Goal: Complete application form: Complete application form

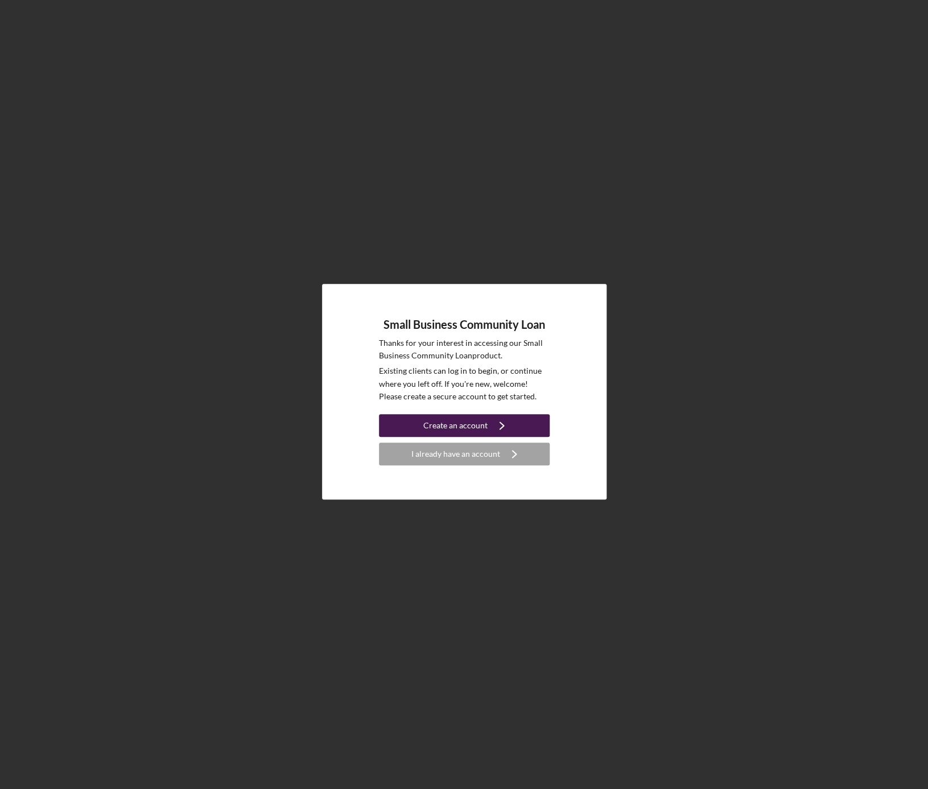
click at [453, 428] on div "Create an account" at bounding box center [455, 425] width 64 height 23
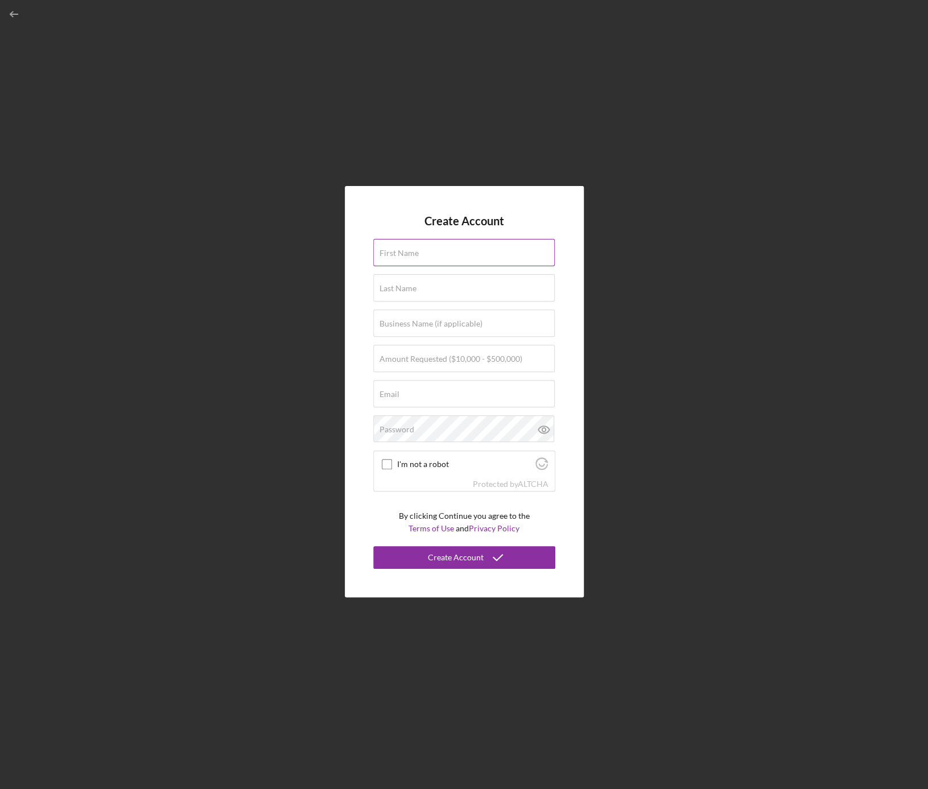
click at [415, 257] on label "First Name" at bounding box center [399, 253] width 39 height 9
click at [415, 257] on input "First Name" at bounding box center [464, 252] width 182 height 27
type input "М"
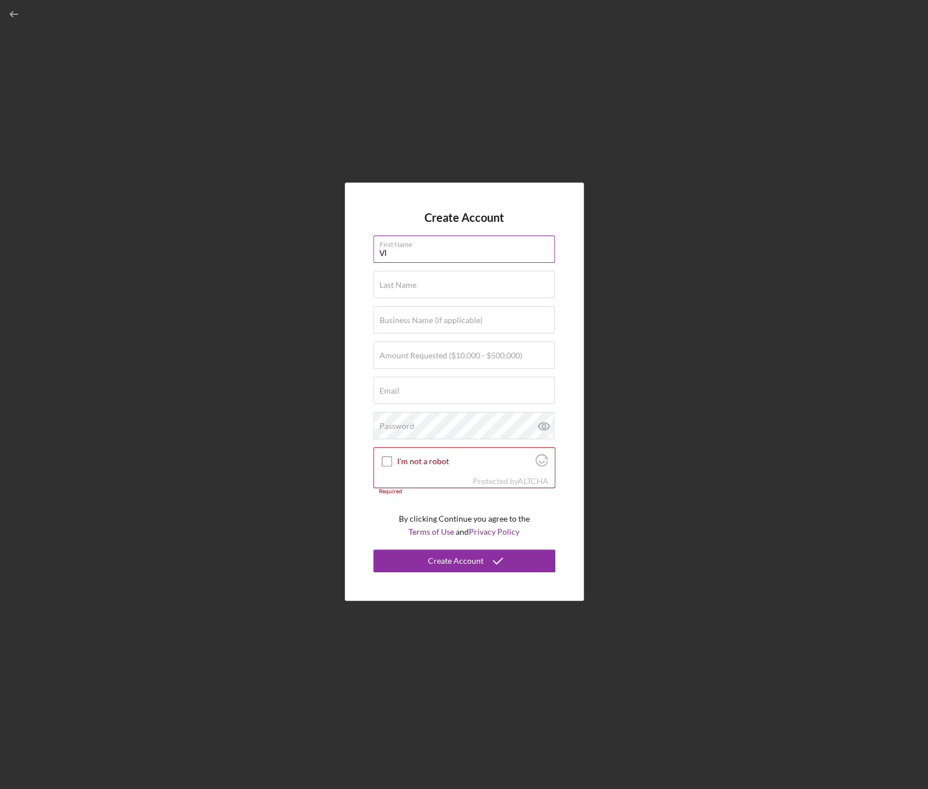
type input "V"
type input "[PERSON_NAME]"
type input "Baskakov"
type input "Clarity Auto Care"
type input "$200,000"
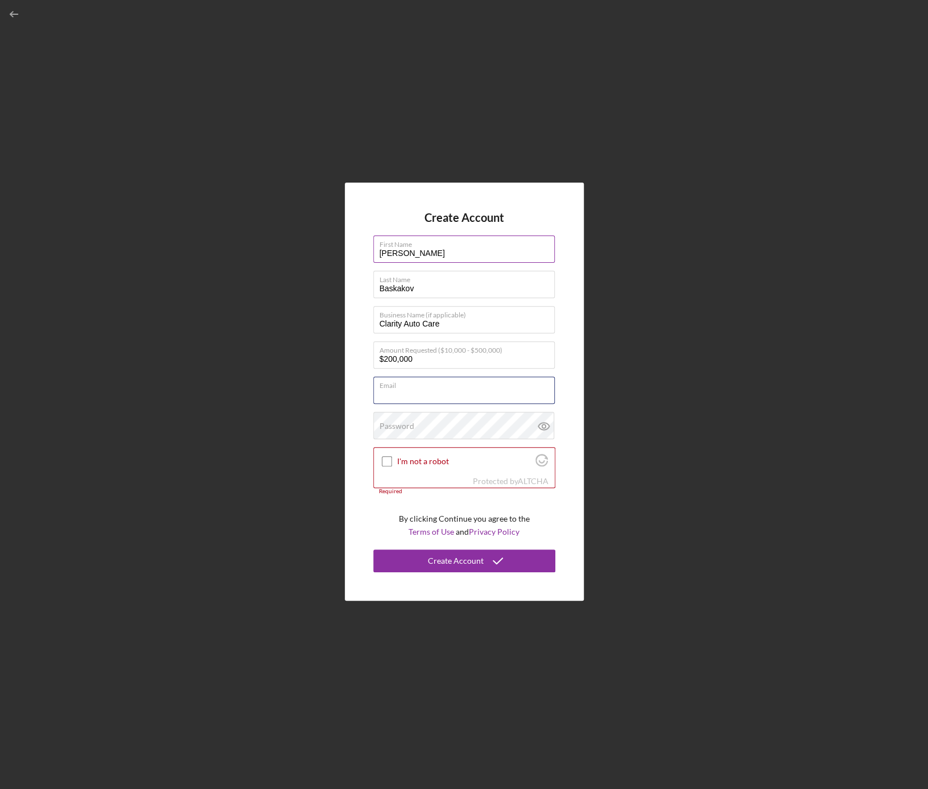
type input "м"
type input "v"
type input "[EMAIL_ADDRESS][DOMAIN_NAME]"
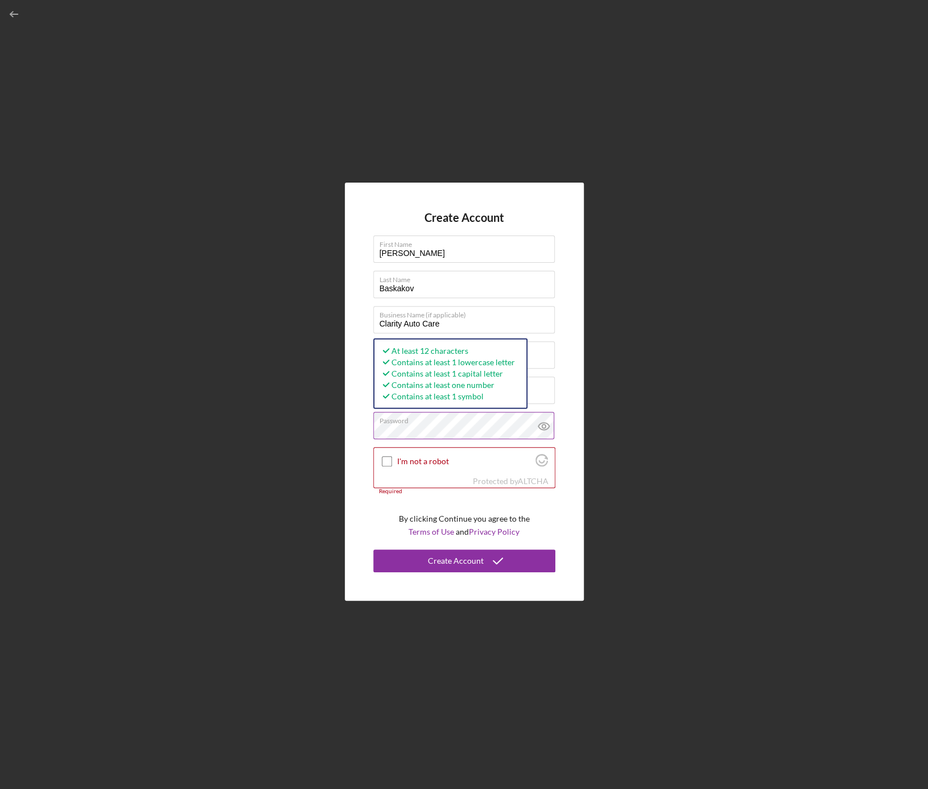
click at [546, 423] on icon at bounding box center [543, 426] width 11 height 7
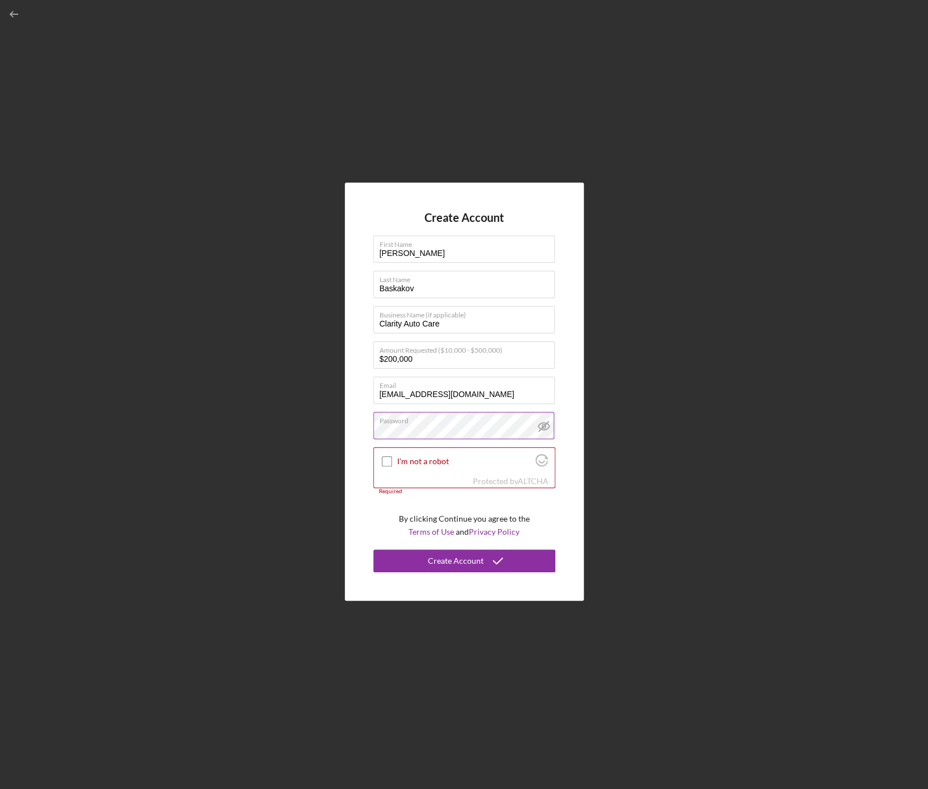
click at [542, 422] on icon at bounding box center [544, 426] width 28 height 28
click at [540, 426] on icon at bounding box center [544, 426] width 28 height 28
click at [543, 424] on icon at bounding box center [543, 425] width 3 height 3
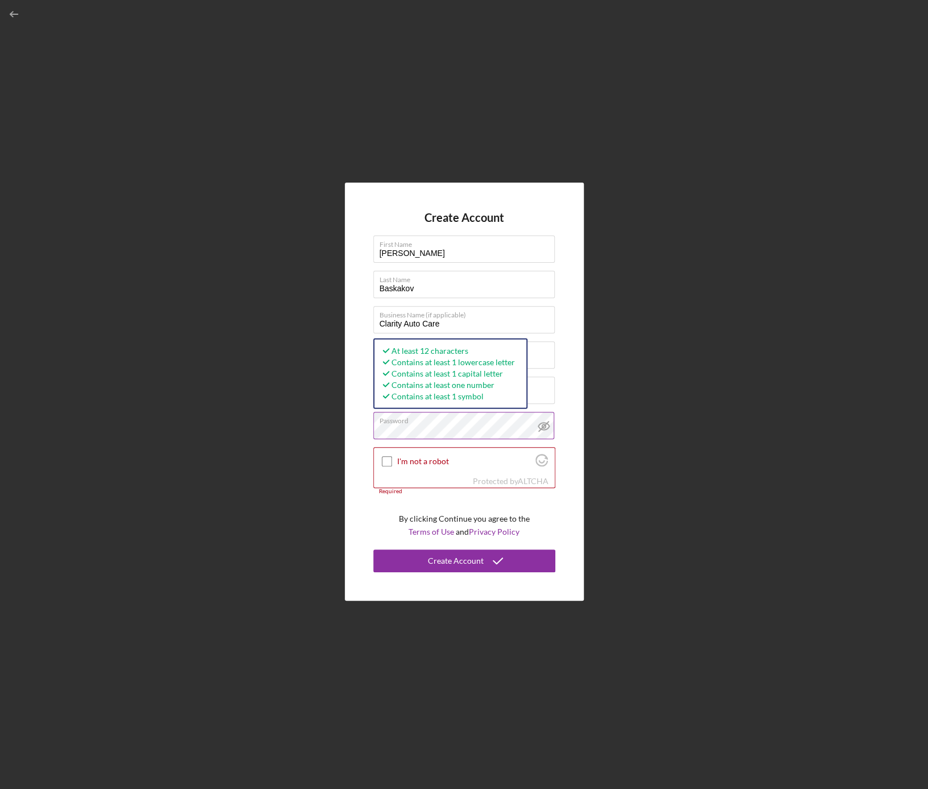
click at [546, 424] on icon at bounding box center [544, 426] width 28 height 28
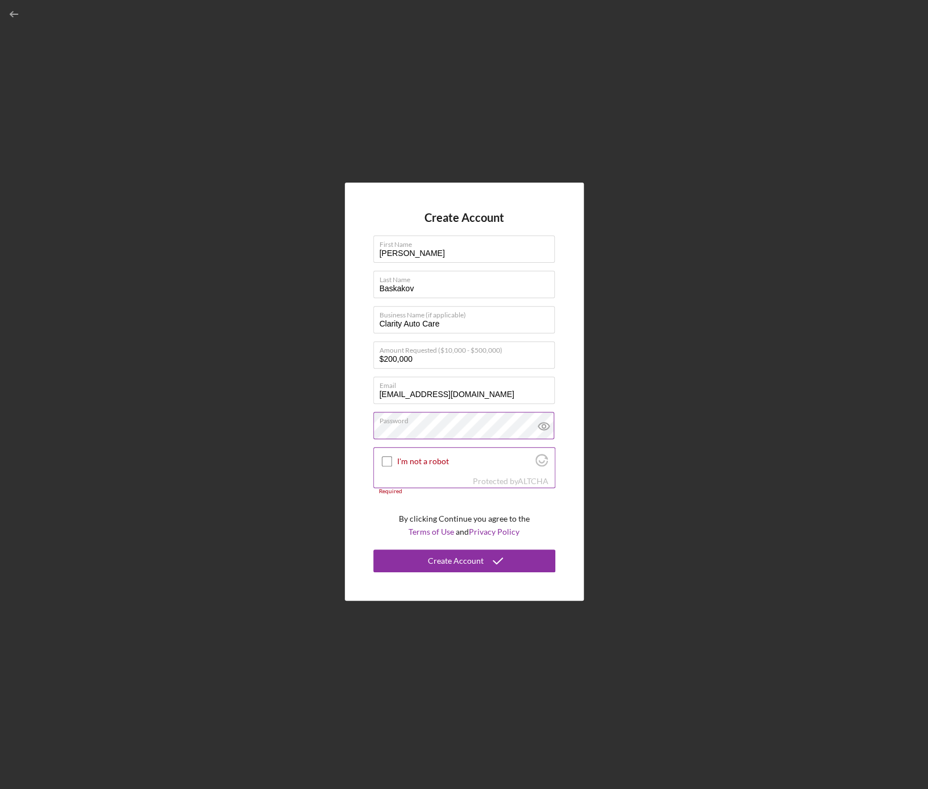
click at [385, 456] on input "I'm not a robot" at bounding box center [387, 461] width 10 height 10
checkbox input "true"
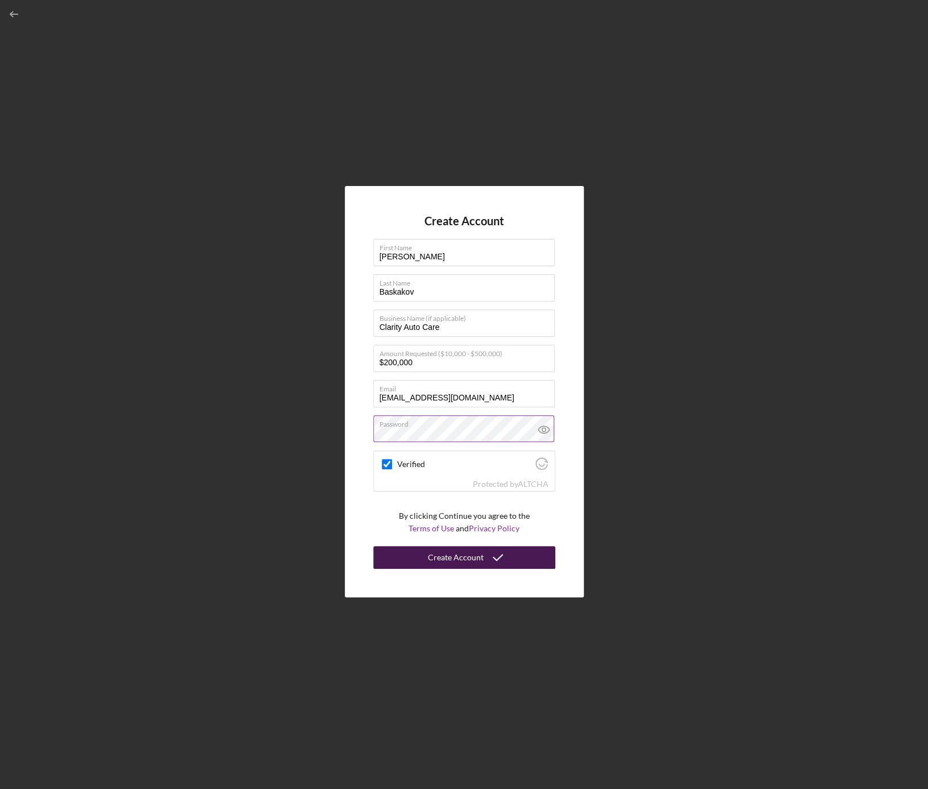
click at [454, 555] on div "Create Account" at bounding box center [456, 557] width 56 height 23
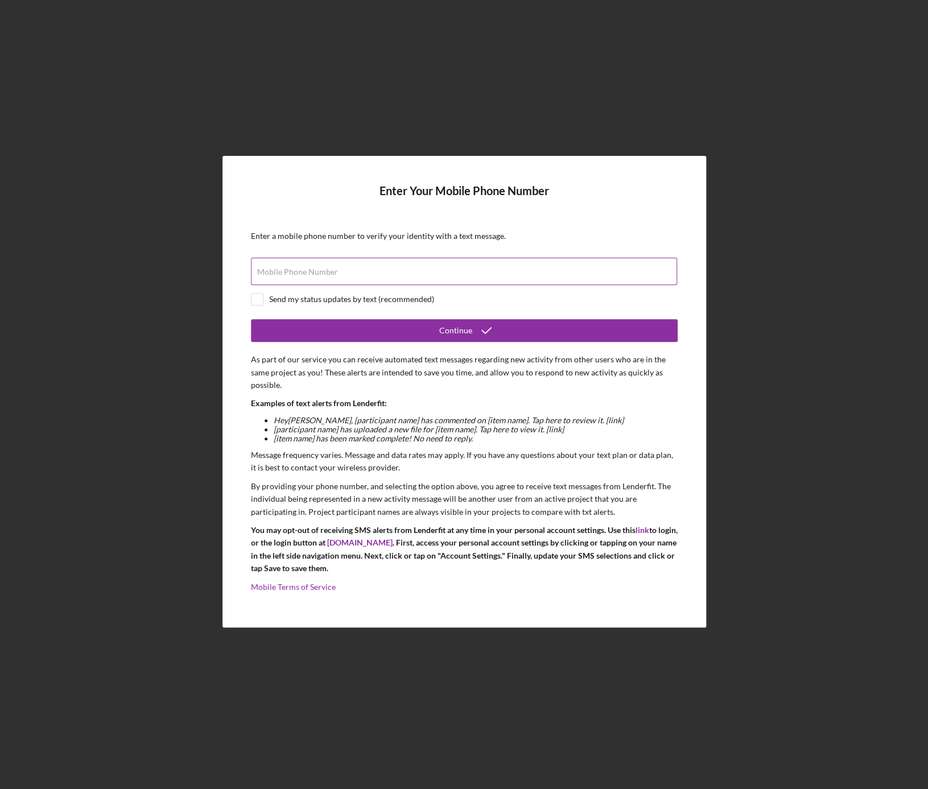
click at [365, 269] on div "Mobile Phone Number" at bounding box center [464, 272] width 427 height 28
type input "[PHONE_NUMBER]"
click at [336, 295] on div "Send my status updates by text (recommended)" at bounding box center [351, 299] width 165 height 9
checkbox input "true"
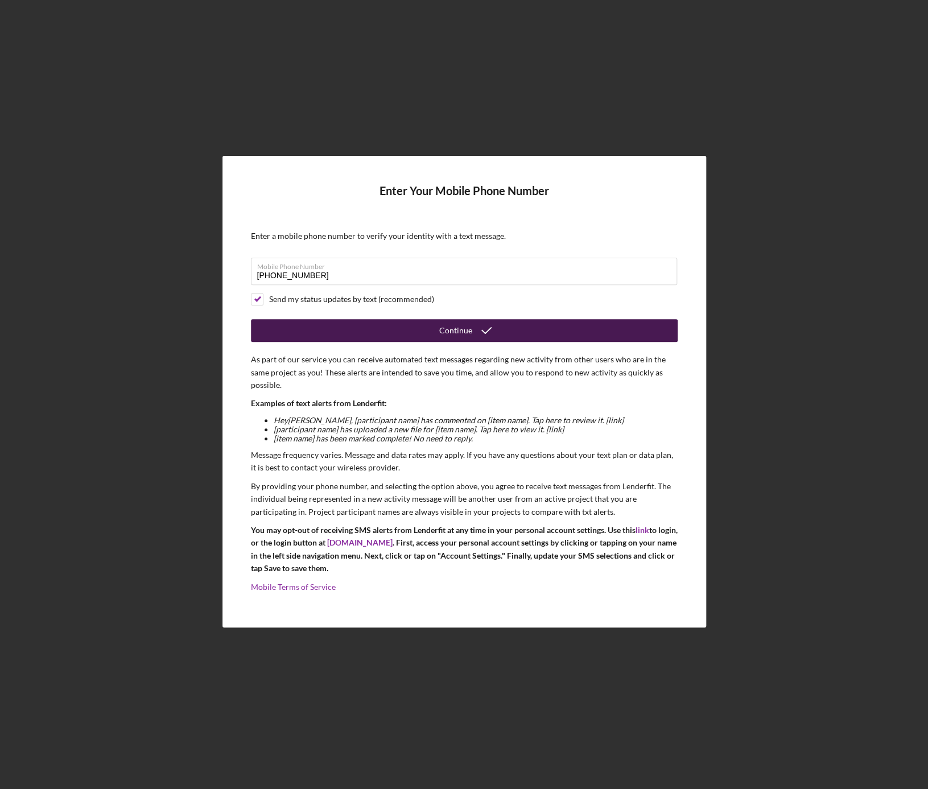
click at [484, 327] on icon "submit" at bounding box center [486, 330] width 28 height 28
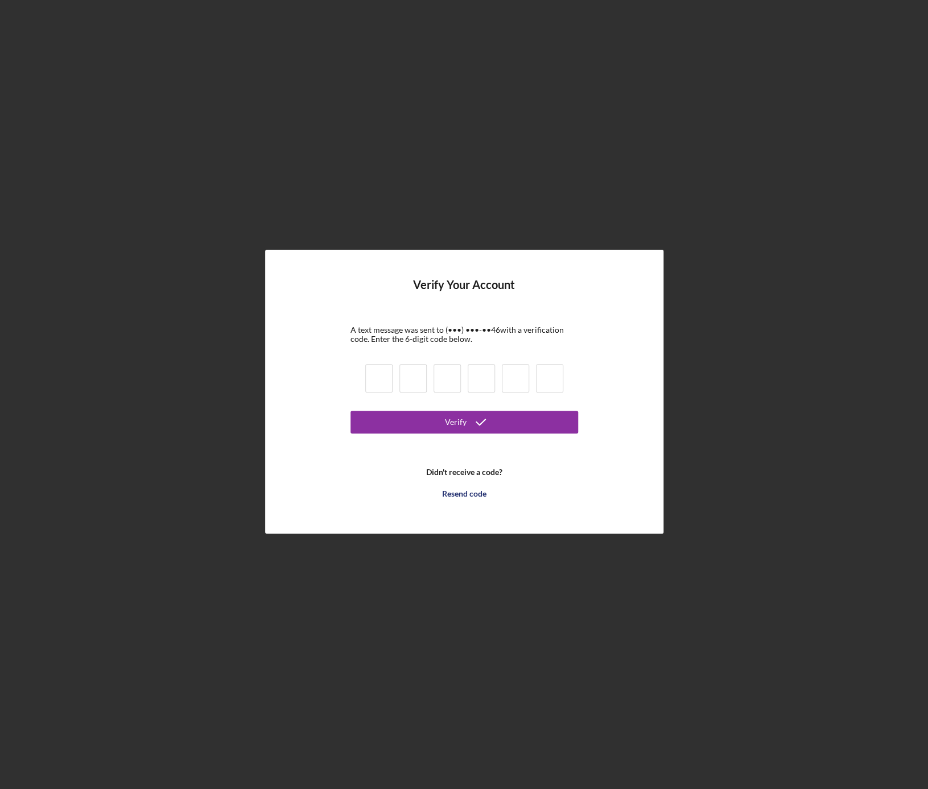
click at [374, 376] on input at bounding box center [378, 378] width 27 height 28
type input "5"
type input "7"
type input "9"
type input "1"
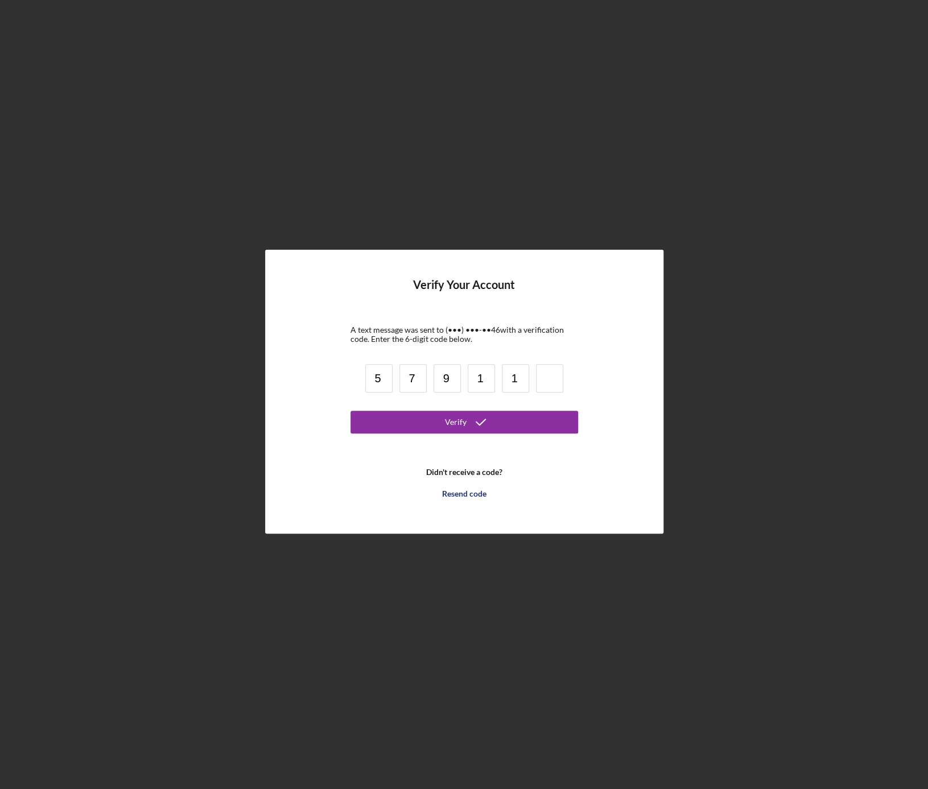
type input "1"
type input "6"
click at [426, 419] on button "Verify" at bounding box center [465, 422] width 228 height 23
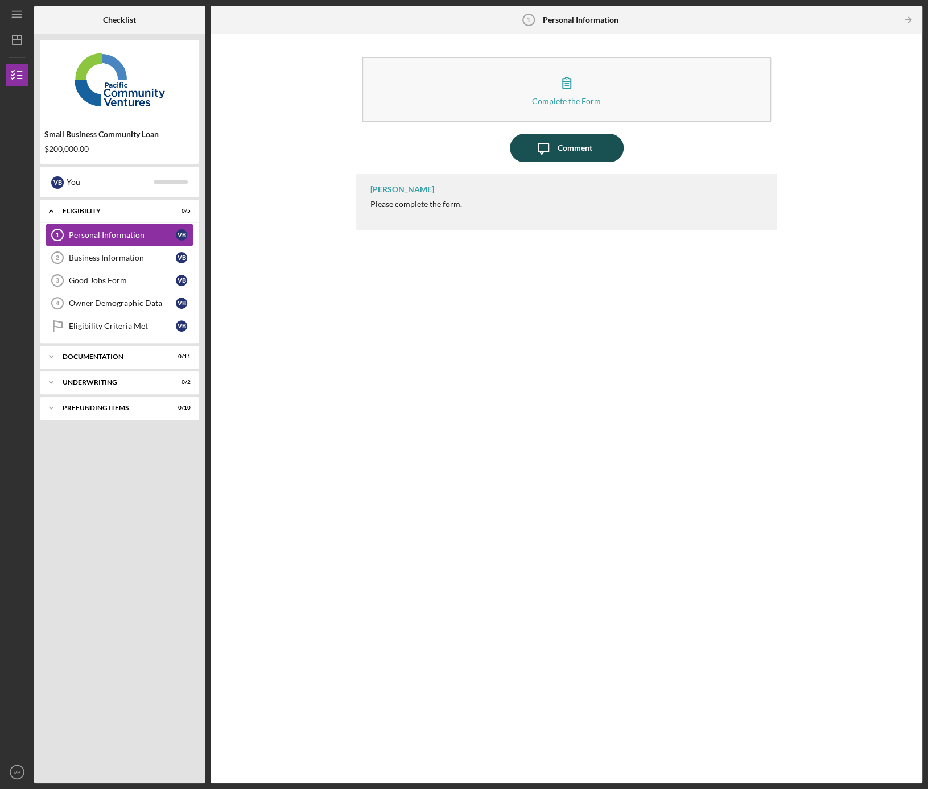
click at [568, 142] on div "Comment" at bounding box center [575, 148] width 35 height 28
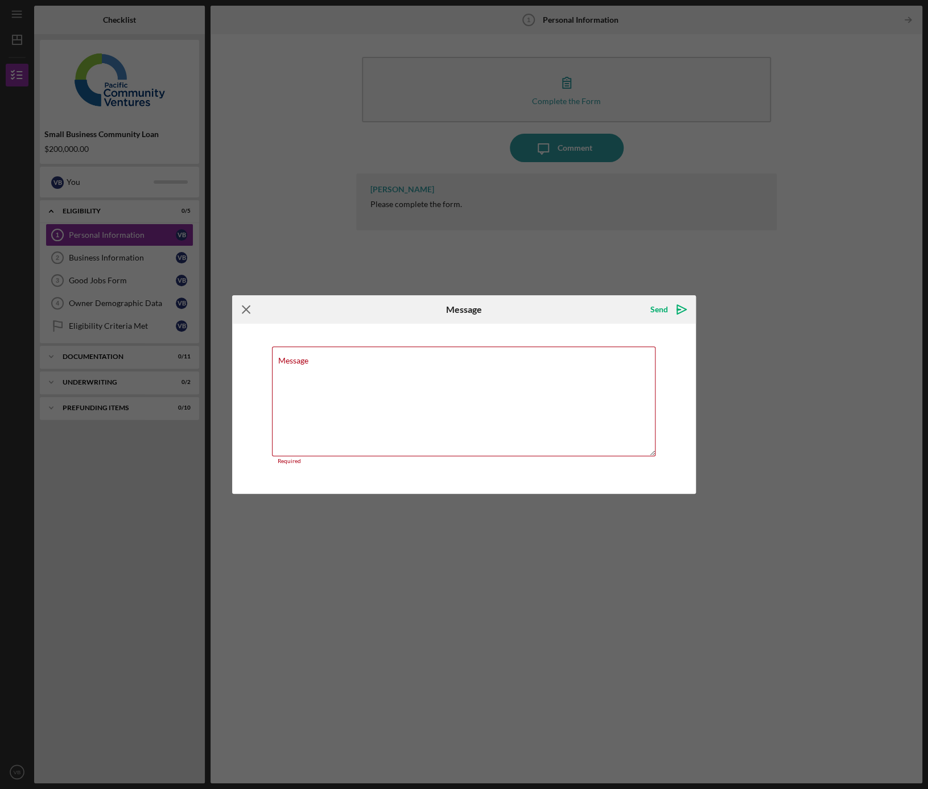
click at [245, 314] on icon "Icon/Menu Close" at bounding box center [246, 309] width 28 height 28
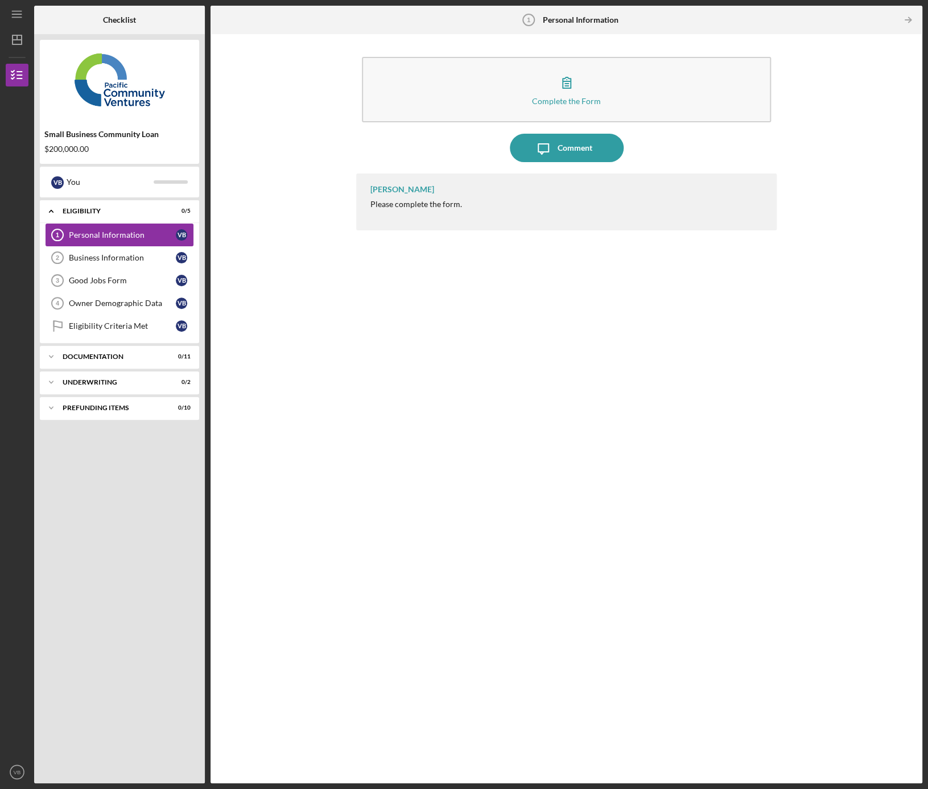
click at [121, 237] on div "Personal Information" at bounding box center [122, 234] width 107 height 9
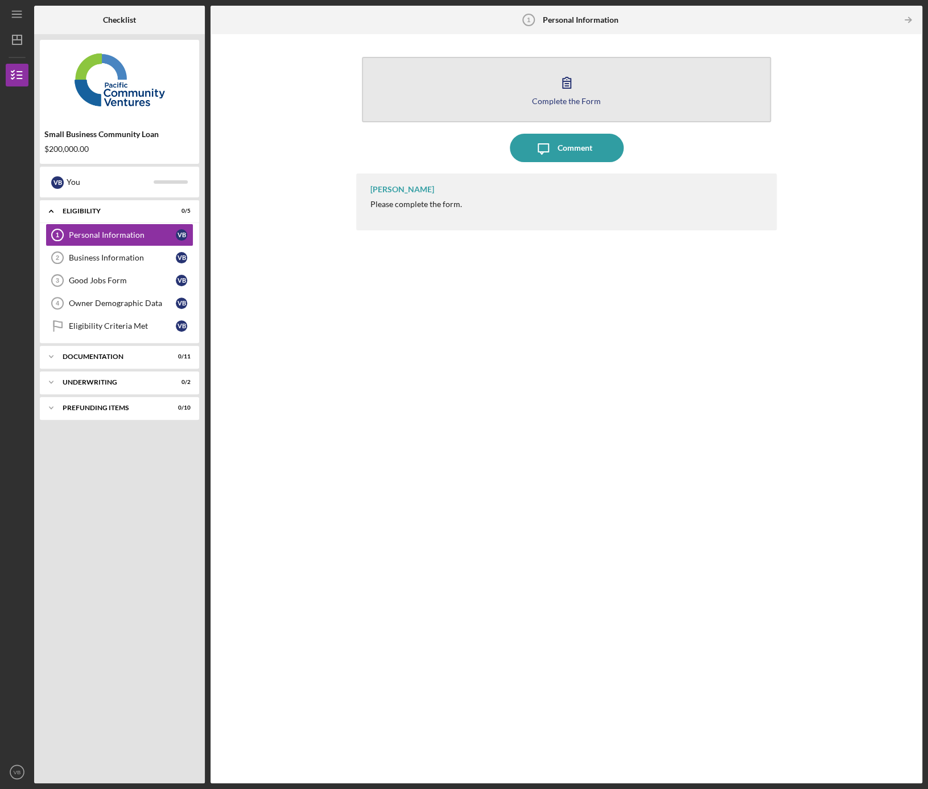
click at [566, 89] on icon "button" at bounding box center [567, 82] width 28 height 28
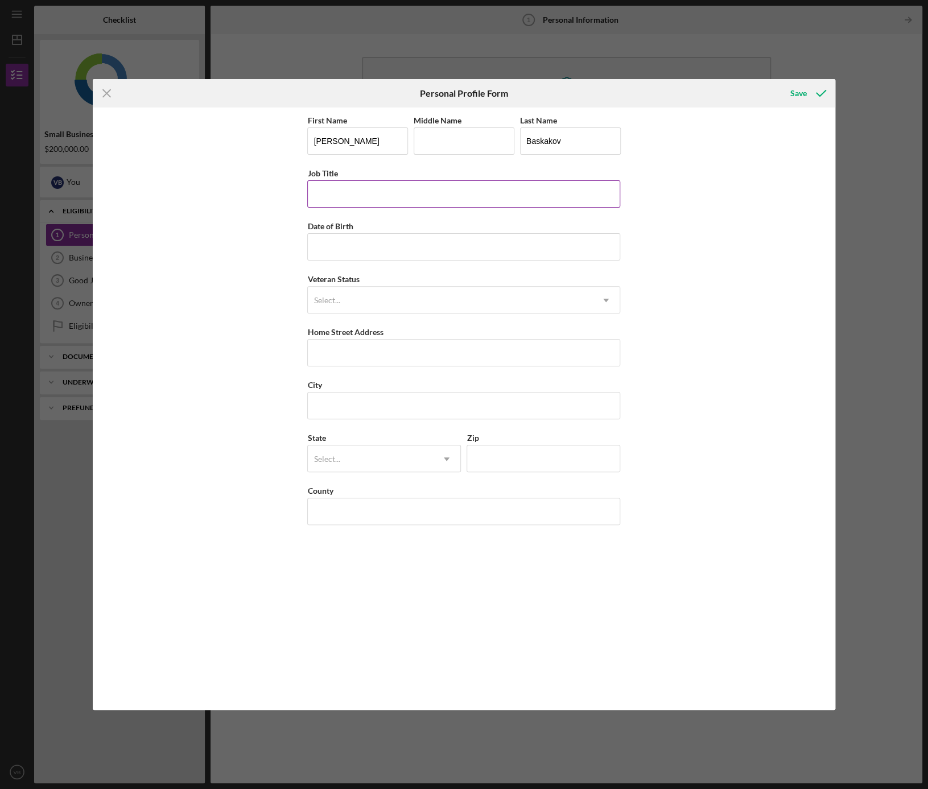
click at [356, 194] on input "Job Title" at bounding box center [463, 193] width 313 height 27
type input "Owner"
type input "[DATE]"
click at [414, 307] on div "Select..." at bounding box center [450, 300] width 285 height 26
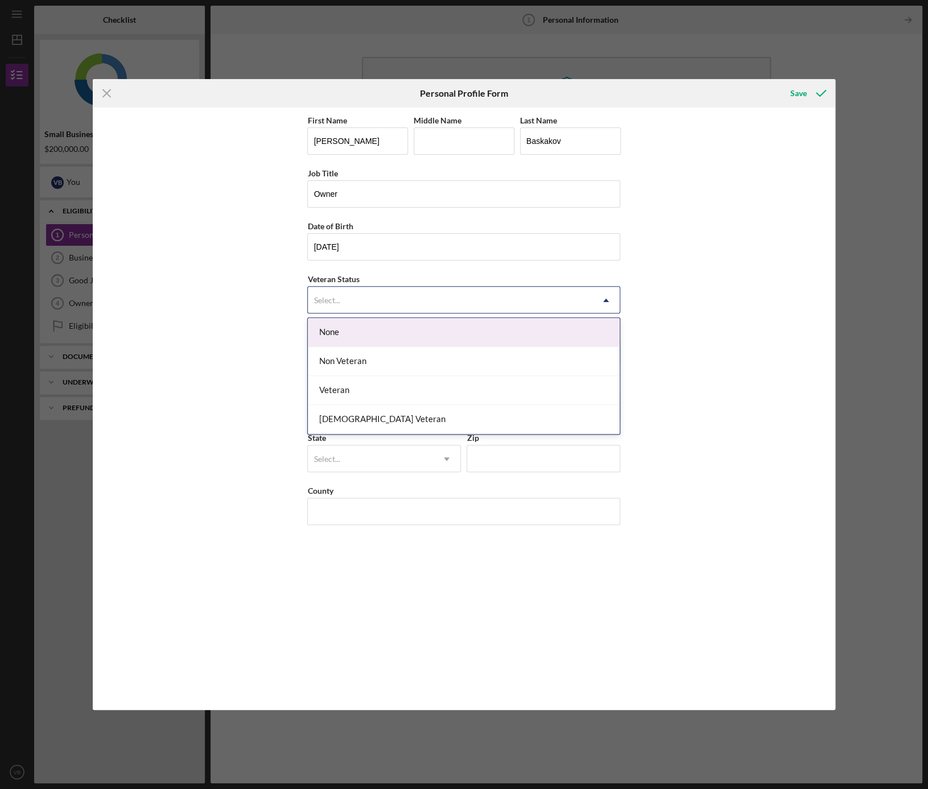
click at [366, 332] on div "None" at bounding box center [464, 332] width 312 height 29
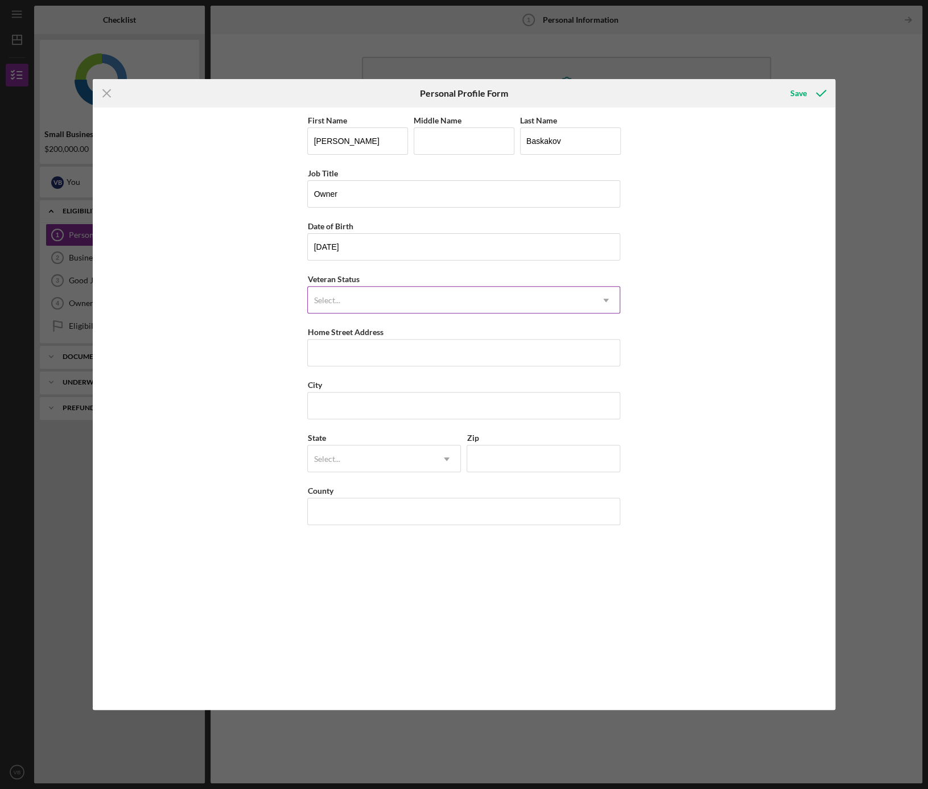
click at [419, 302] on div "Select..." at bounding box center [450, 300] width 285 height 26
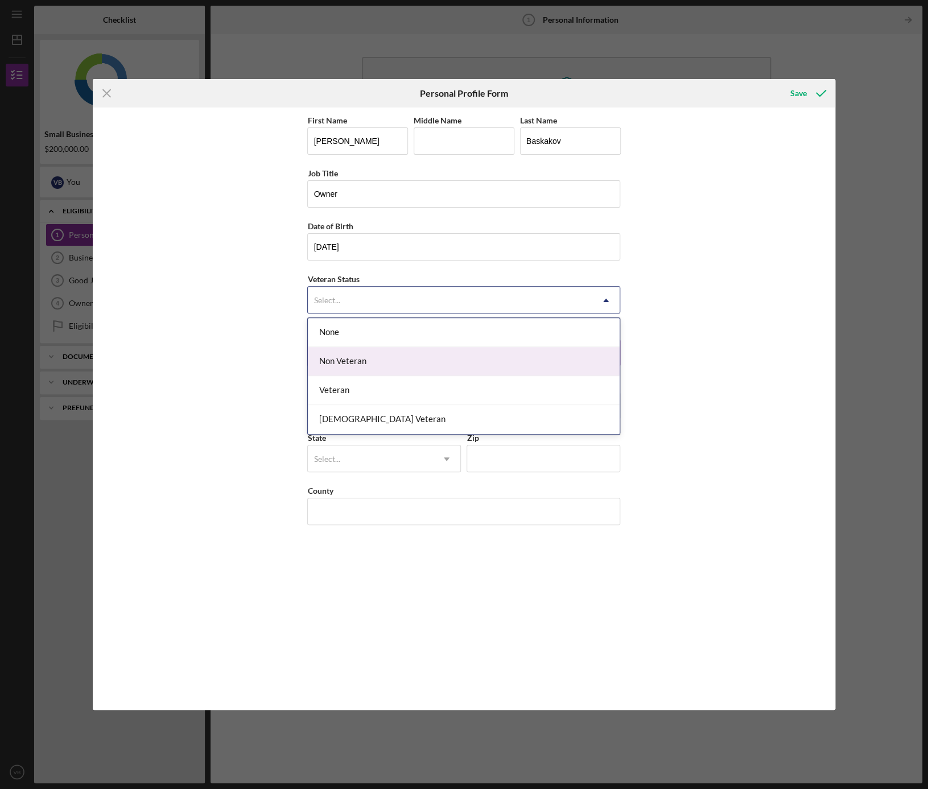
click at [369, 362] on div "Non Veteran" at bounding box center [464, 361] width 312 height 29
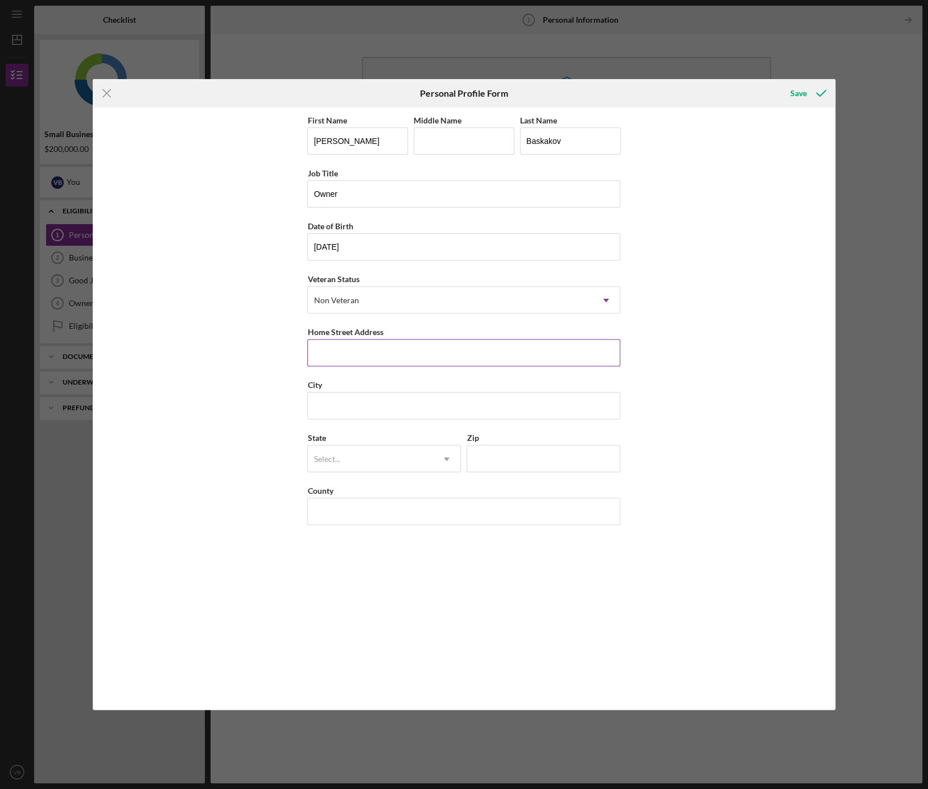
click at [349, 350] on input "Home Street Address" at bounding box center [463, 352] width 313 height 27
type input "[STREET_ADDRESS]"
type input "C"
type input "B"
type input "A"
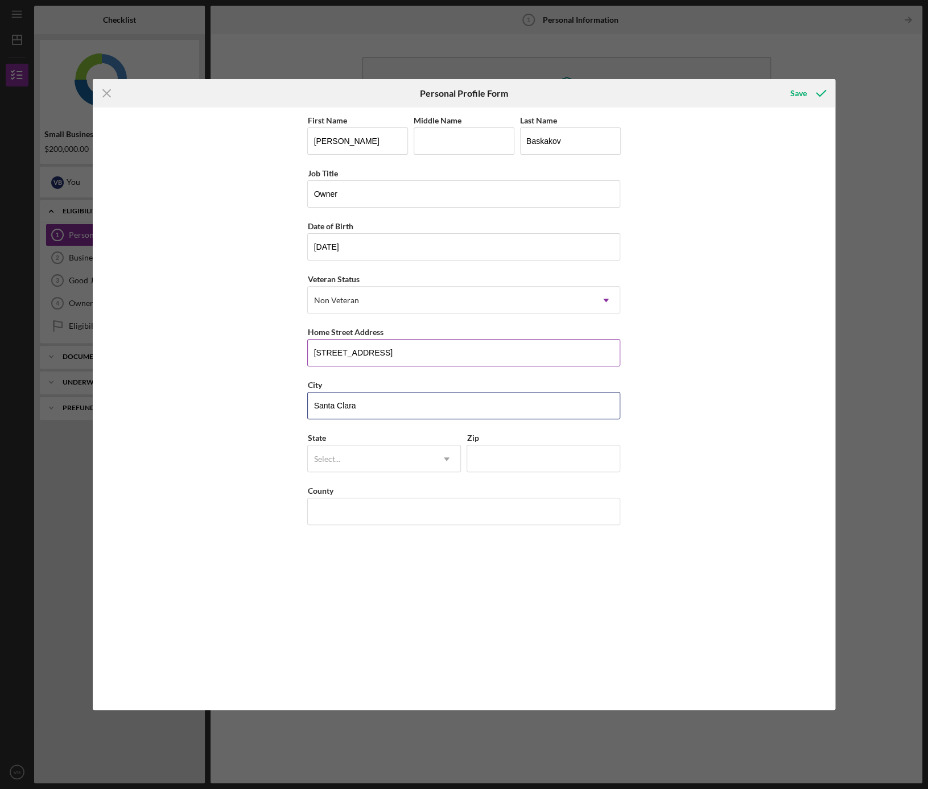
type input "Santa Clara"
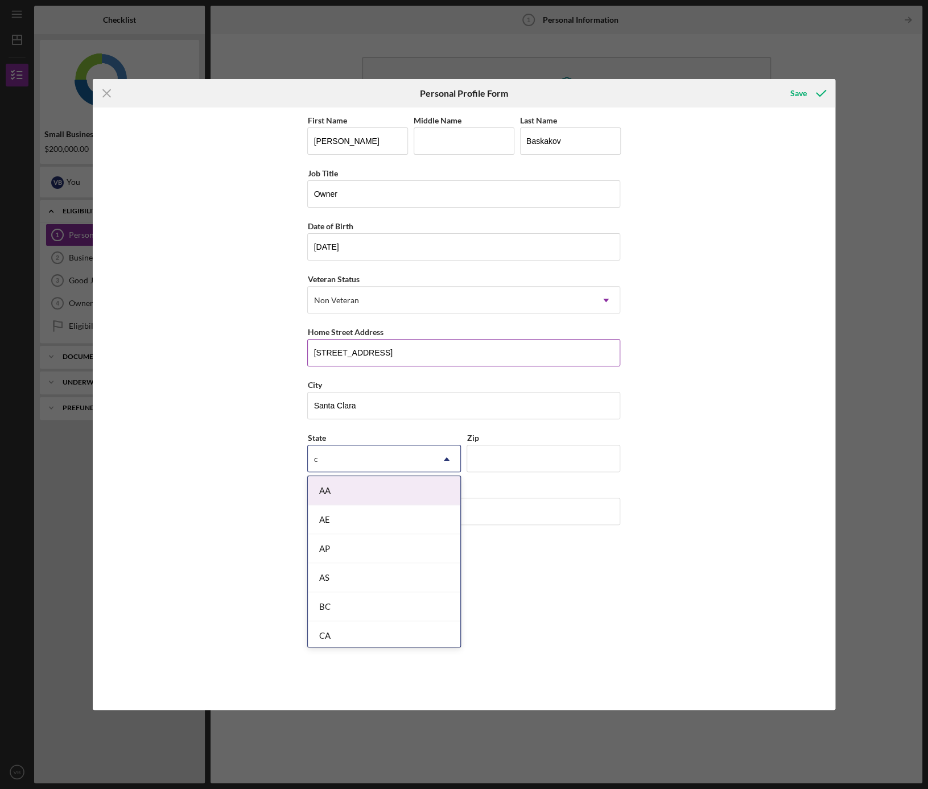
type input "ca"
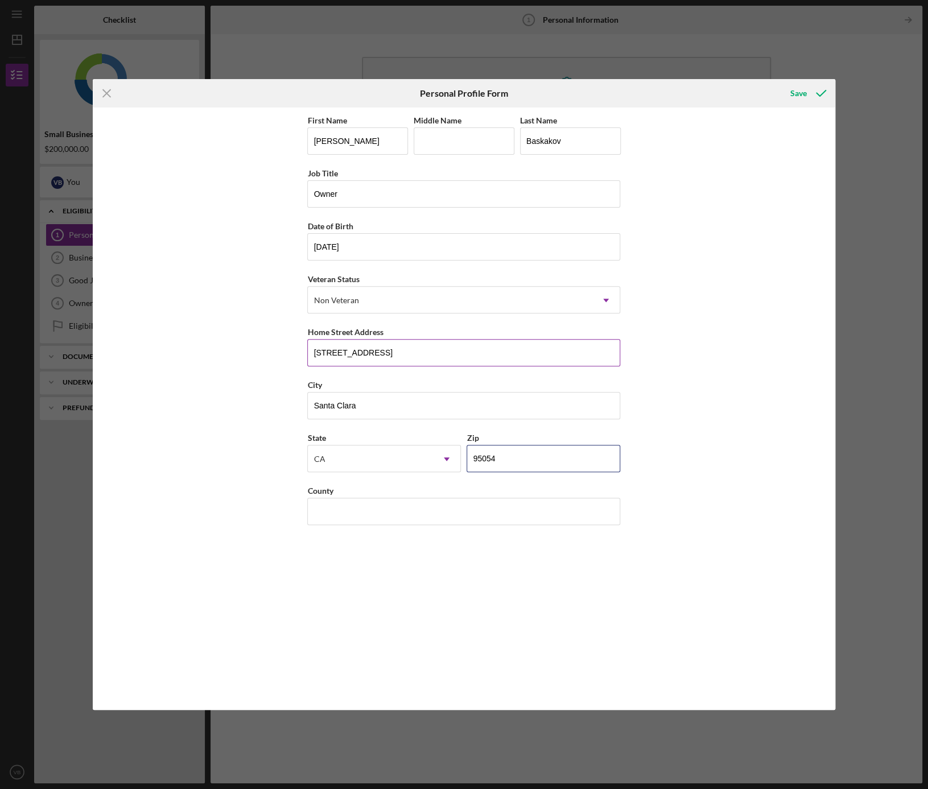
type input "95054"
type input "[GEOGRAPHIC_DATA]"
click at [801, 94] on div "Save" at bounding box center [798, 93] width 17 height 23
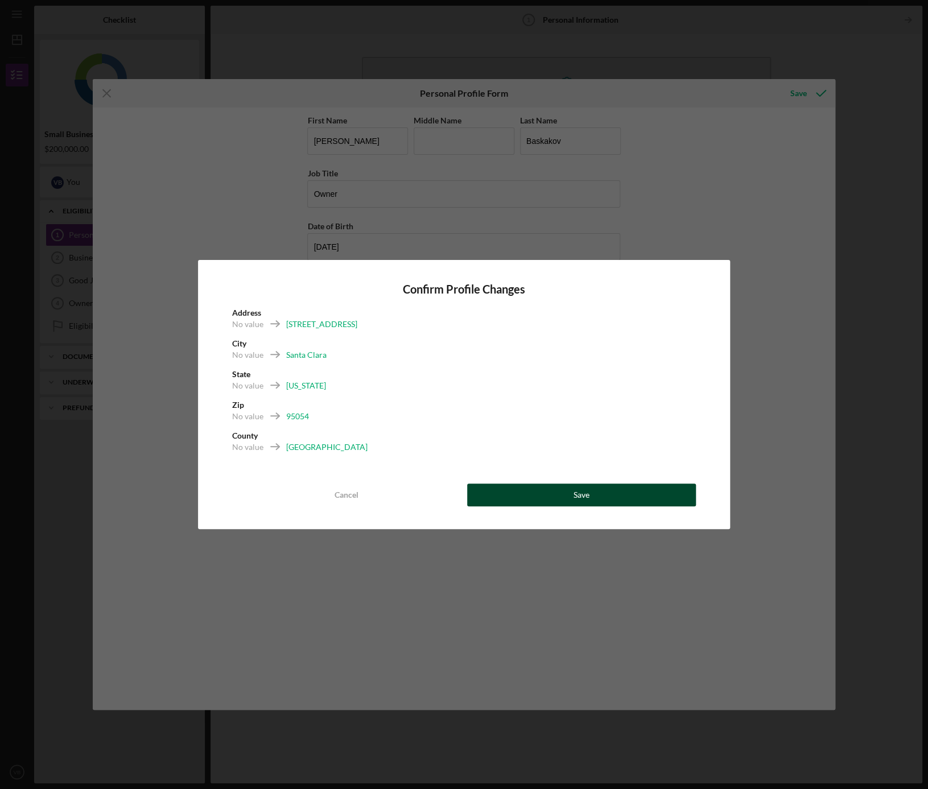
click at [578, 497] on div "Save" at bounding box center [582, 495] width 16 height 23
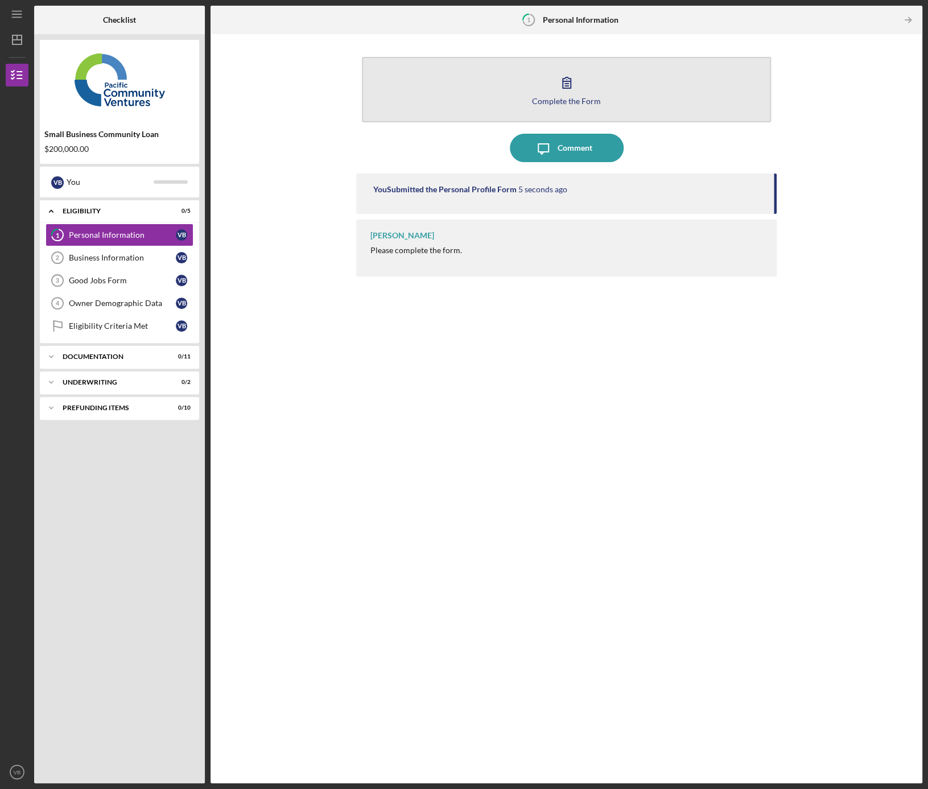
click at [595, 92] on button "Complete the Form Form" at bounding box center [566, 89] width 409 height 65
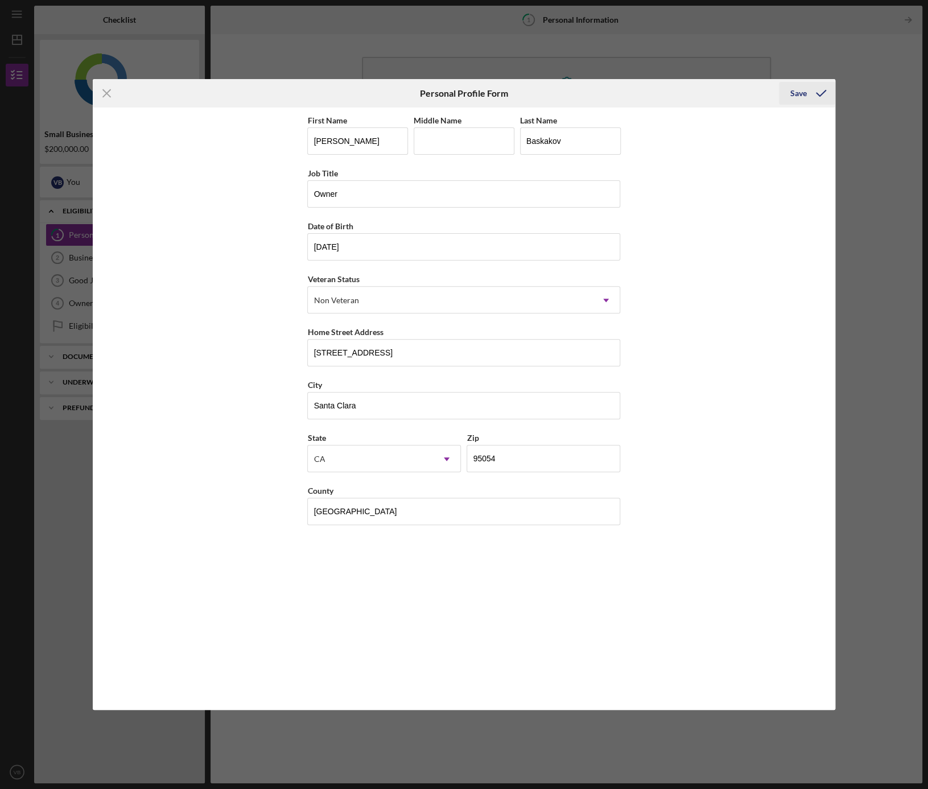
click at [821, 94] on polyline "submit" at bounding box center [821, 93] width 9 height 6
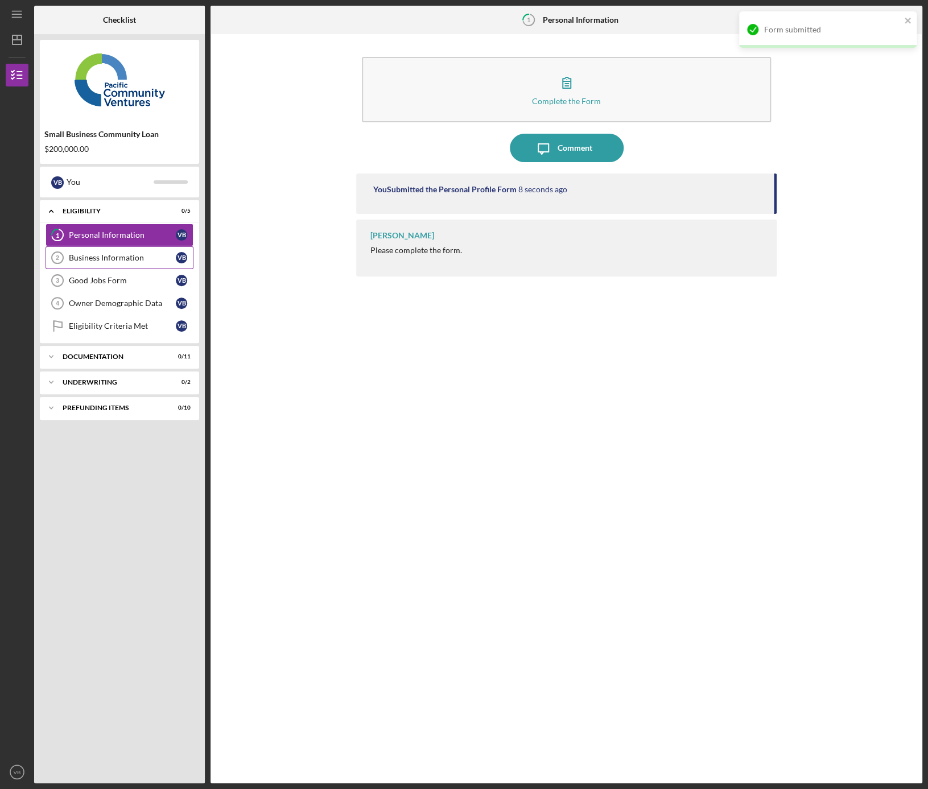
click at [88, 259] on div "Business Information" at bounding box center [122, 257] width 107 height 9
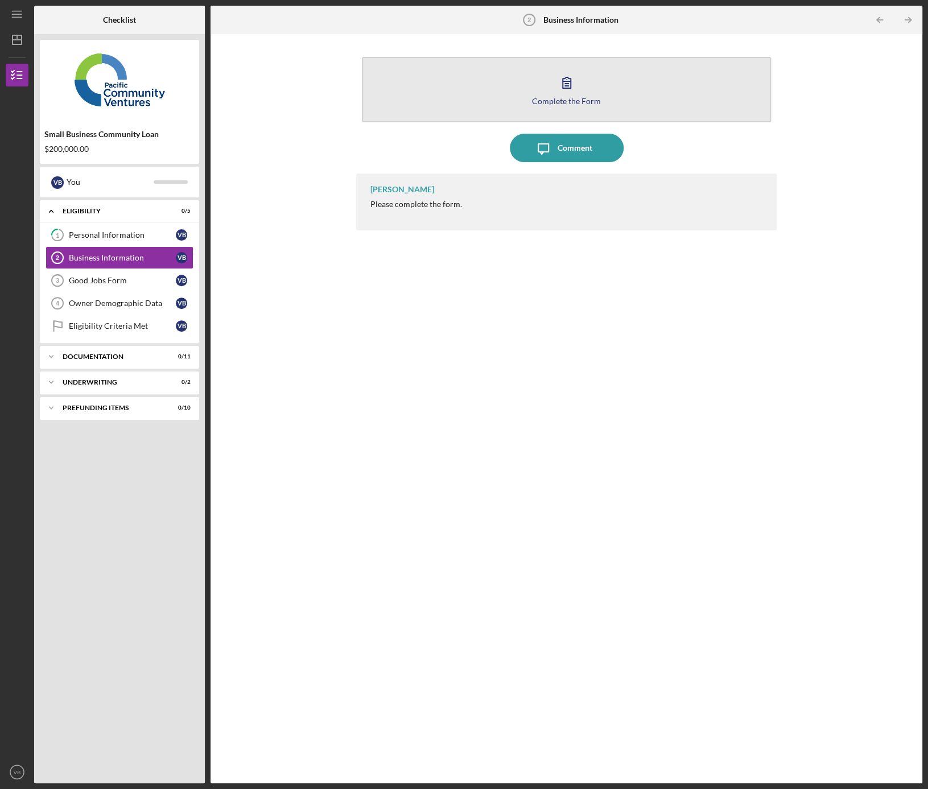
click at [591, 79] on button "Complete the Form Form" at bounding box center [566, 89] width 409 height 65
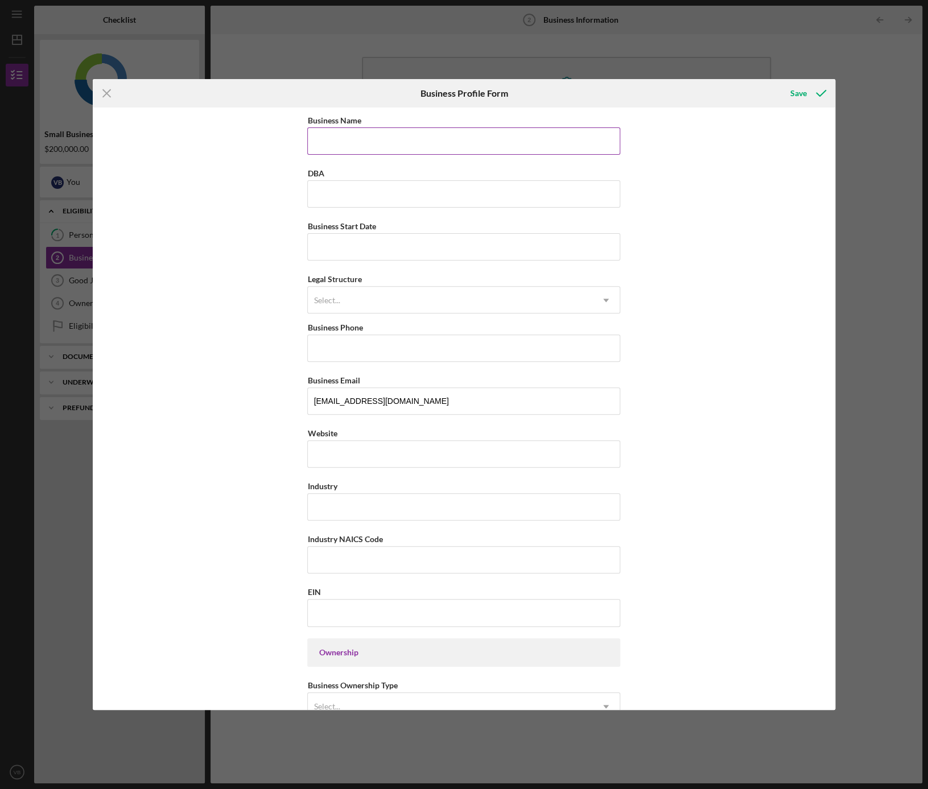
click at [340, 139] on input "Business Name" at bounding box center [463, 140] width 313 height 27
type input "C"
type input "Clarity Auto Care LLC"
paste input "Clarity Auto Care"
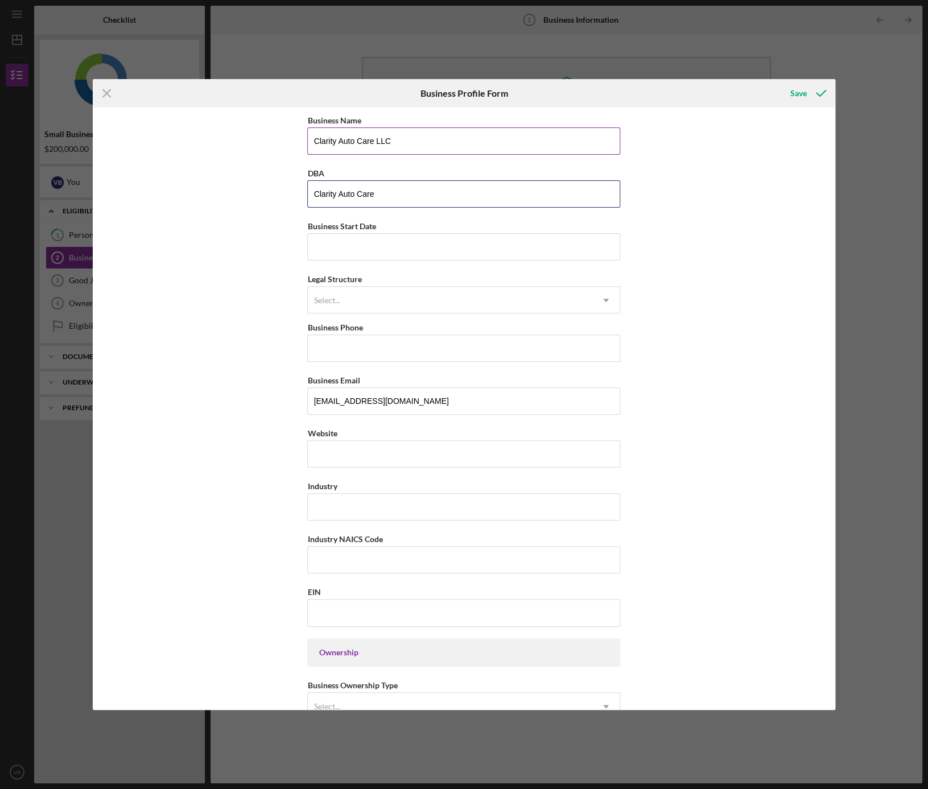
type input "Clarity Auto Care"
type input "1m/dd/yyyy"
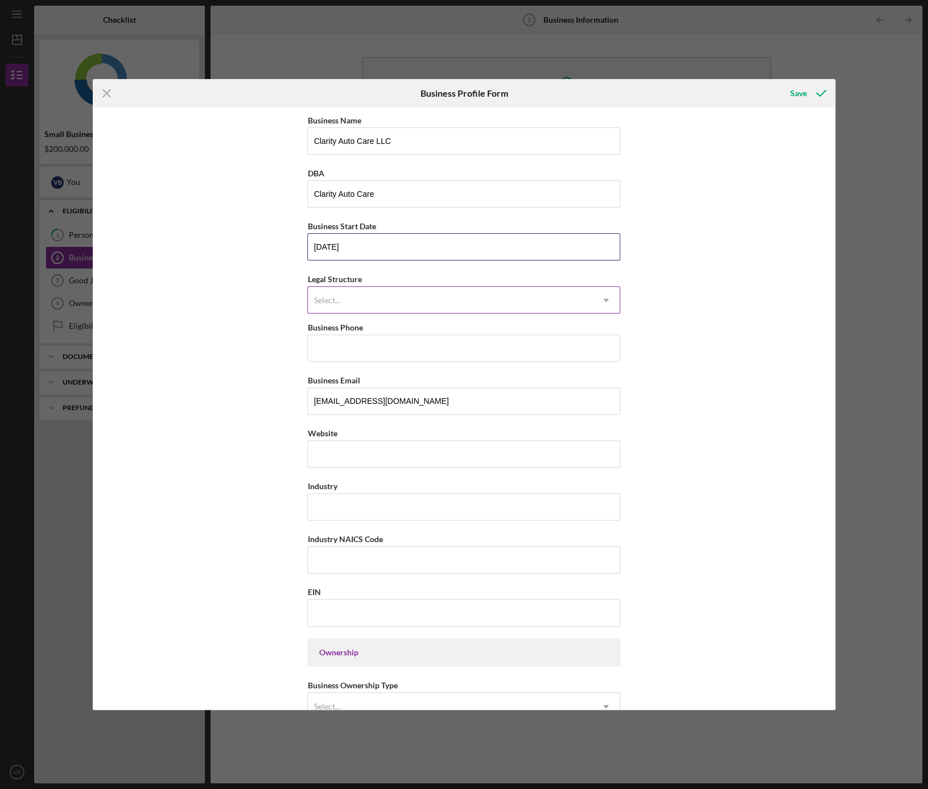
type input "[DATE]"
click at [413, 298] on div "Select..." at bounding box center [450, 300] width 285 height 26
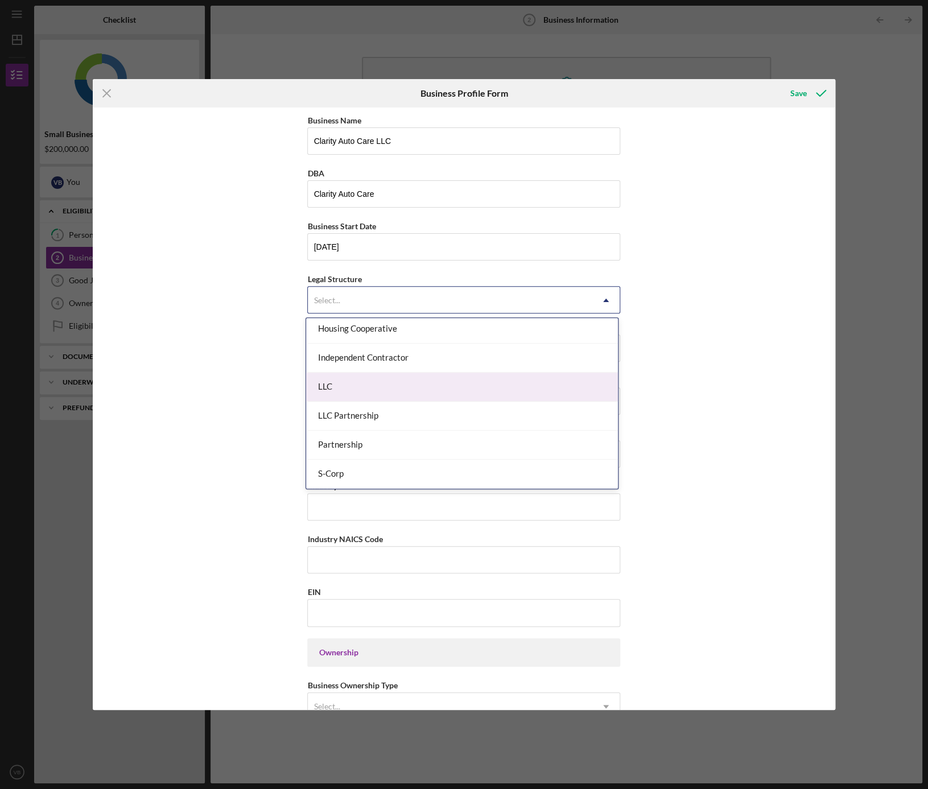
scroll to position [162, 0]
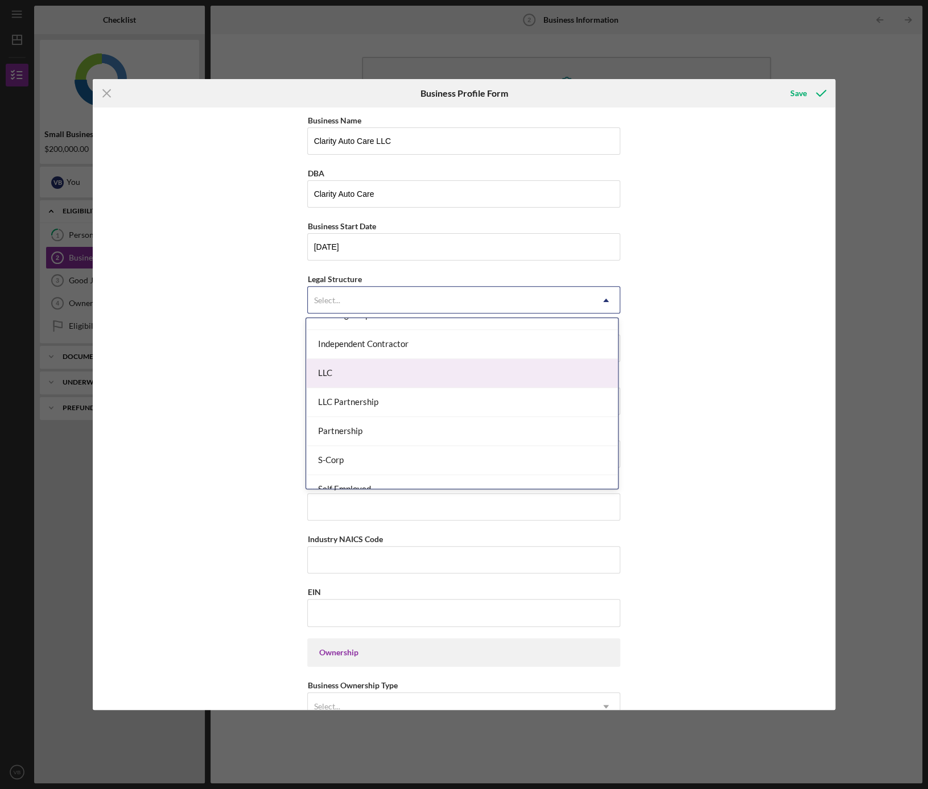
click at [395, 381] on div "LLC" at bounding box center [462, 373] width 312 height 29
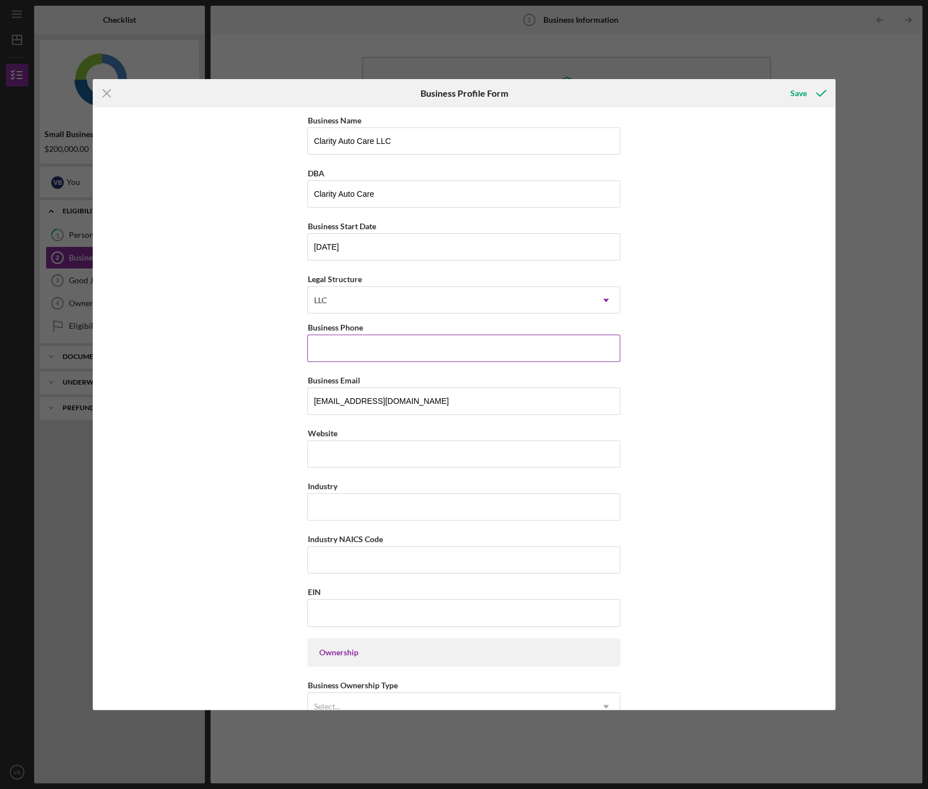
click at [342, 352] on input "Business Phone" at bounding box center [463, 348] width 313 height 27
type input "(5##) ###-####"
type input "[PHONE_NUMBER]"
click at [347, 453] on input "Website" at bounding box center [463, 453] width 313 height 27
type input "[DOMAIN_NAME]"
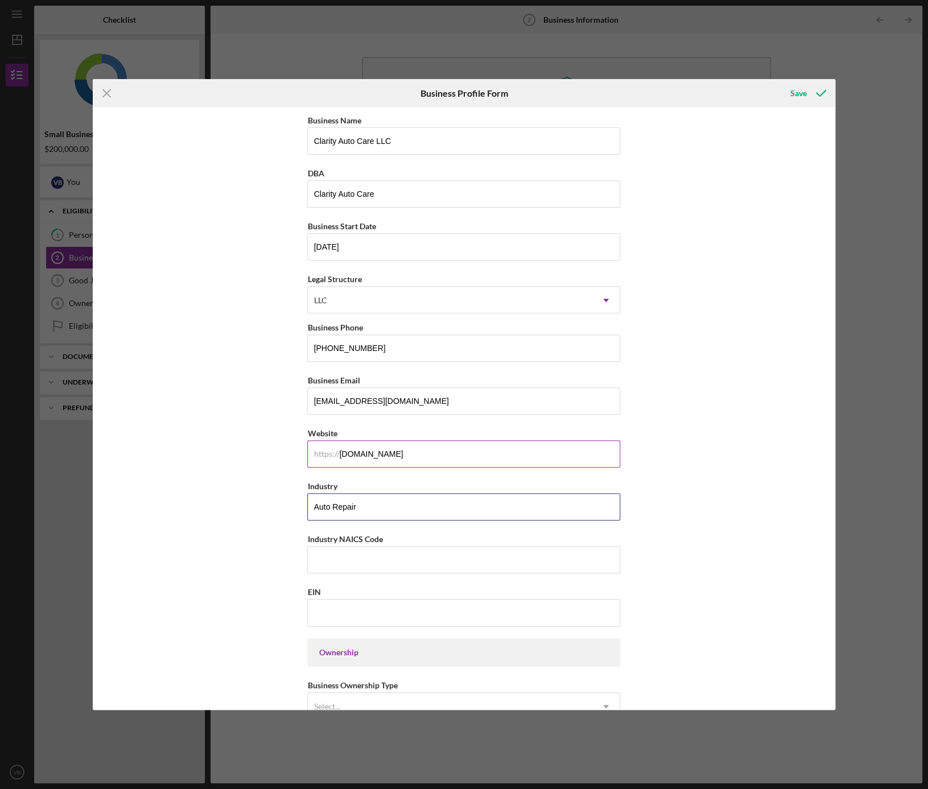
type input "Auto Repair"
click at [350, 536] on label "Industry NAICS Code" at bounding box center [344, 539] width 75 height 10
click at [350, 546] on input "Industry NAICS Code" at bounding box center [463, 559] width 313 height 27
click at [350, 536] on label "Industry NAICS Code" at bounding box center [344, 539] width 75 height 10
click at [350, 546] on input "Industry NAICS Code" at bounding box center [463, 559] width 313 height 27
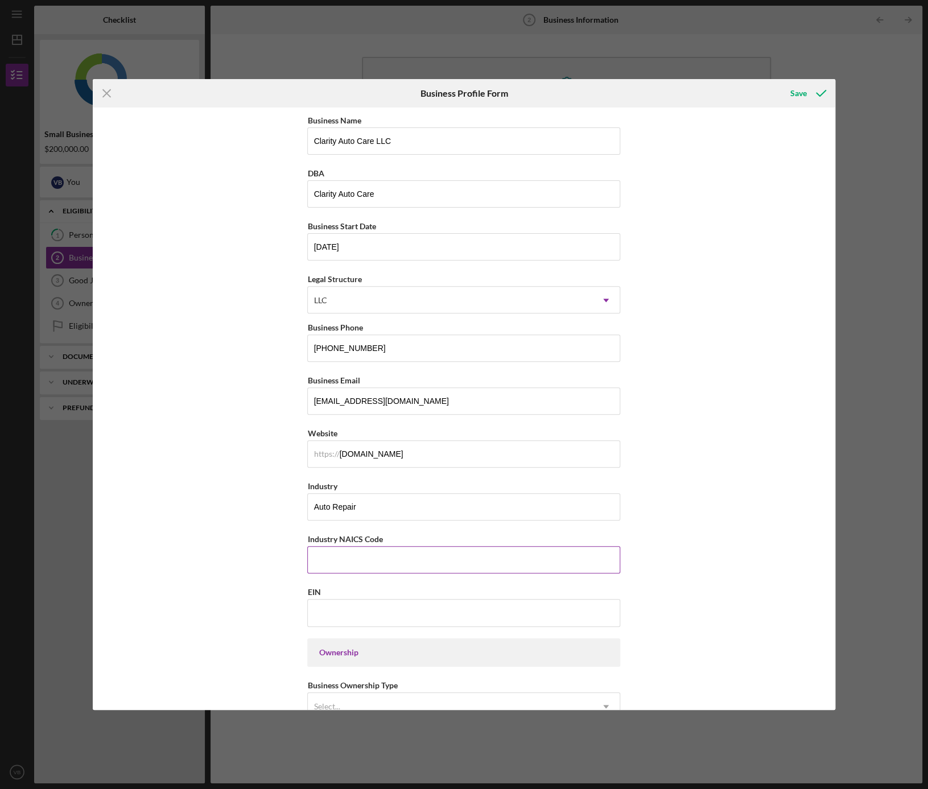
click at [350, 536] on label "Industry NAICS Code" at bounding box center [344, 539] width 75 height 10
click at [350, 546] on input "Industry NAICS Code" at bounding box center [463, 559] width 313 height 27
copy label
click at [347, 568] on input "Industry NAICS Code" at bounding box center [463, 559] width 313 height 27
paste input "811111"
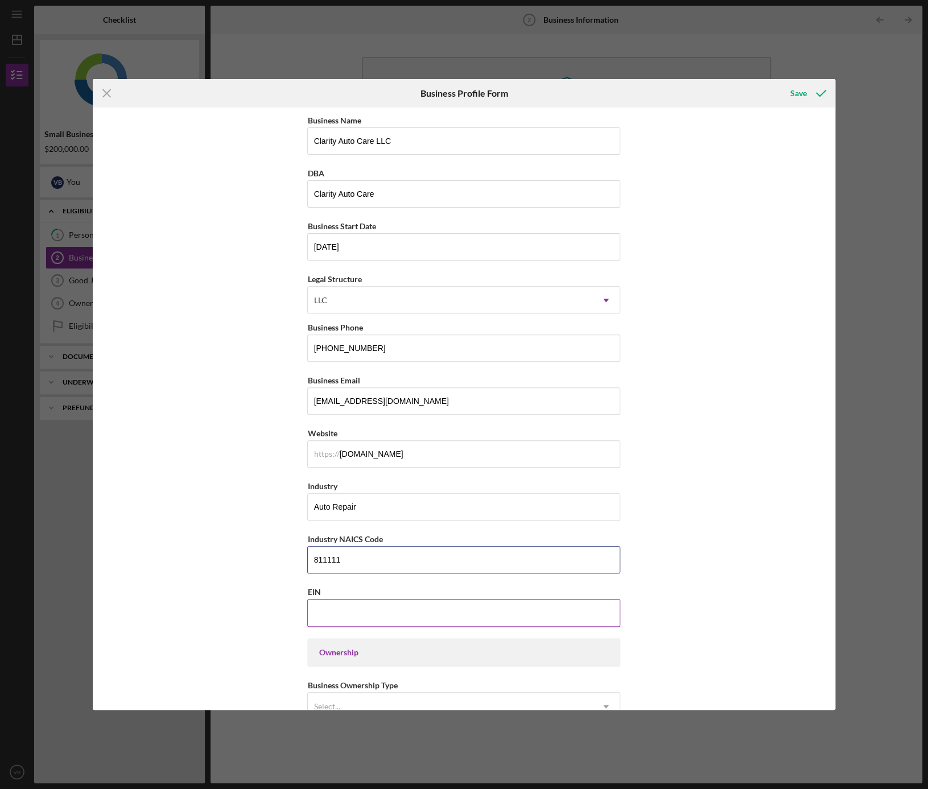
type input "811111"
click at [336, 615] on input "EIN" at bounding box center [463, 612] width 313 height 27
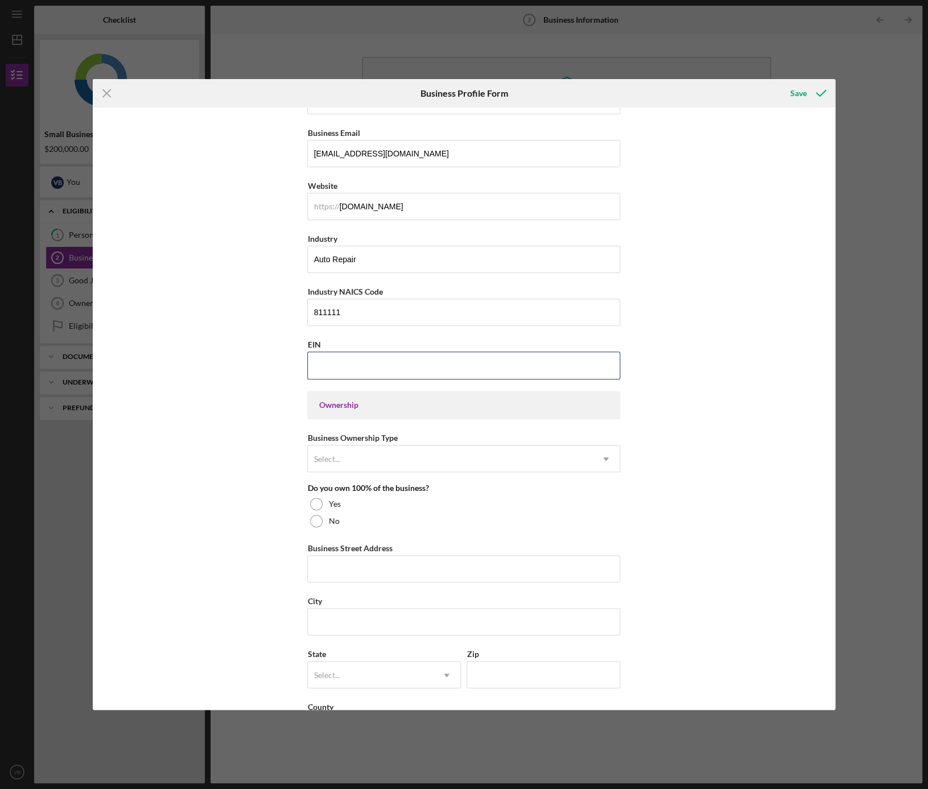
scroll to position [248, 0]
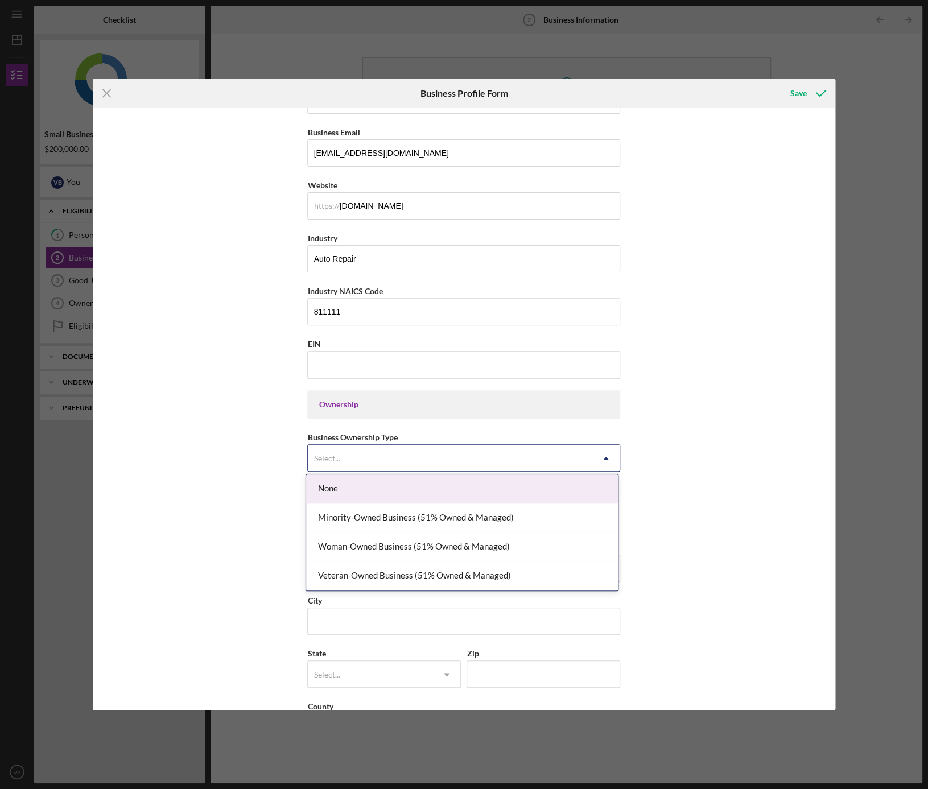
click at [331, 457] on div "Select..." at bounding box center [327, 458] width 26 height 9
click at [351, 485] on div "None" at bounding box center [462, 489] width 312 height 29
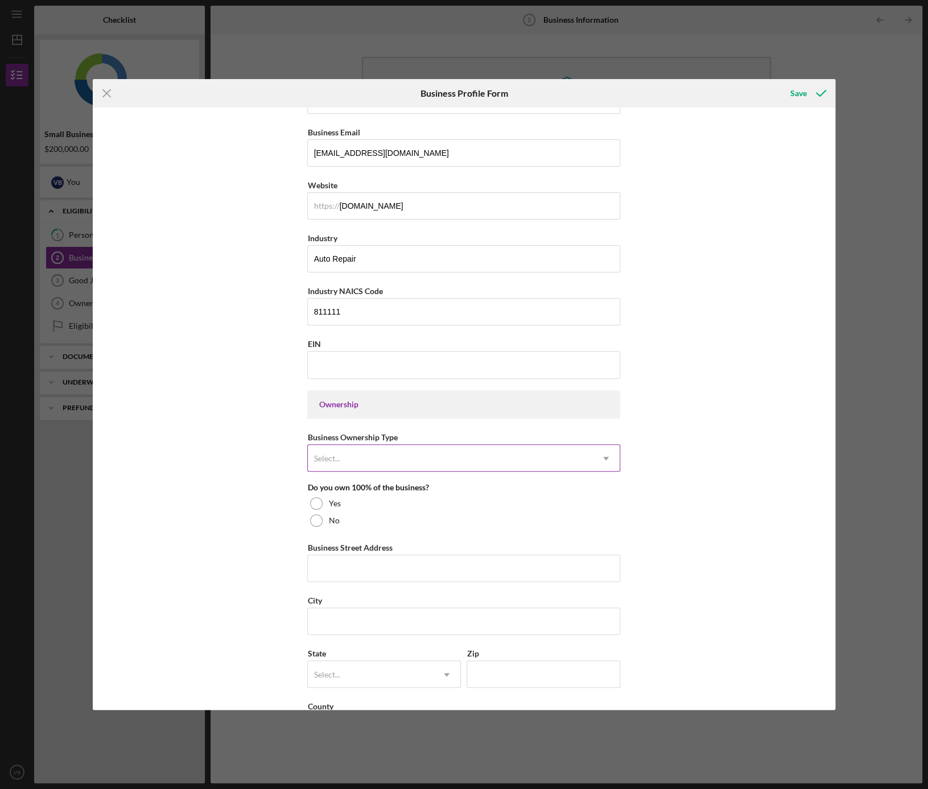
click at [450, 455] on div "Select..." at bounding box center [450, 459] width 285 height 26
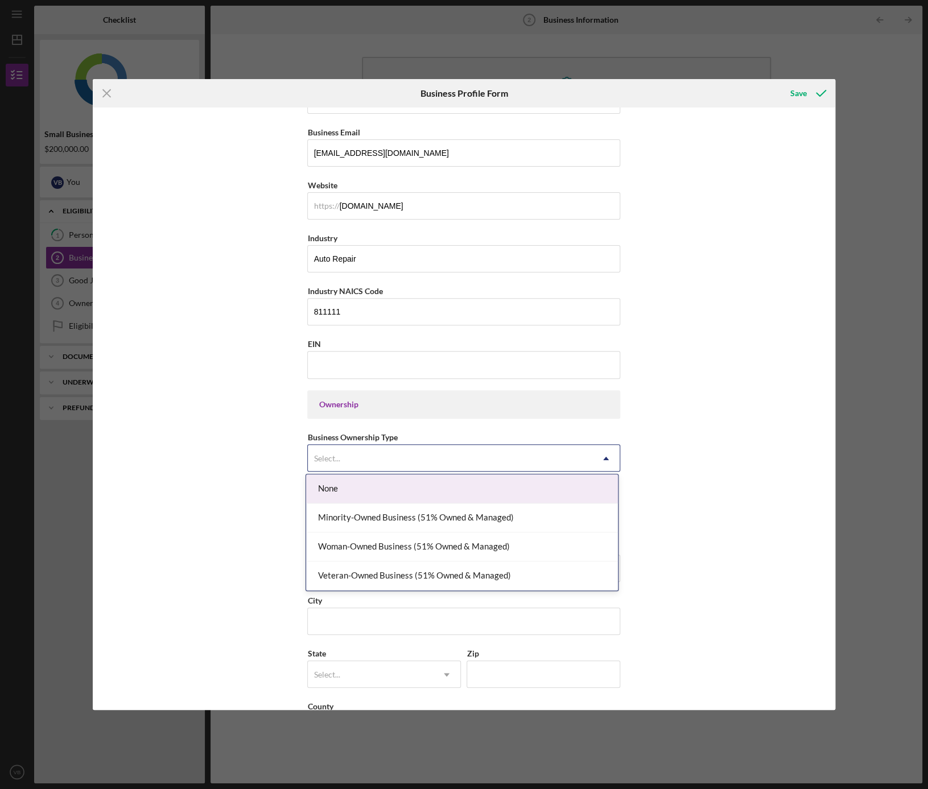
click at [763, 444] on div "Business Name Clarity Auto Care LLC DBA Clarity Auto Care Business Start Date […" at bounding box center [464, 409] width 743 height 603
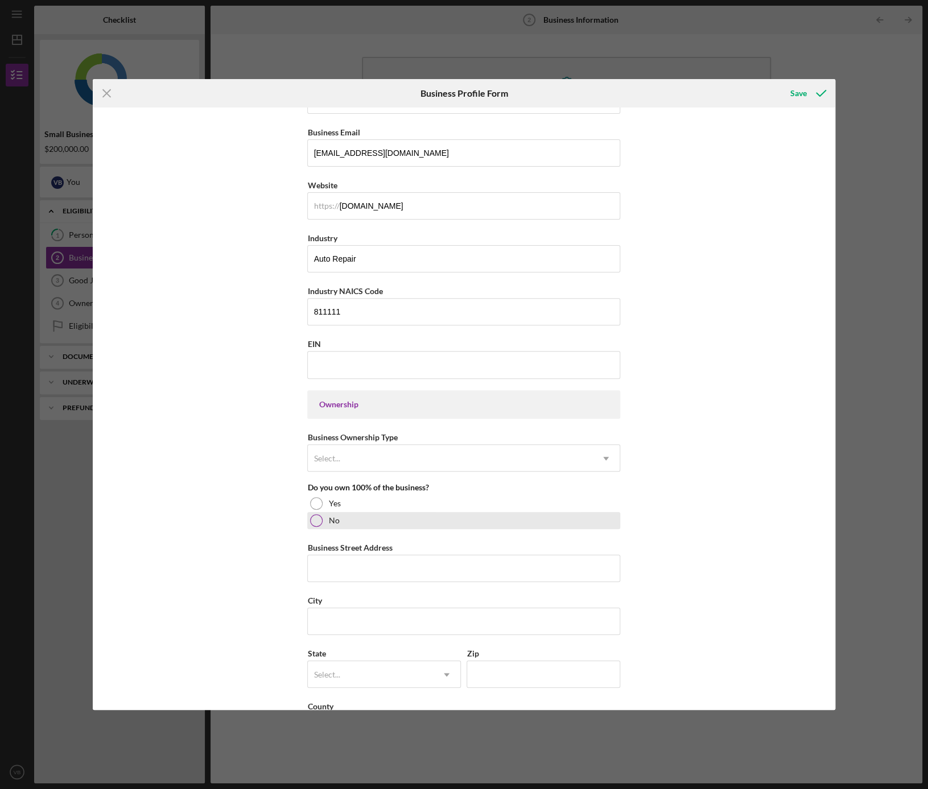
click at [316, 522] on div at bounding box center [316, 520] width 13 height 13
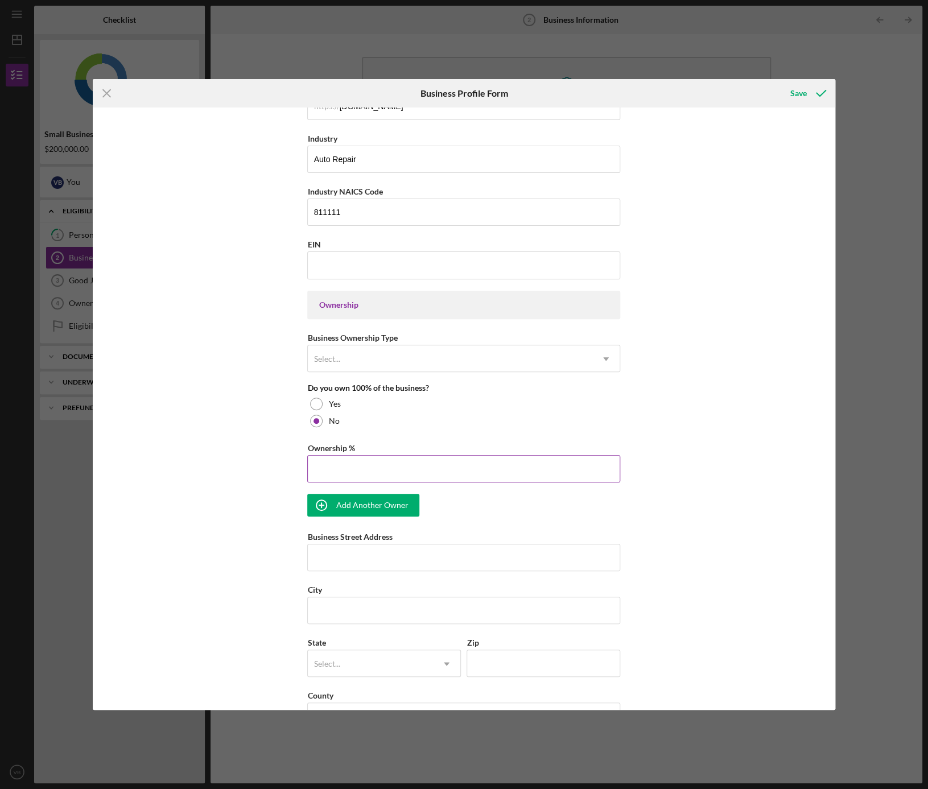
scroll to position [348, 0]
click at [376, 460] on input "Ownership %" at bounding box center [463, 468] width 313 height 27
type input "40.00%"
click at [370, 500] on div "Add Another Owner" at bounding box center [372, 504] width 72 height 23
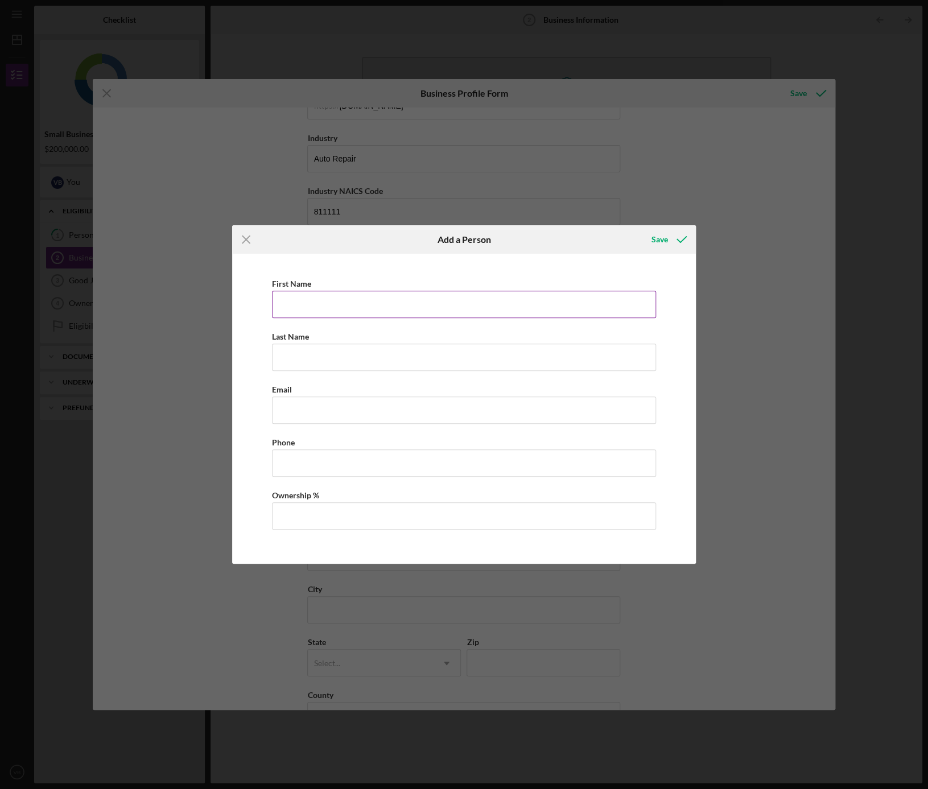
click at [355, 303] on input "First Name" at bounding box center [464, 304] width 385 height 27
type input "S"
type input "[PERSON_NAME]"
type input "[PERSON_NAME][EMAIL_ADDRESS][DOMAIN_NAME]"
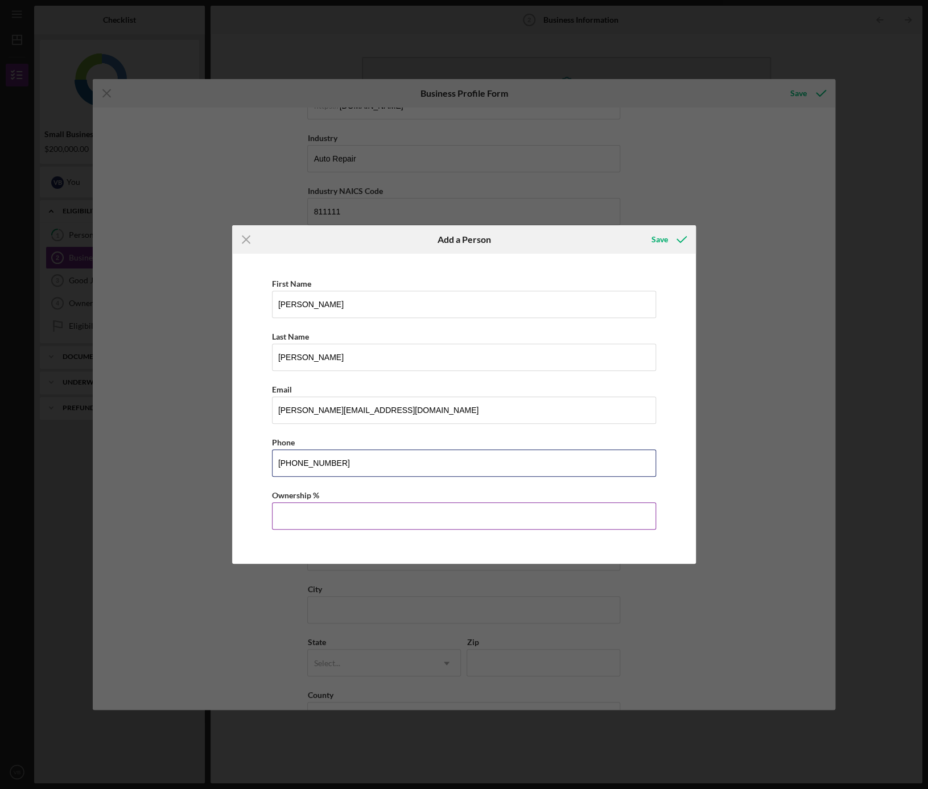
type input "[PHONE_NUMBER]"
click at [338, 527] on input "Ownership %" at bounding box center [464, 515] width 385 height 27
type input "60.00%"
click at [673, 239] on icon "button" at bounding box center [681, 239] width 28 height 28
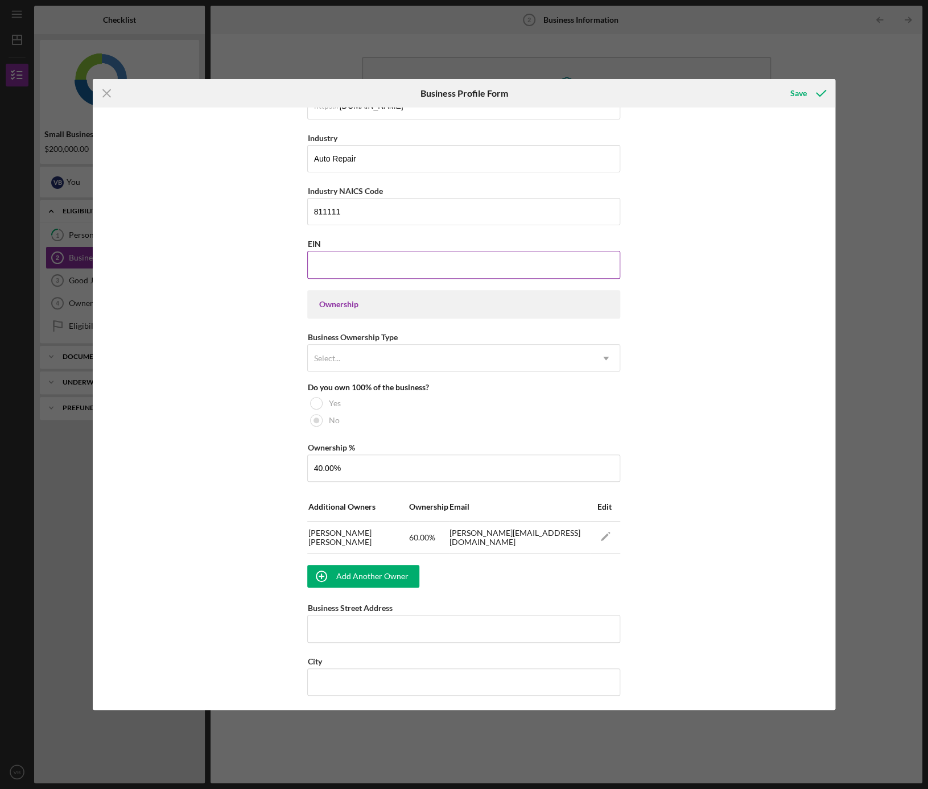
click at [356, 261] on input "EIN" at bounding box center [463, 264] width 313 height 27
paste input "[US_EMPLOYER_IDENTIFICATION_NUMBER]"
type input "[US_EMPLOYER_IDENTIFICATION_NUMBER]"
click at [388, 360] on div "Select..." at bounding box center [450, 358] width 285 height 26
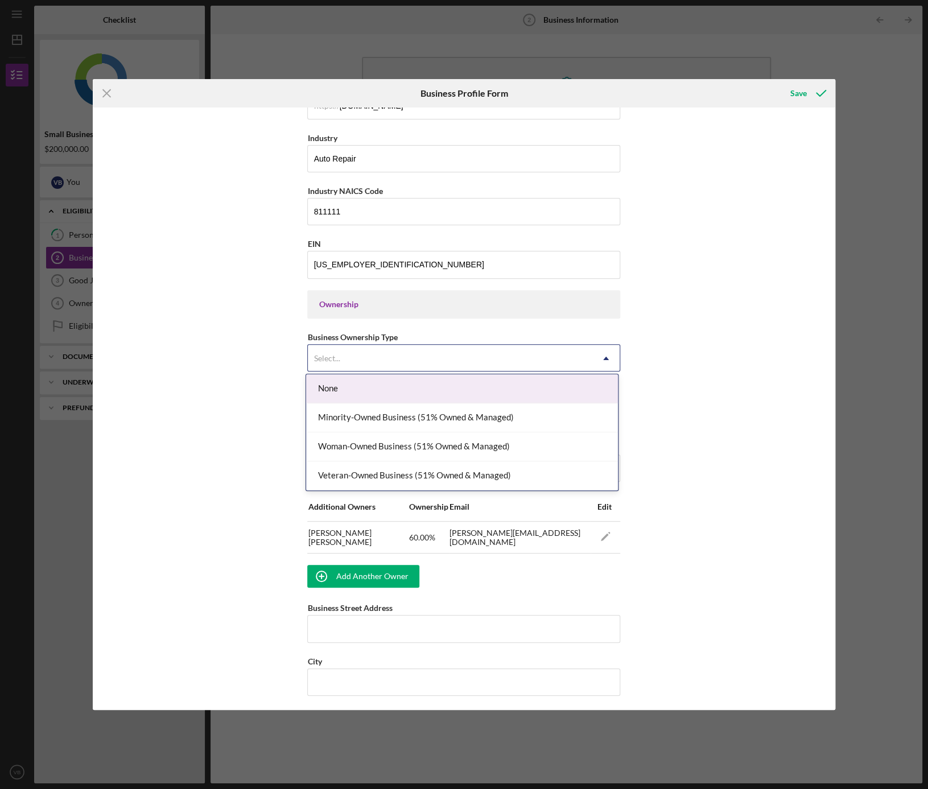
click at [388, 360] on div "Select..." at bounding box center [450, 358] width 285 height 26
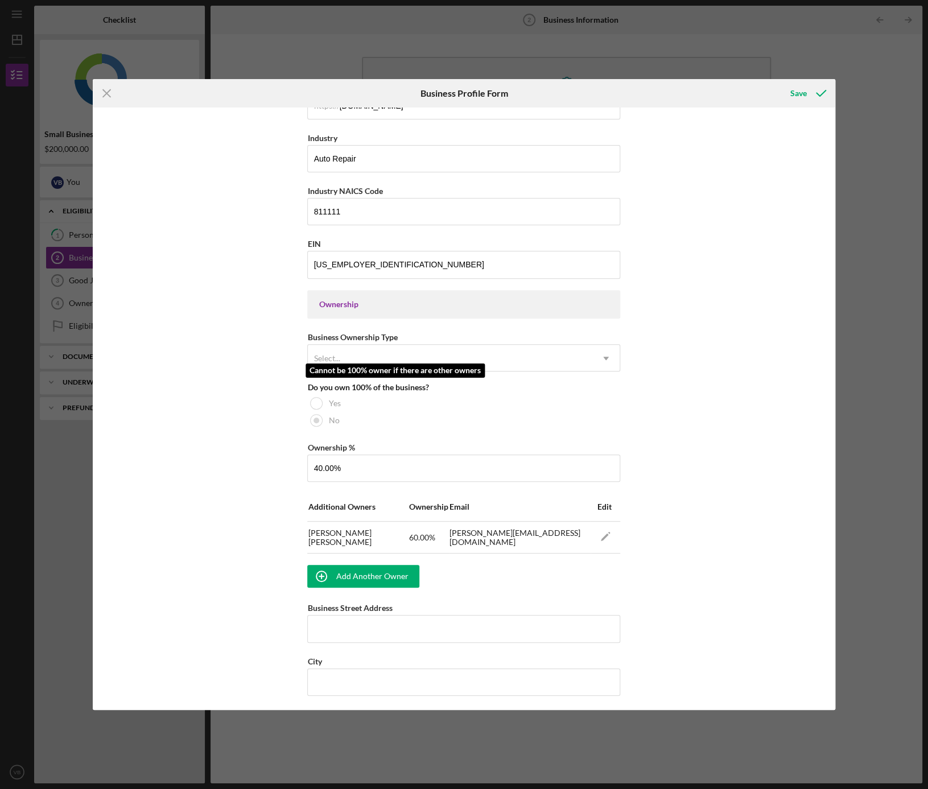
click at [361, 417] on div "No" at bounding box center [463, 420] width 313 height 17
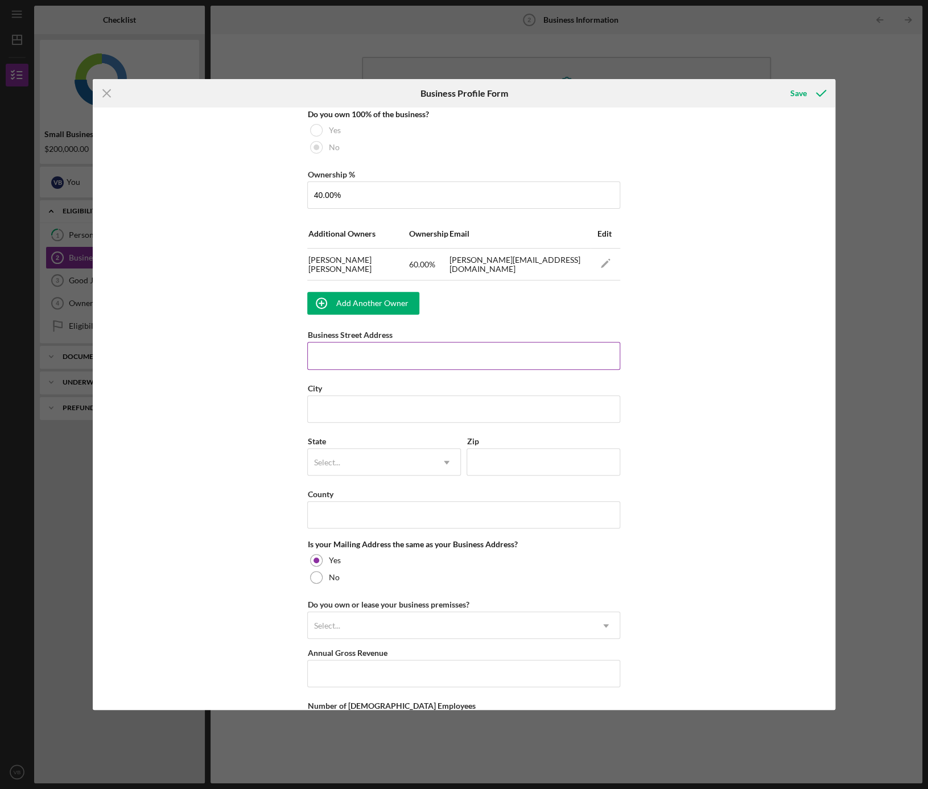
scroll to position [628, 0]
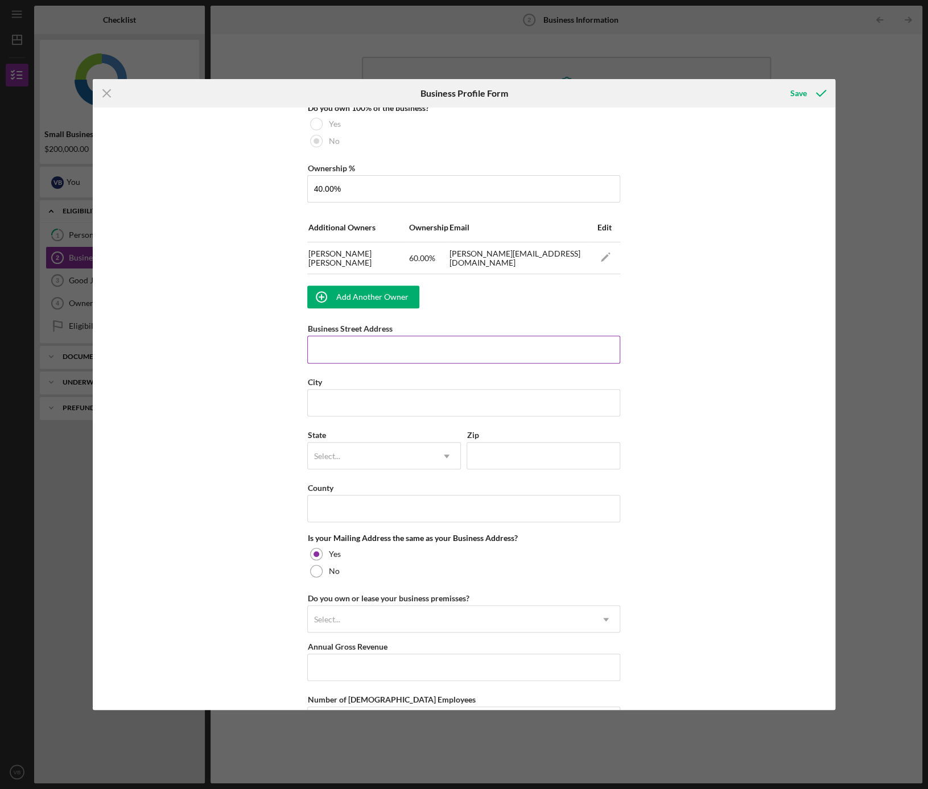
click at [323, 341] on input "Business Street Address" at bounding box center [463, 349] width 313 height 27
type input "1"
type input "[STREET_ADDRESS]"
type input "Belmont"
type input "ca"
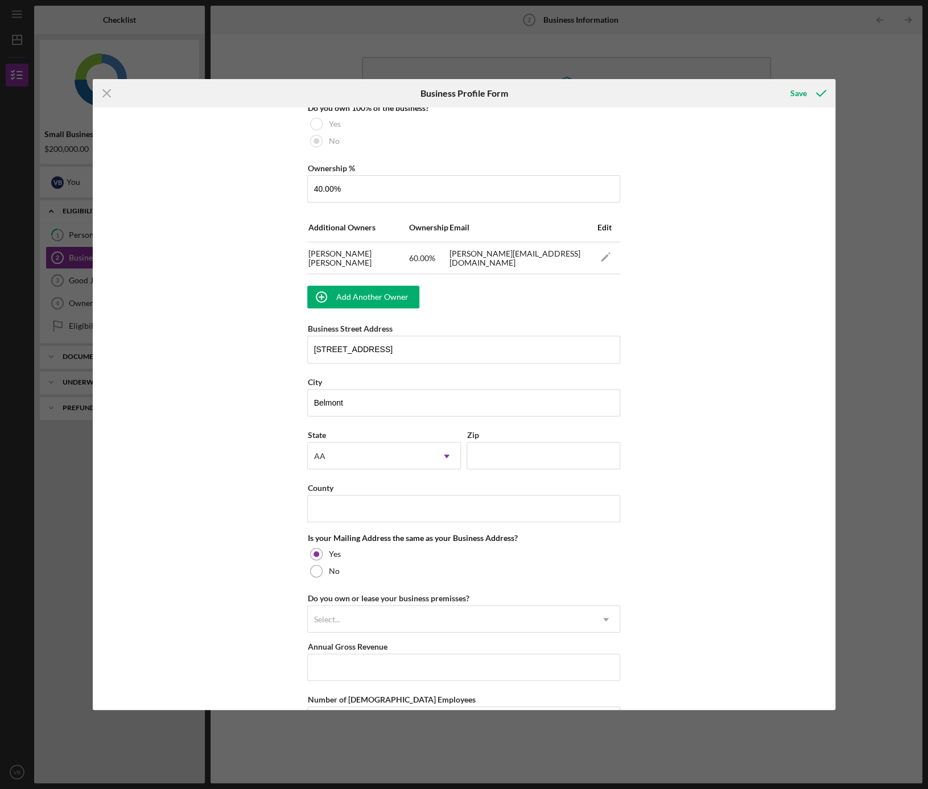
scroll to position [634, 0]
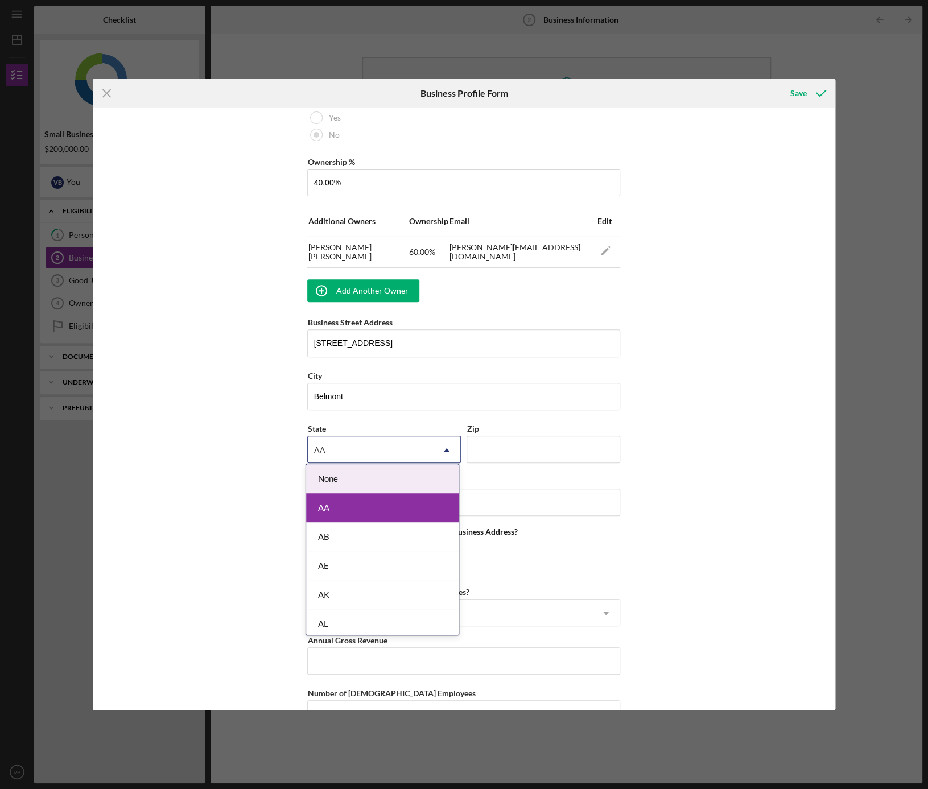
click at [380, 446] on div "AA" at bounding box center [370, 450] width 125 height 26
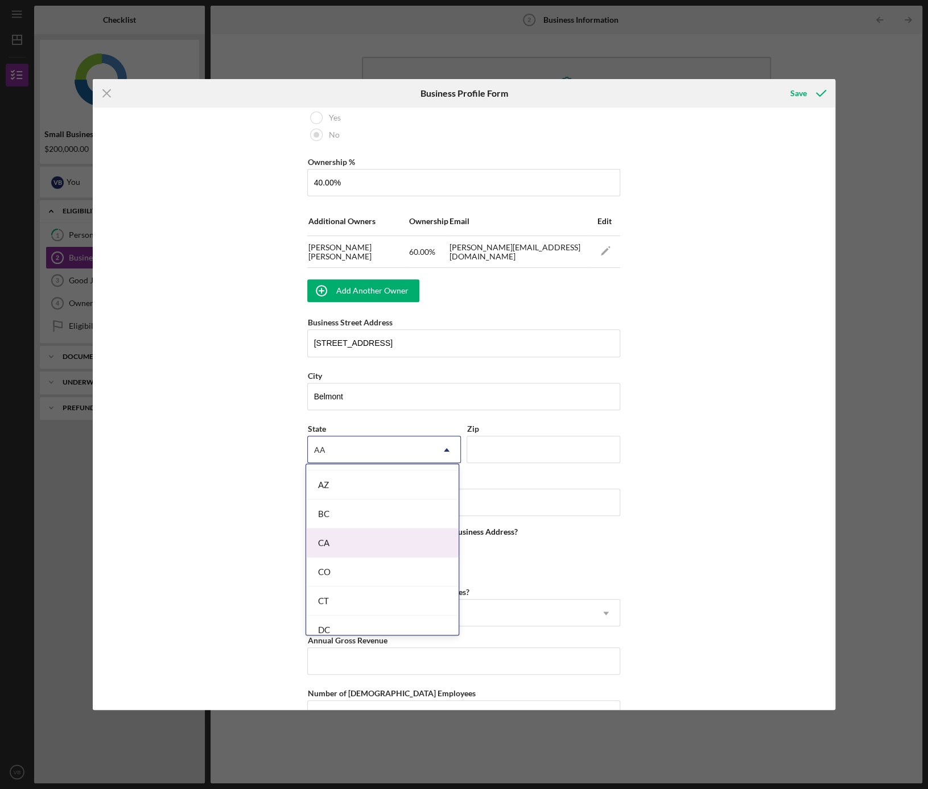
click at [339, 543] on div "CA" at bounding box center [382, 543] width 152 height 29
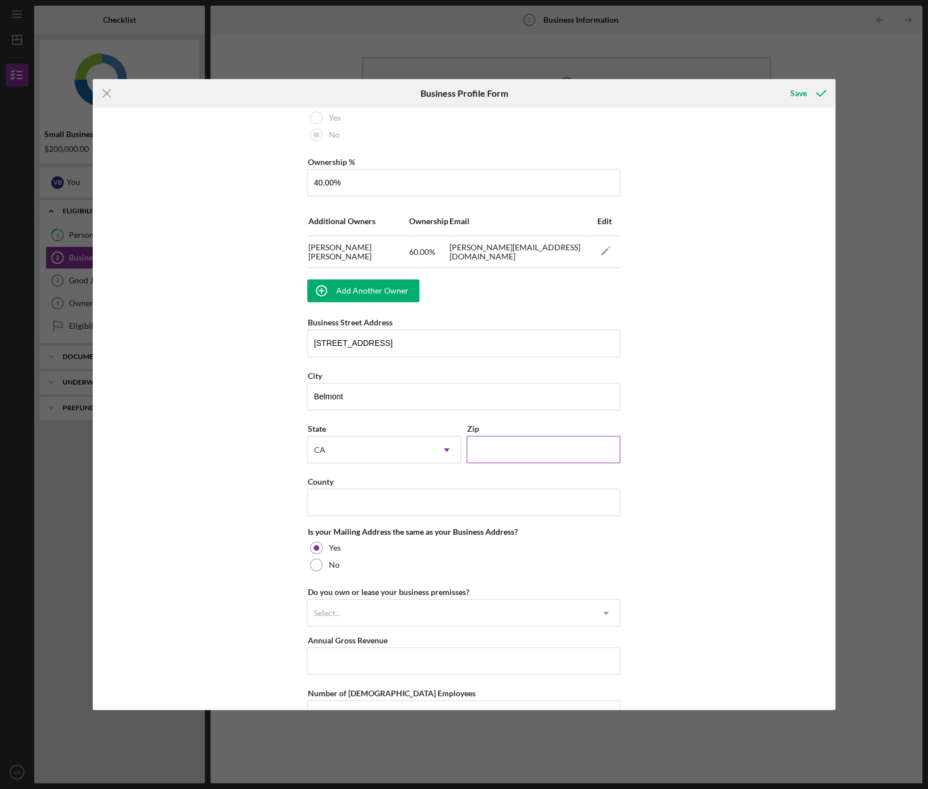
click at [508, 449] on input "Zip" at bounding box center [544, 449] width 154 height 27
type input "94002"
click at [446, 497] on input "County" at bounding box center [463, 502] width 313 height 27
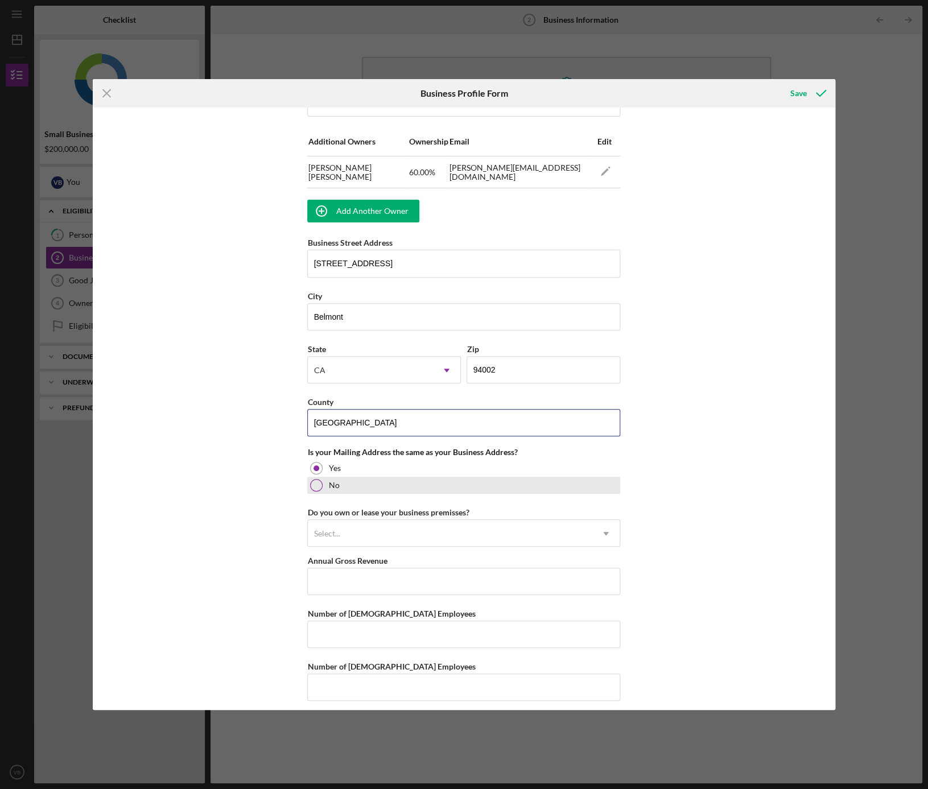
scroll to position [717, 0]
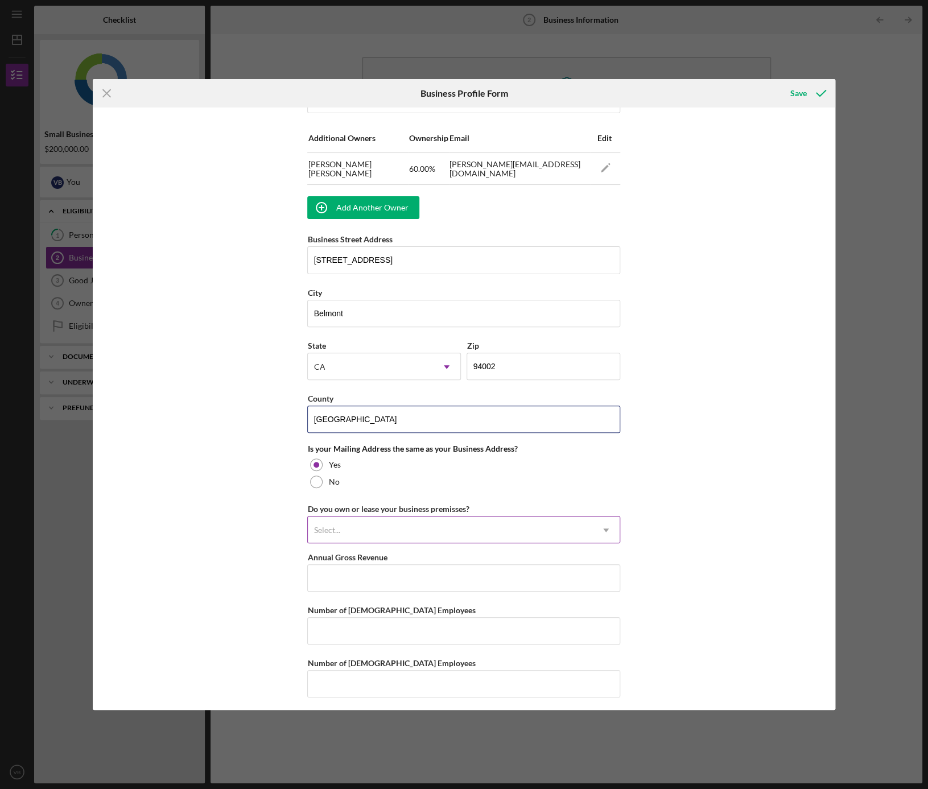
type input "[GEOGRAPHIC_DATA]"
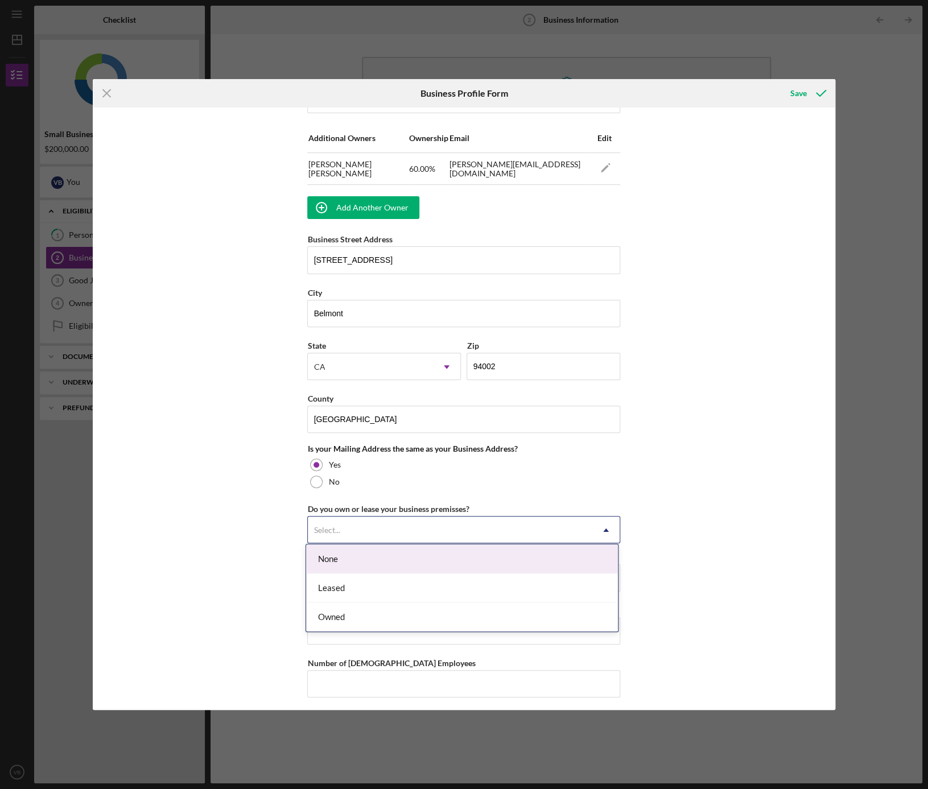
click at [415, 520] on div "Select..." at bounding box center [450, 530] width 285 height 26
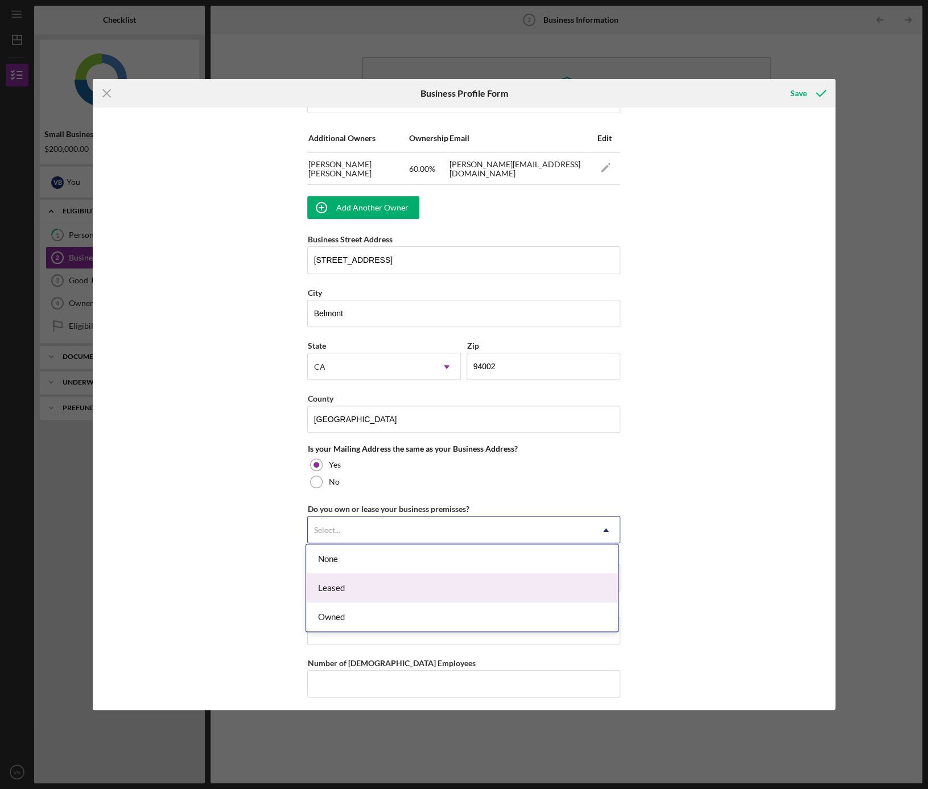
click at [342, 589] on div "Leased" at bounding box center [462, 588] width 312 height 29
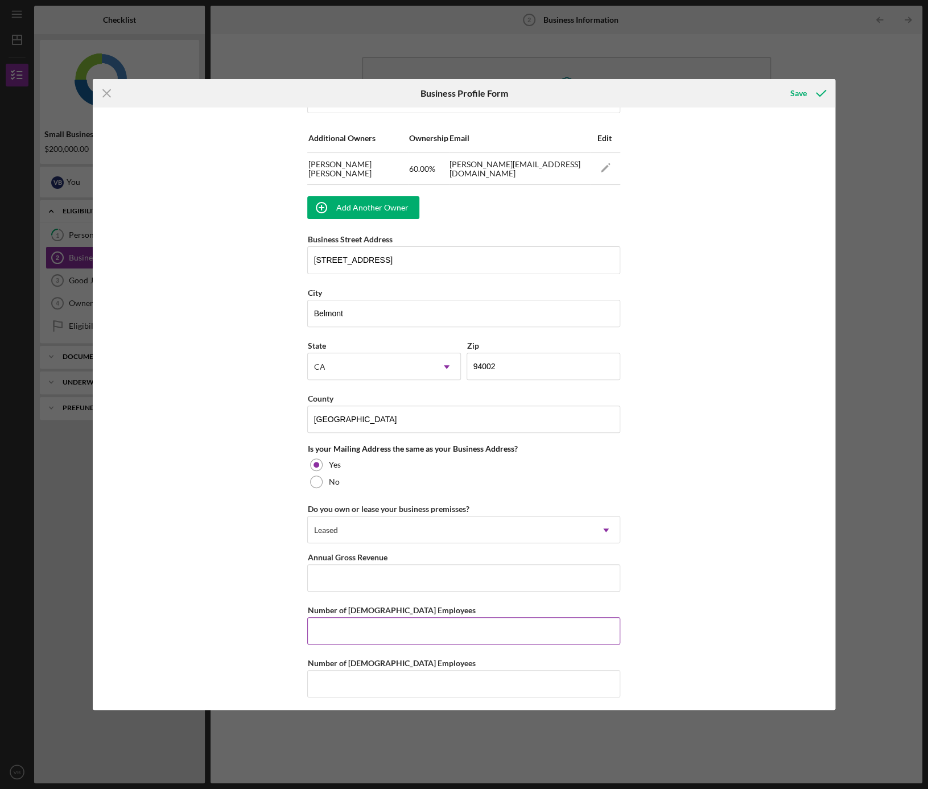
click at [344, 628] on input "Number of [DEMOGRAPHIC_DATA] Employees" at bounding box center [463, 630] width 313 height 27
type input "2"
type input "3"
click at [345, 686] on input "Number of [DEMOGRAPHIC_DATA] Employees" at bounding box center [463, 683] width 313 height 27
type input "0"
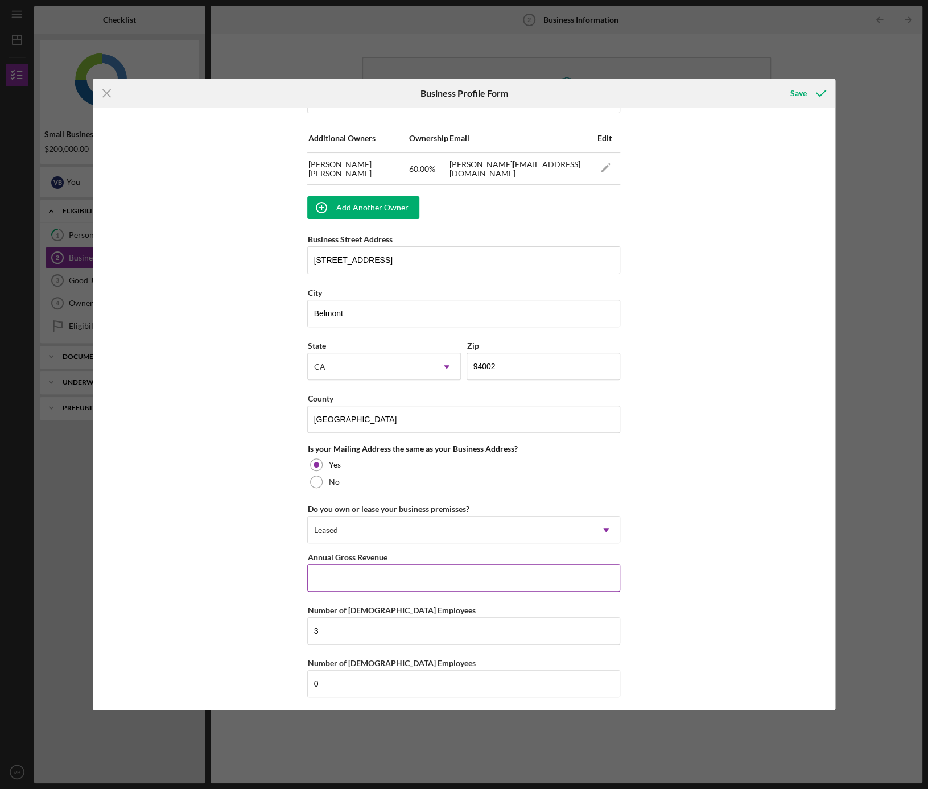
click at [376, 571] on input "Annual Gross Revenue" at bounding box center [463, 577] width 313 height 27
click at [362, 580] on input "Annual Gross Revenue" at bounding box center [463, 577] width 313 height 27
type input "$571,000"
click at [704, 441] on div "Business Name Clarity Auto Care LLC DBA Clarity Auto Care Business Start Date […" at bounding box center [464, 409] width 743 height 603
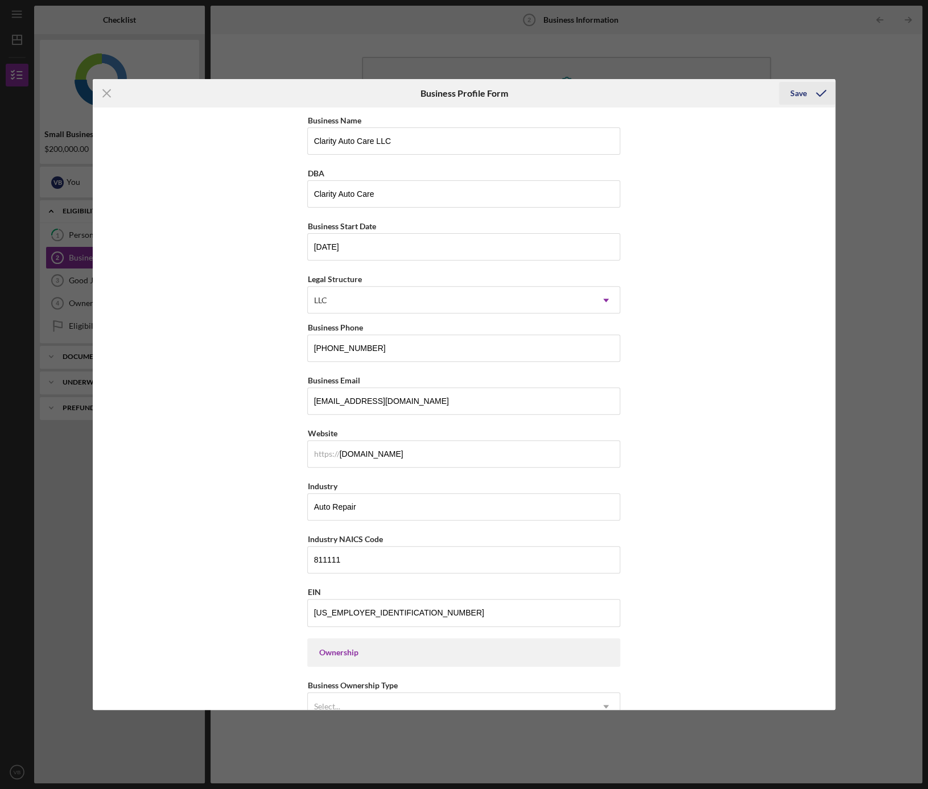
click at [815, 94] on icon "submit" at bounding box center [821, 93] width 28 height 28
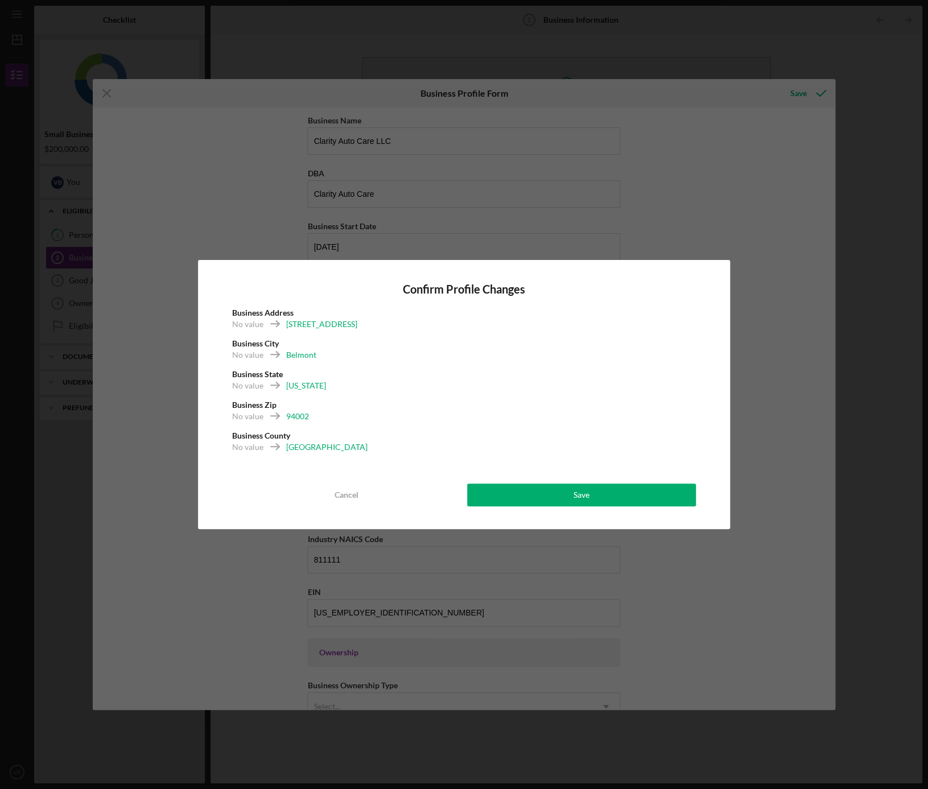
click at [593, 510] on div "Confirm Profile Changes Business Address No value [STREET_ADDRESS][GEOGRAPHIC_D…" at bounding box center [464, 394] width 533 height 269
click at [592, 499] on button "Save" at bounding box center [581, 495] width 229 height 23
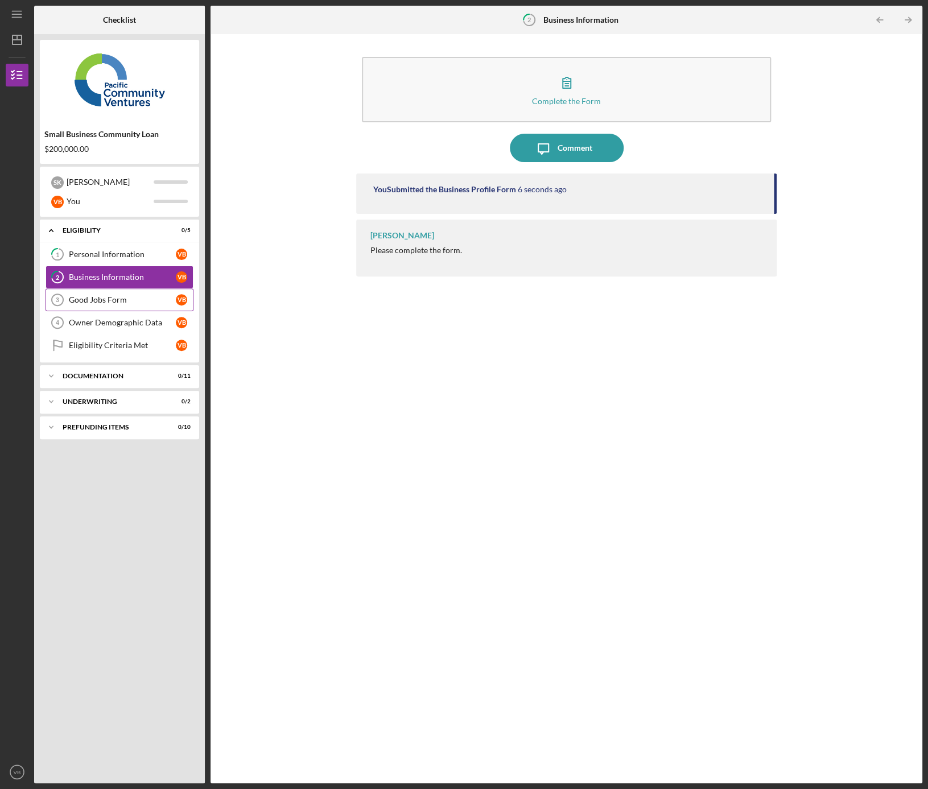
click at [89, 299] on div "Good Jobs Form" at bounding box center [122, 299] width 107 height 9
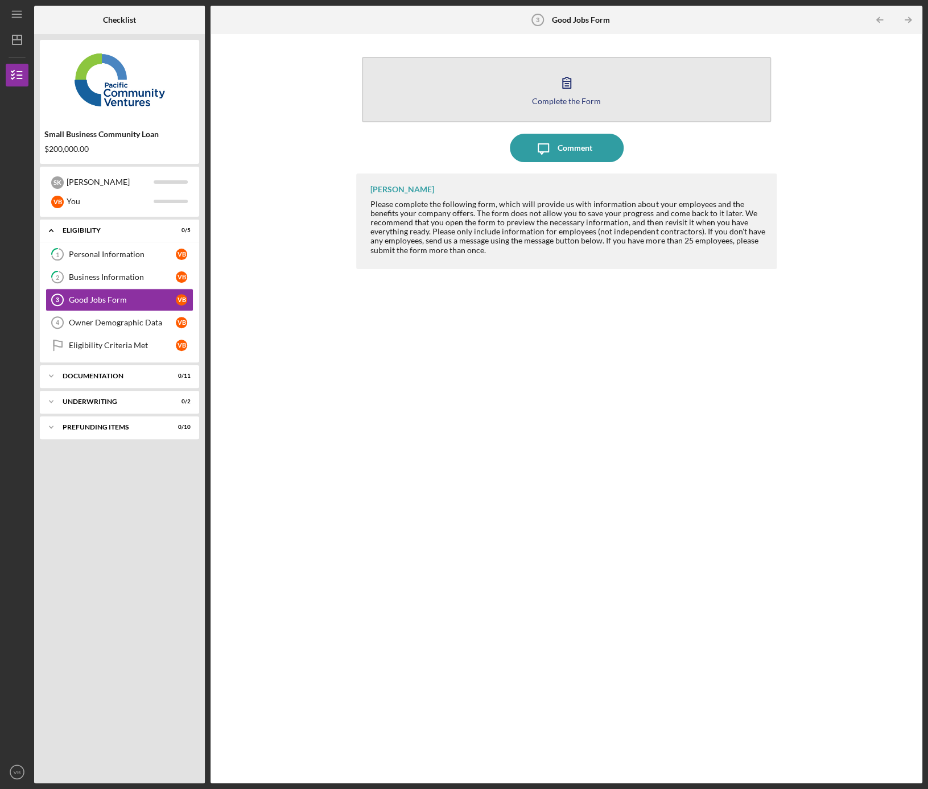
click at [580, 95] on icon "button" at bounding box center [567, 82] width 28 height 28
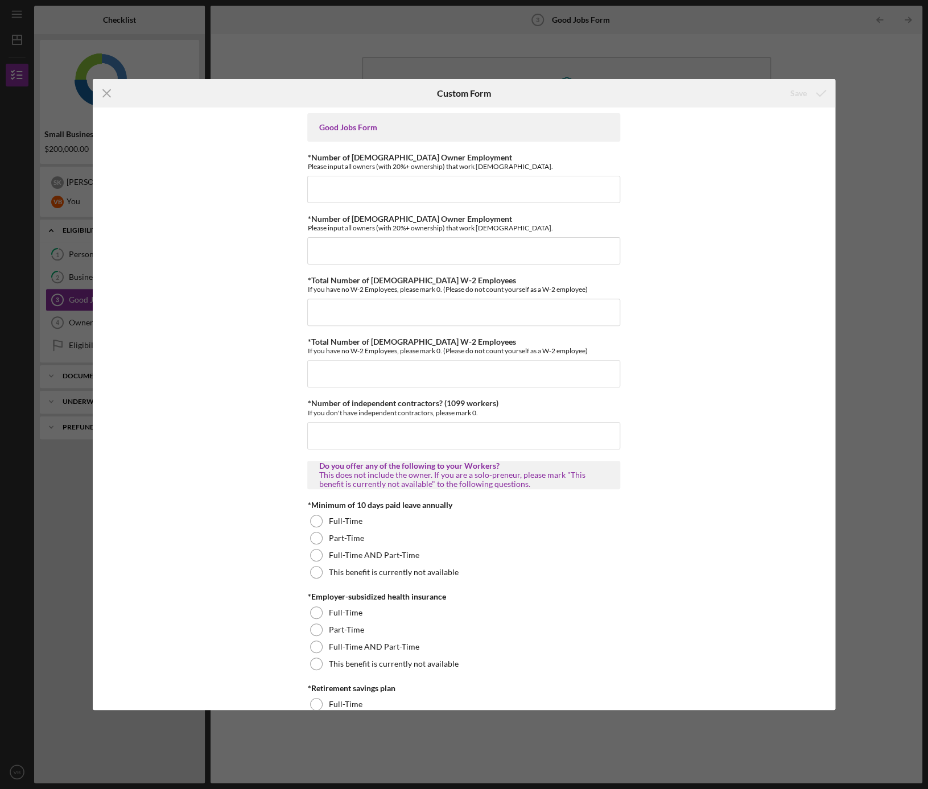
click at [355, 125] on div "Good Jobs Form" at bounding box center [464, 127] width 290 height 9
copy div "Good Jobs Form"
click at [368, 433] on input "*Number of independent contractors? (1099 workers)" at bounding box center [463, 435] width 313 height 27
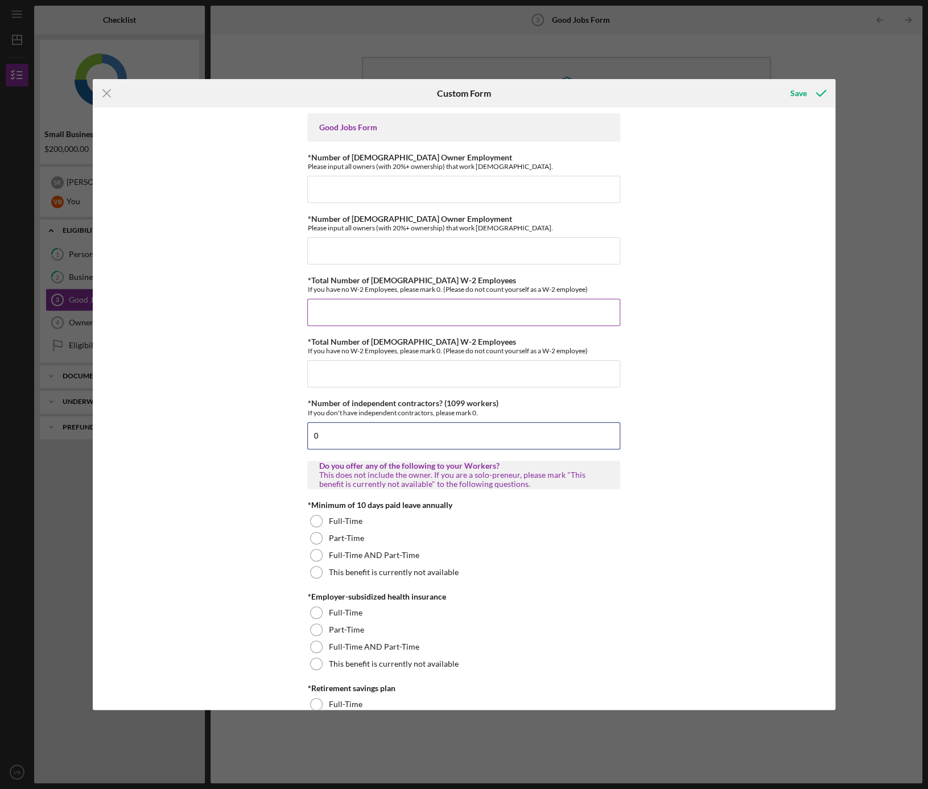
type input "0"
click at [366, 308] on input "*Total Number of [DEMOGRAPHIC_DATA] W-2 Employees" at bounding box center [463, 312] width 313 height 27
type input "3"
click at [351, 380] on input "*Total Number of [DEMOGRAPHIC_DATA] W-2 Employees" at bounding box center [463, 373] width 313 height 27
type input "0"
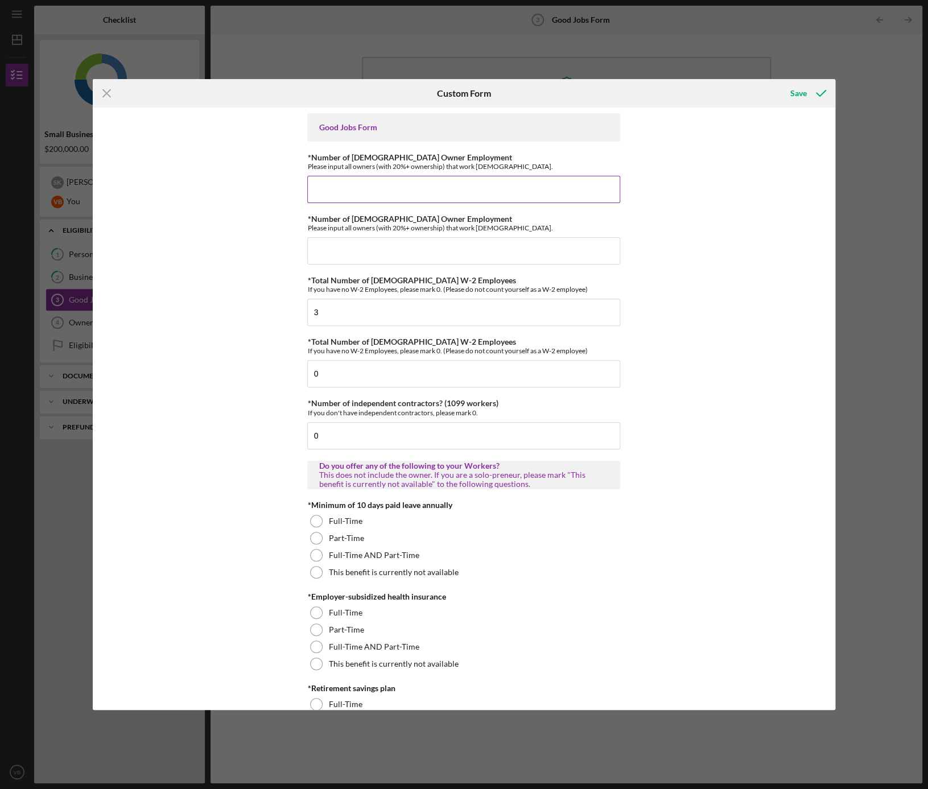
click at [361, 186] on input "*Number of [DEMOGRAPHIC_DATA] Owner Employment" at bounding box center [463, 189] width 313 height 27
type input "1"
click at [339, 250] on input "*Number of [DEMOGRAPHIC_DATA] Owner Employment" at bounding box center [463, 250] width 313 height 27
type input "2"
type input "1"
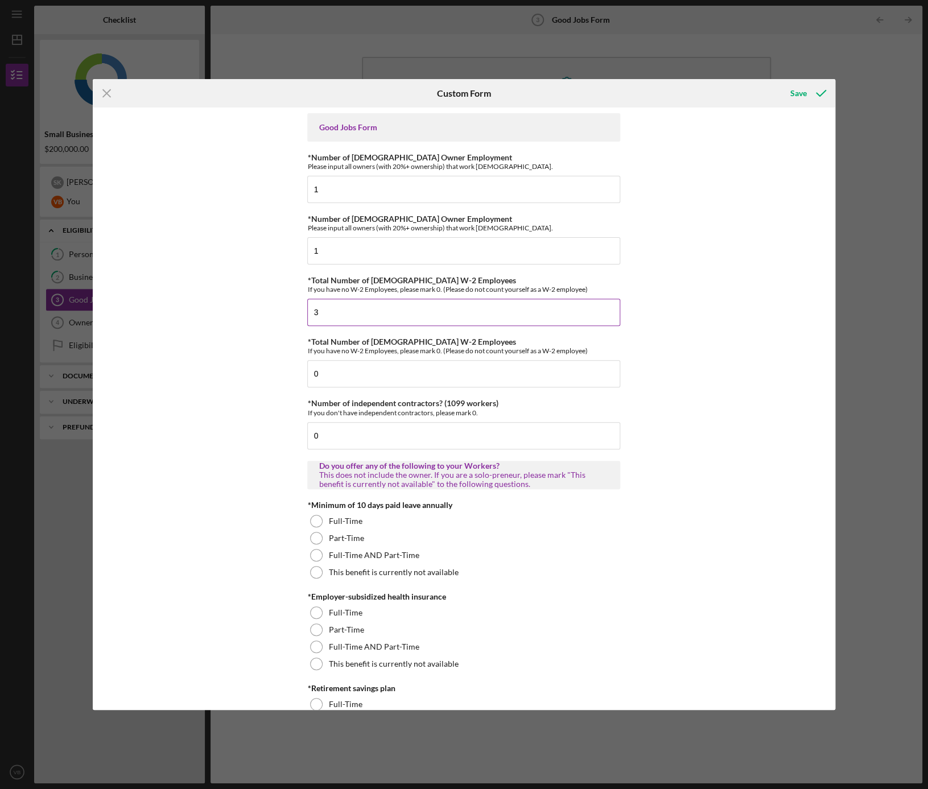
click at [380, 316] on input "3" at bounding box center [463, 312] width 313 height 27
click at [312, 578] on div "This benefit is currently not available" at bounding box center [463, 572] width 313 height 17
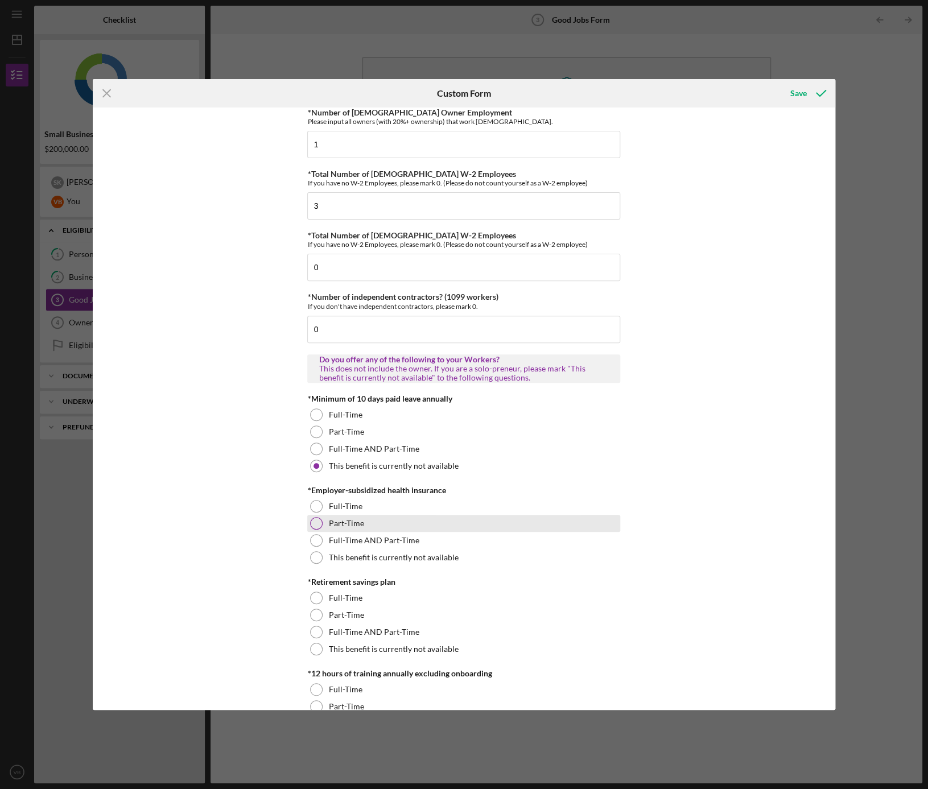
scroll to position [114, 0]
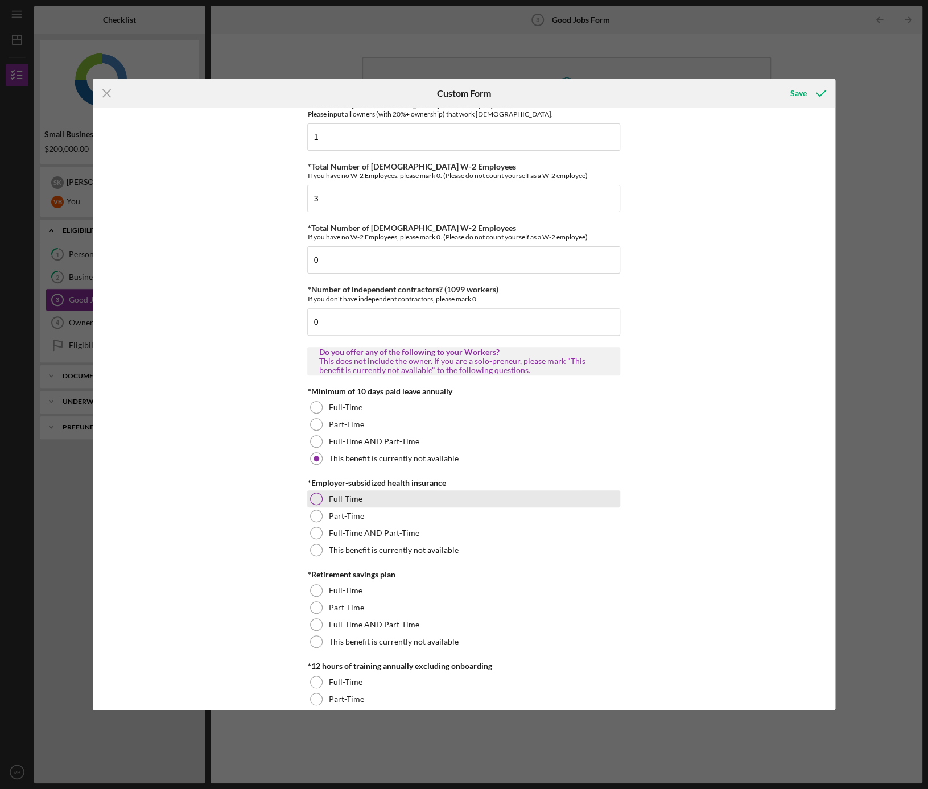
click at [313, 500] on div at bounding box center [316, 499] width 13 height 13
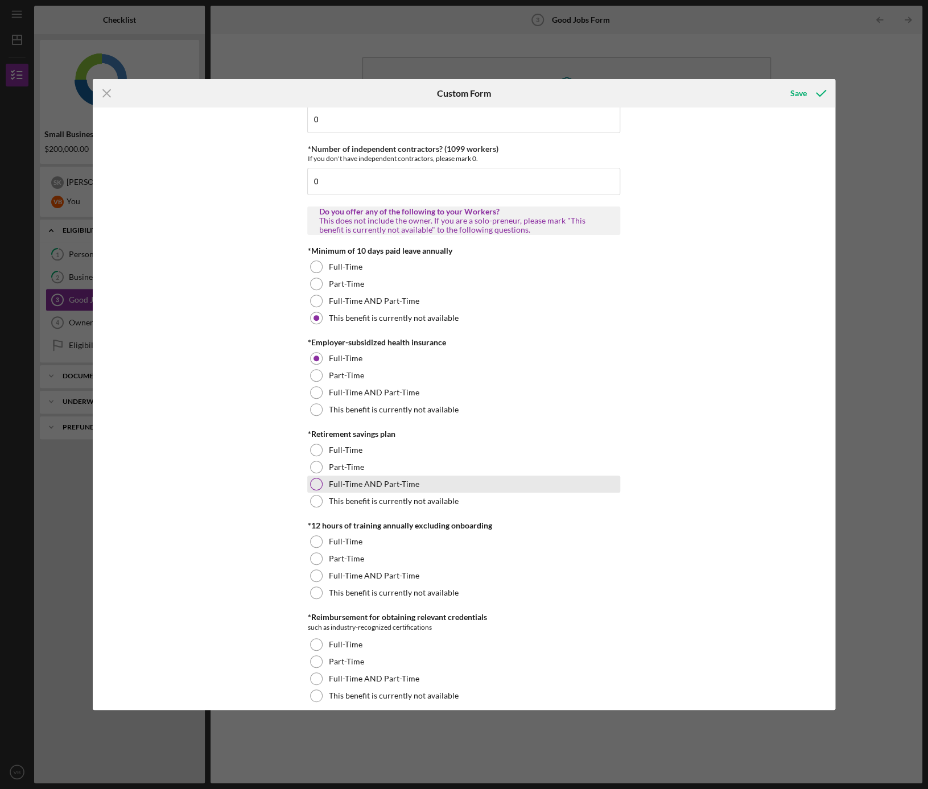
scroll to position [255, 0]
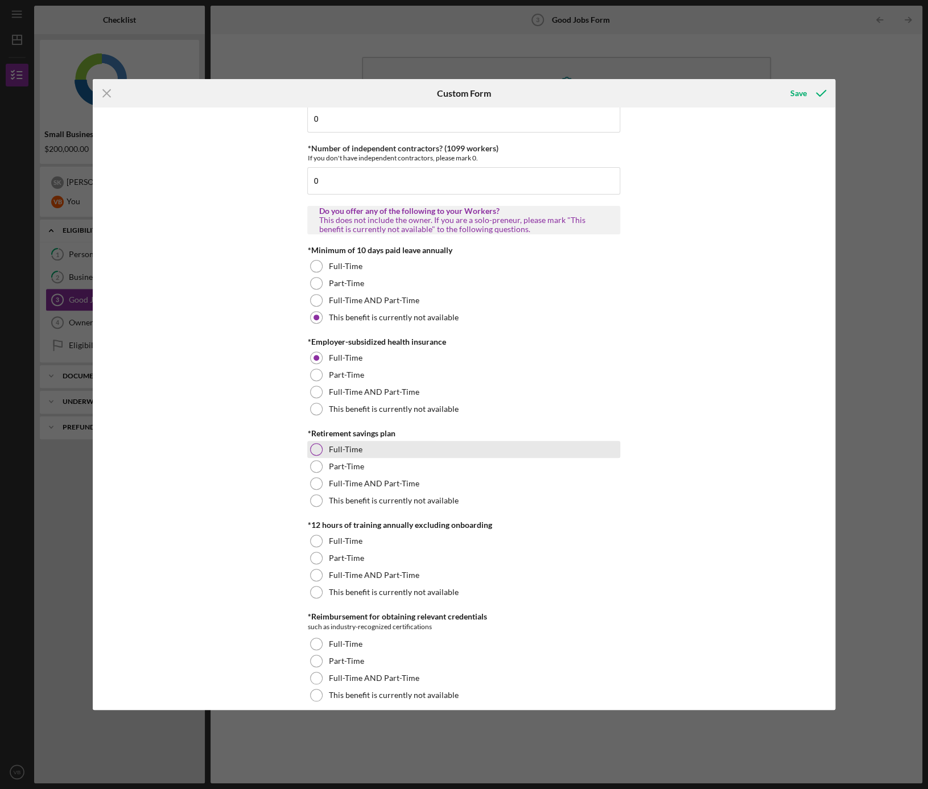
click at [314, 446] on div at bounding box center [316, 449] width 13 height 13
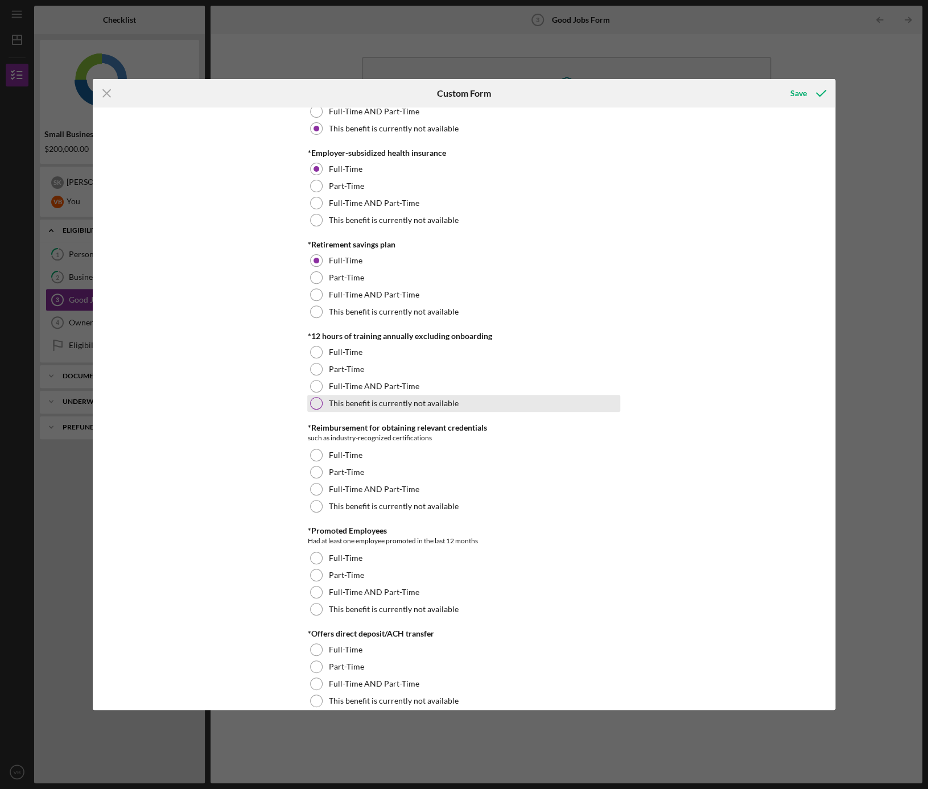
scroll to position [444, 0]
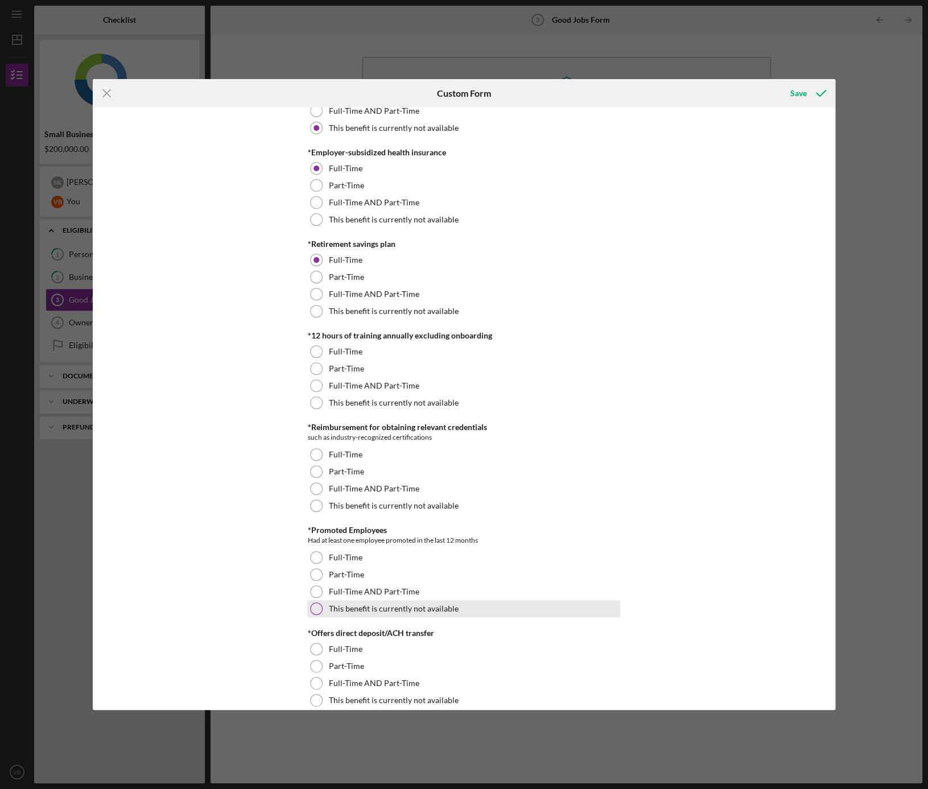
click at [313, 608] on div at bounding box center [316, 609] width 13 height 13
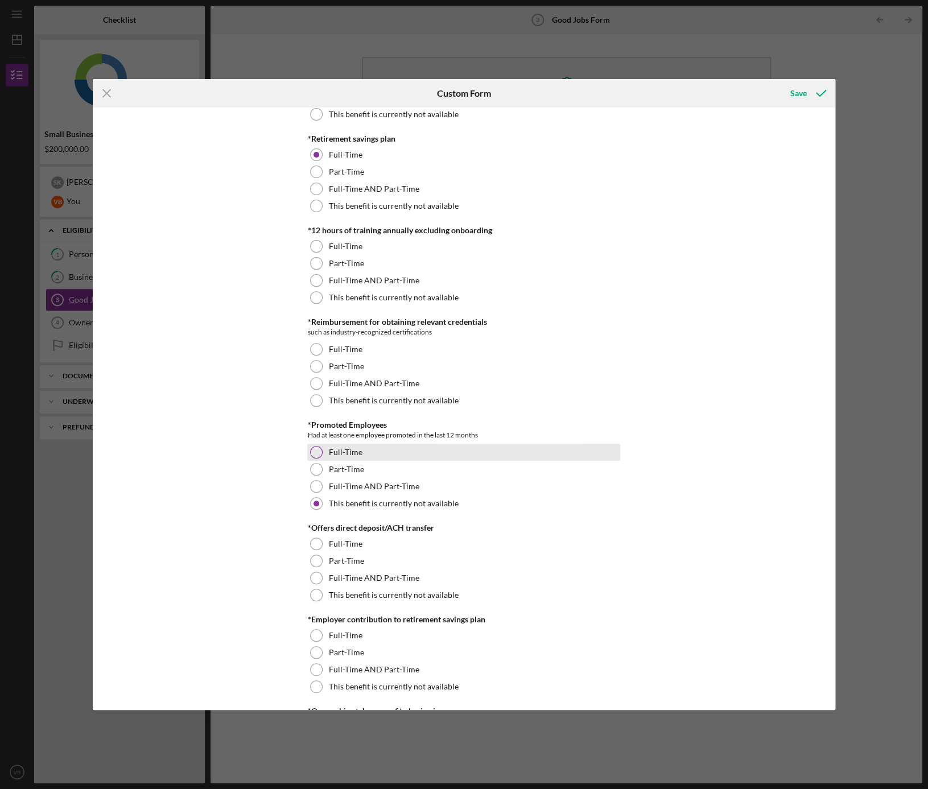
scroll to position [558, 0]
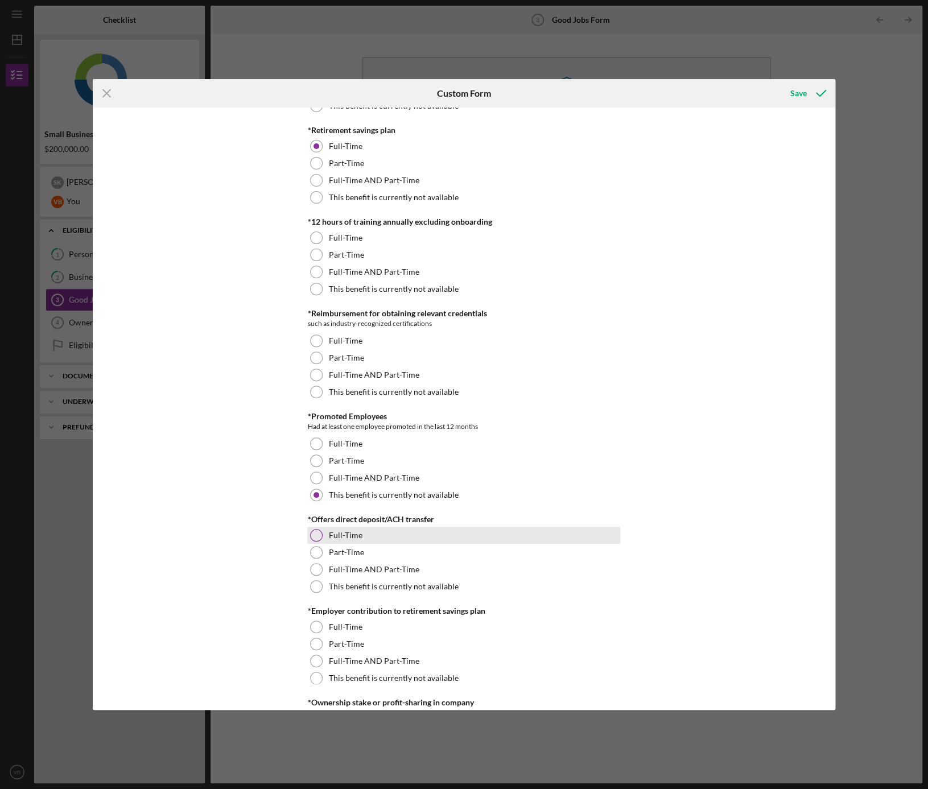
click at [316, 534] on div at bounding box center [316, 535] width 13 height 13
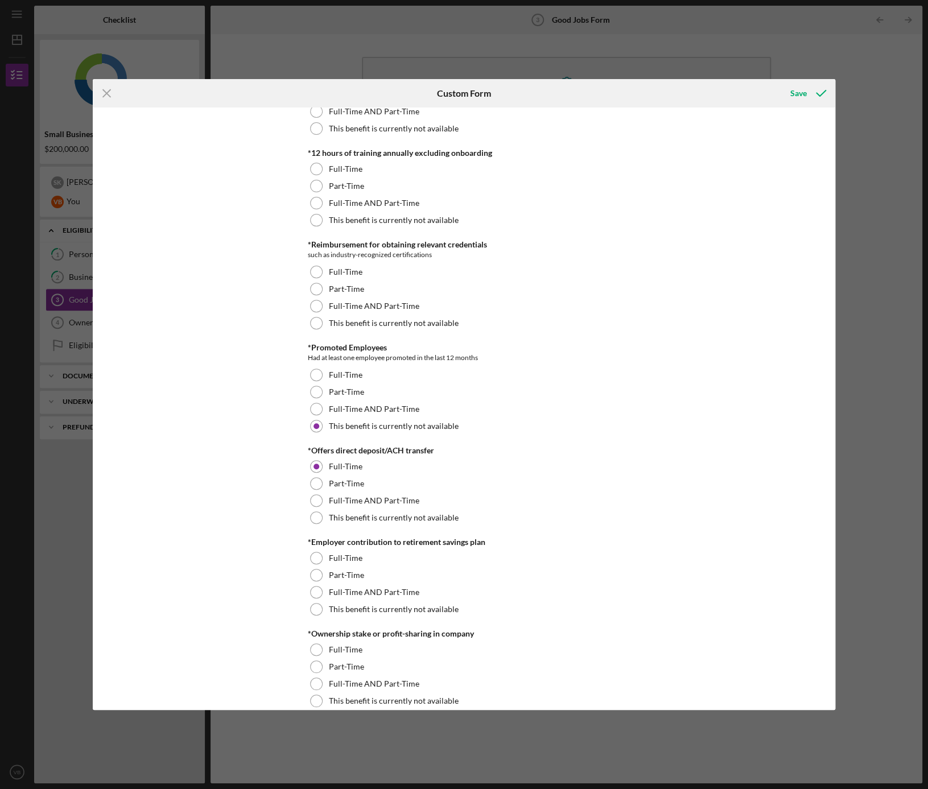
scroll to position [634, 0]
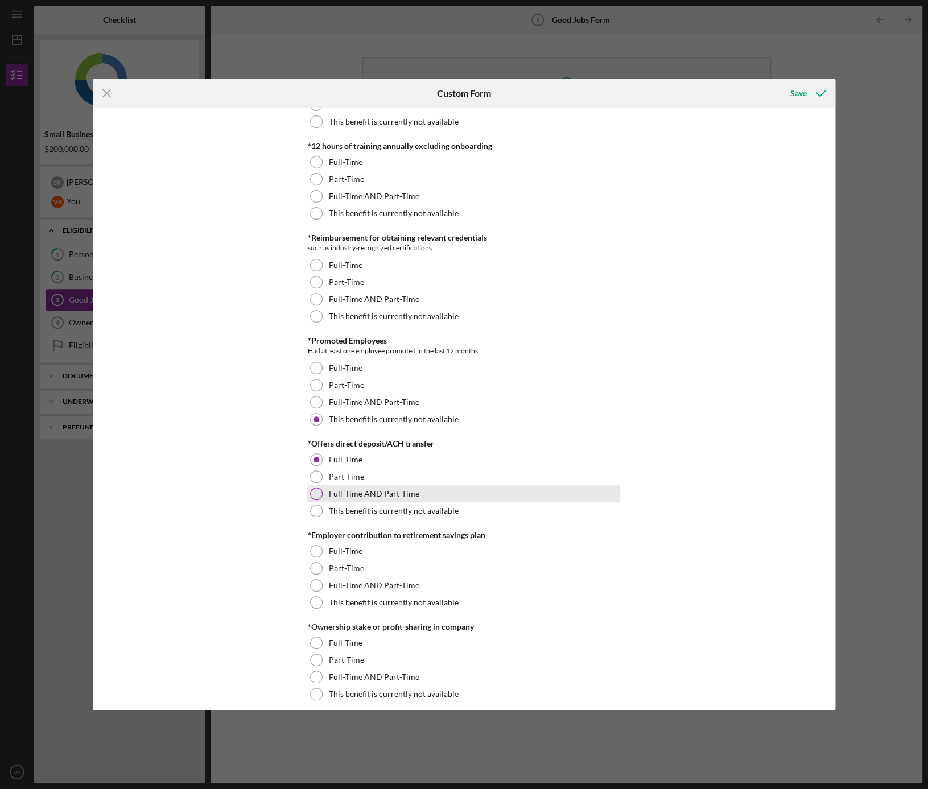
click at [310, 495] on div at bounding box center [316, 494] width 13 height 13
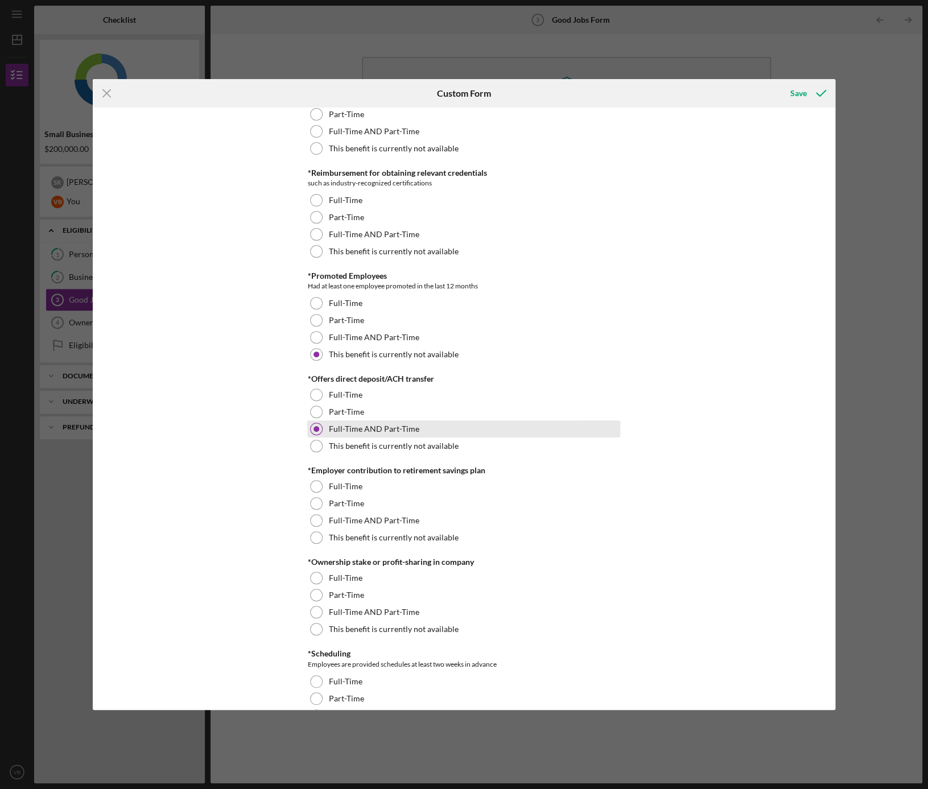
scroll to position [707, 0]
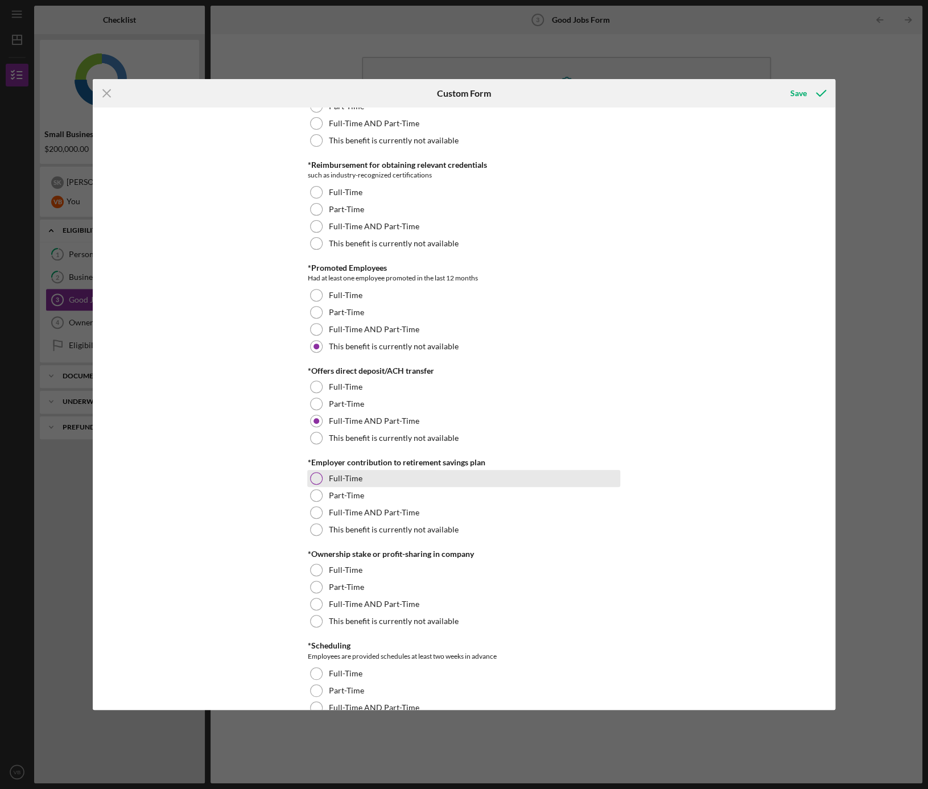
click at [316, 477] on div at bounding box center [316, 478] width 13 height 13
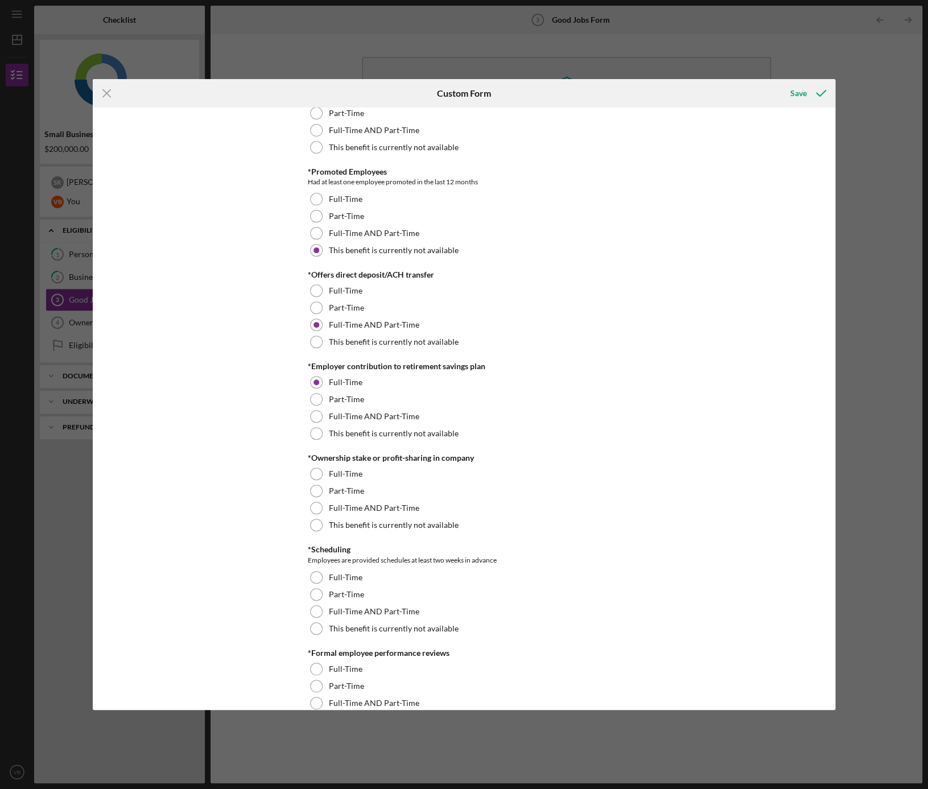
scroll to position [803, 0]
click at [314, 520] on div at bounding box center [316, 524] width 13 height 13
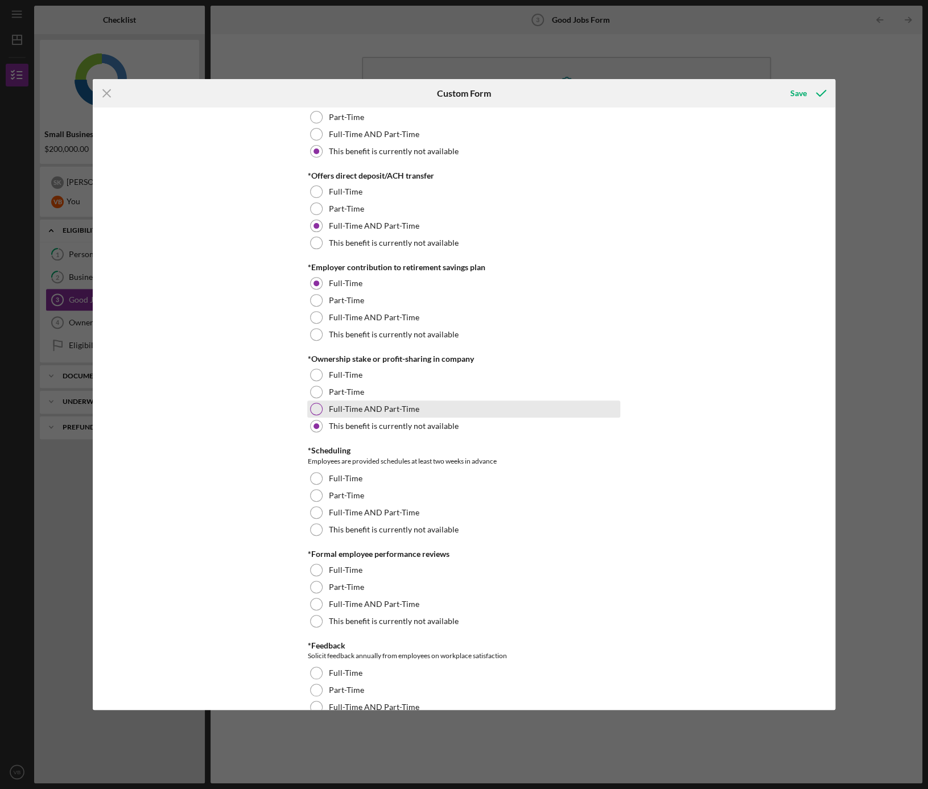
scroll to position [907, 0]
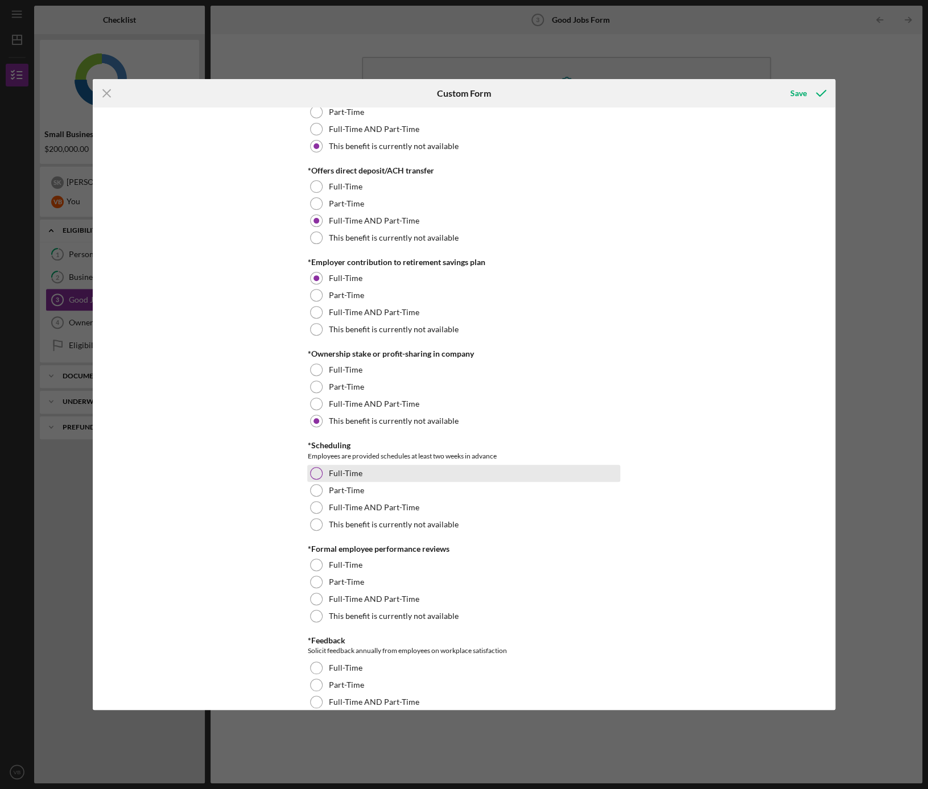
click at [313, 472] on div at bounding box center [316, 473] width 13 height 13
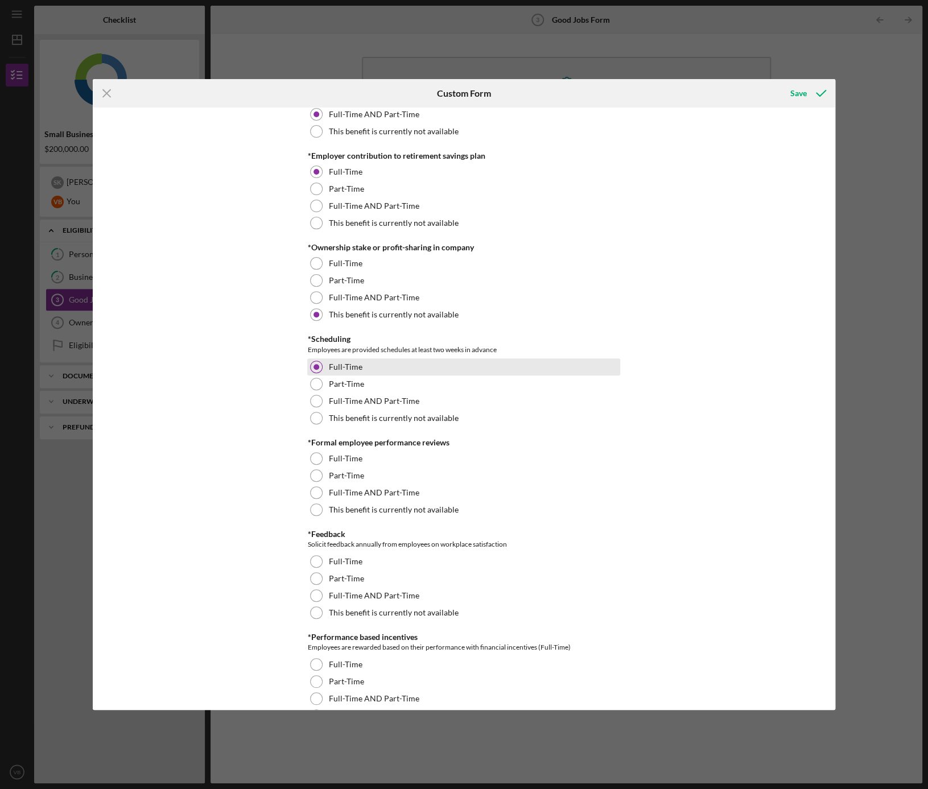
scroll to position [1017, 0]
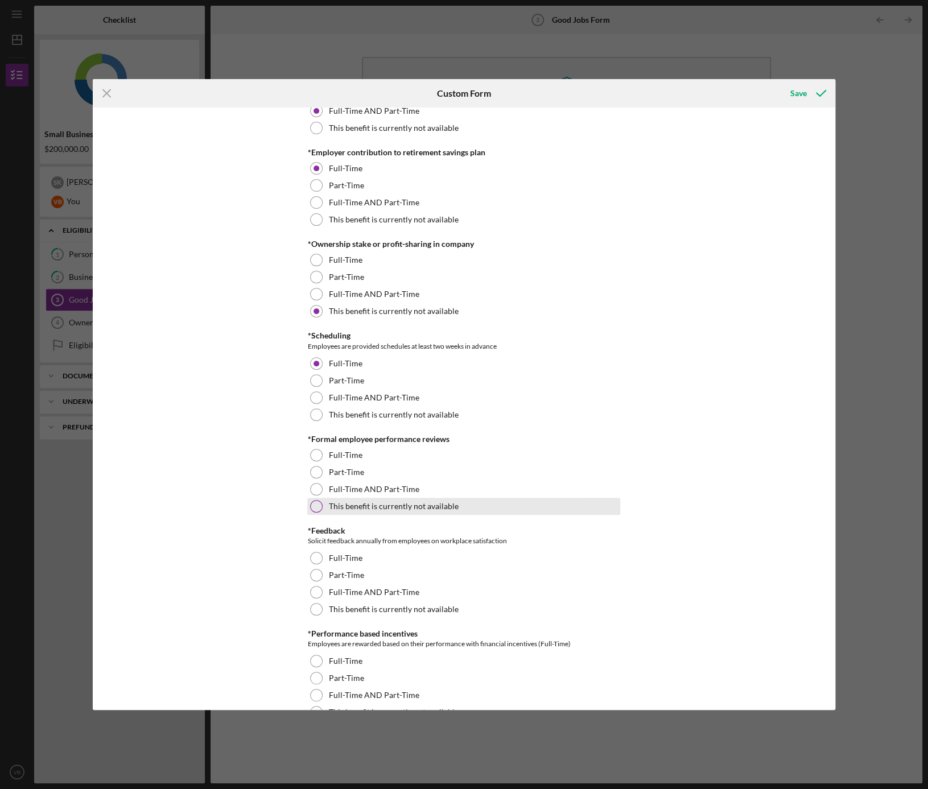
click at [313, 506] on div at bounding box center [316, 506] width 13 height 13
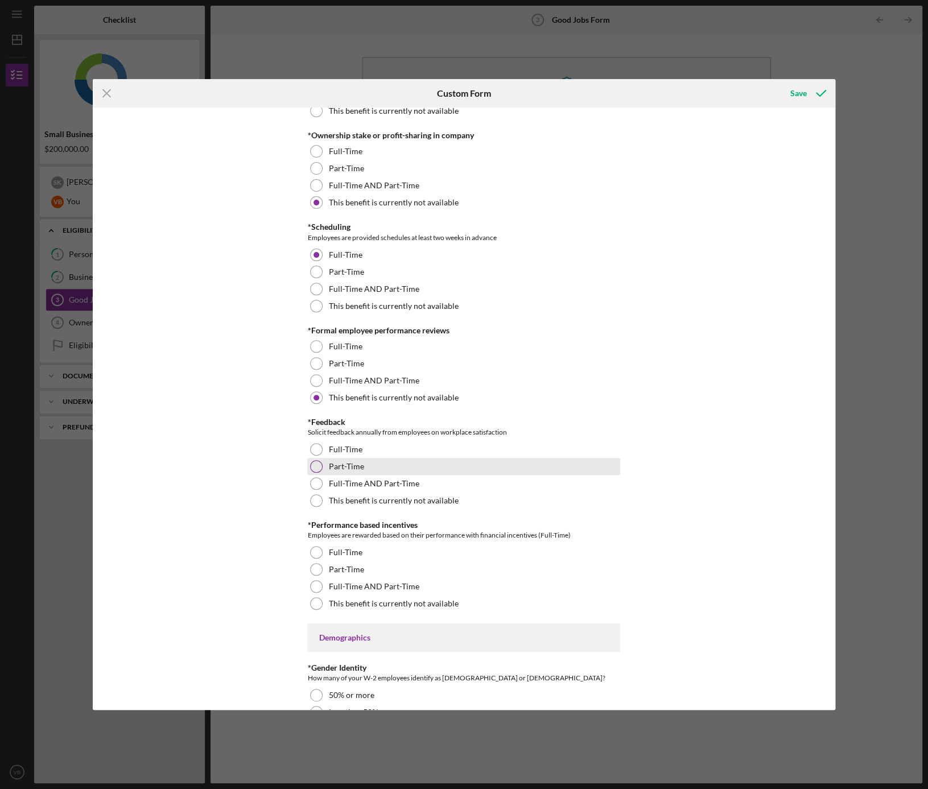
scroll to position [1131, 0]
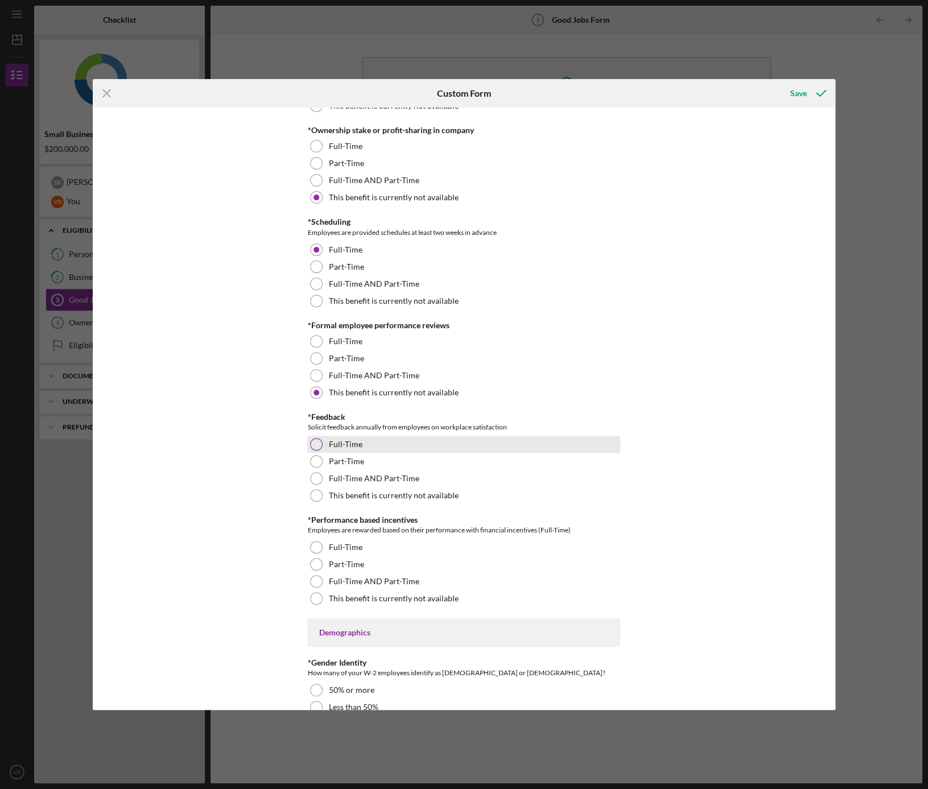
click at [314, 444] on div at bounding box center [316, 444] width 13 height 13
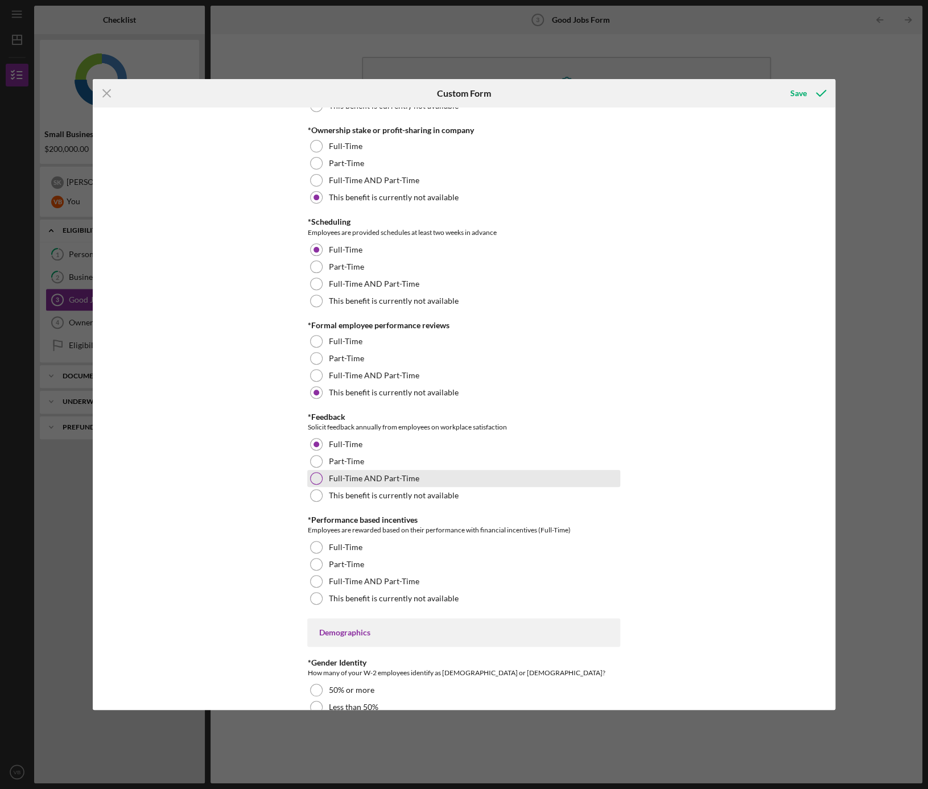
click at [316, 475] on div at bounding box center [316, 478] width 13 height 13
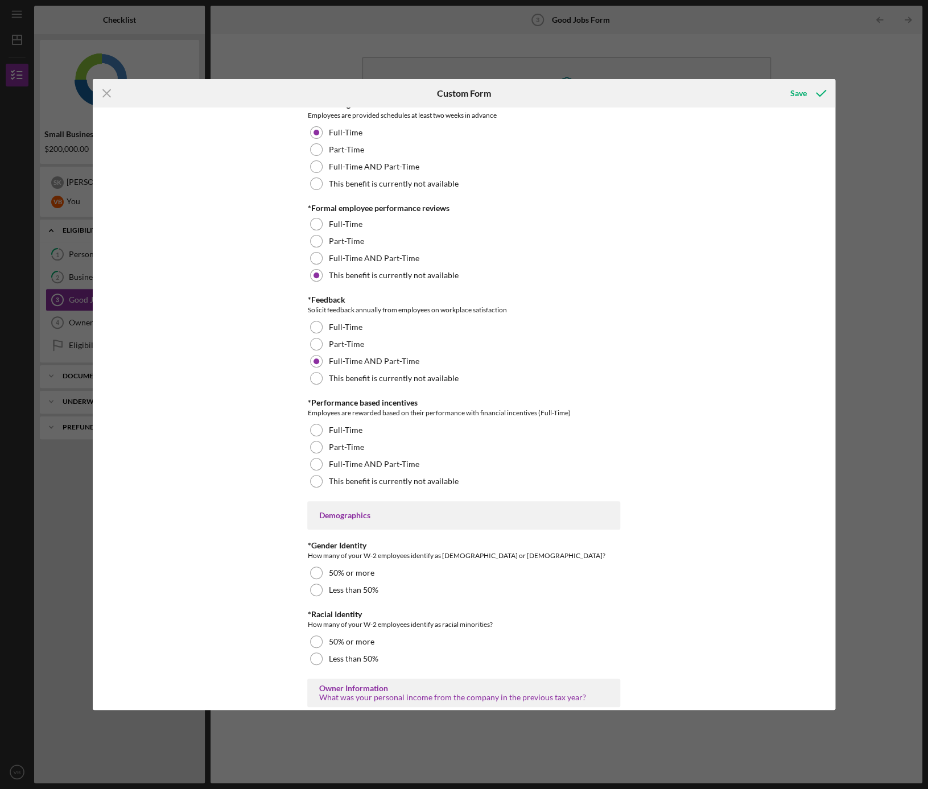
scroll to position [1248, 0]
click at [315, 461] on div at bounding box center [316, 463] width 13 height 13
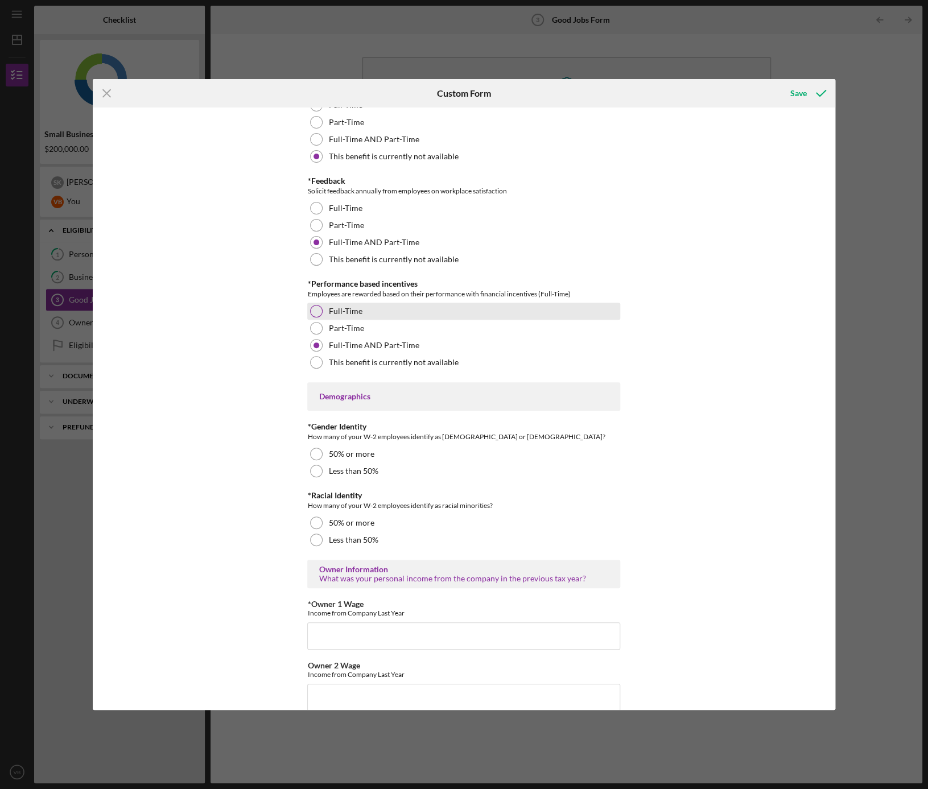
scroll to position [1369, 0]
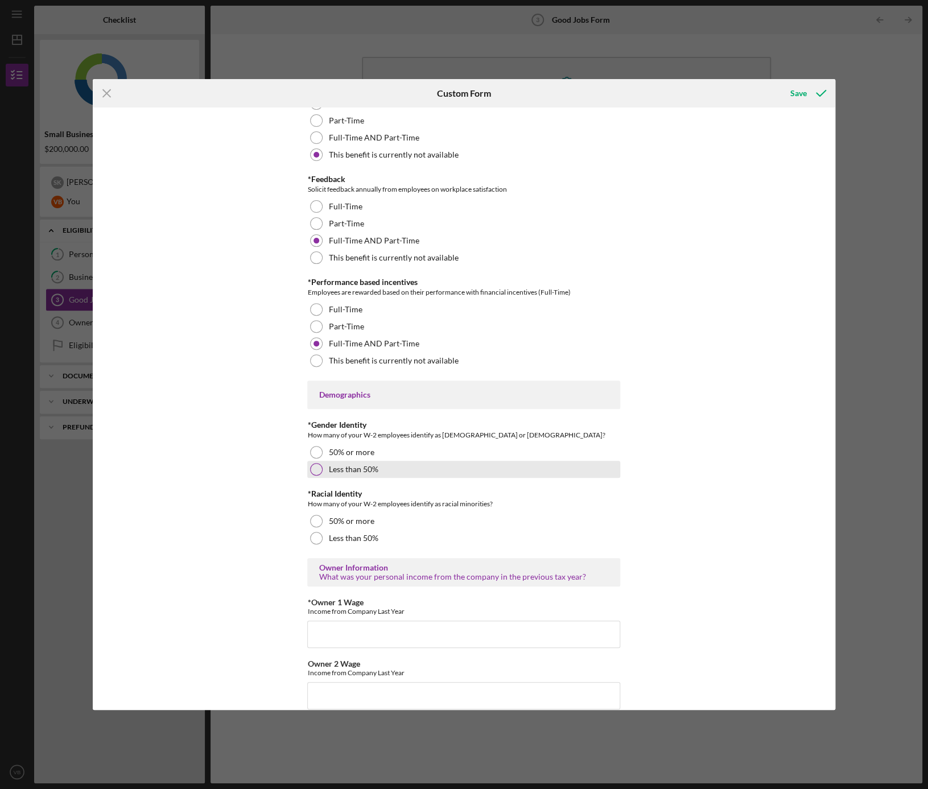
click at [311, 472] on div at bounding box center [316, 469] width 13 height 13
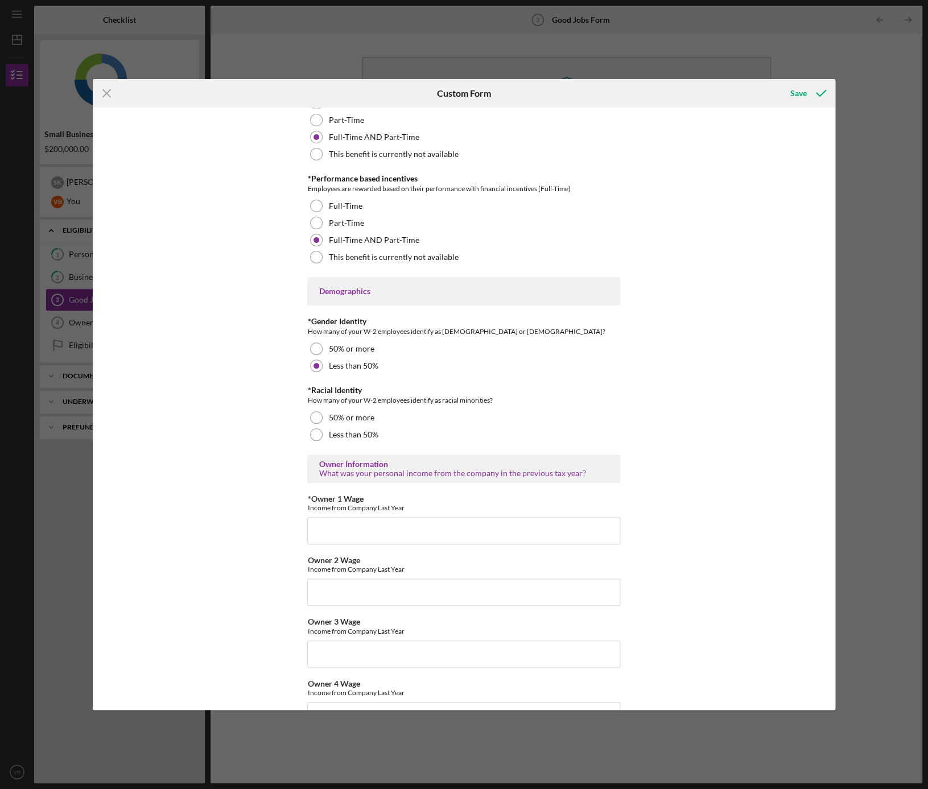
scroll to position [1479, 0]
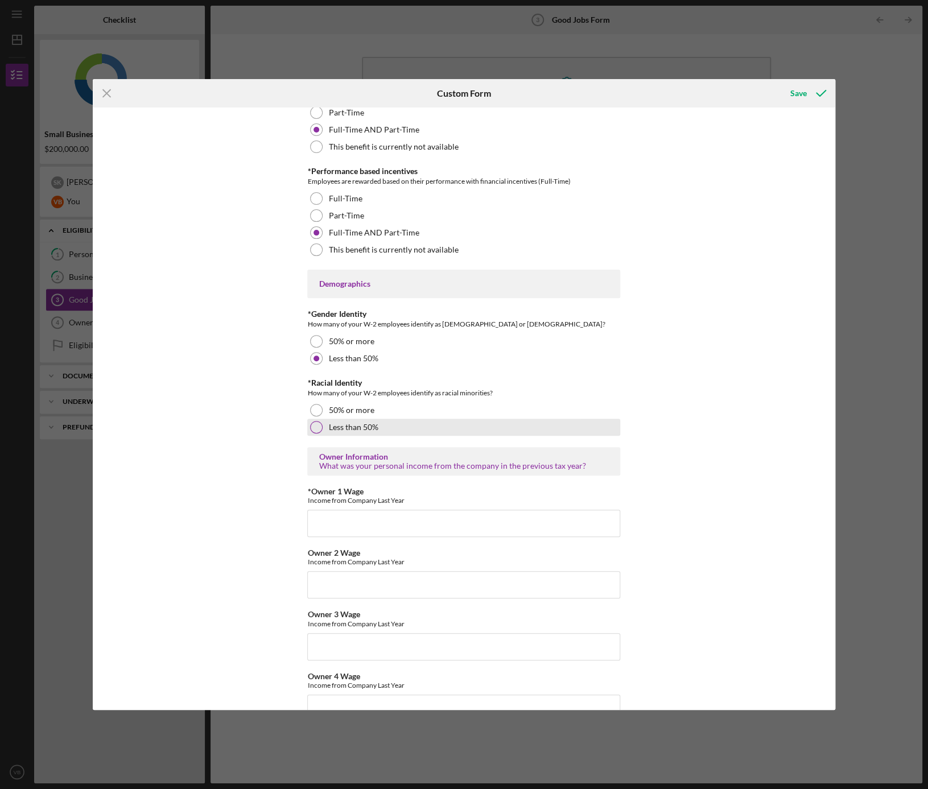
click at [311, 428] on div at bounding box center [316, 427] width 13 height 13
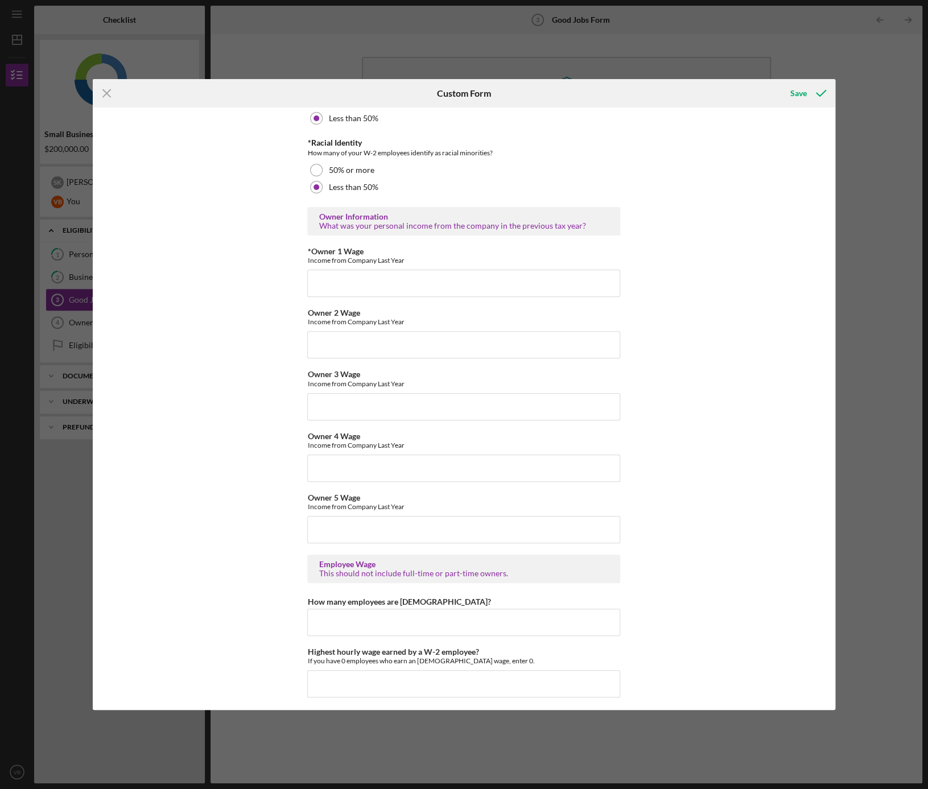
scroll to position [1717, 0]
click at [364, 283] on input "*Owner 1 Wage" at bounding box center [463, 285] width 313 height 27
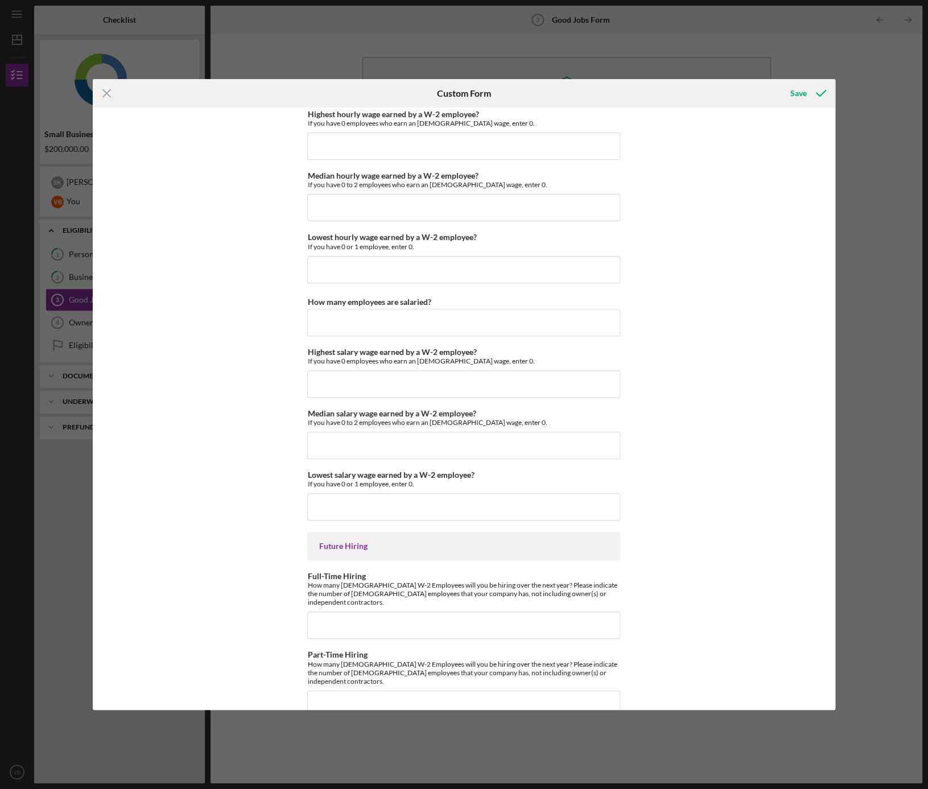
scroll to position [2277, 0]
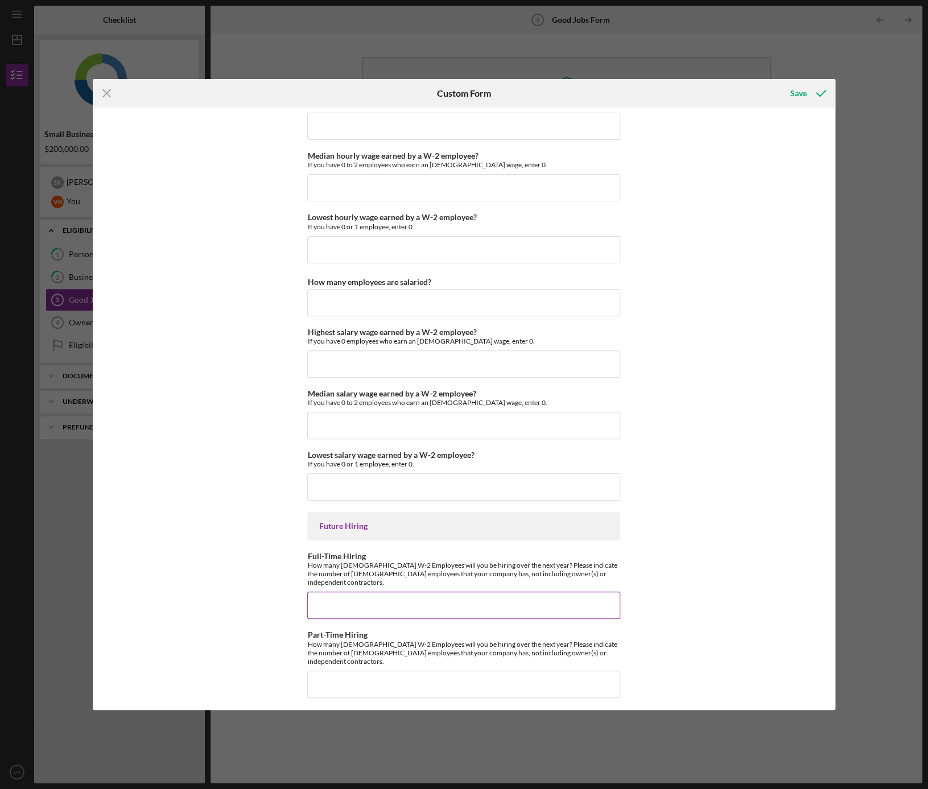
click at [344, 604] on input "Full-Time Hiring" at bounding box center [463, 605] width 313 height 27
type input "2"
click at [351, 680] on input "Part-Time Hiring" at bounding box center [463, 682] width 313 height 27
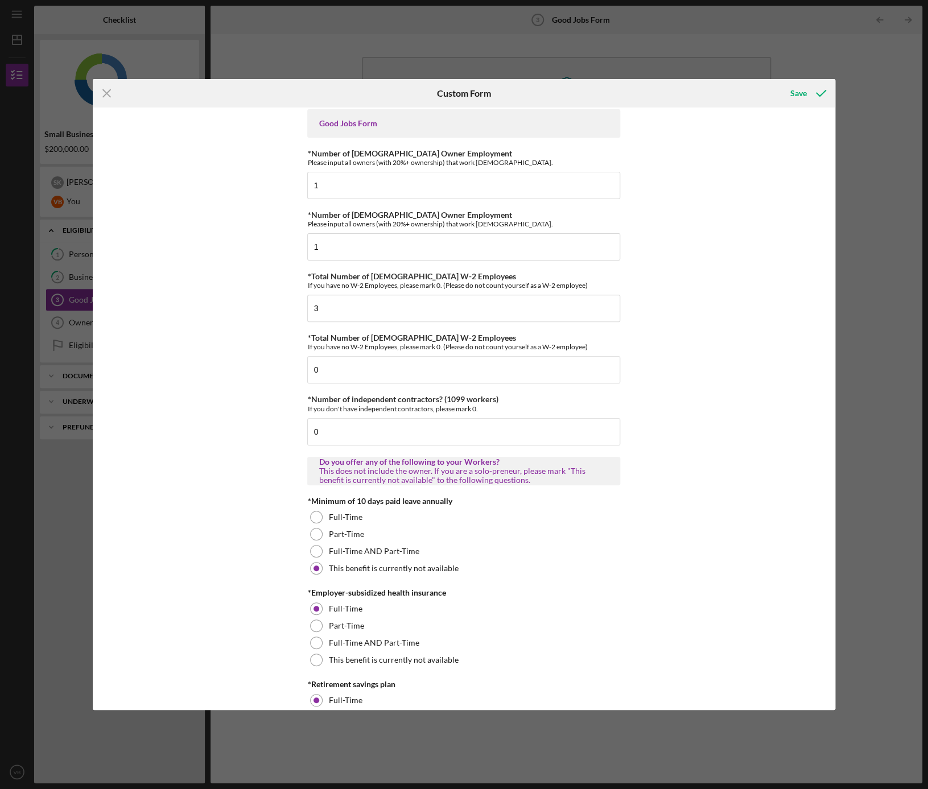
scroll to position [0, 0]
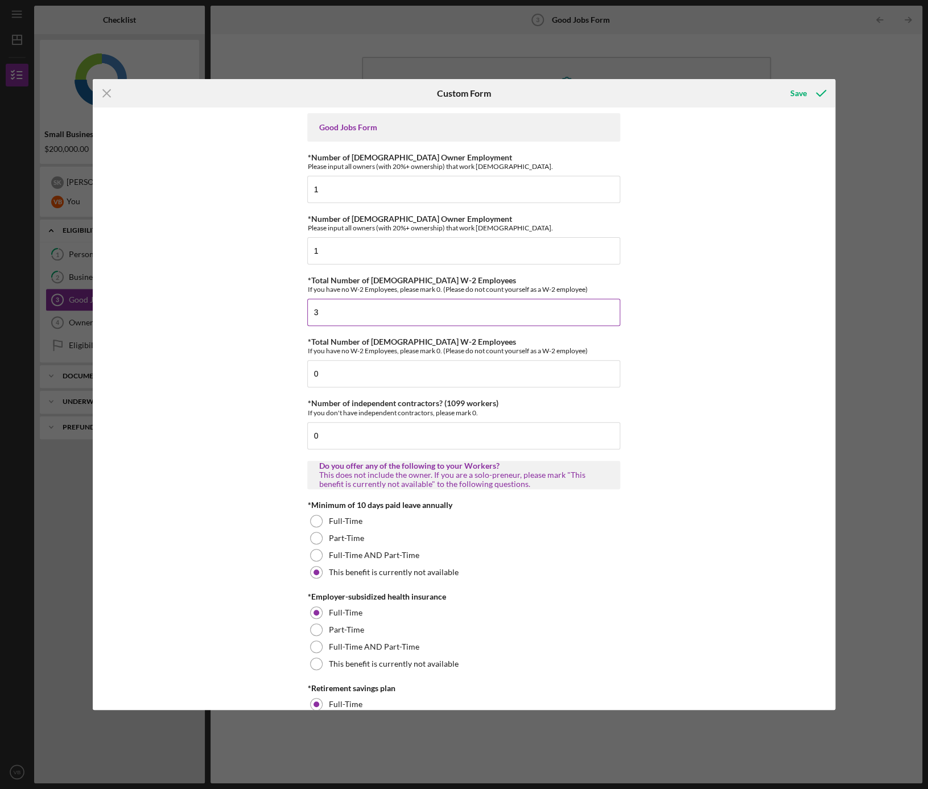
type input "0"
click at [347, 311] on input "3" at bounding box center [463, 312] width 313 height 27
click at [760, 318] on div "Good Jobs Form *Number of [DEMOGRAPHIC_DATA] Owner Employment Please input all …" at bounding box center [464, 409] width 743 height 603
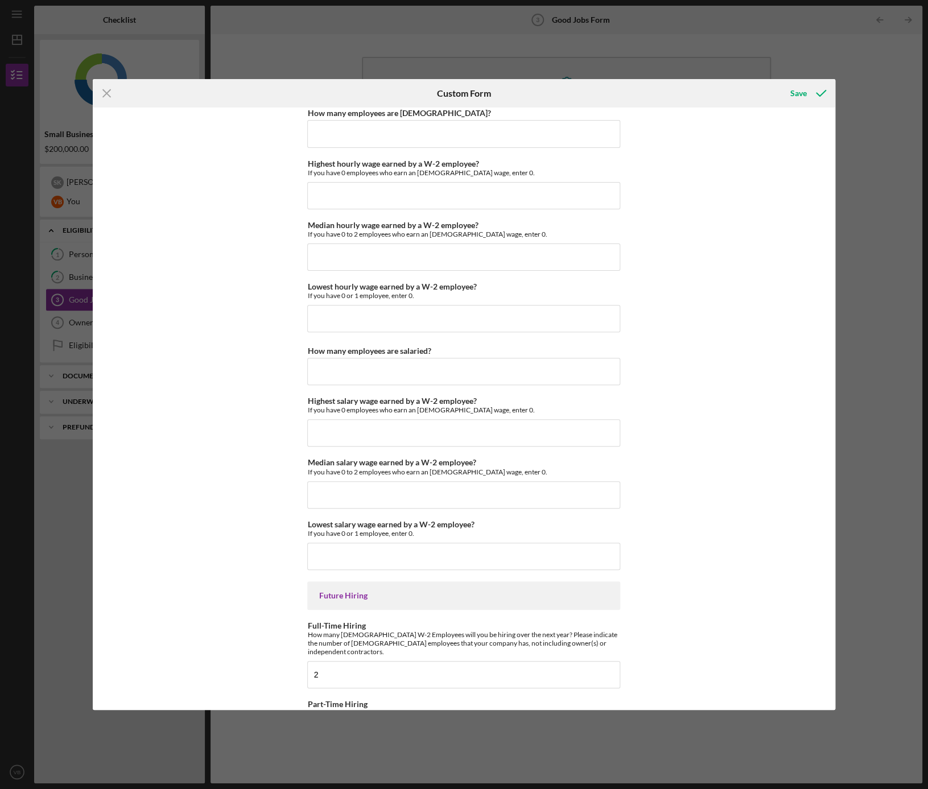
scroll to position [2286, 0]
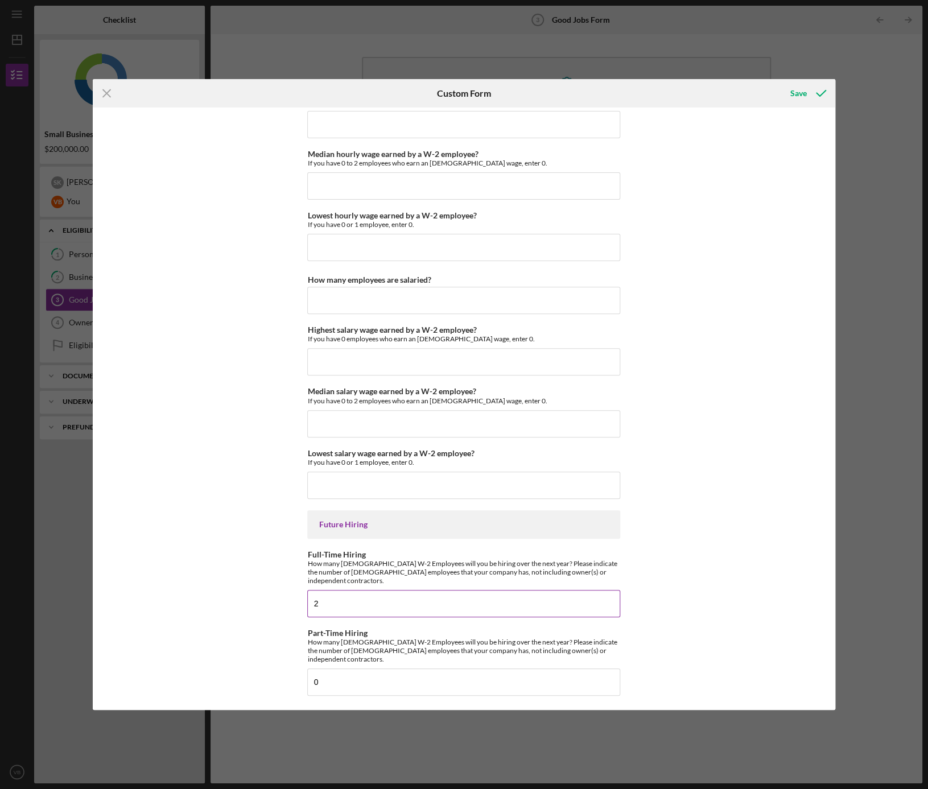
click at [346, 592] on input "2" at bounding box center [463, 603] width 313 height 27
click at [786, 481] on div "Good Jobs Form *Number of [DEMOGRAPHIC_DATA] Owner Employment Please input all …" at bounding box center [464, 409] width 743 height 603
click at [397, 605] on input "1" at bounding box center [463, 603] width 313 height 27
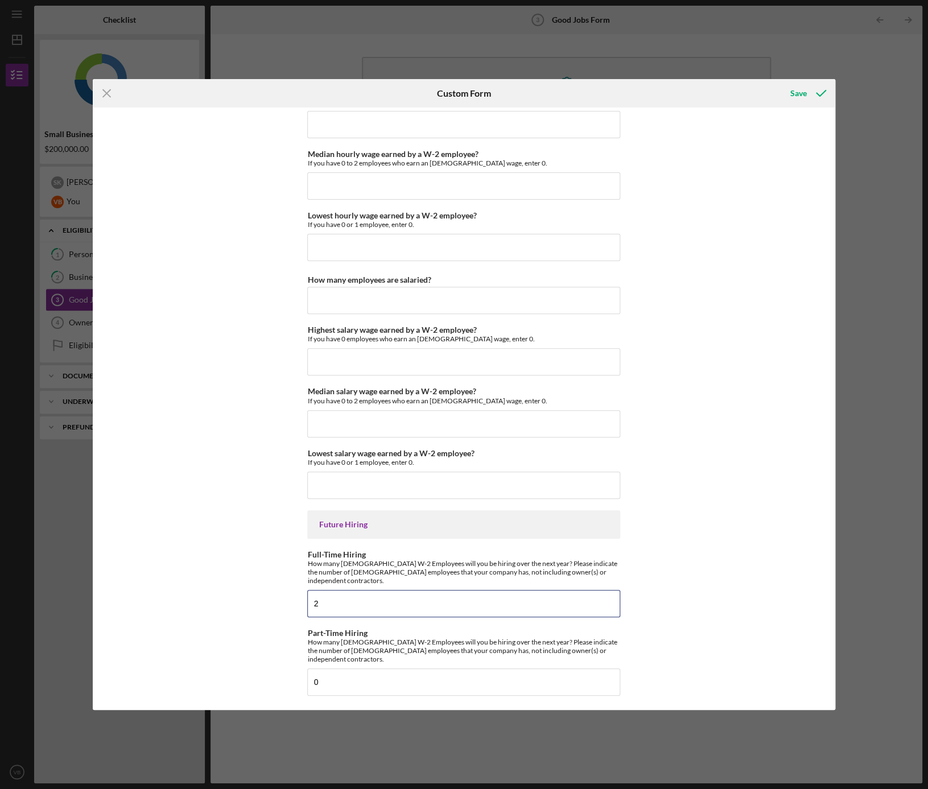
type input "2"
click at [756, 555] on div "Good Jobs Form *Number of [DEMOGRAPHIC_DATA] Owner Employment Please input all …" at bounding box center [464, 409] width 743 height 603
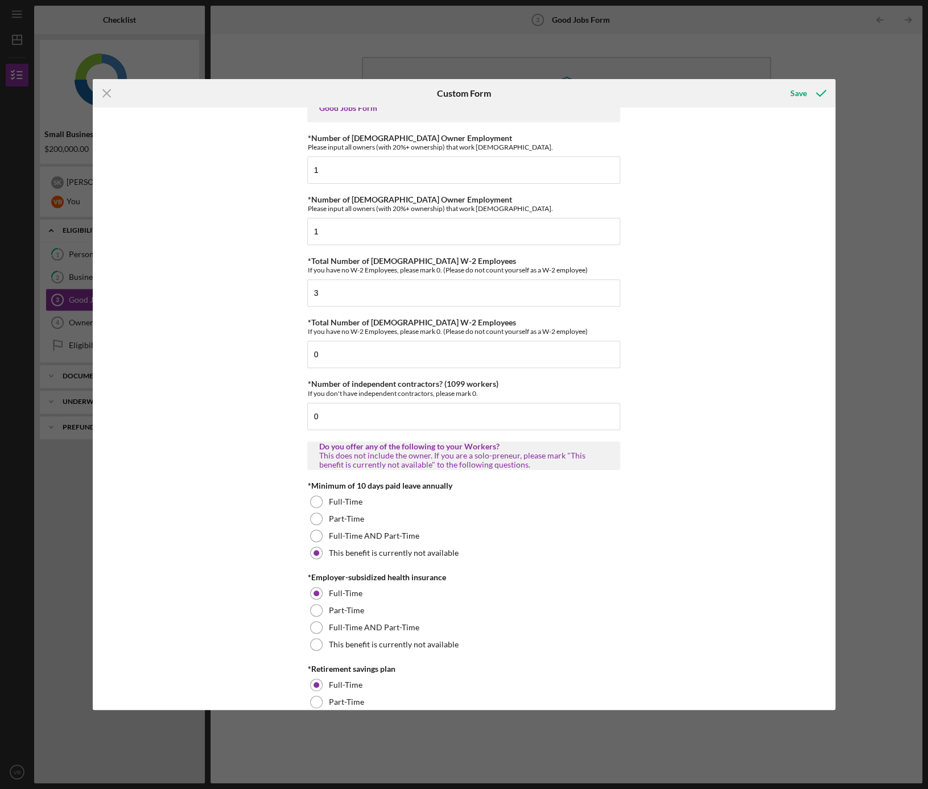
scroll to position [20, 0]
drag, startPoint x: 307, startPoint y: 483, endPoint x: 451, endPoint y: 481, distance: 144.0
click at [450, 481] on div "*Minimum of 10 days paid leave annually" at bounding box center [463, 484] width 313 height 9
click at [452, 481] on div "*Minimum of 10 days paid leave annually" at bounding box center [463, 484] width 313 height 9
drag, startPoint x: 308, startPoint y: 485, endPoint x: 456, endPoint y: 483, distance: 147.4
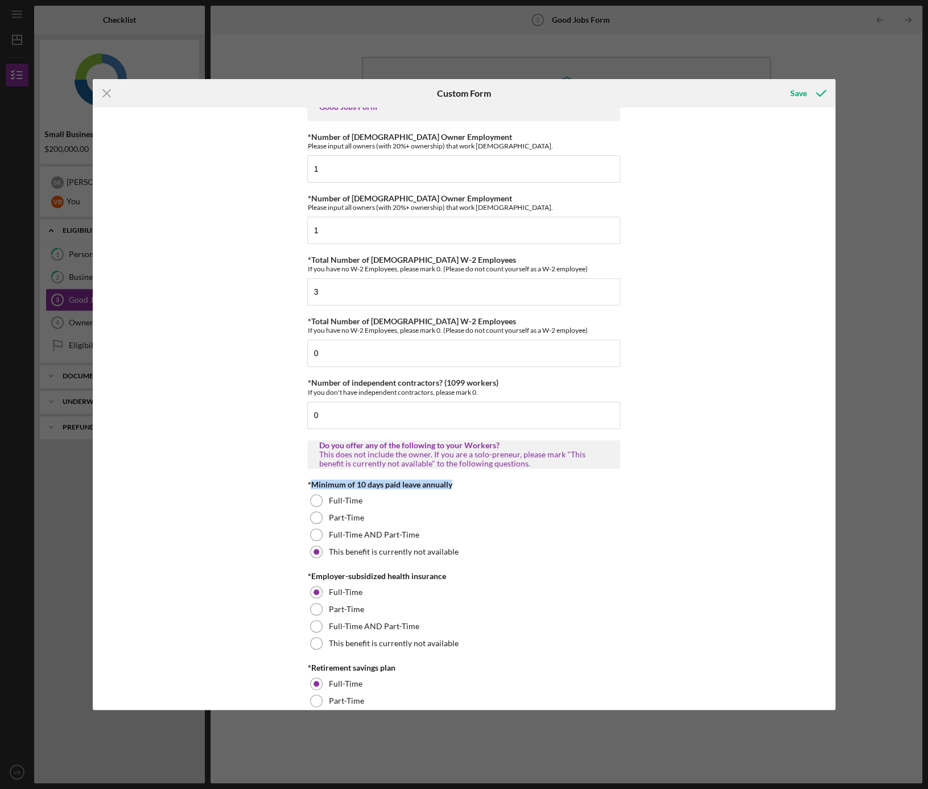
click at [456, 483] on div "*Minimum of 10 days paid leave annually" at bounding box center [463, 484] width 313 height 9
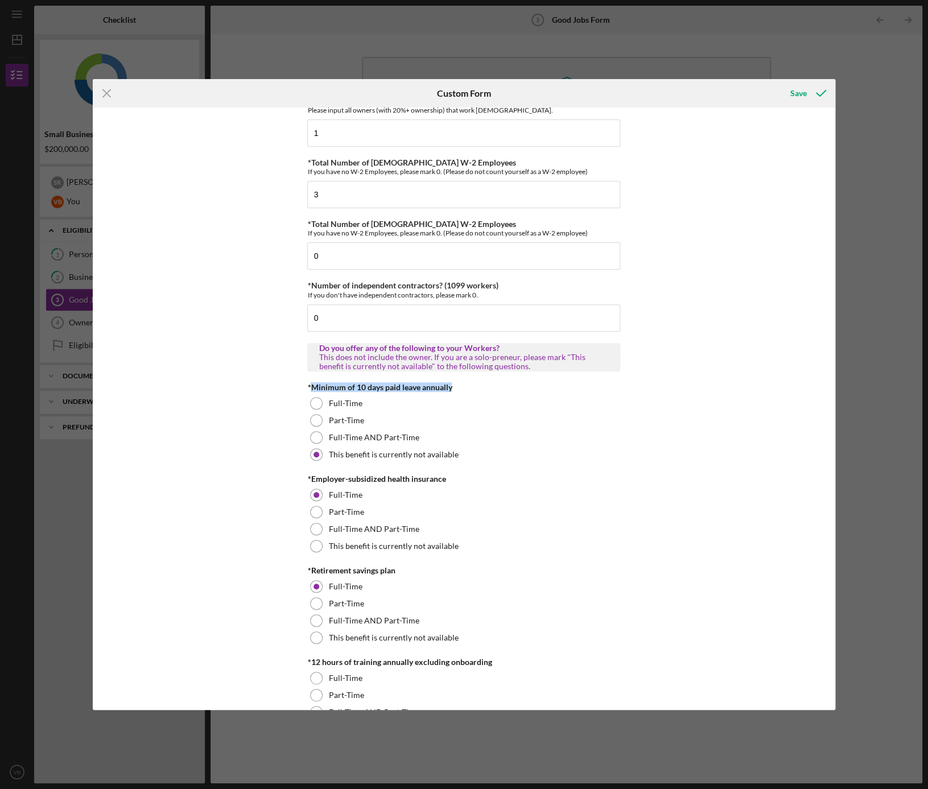
scroll to position [121, 0]
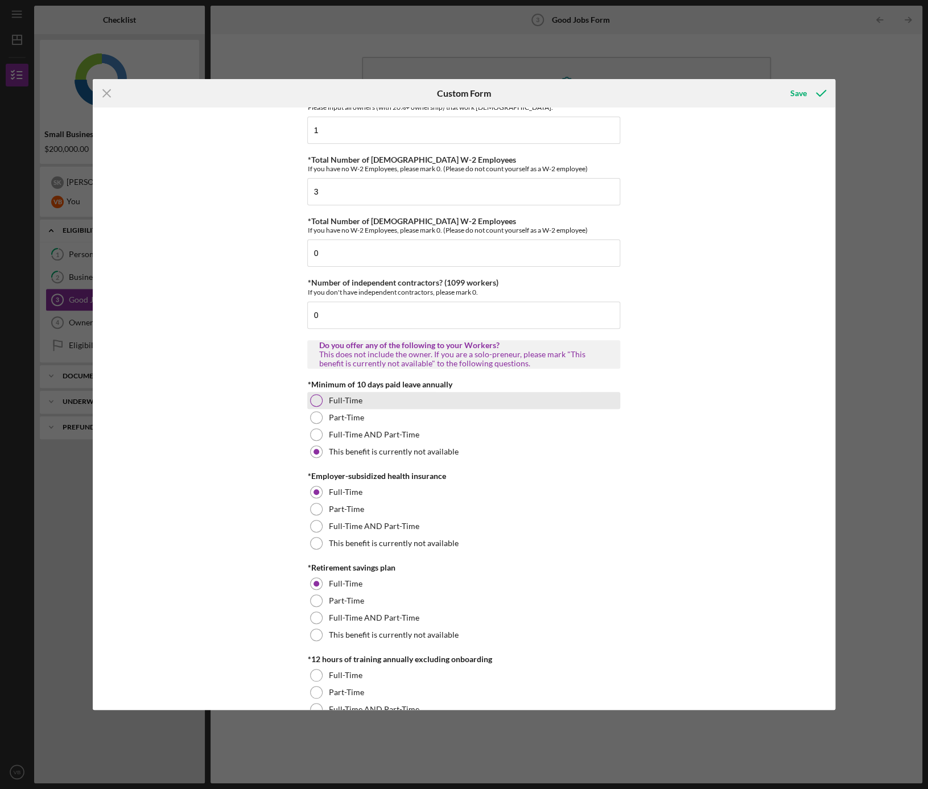
click at [307, 396] on div "Full-Time" at bounding box center [463, 400] width 313 height 17
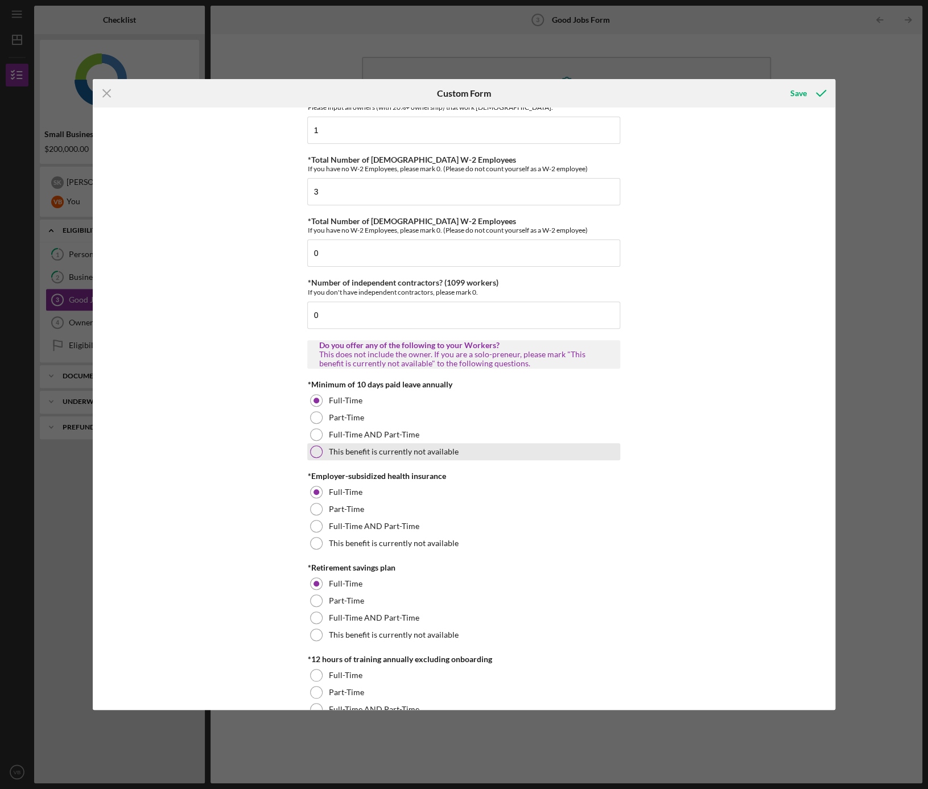
click at [310, 451] on div at bounding box center [316, 452] width 13 height 13
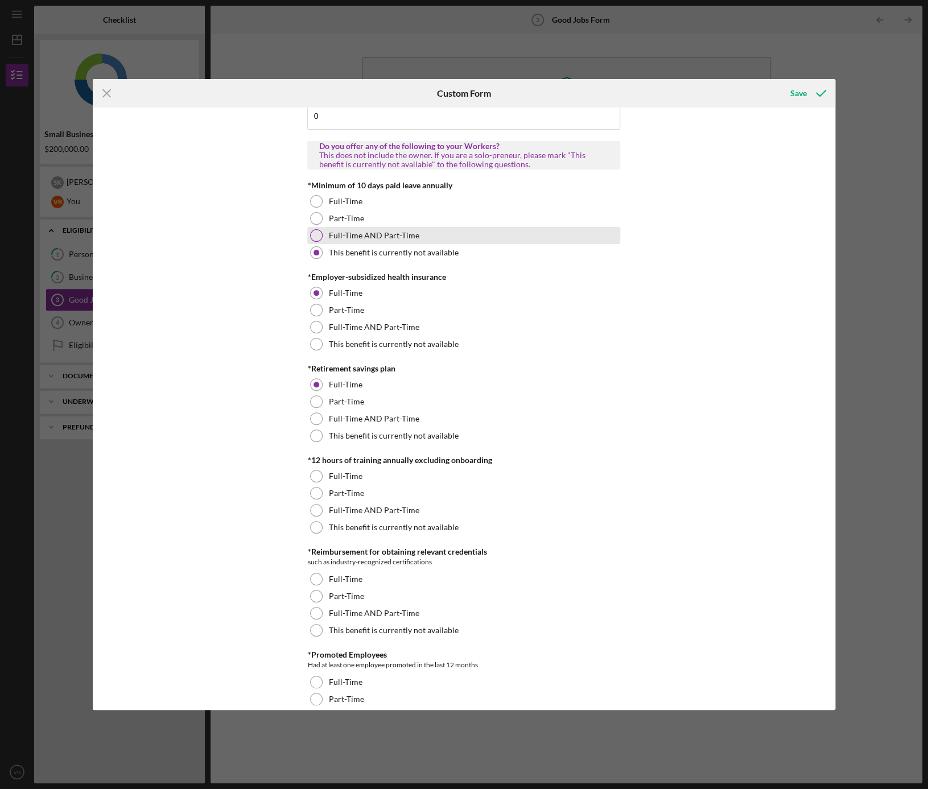
scroll to position [320, 0]
click at [390, 457] on div "*12 hours of training annually excluding onboarding" at bounding box center [463, 459] width 313 height 9
click at [391, 457] on div "*12 hours of training annually excluding onboarding" at bounding box center [463, 459] width 313 height 9
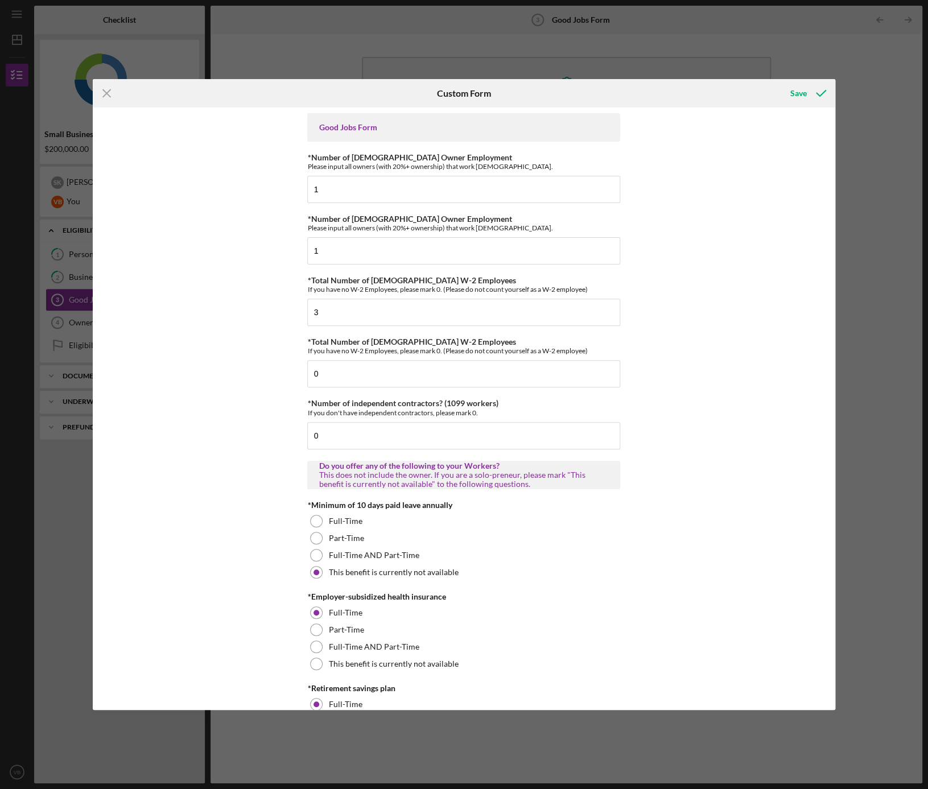
click at [337, 129] on div "Good Jobs Form" at bounding box center [464, 127] width 290 height 9
copy div "Good Jobs Form"
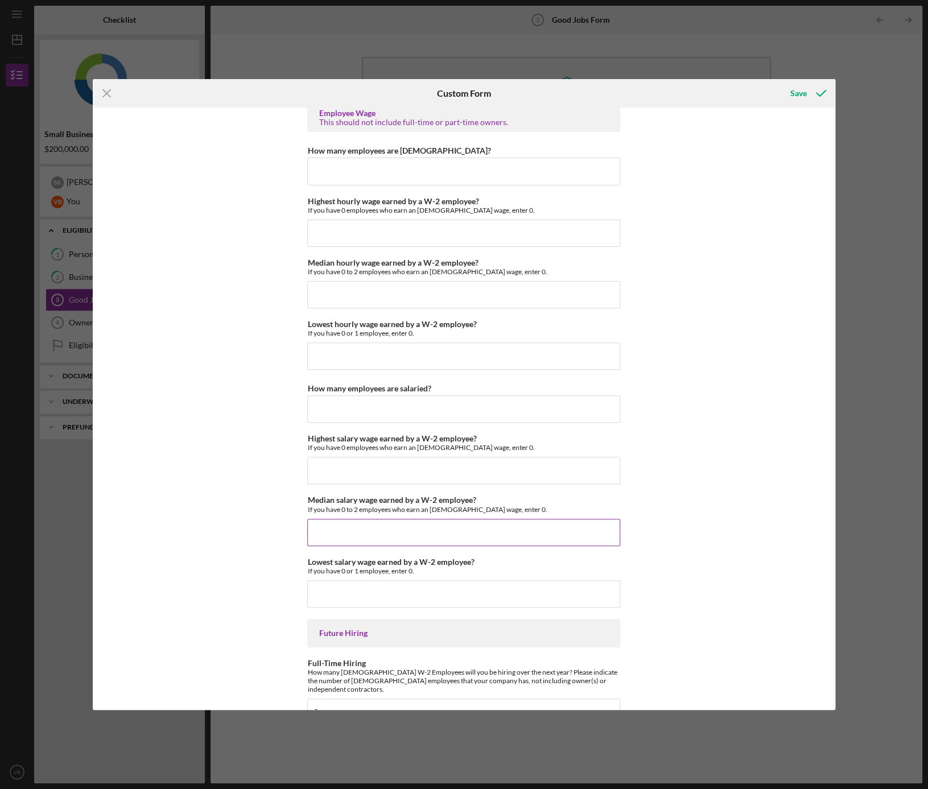
scroll to position [2162, 0]
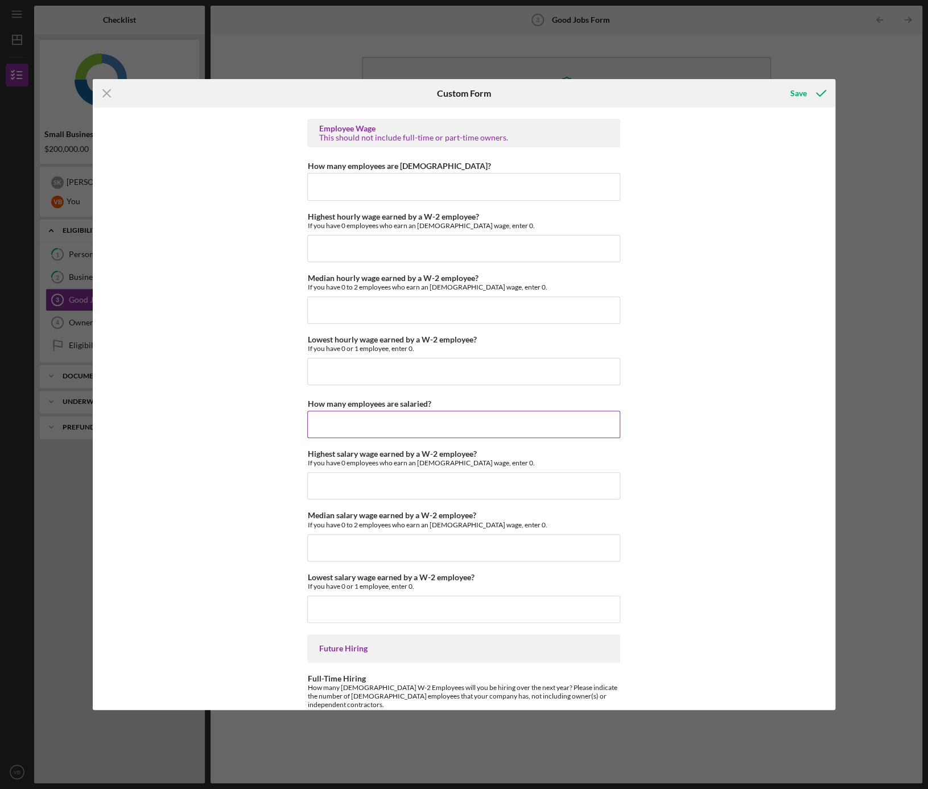
click at [384, 426] on input "How many employees are salaried?" at bounding box center [463, 424] width 313 height 27
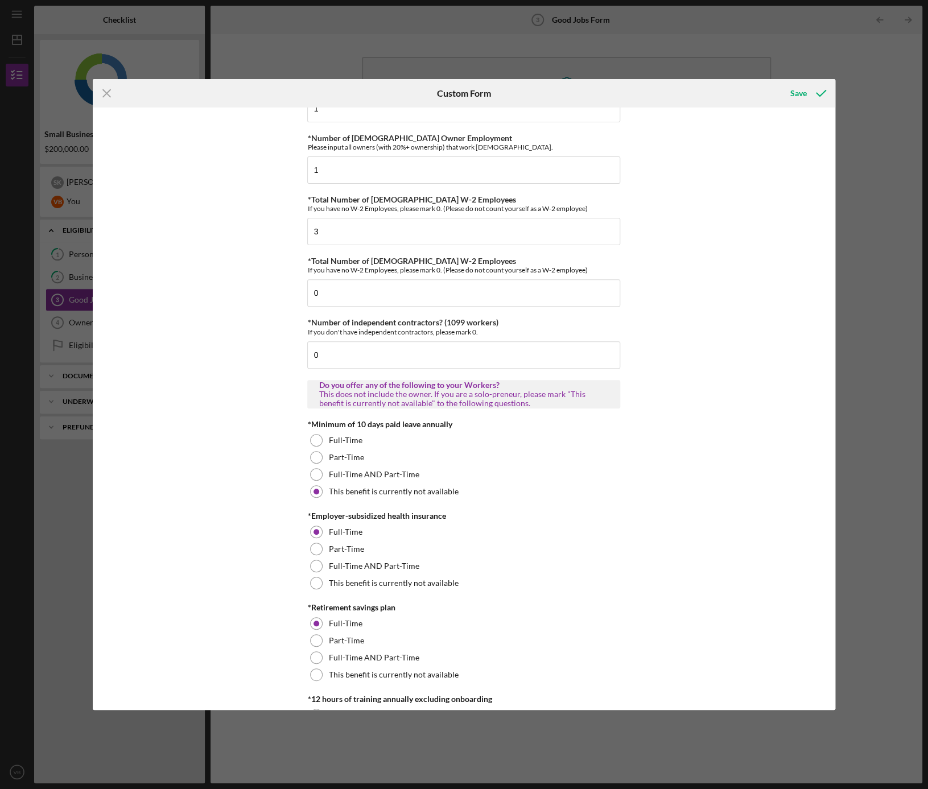
scroll to position [0, 0]
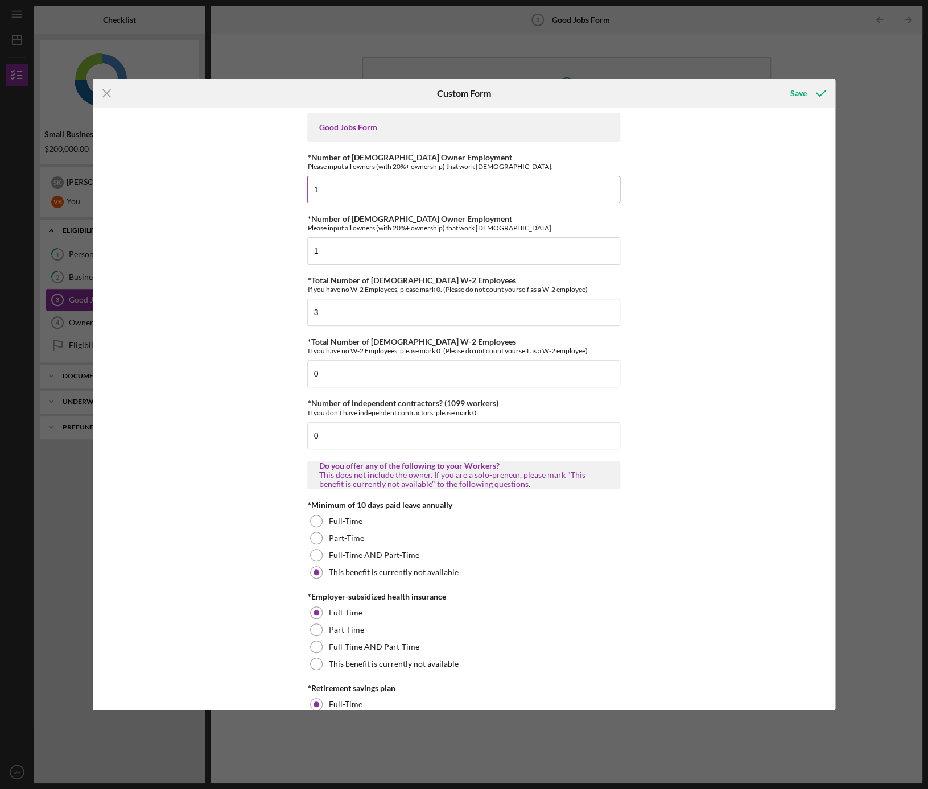
click at [430, 193] on input "1" at bounding box center [463, 189] width 313 height 27
click at [363, 250] on input "1" at bounding box center [463, 250] width 313 height 27
click at [361, 308] on input "3" at bounding box center [463, 312] width 313 height 27
drag, startPoint x: 477, startPoint y: 340, endPoint x: 308, endPoint y: 344, distance: 168.5
click at [308, 344] on div "*Total Number of [DEMOGRAPHIC_DATA] W-2 Employees If you have no W-2 Employees,…" at bounding box center [463, 346] width 313 height 18
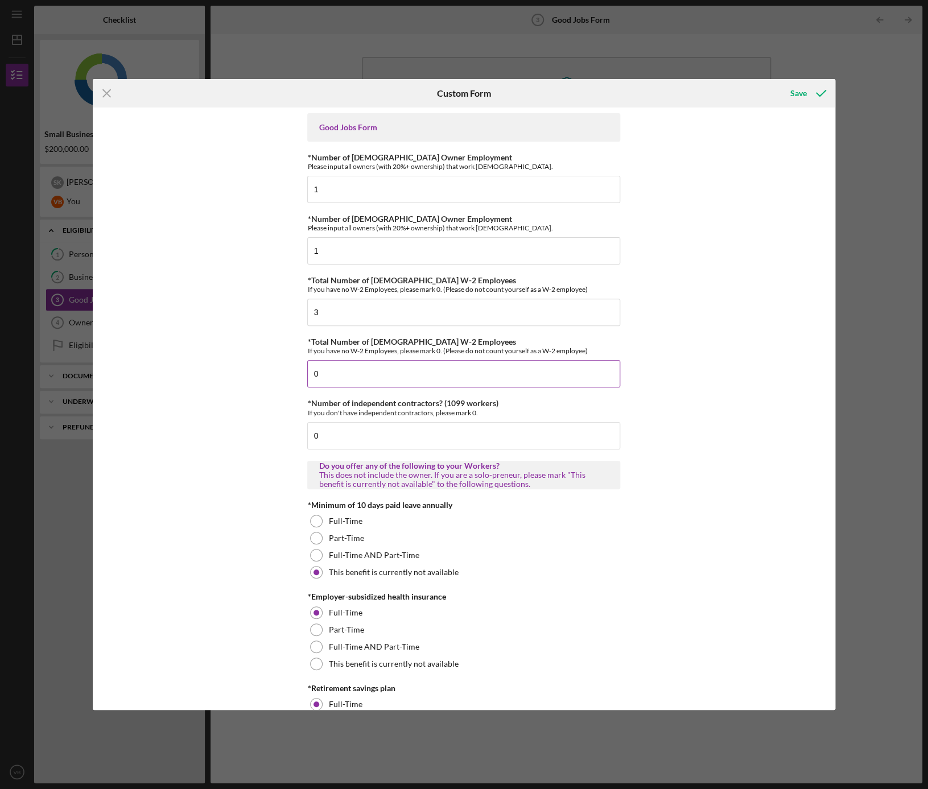
click at [389, 375] on input "0" at bounding box center [463, 373] width 313 height 27
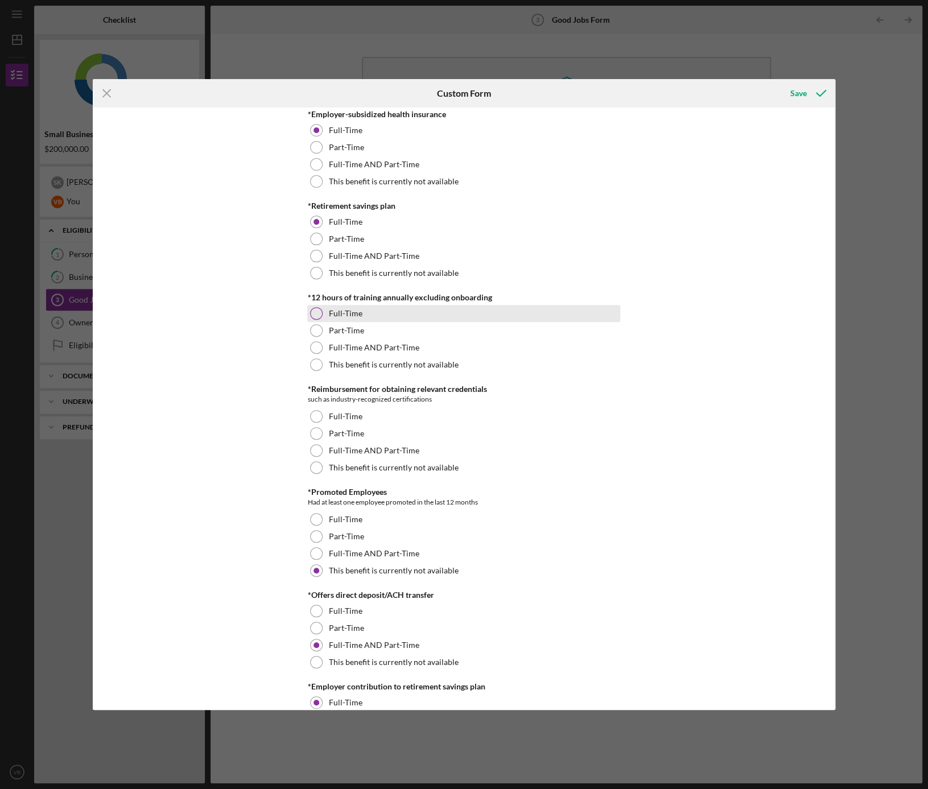
click at [310, 308] on div at bounding box center [316, 313] width 13 height 13
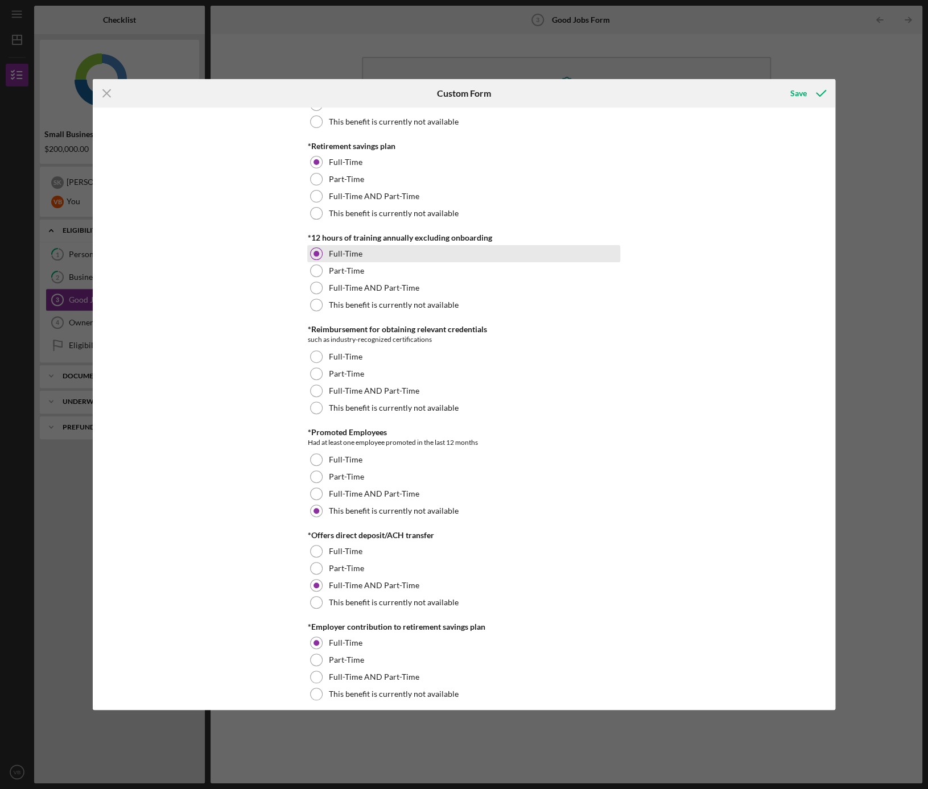
scroll to position [548, 0]
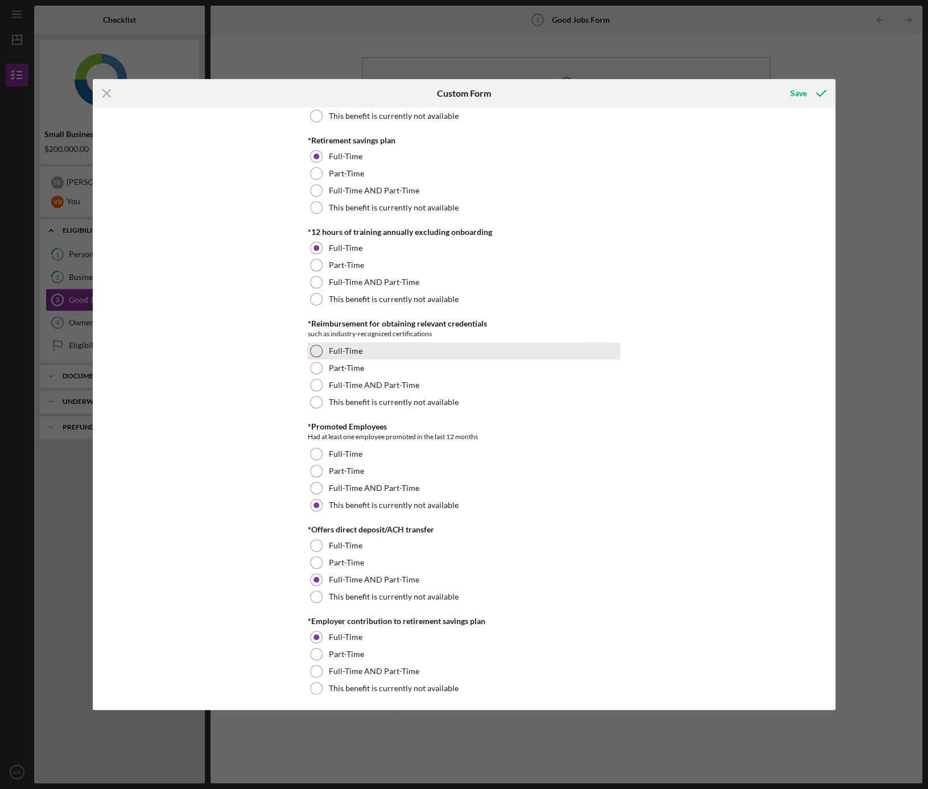
click at [315, 345] on div at bounding box center [316, 351] width 13 height 13
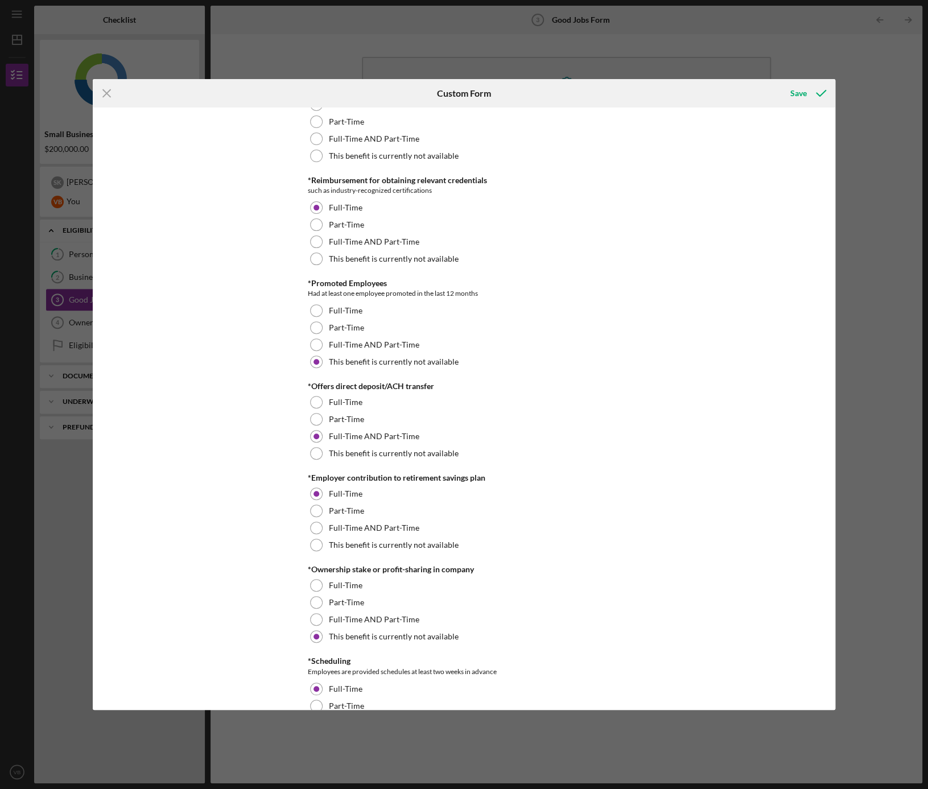
scroll to position [686, 0]
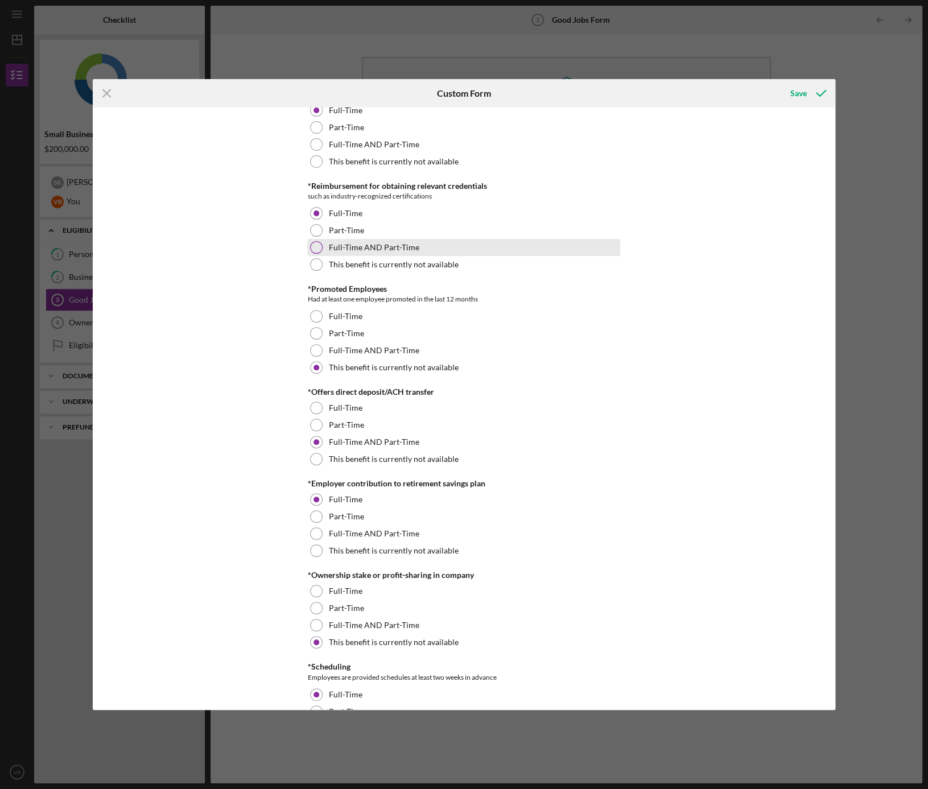
click at [316, 244] on div at bounding box center [316, 247] width 13 height 13
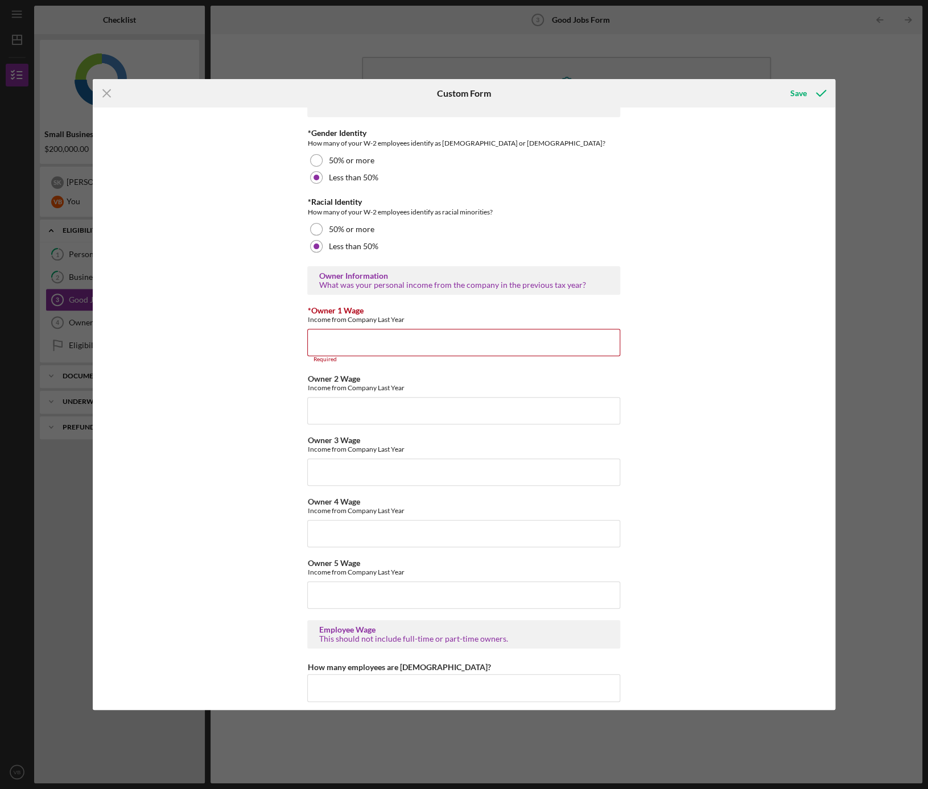
scroll to position [1700, 0]
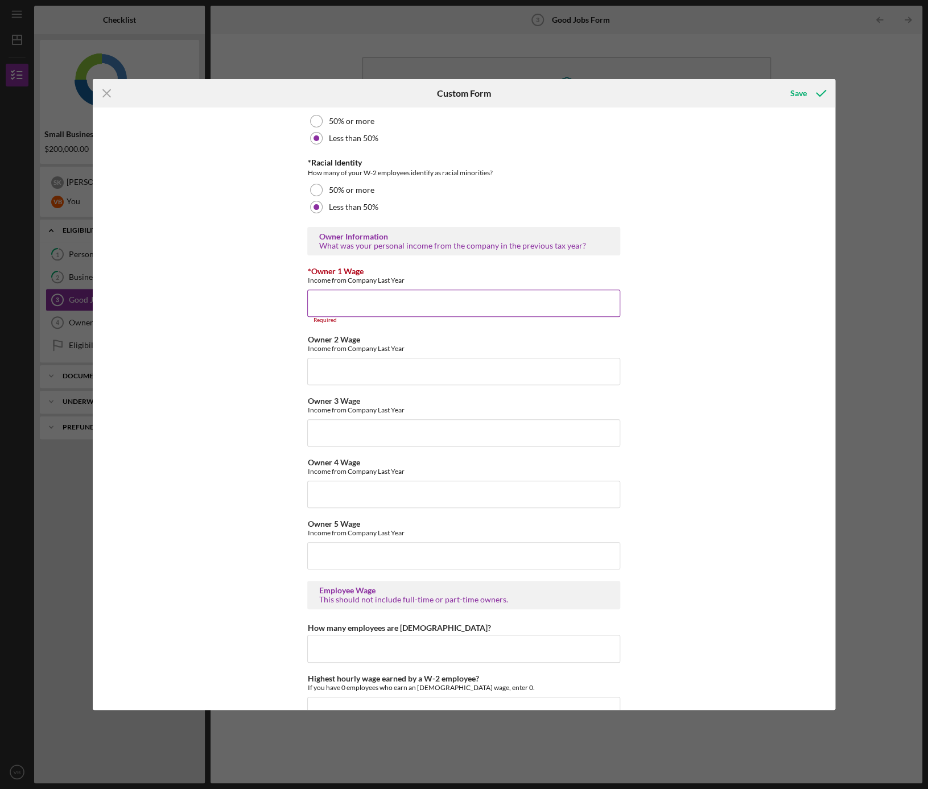
click at [370, 293] on input "*Owner 1 Wage" at bounding box center [463, 303] width 313 height 27
click at [460, 303] on input "*Owner 1 Wage" at bounding box center [463, 303] width 313 height 27
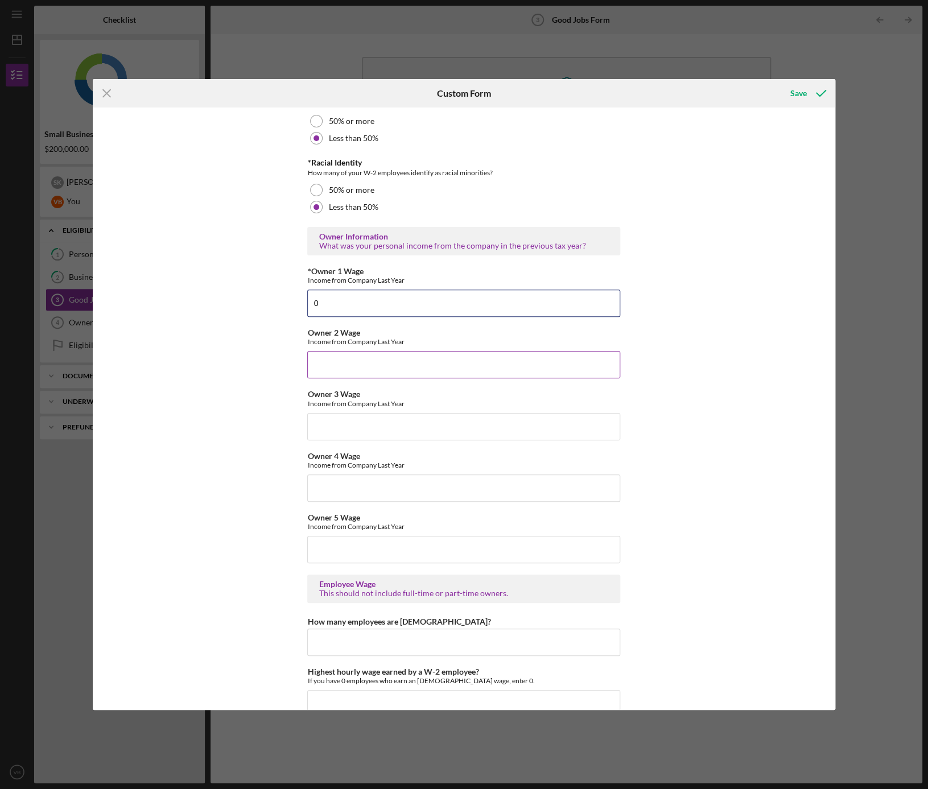
type input "0"
click at [406, 361] on input "Owner 2 Wage" at bounding box center [463, 364] width 313 height 27
type input "$0"
click at [728, 398] on div "Good Jobs Form *Number of [DEMOGRAPHIC_DATA] Owner Employment Please input all …" at bounding box center [464, 409] width 743 height 603
click at [333, 298] on input "0" at bounding box center [463, 303] width 313 height 27
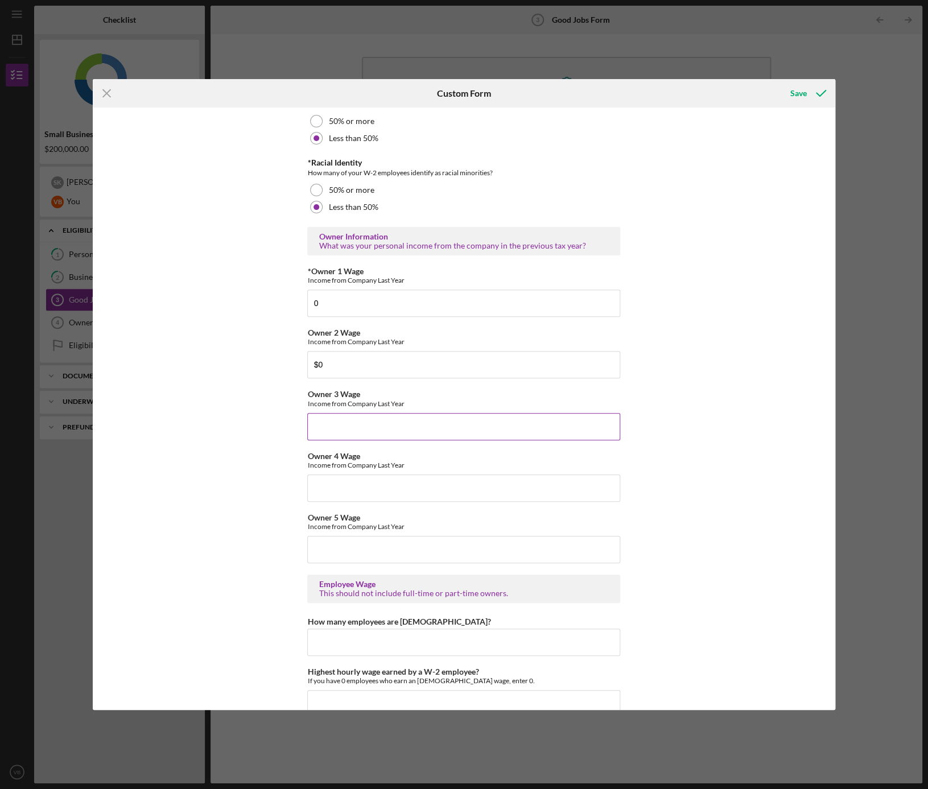
click at [343, 424] on input "Owner 3 Wage" at bounding box center [463, 426] width 313 height 27
type input "$0"
click at [708, 419] on div "Good Jobs Form *Number of [DEMOGRAPHIC_DATA] Owner Employment Please input all …" at bounding box center [464, 409] width 743 height 603
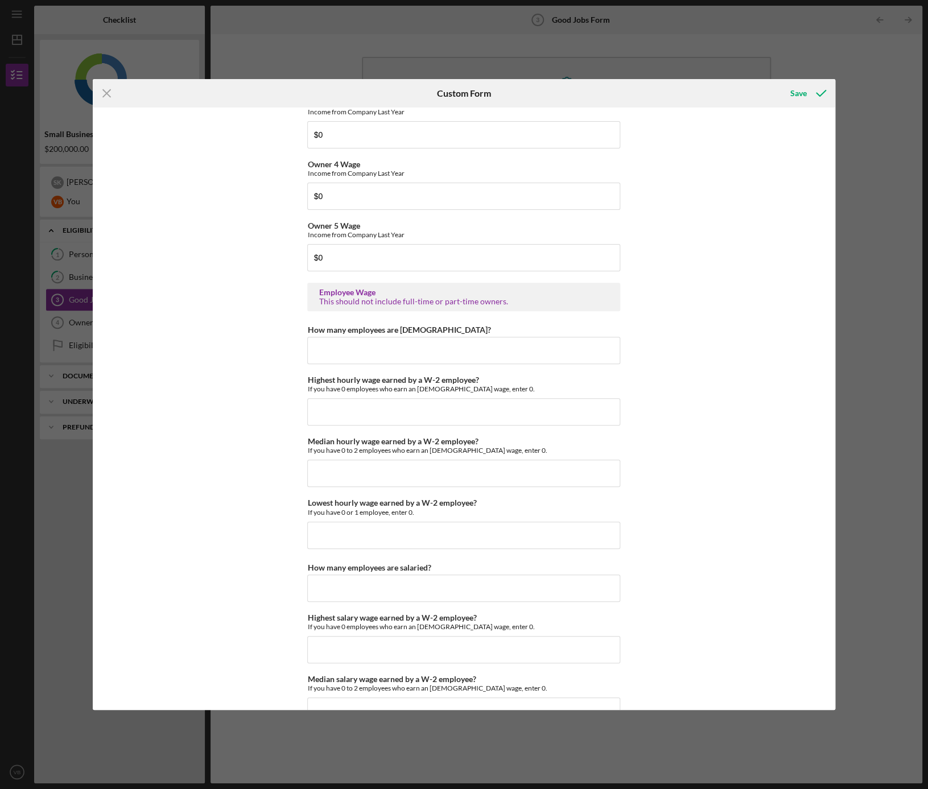
scroll to position [1997, 0]
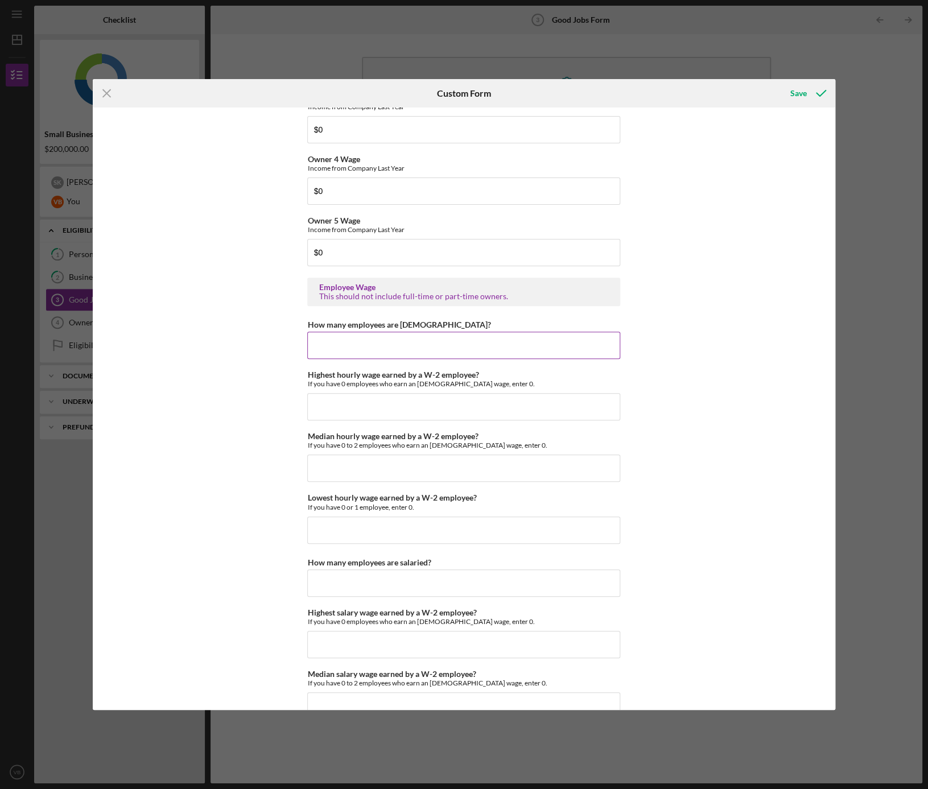
click at [348, 345] on input "How many employees are [DEMOGRAPHIC_DATA]?" at bounding box center [463, 345] width 313 height 27
type input "3"
click at [364, 397] on input "Highest hourly wage earned by a W-2 employee?" at bounding box center [463, 406] width 313 height 27
type input "$50"
click at [381, 461] on input "Median hourly wage earned by a W-2 employee?" at bounding box center [463, 468] width 313 height 27
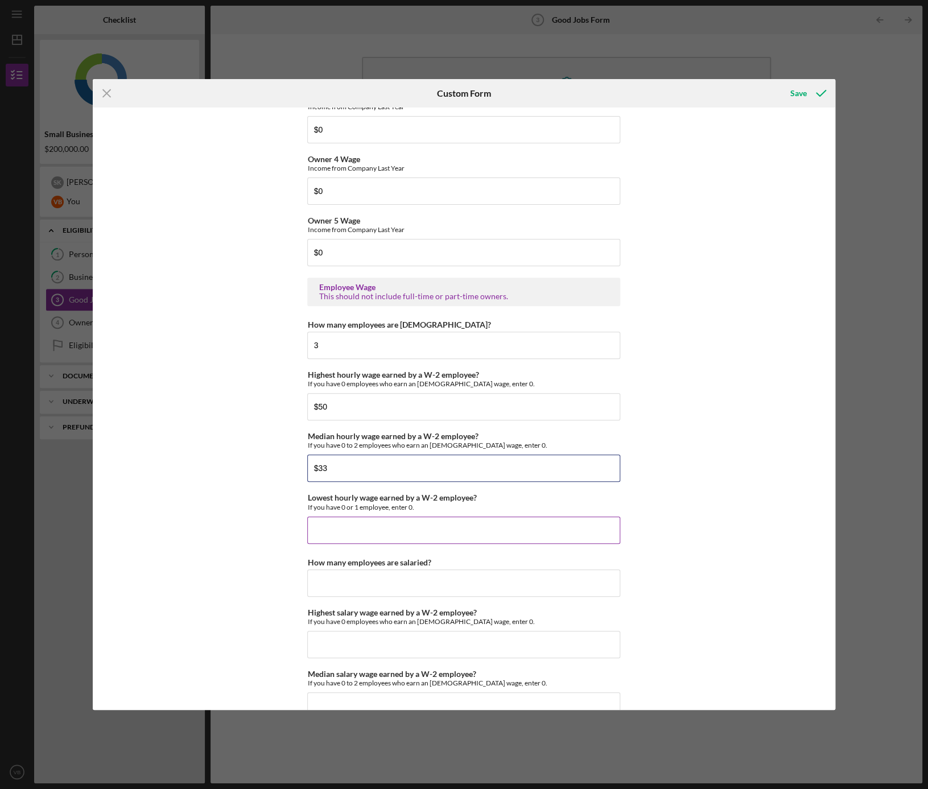
type input "$33"
click at [373, 528] on input "Lowest hourly wage earned by a W-2 employee?" at bounding box center [463, 530] width 313 height 27
type input "$32"
click at [328, 578] on input "How many employees are salaried?" at bounding box center [463, 583] width 313 height 27
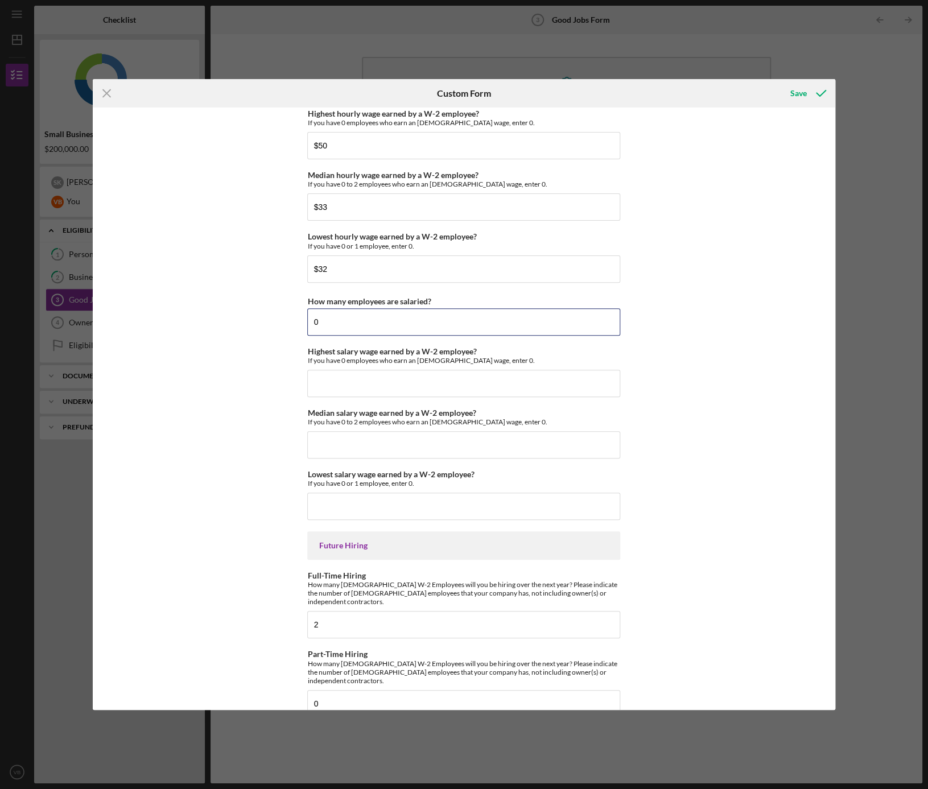
scroll to position [2258, 0]
type input "0"
click at [372, 382] on input "Highest salary wage earned by a W-2 employee?" at bounding box center [463, 382] width 313 height 27
type input "$0"
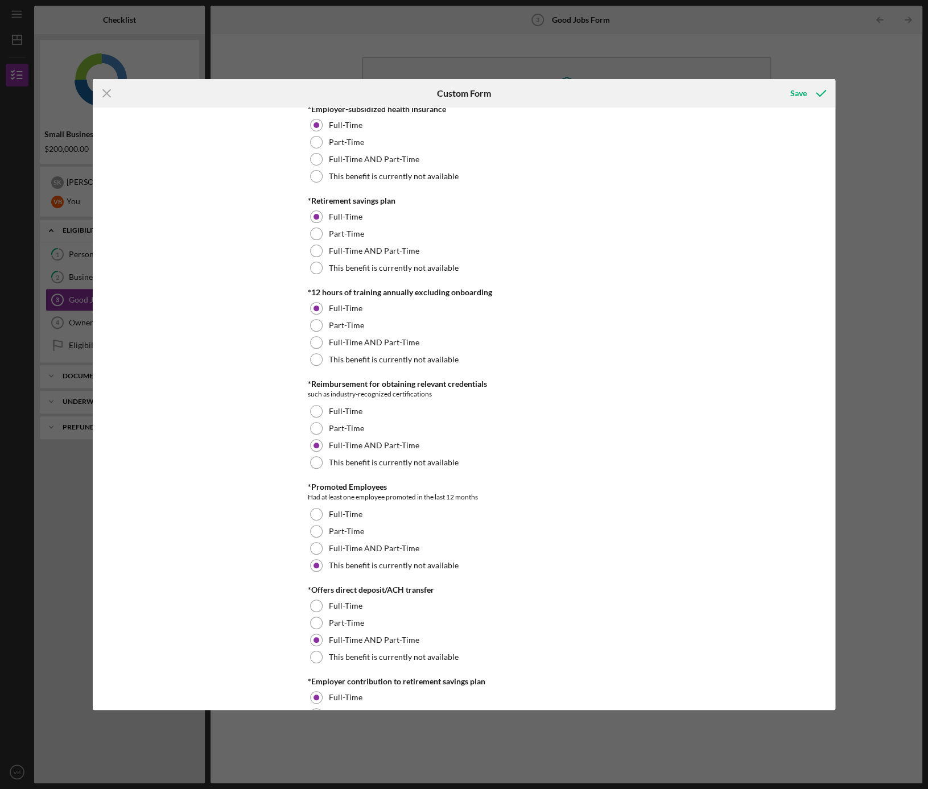
scroll to position [0, 0]
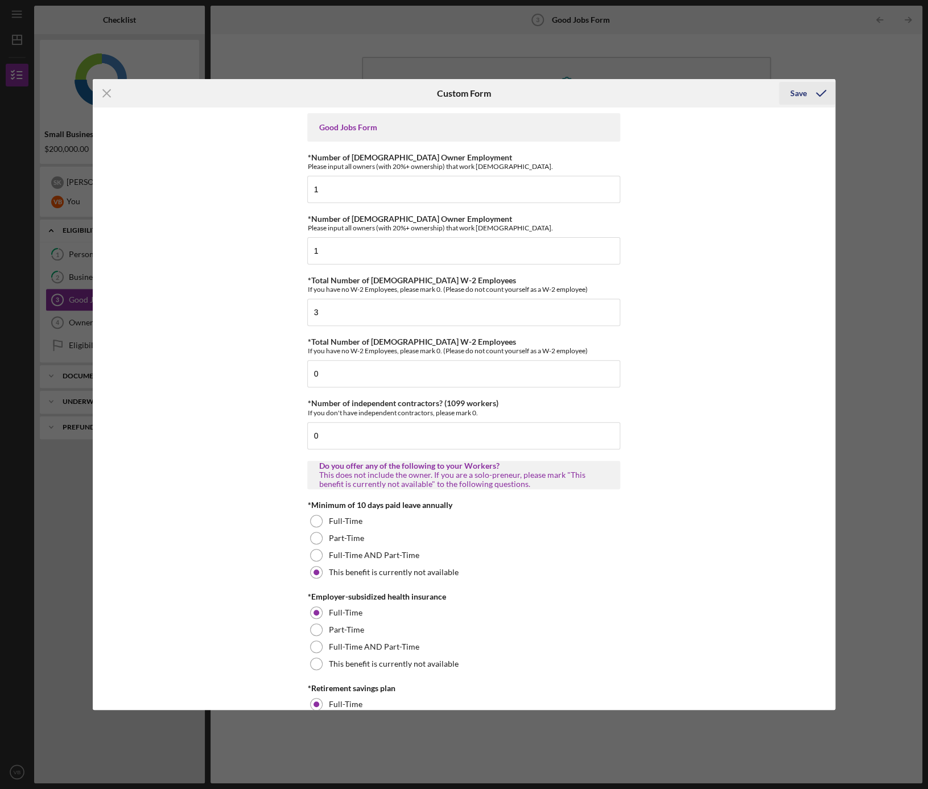
type input "$0"
click at [822, 94] on icon "submit" at bounding box center [821, 93] width 28 height 28
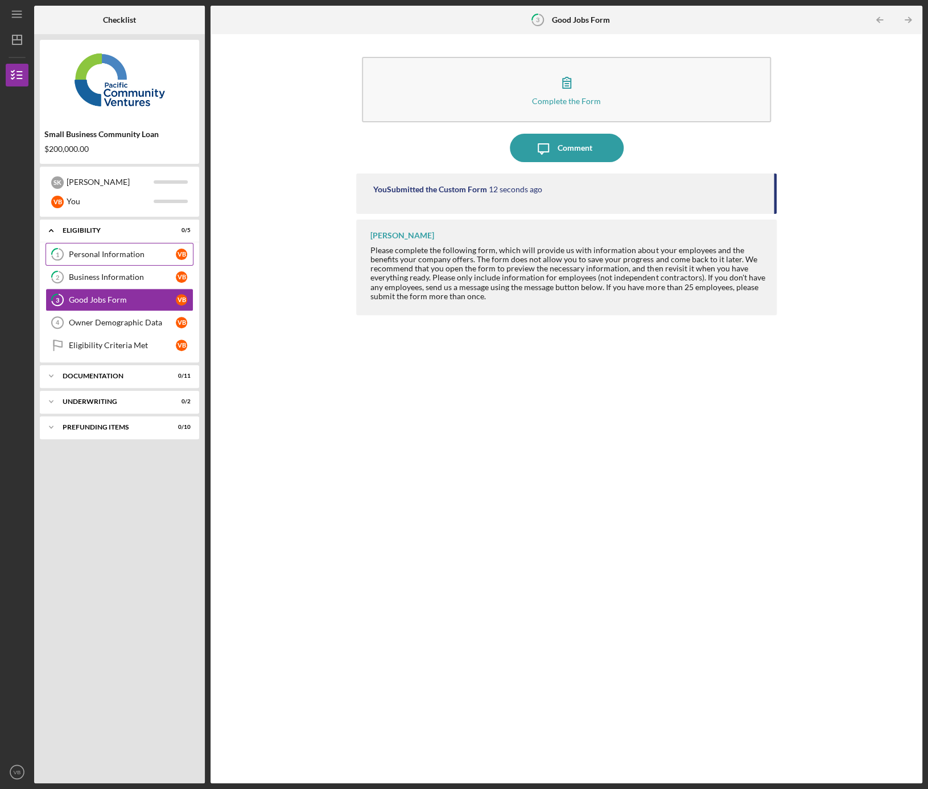
click at [112, 256] on div "Personal Information" at bounding box center [122, 254] width 107 height 9
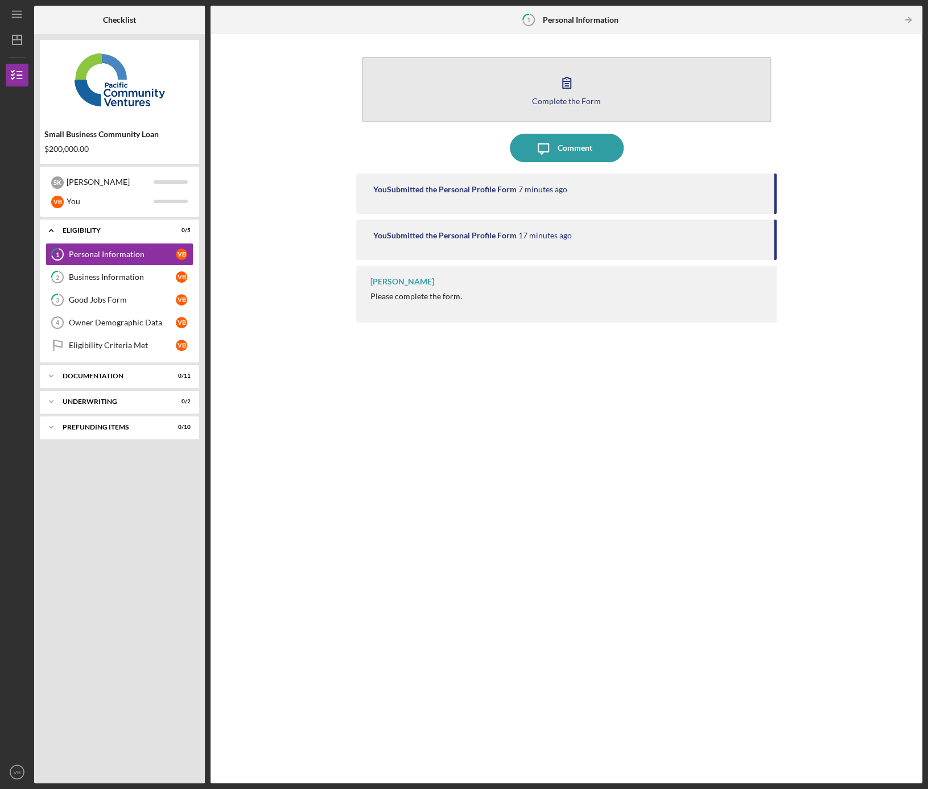
click at [575, 92] on icon "button" at bounding box center [567, 82] width 28 height 28
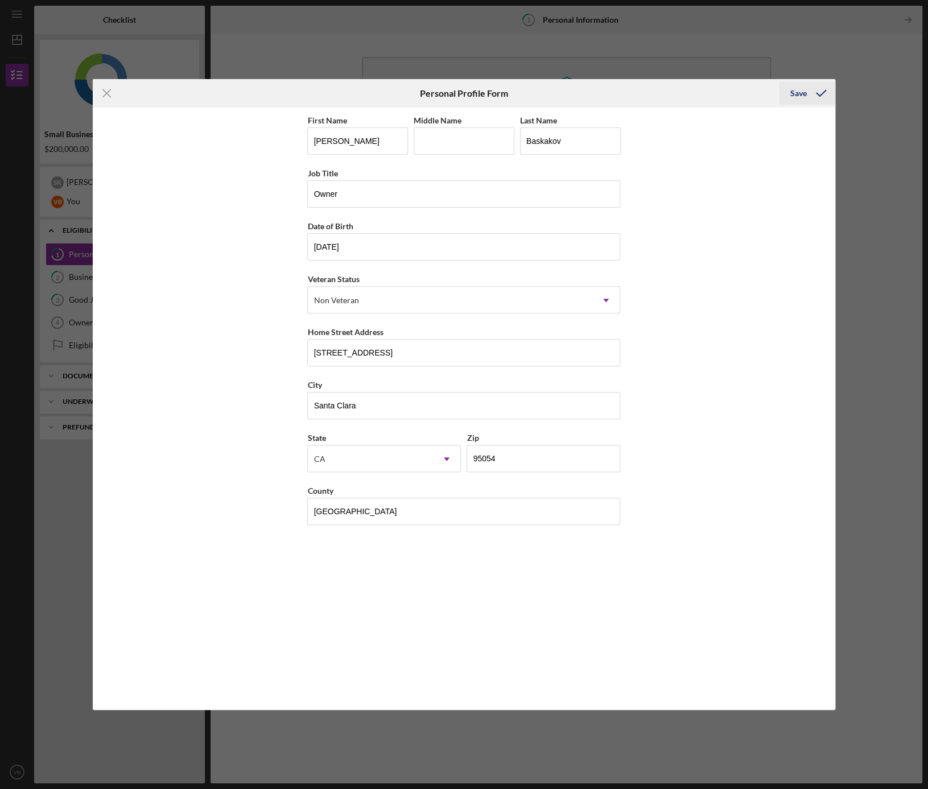
click at [819, 93] on icon "submit" at bounding box center [821, 93] width 28 height 28
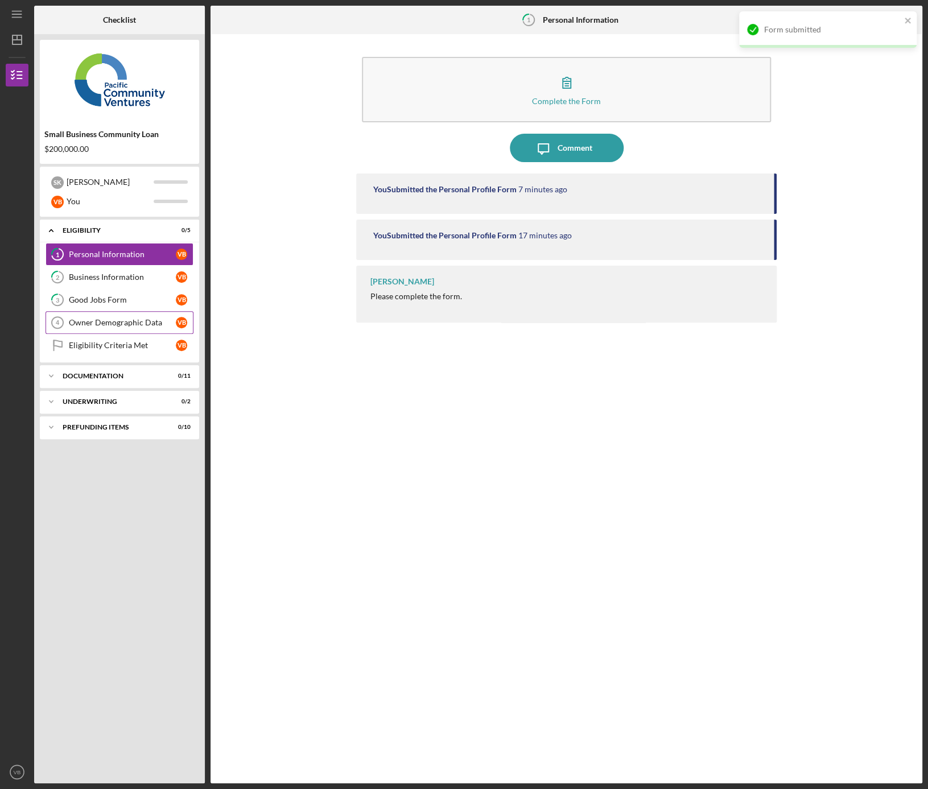
click at [97, 321] on div "Owner Demographic Data" at bounding box center [122, 322] width 107 height 9
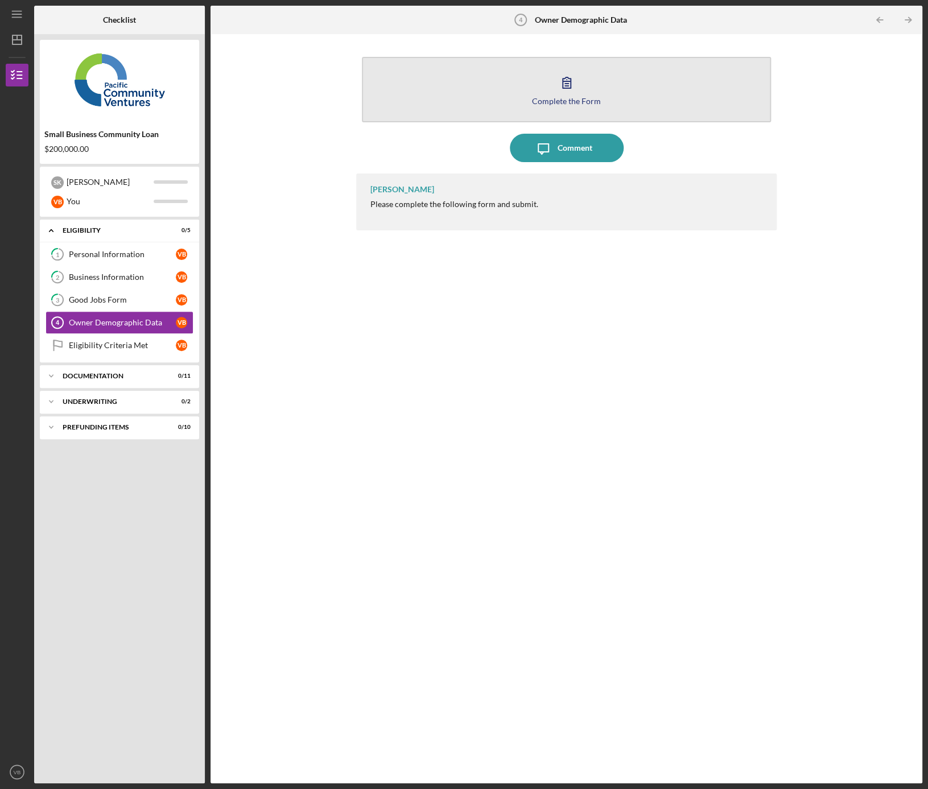
click at [608, 77] on button "Complete the Form Form" at bounding box center [566, 89] width 409 height 65
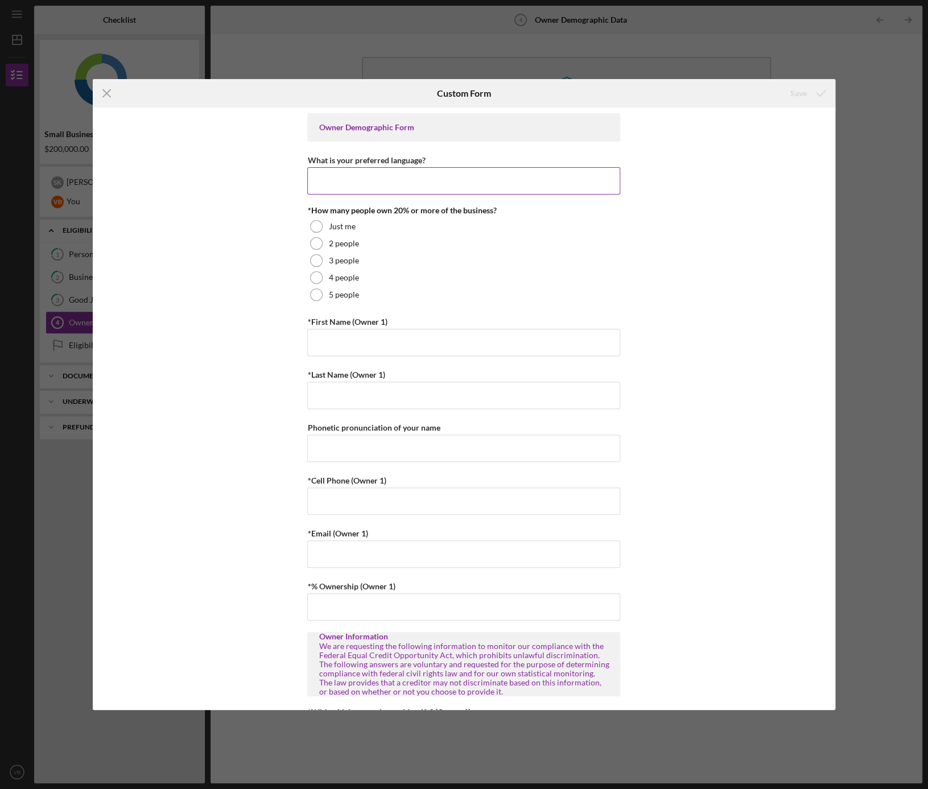
click at [356, 178] on input "What is your preferred language?" at bounding box center [463, 180] width 313 height 27
type input "E"
type input "English"
click at [311, 242] on div at bounding box center [316, 243] width 13 height 13
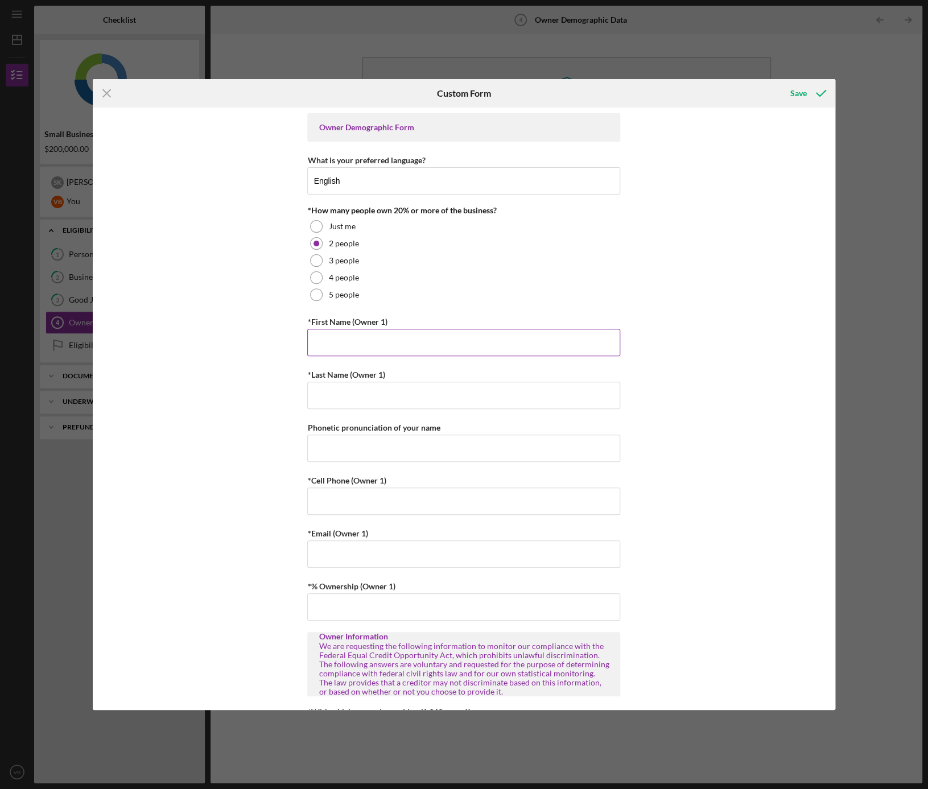
click at [340, 345] on input "*First Name (Owner 1)" at bounding box center [463, 342] width 313 height 27
type input "V"
type input "[PERSON_NAME]"
type input "Baskakov"
type input "[PHONE_NUMBER]"
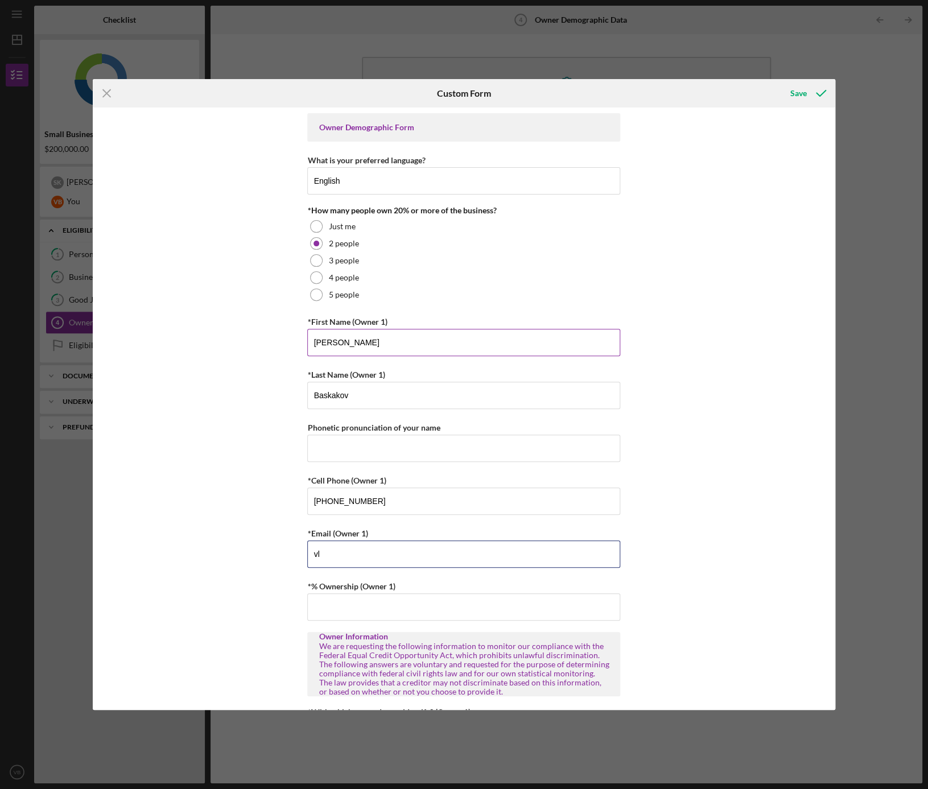
type input "v"
type input "[EMAIL_ADDRESS][DOMAIN_NAME]"
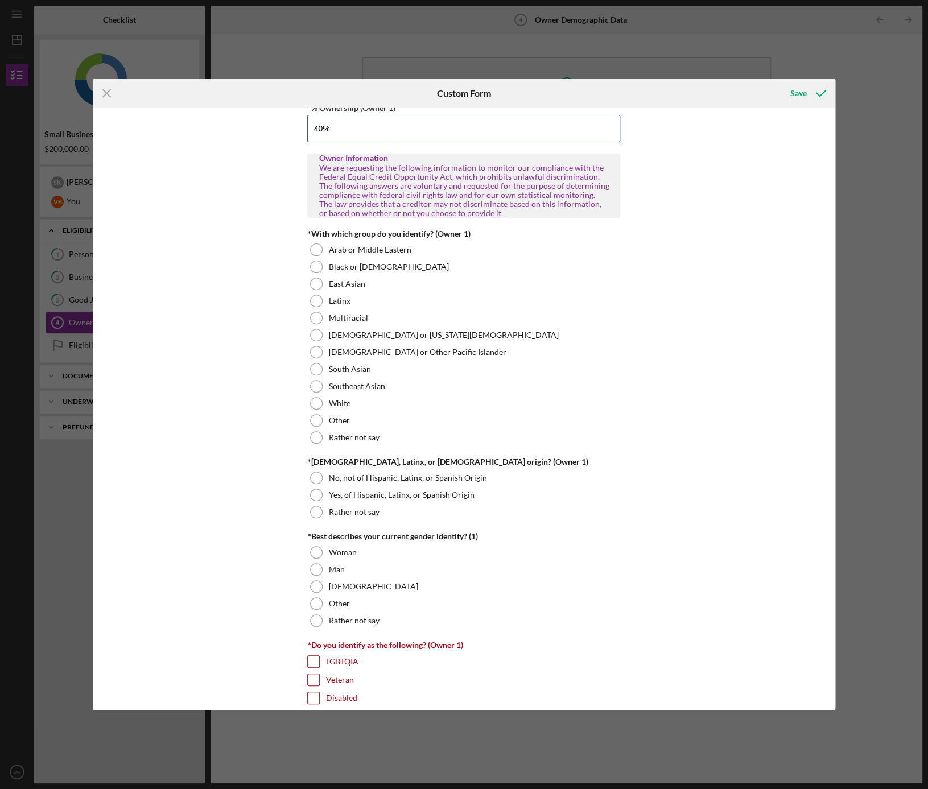
scroll to position [476, 0]
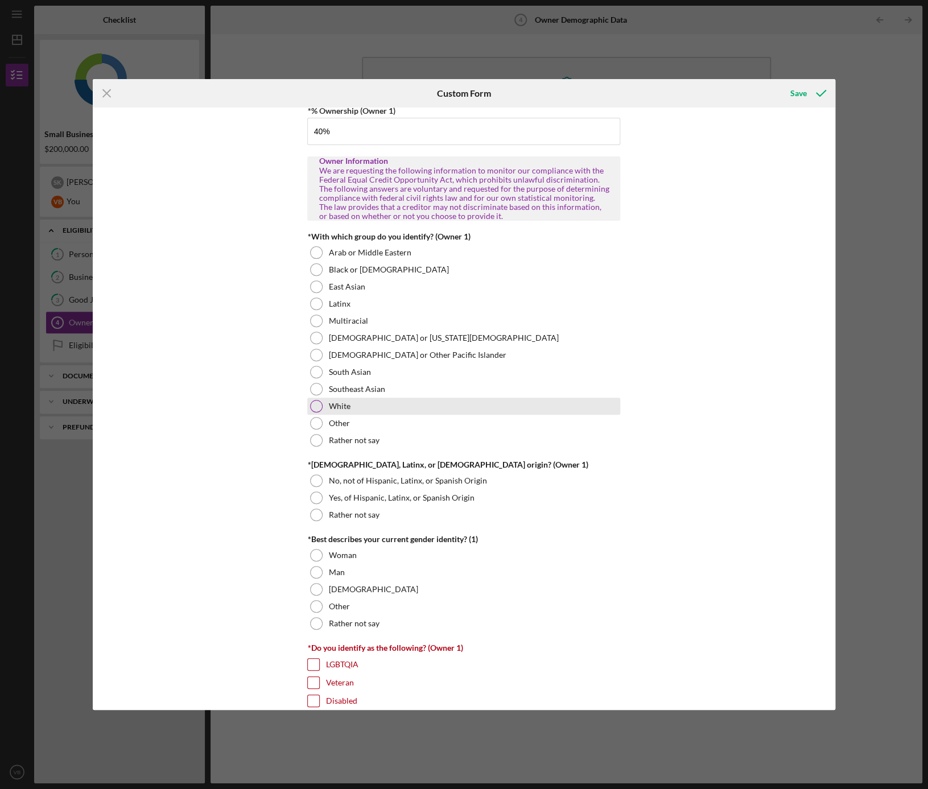
type input "40.00000%"
click at [360, 404] on div "White" at bounding box center [463, 406] width 313 height 17
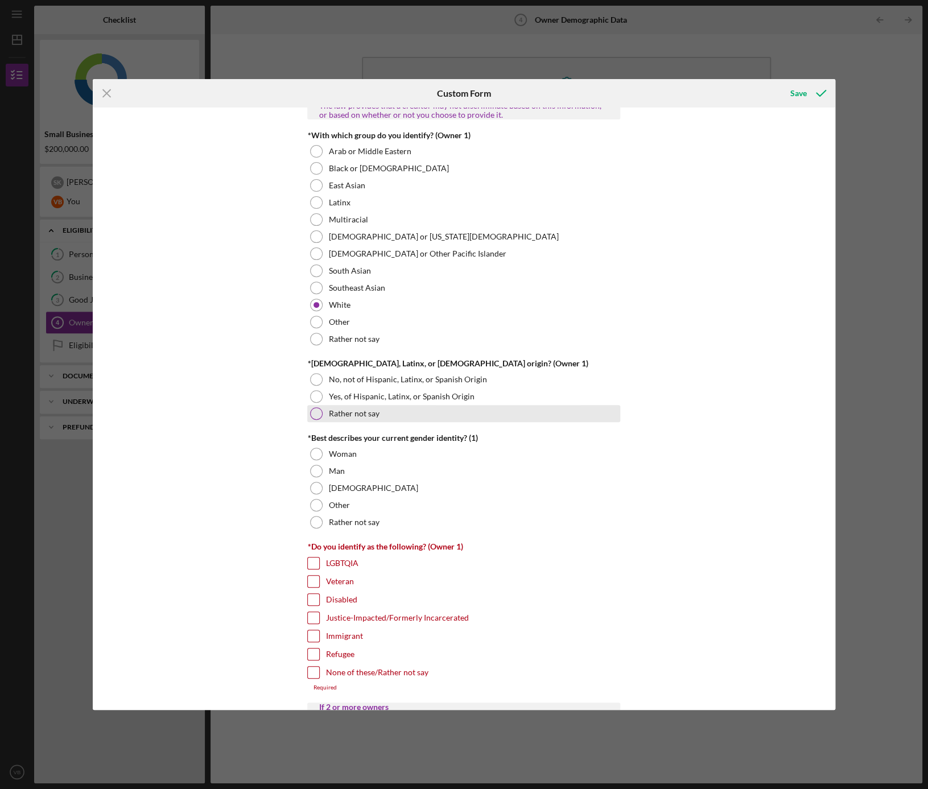
scroll to position [582, 0]
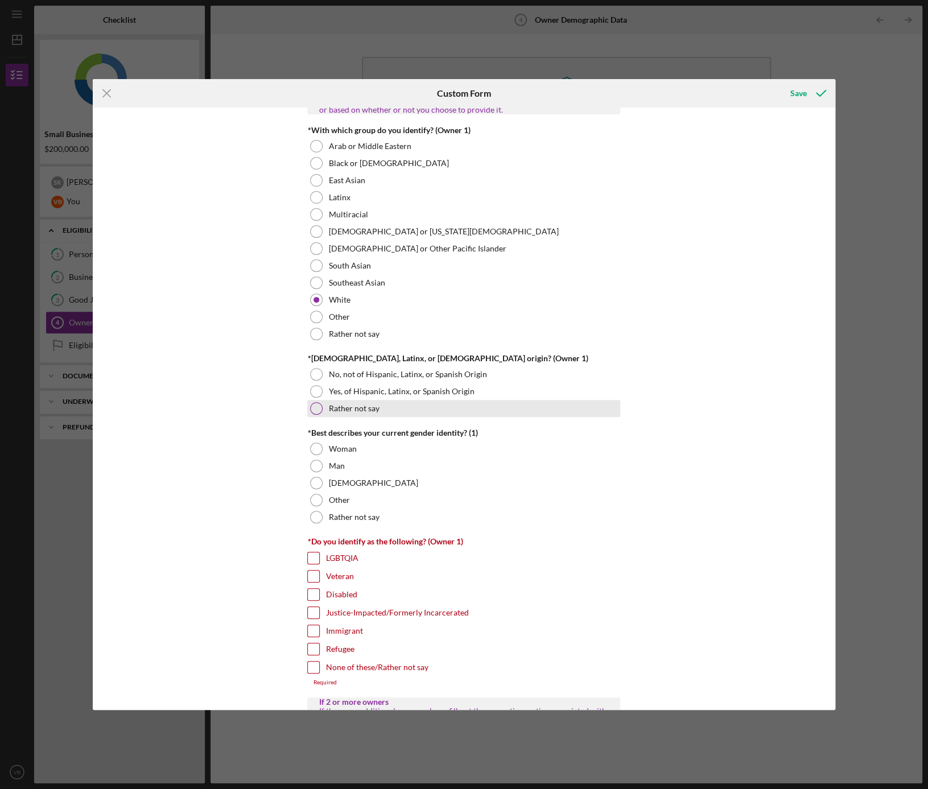
click at [355, 407] on label "Rather not say" at bounding box center [353, 408] width 51 height 9
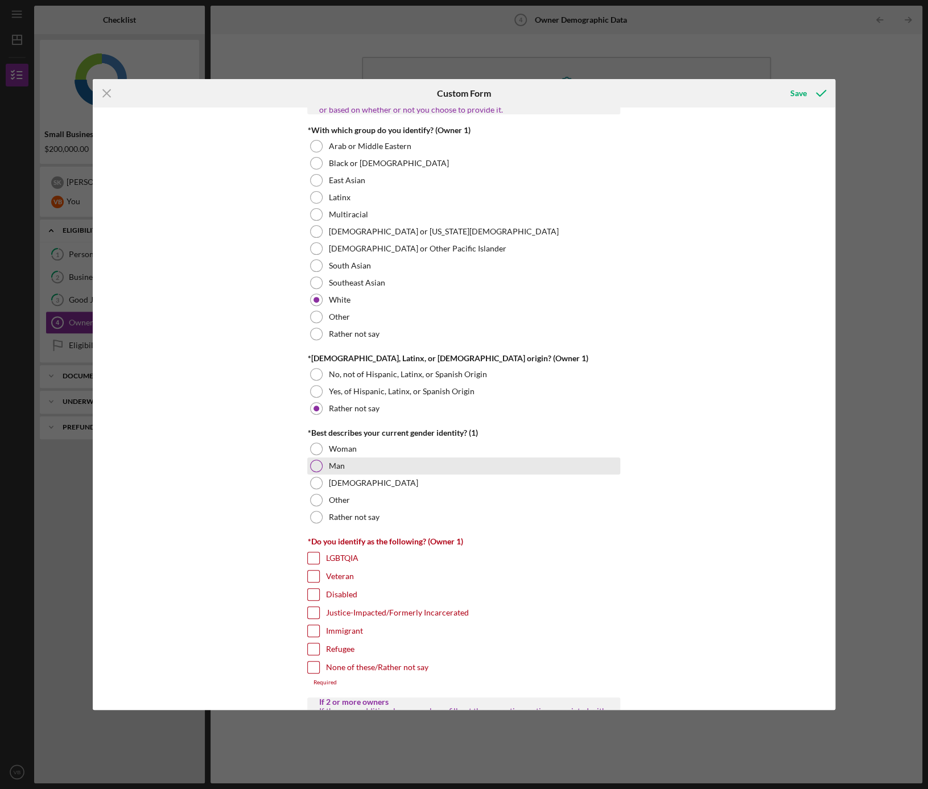
drag, startPoint x: 355, startPoint y: 466, endPoint x: 399, endPoint y: 468, distance: 44.4
click at [355, 466] on div "Man" at bounding box center [463, 465] width 313 height 17
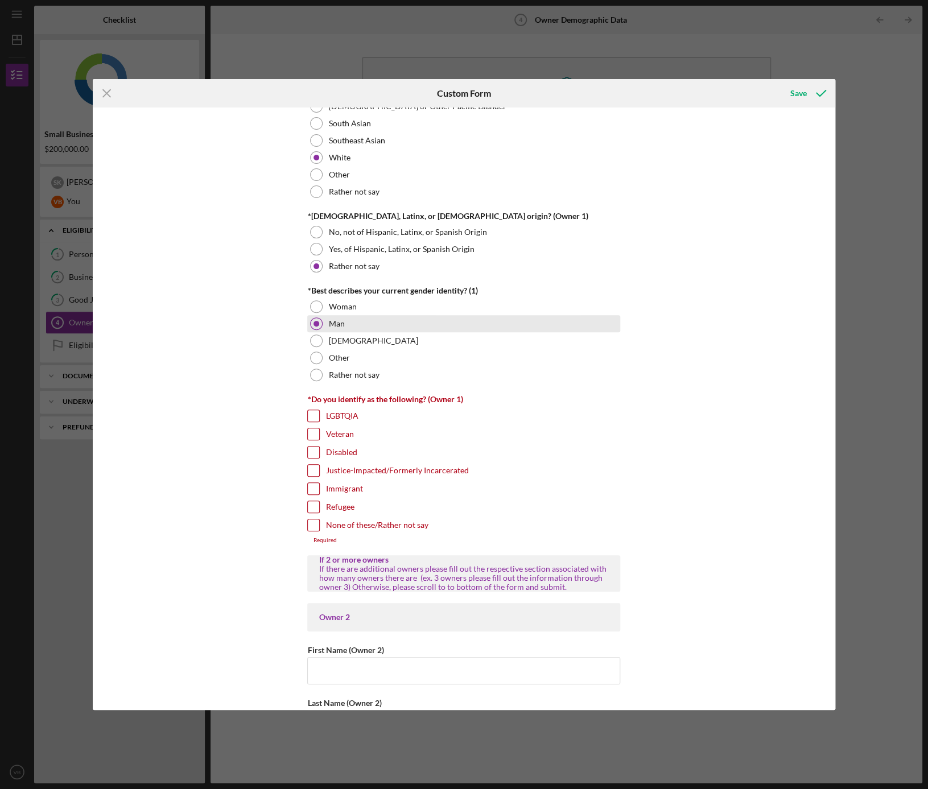
scroll to position [737, 0]
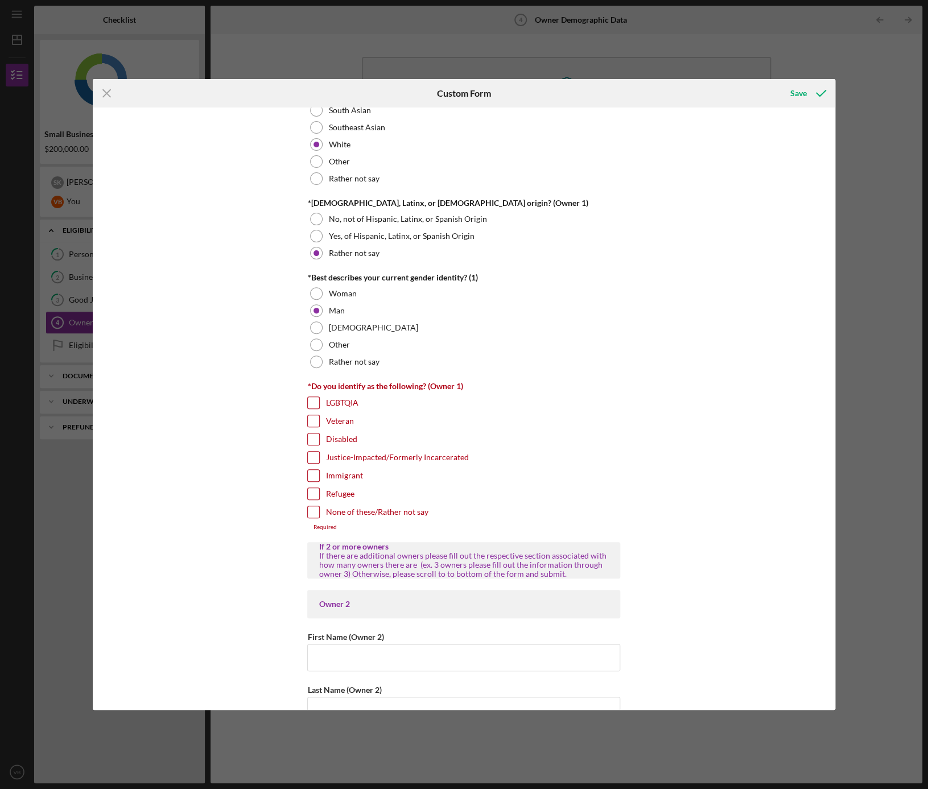
click at [314, 474] on input "Immigrant" at bounding box center [313, 475] width 11 height 11
checkbox input "true"
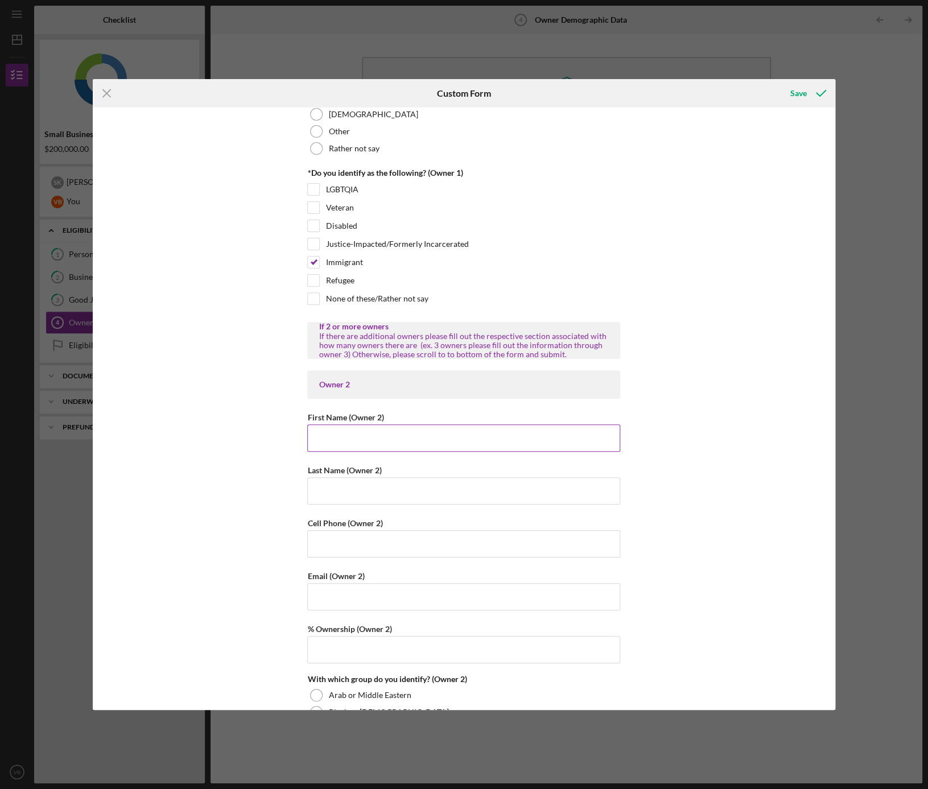
scroll to position [951, 0]
click at [369, 436] on input "First Name (Owner 2)" at bounding box center [463, 437] width 313 height 27
type input "[PERSON_NAME]"
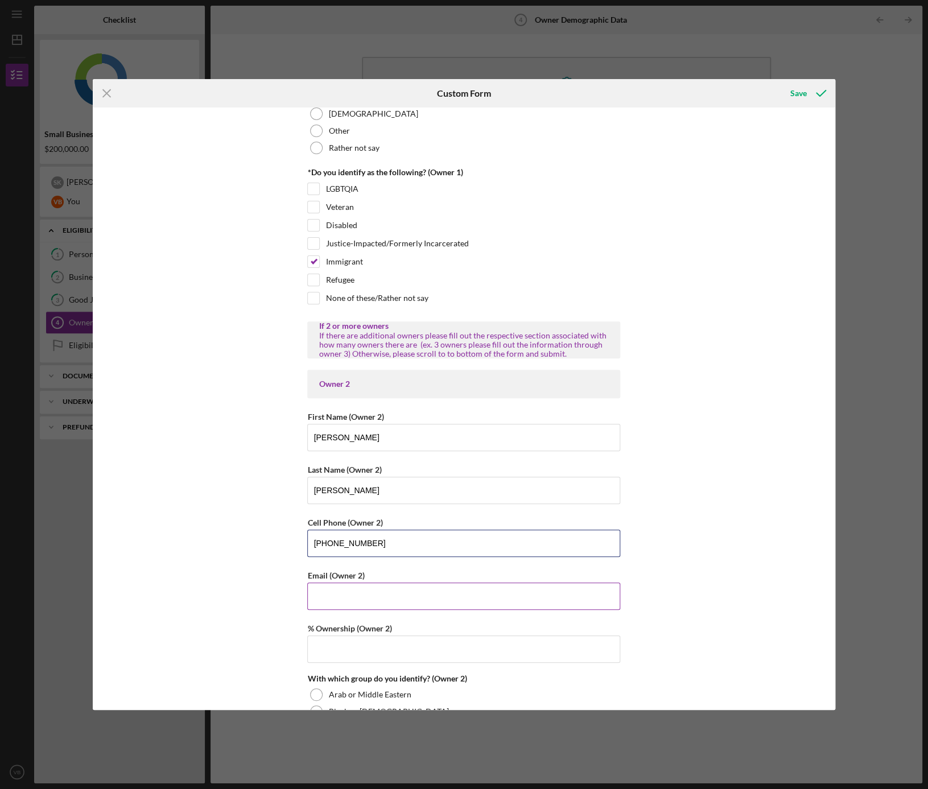
type input "[PHONE_NUMBER]"
click at [356, 594] on input "Email (Owner 2)" at bounding box center [463, 596] width 313 height 27
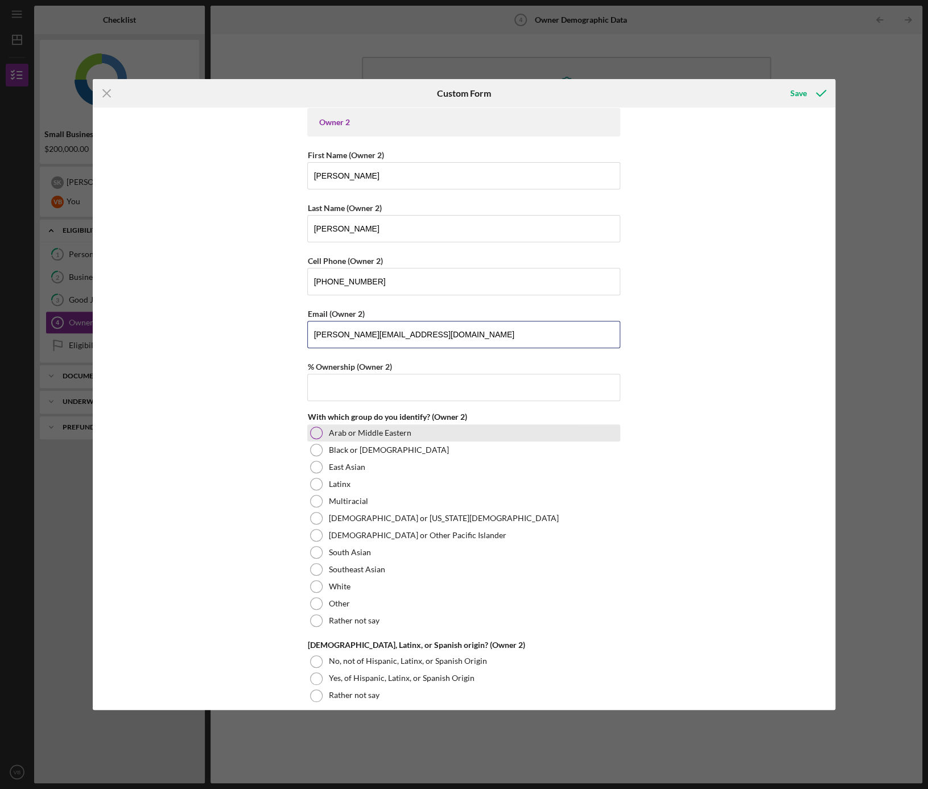
scroll to position [1255, 0]
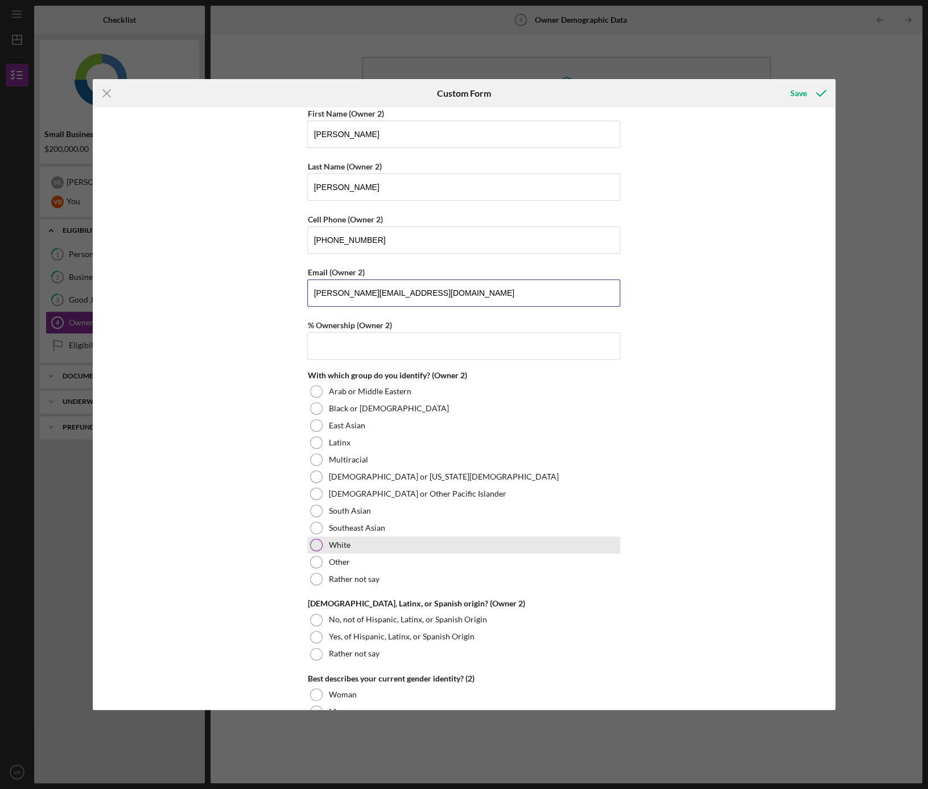
type input "[PERSON_NAME][EMAIL_ADDRESS][DOMAIN_NAME]"
click at [320, 546] on div "White" at bounding box center [463, 545] width 313 height 17
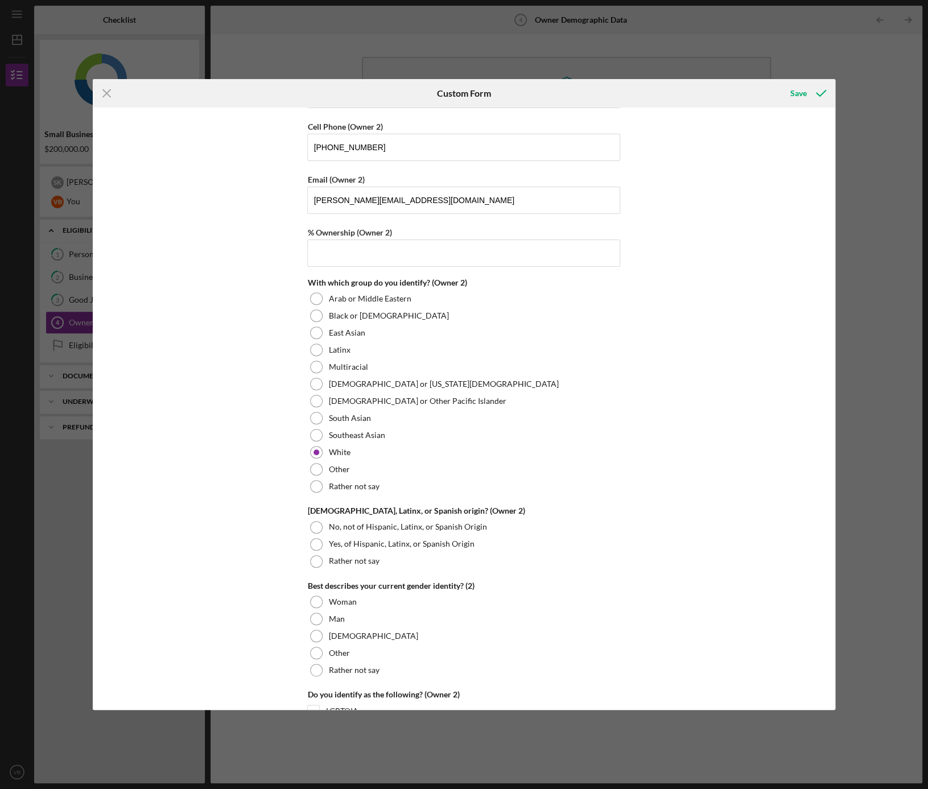
scroll to position [1366, 0]
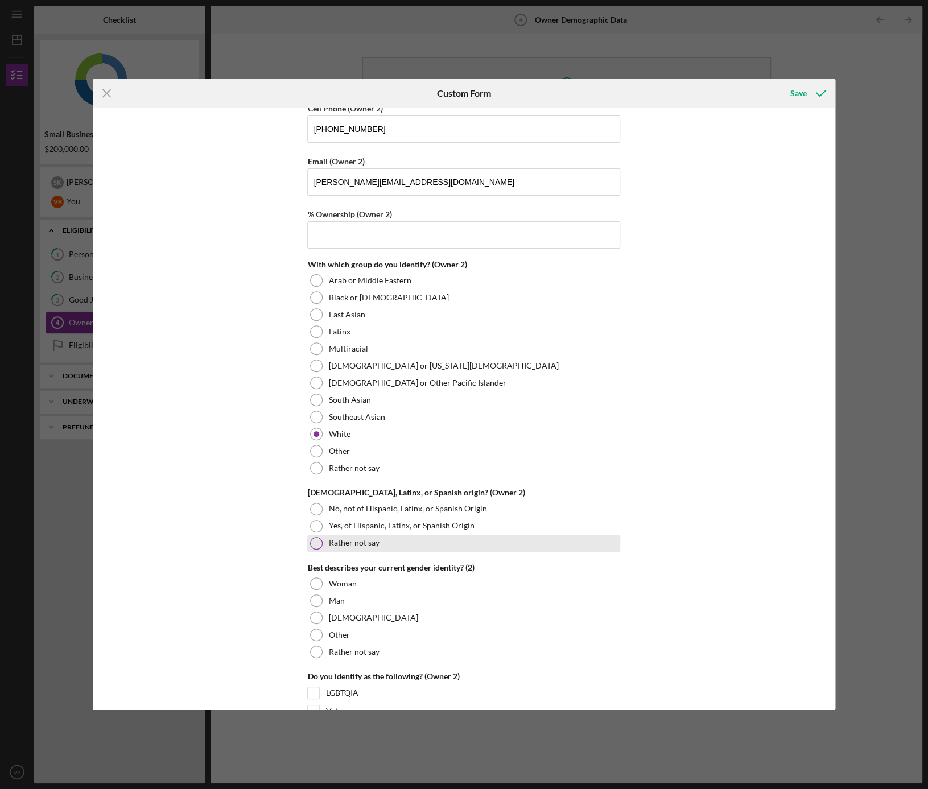
click at [339, 540] on label "Rather not say" at bounding box center [353, 542] width 51 height 9
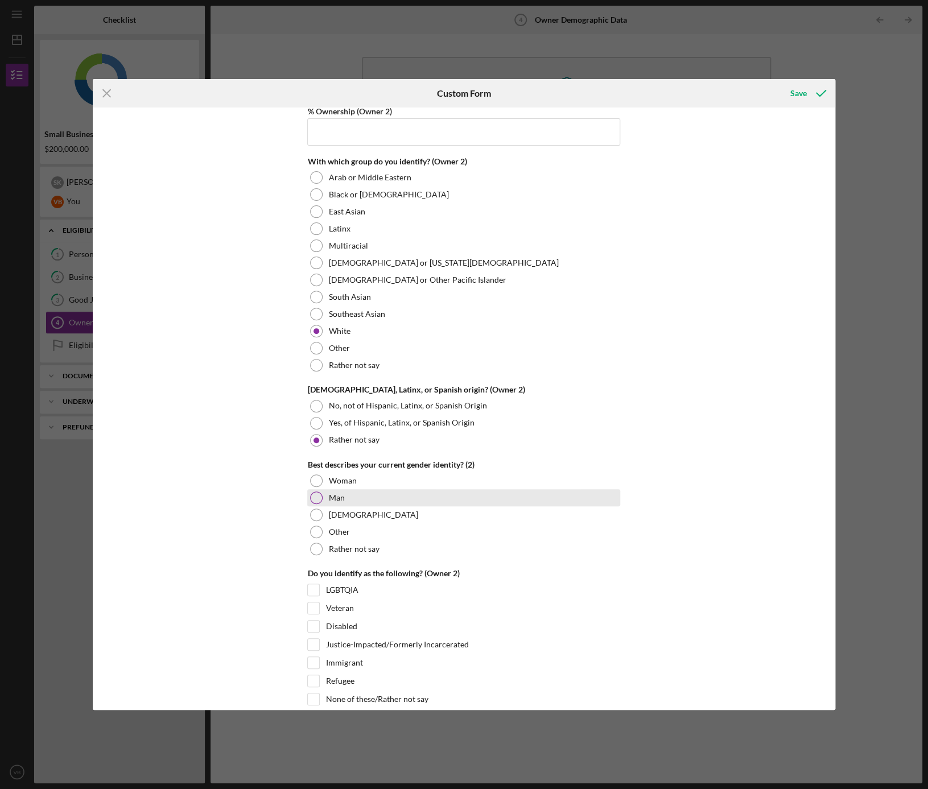
click at [314, 499] on div "Man" at bounding box center [463, 497] width 313 height 17
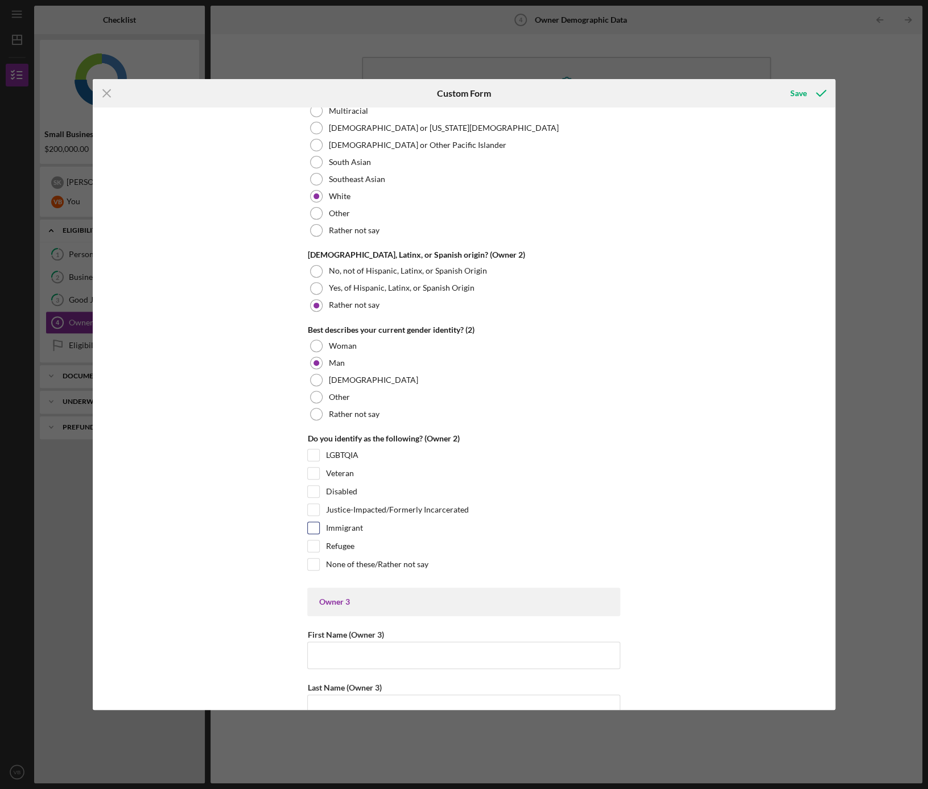
click at [331, 526] on label "Immigrant" at bounding box center [343, 527] width 37 height 11
click at [319, 526] on input "Immigrant" at bounding box center [313, 527] width 11 height 11
checkbox input "true"
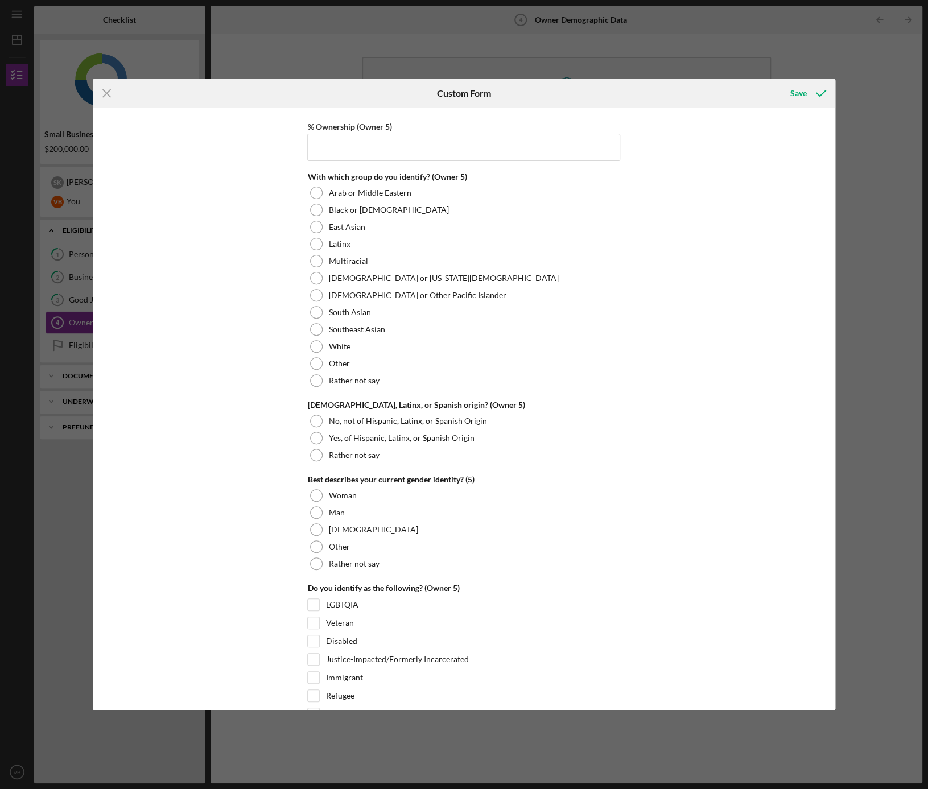
scroll to position [4083, 0]
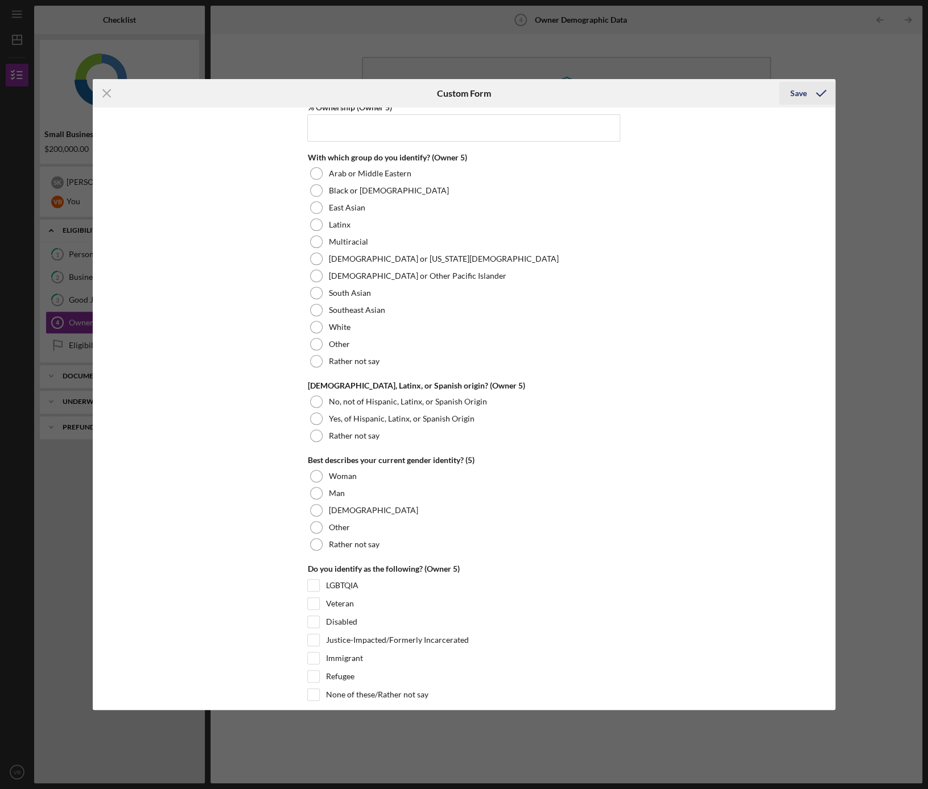
click at [804, 91] on div "Save" at bounding box center [798, 93] width 17 height 23
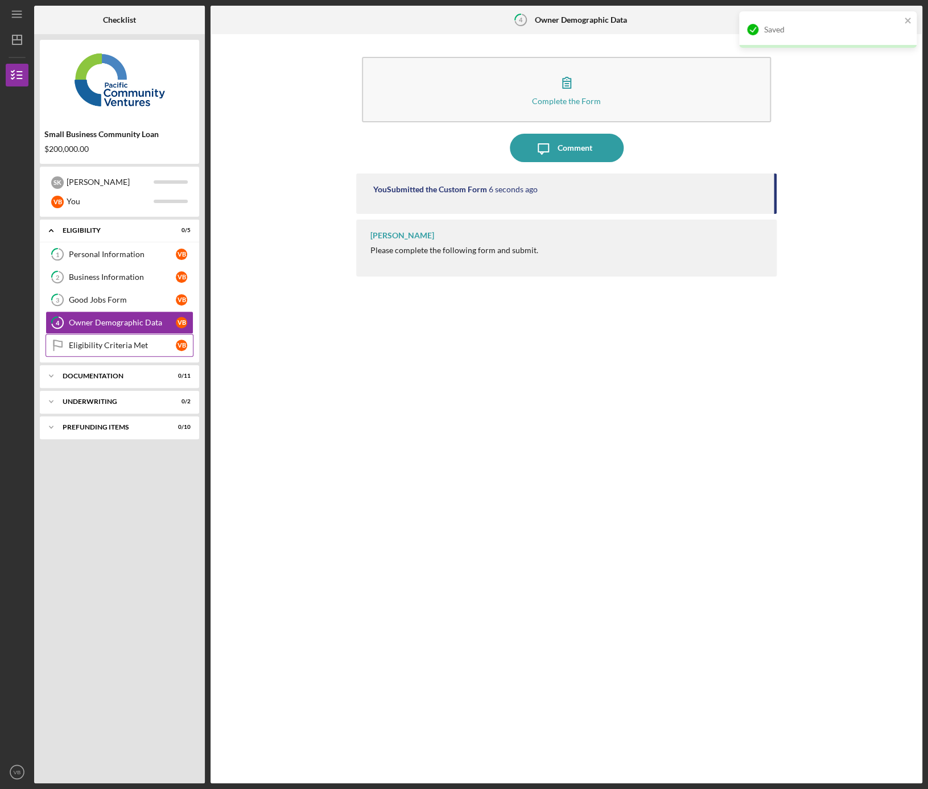
click at [110, 342] on div "Eligibility Criteria Met" at bounding box center [122, 345] width 107 height 9
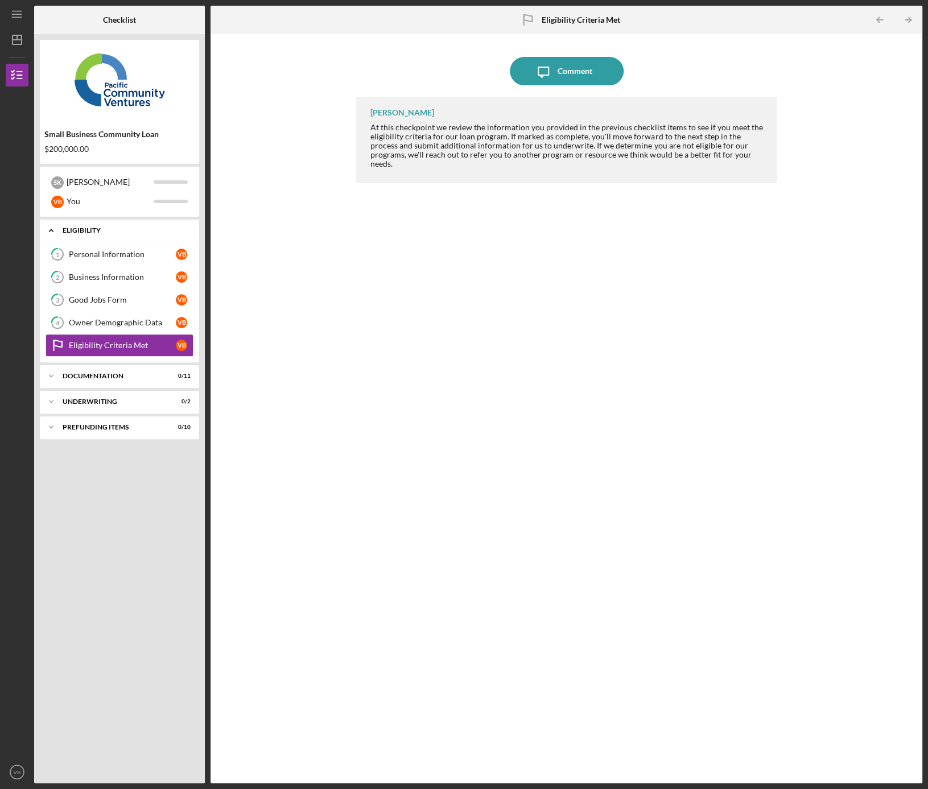
click at [176, 227] on div "Icon/Expander Eligibility 0 / 5" at bounding box center [119, 230] width 159 height 23
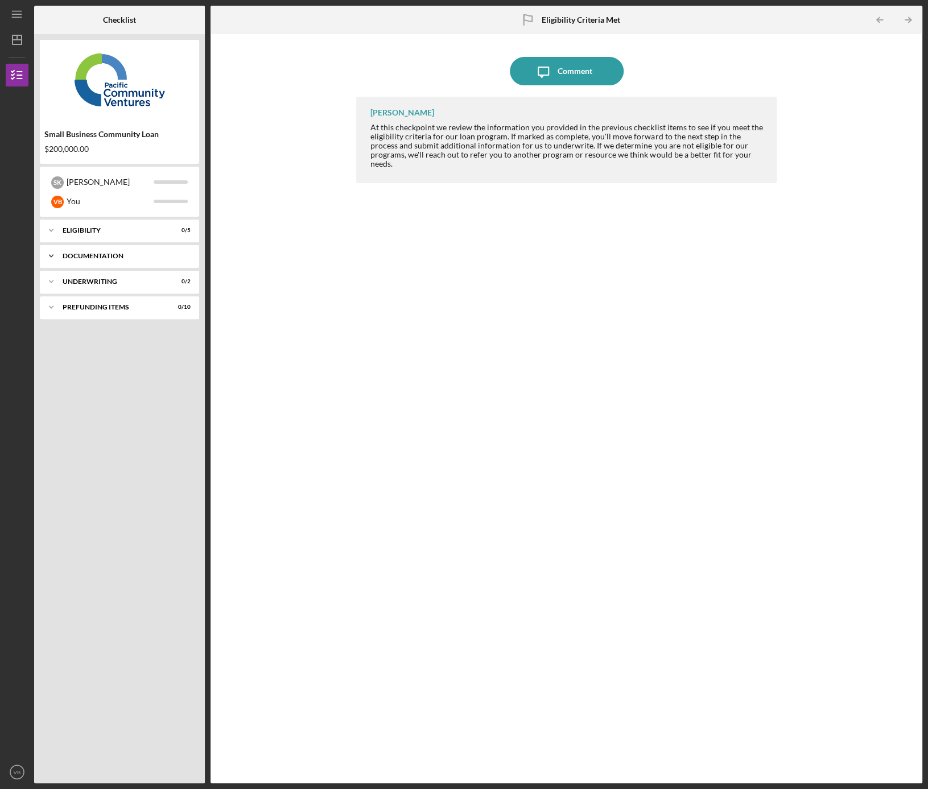
click at [92, 253] on div "Documentation" at bounding box center [124, 256] width 122 height 7
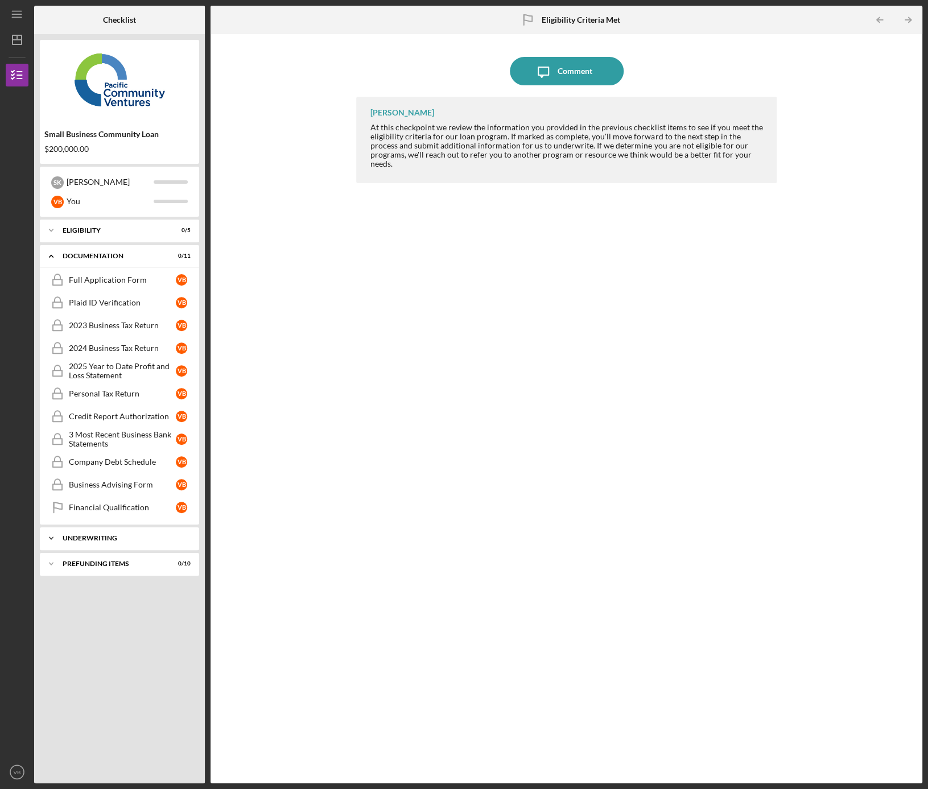
click at [100, 544] on div "Icon/Expander Underwriting 0 / 2" at bounding box center [119, 538] width 159 height 23
click at [113, 617] on div "Icon/Expander Prefunding Items 0 / 10" at bounding box center [119, 615] width 159 height 23
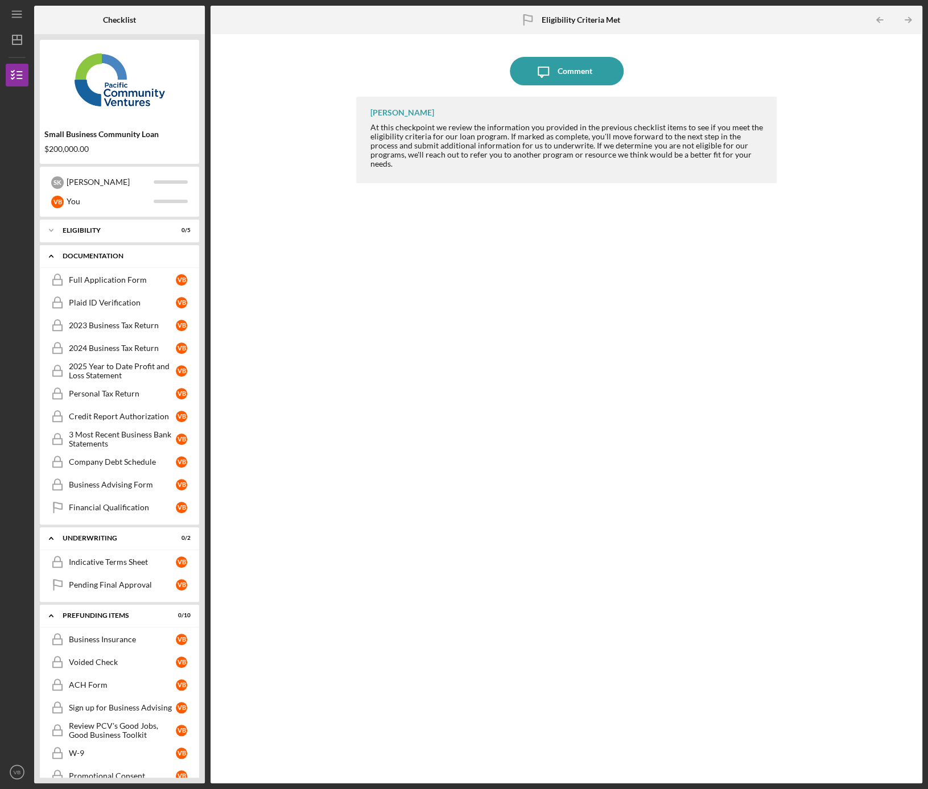
click at [87, 255] on div "Documentation" at bounding box center [124, 256] width 122 height 7
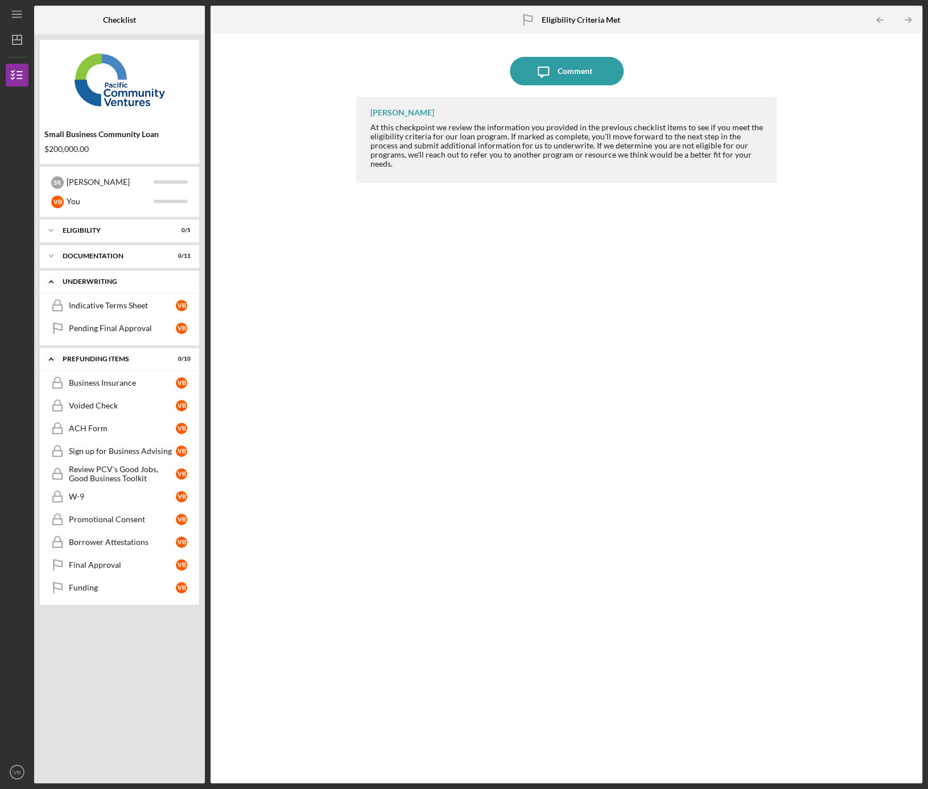
click at [86, 280] on div "Underwriting" at bounding box center [124, 281] width 122 height 7
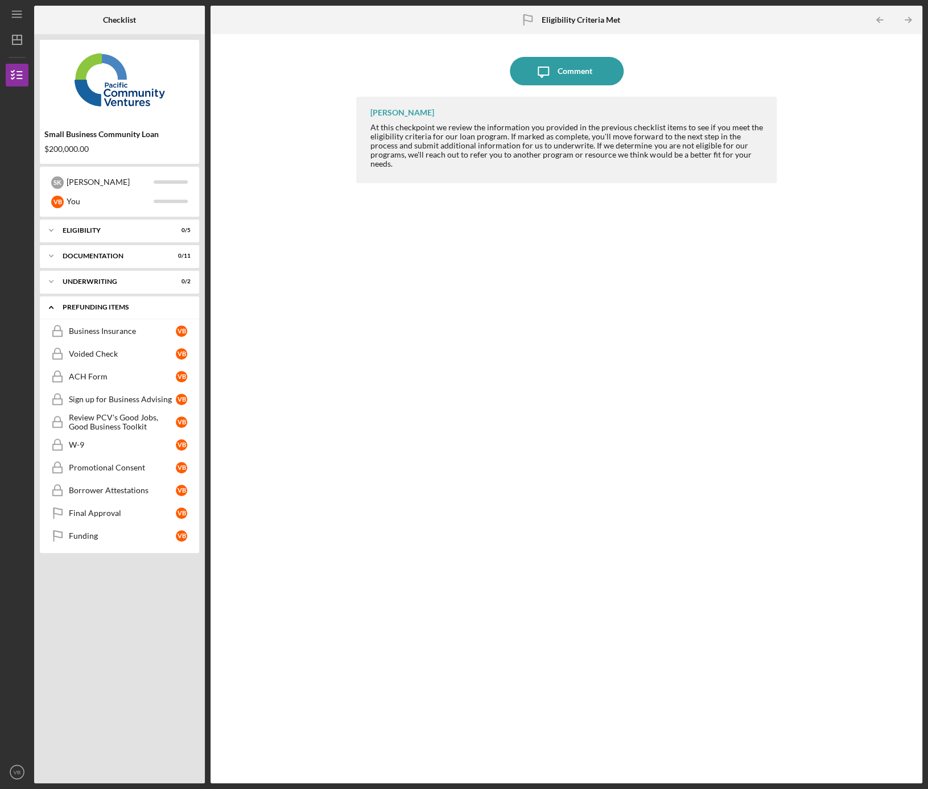
click at [88, 308] on div "Prefunding Items" at bounding box center [124, 307] width 122 height 7
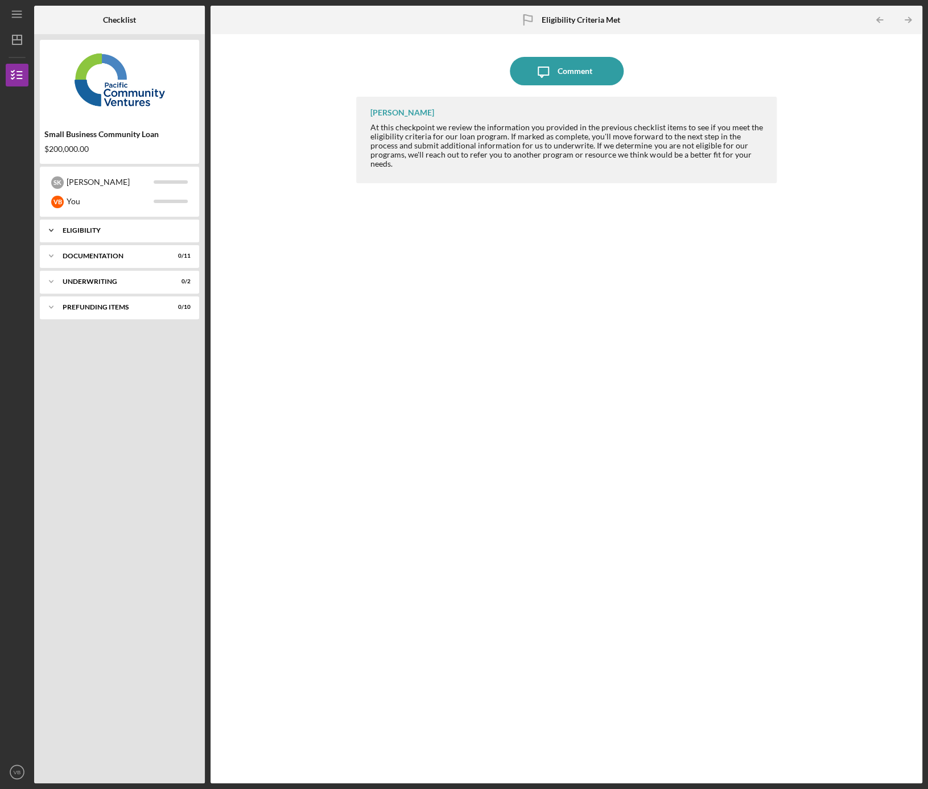
click at [90, 231] on div "Eligibility" at bounding box center [124, 230] width 122 height 7
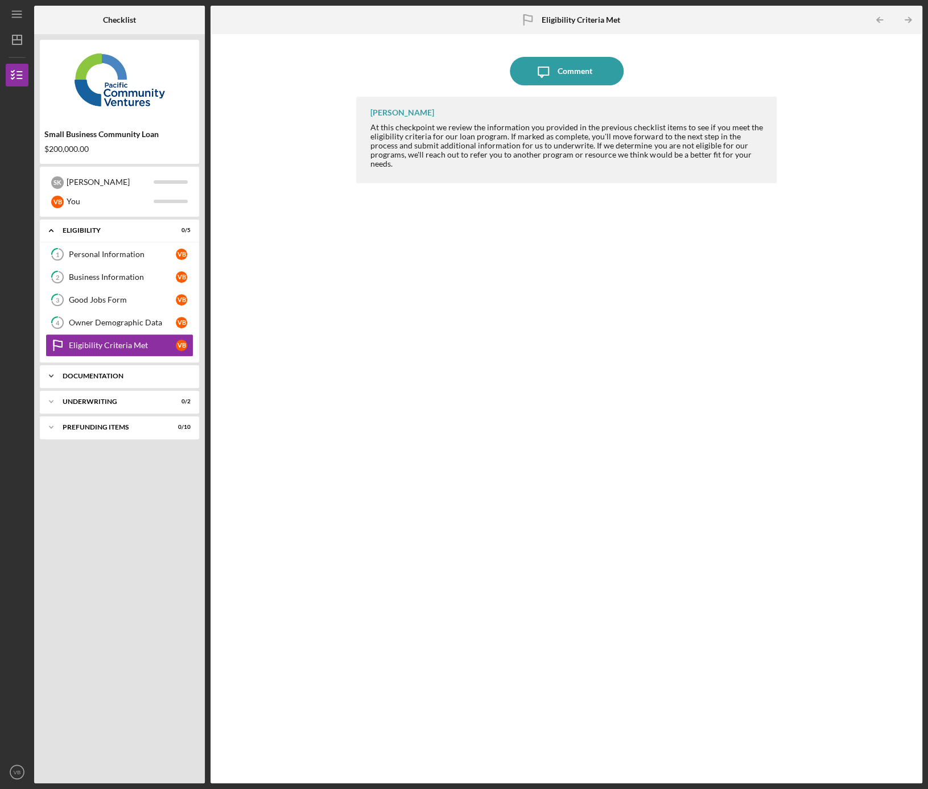
click at [96, 379] on div "Icon/Expander Documentation 0 / 11" at bounding box center [119, 376] width 159 height 23
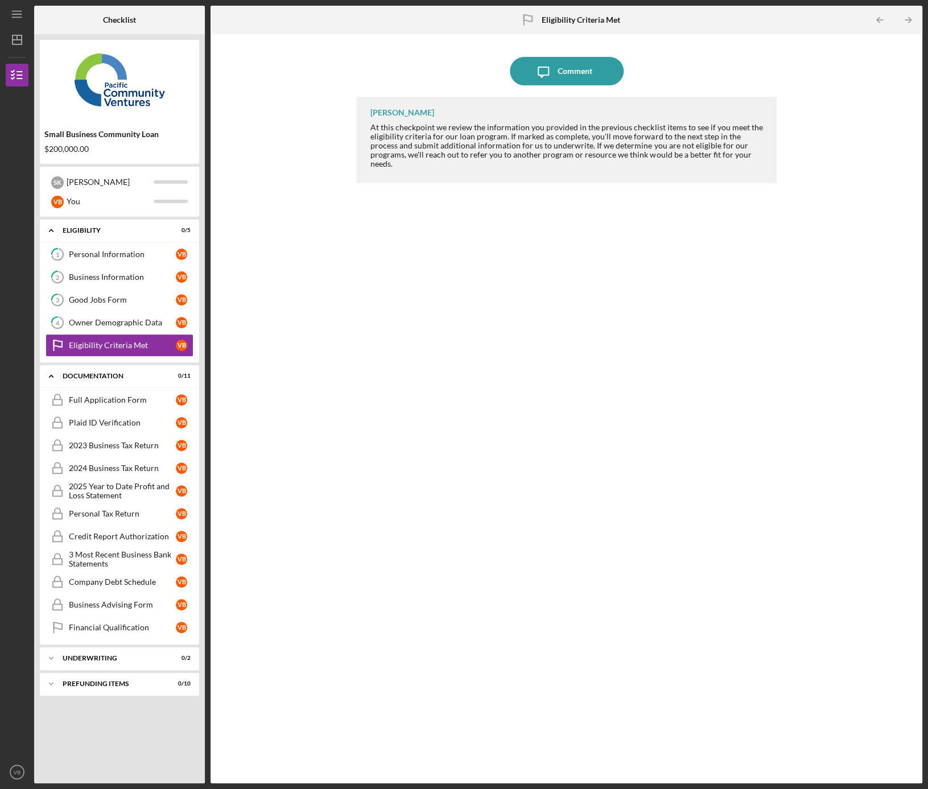
click at [450, 233] on div "[PERSON_NAME] At this checkpoint we review the information you provided in the …" at bounding box center [566, 432] width 421 height 670
click at [568, 69] on div "Comment" at bounding box center [575, 71] width 35 height 28
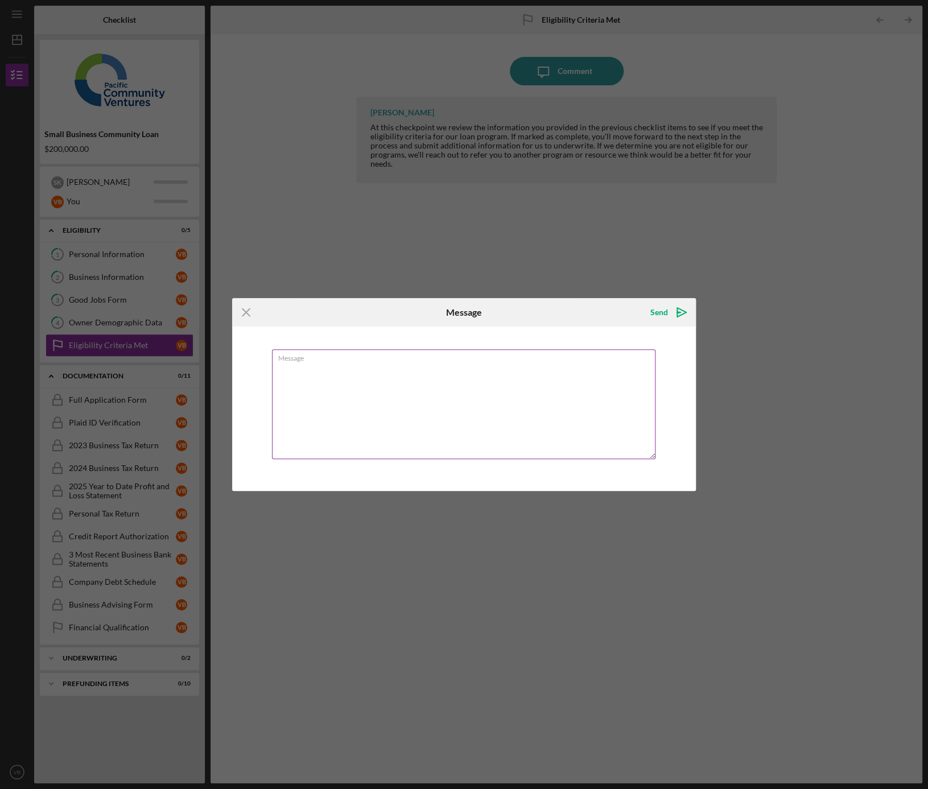
click at [349, 369] on textarea "Message" at bounding box center [464, 404] width 384 height 110
click at [655, 311] on div "Send" at bounding box center [659, 312] width 18 height 23
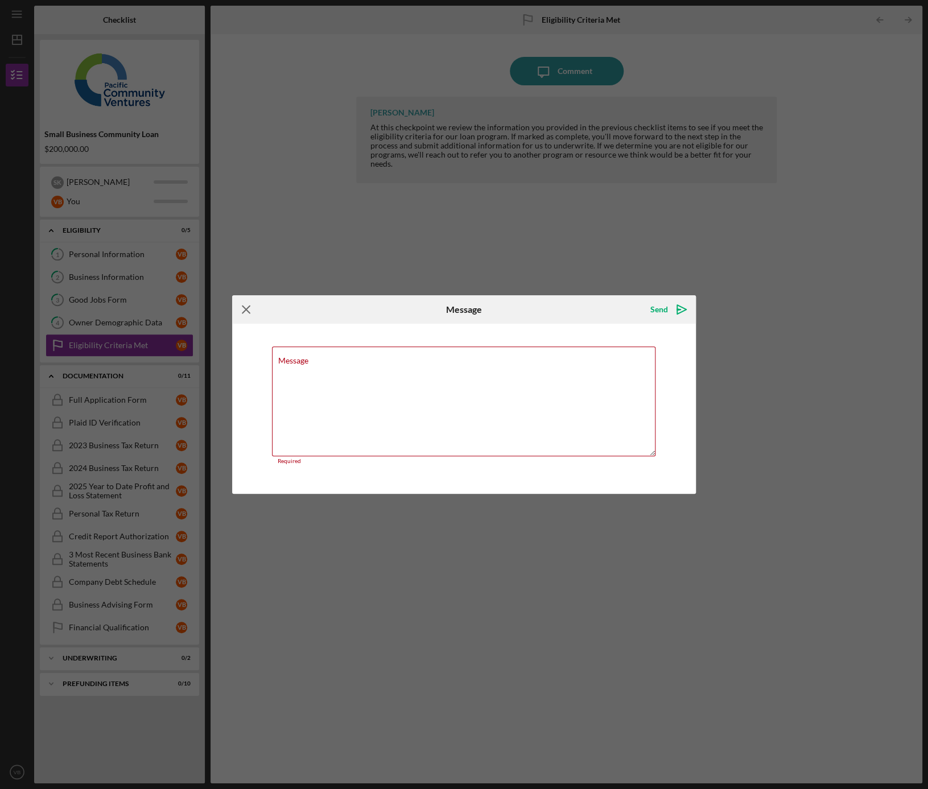
click at [239, 307] on icon "Icon/Menu Close" at bounding box center [246, 309] width 28 height 28
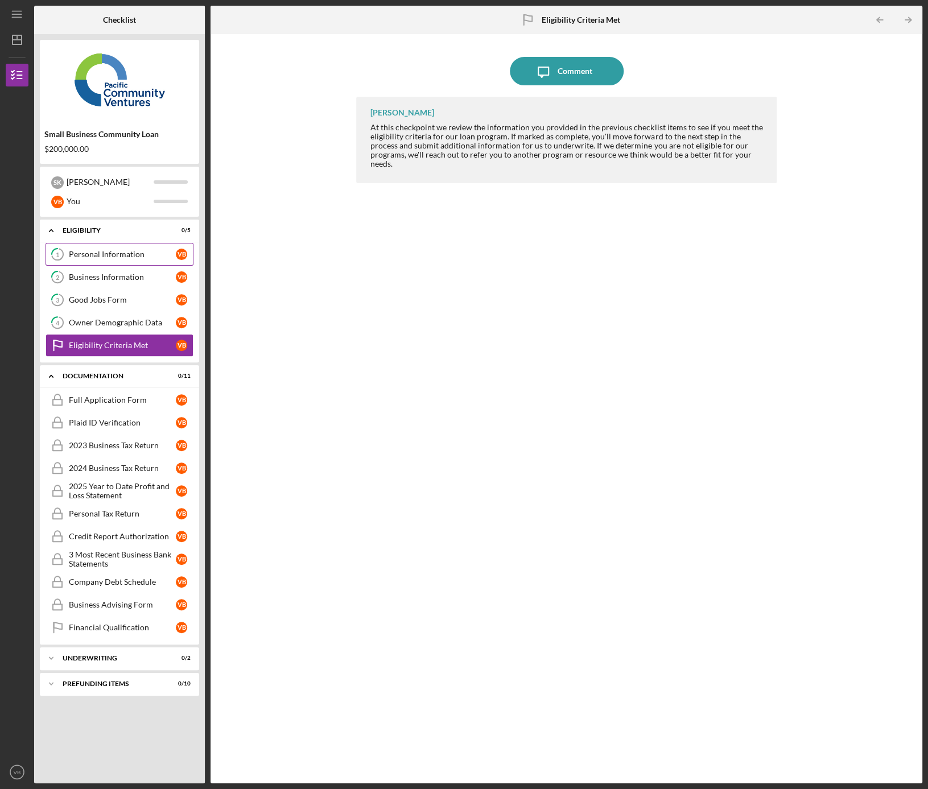
click at [85, 250] on div "Personal Information" at bounding box center [122, 254] width 107 height 9
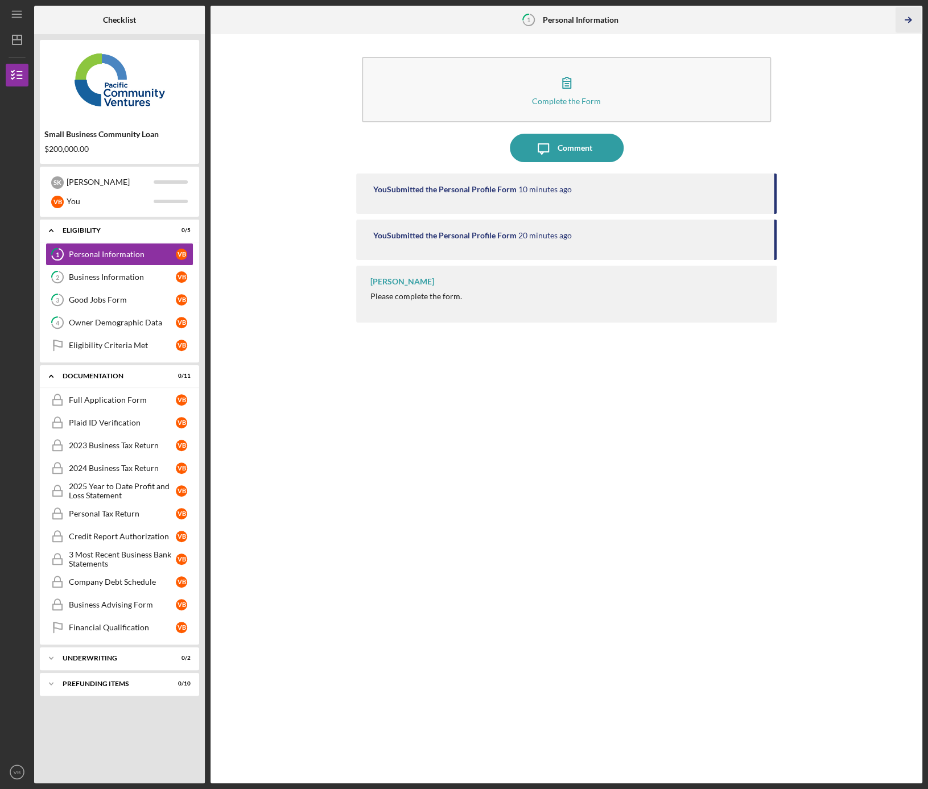
click at [908, 19] on icon "Icon/Table Pagination Arrow" at bounding box center [909, 20] width 26 height 26
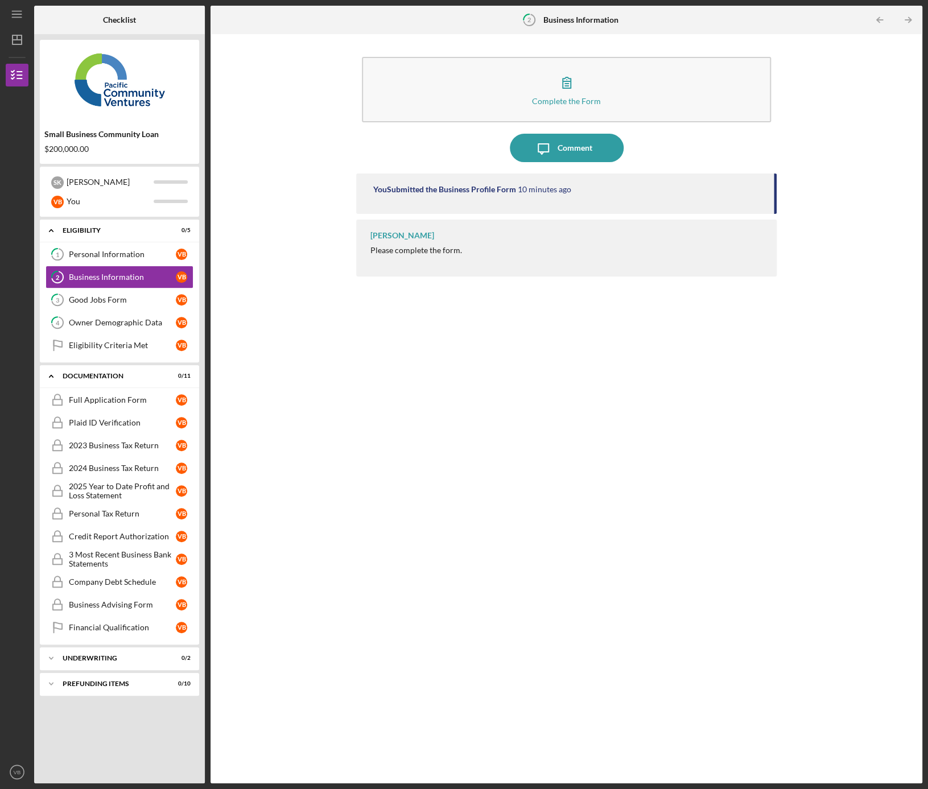
click at [908, 19] on icon "Icon/Table Pagination Arrow" at bounding box center [909, 20] width 26 height 26
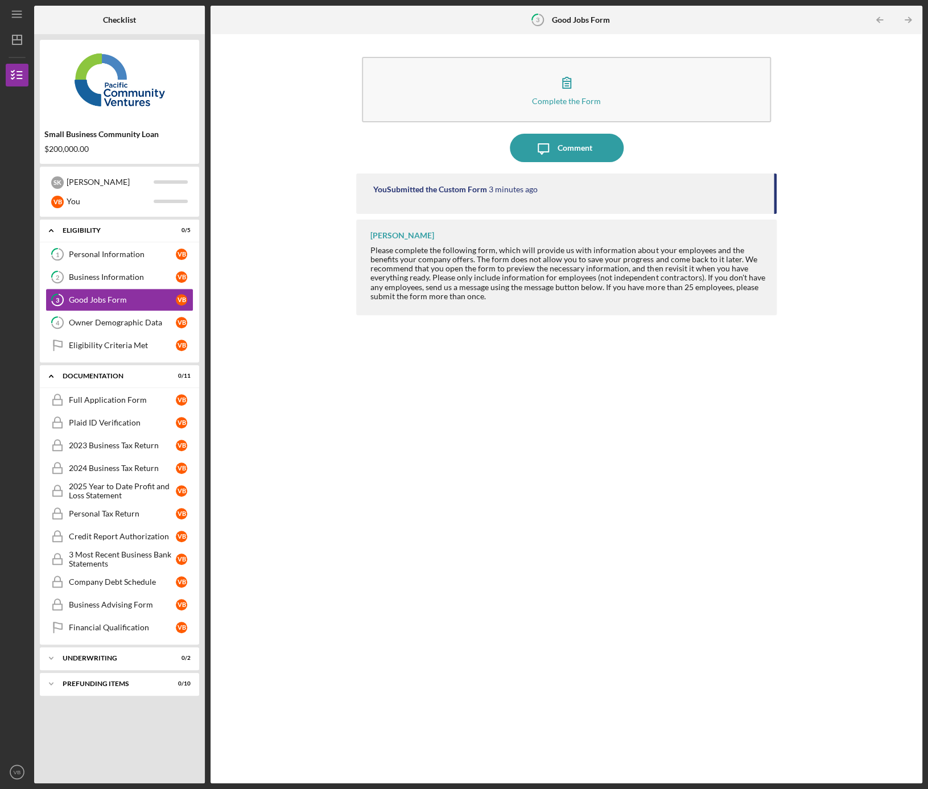
click at [908, 19] on icon "Icon/Table Pagination Arrow" at bounding box center [909, 20] width 26 height 26
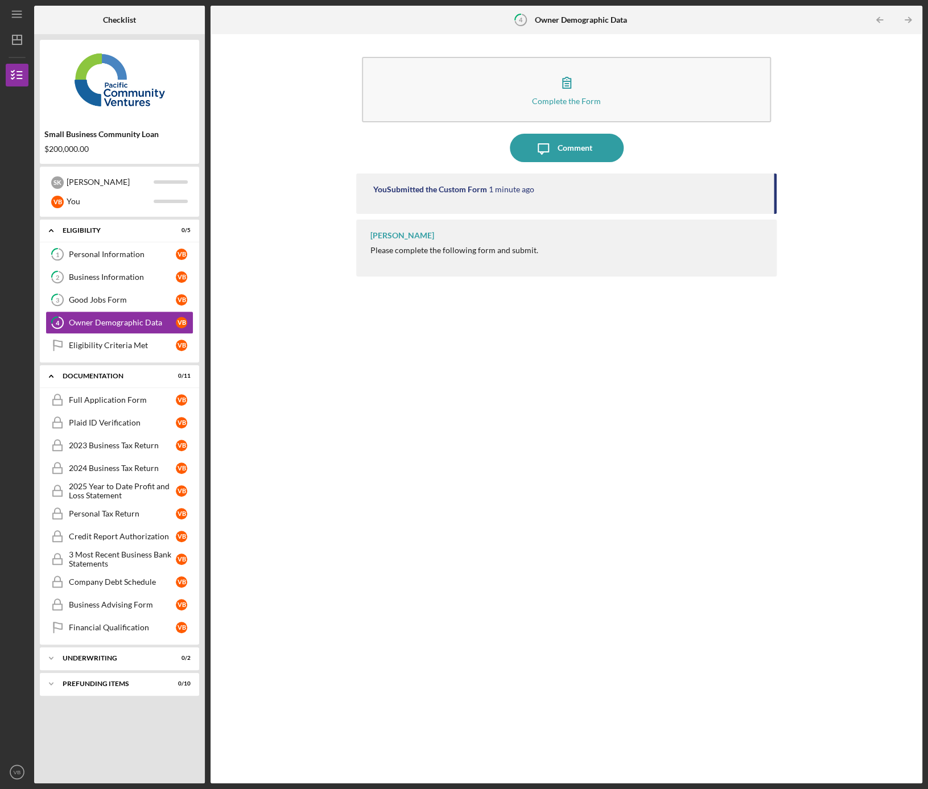
click at [908, 19] on icon "Icon/Table Pagination Arrow" at bounding box center [909, 20] width 26 height 26
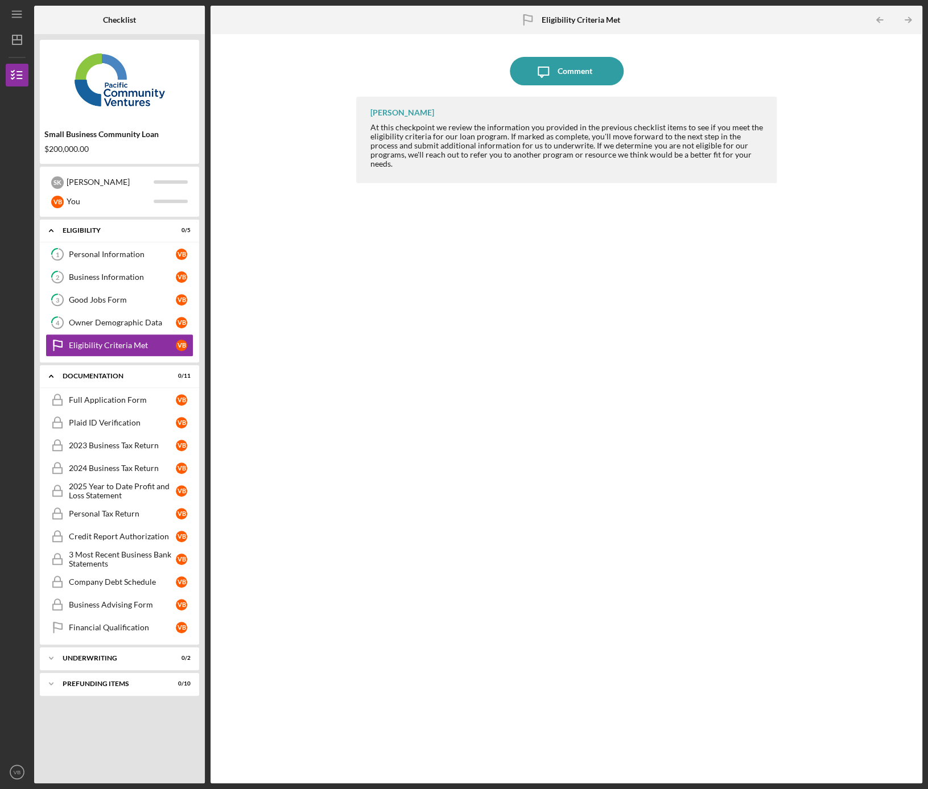
click at [908, 19] on icon "Icon/Table Pagination Arrow" at bounding box center [909, 20] width 26 height 26
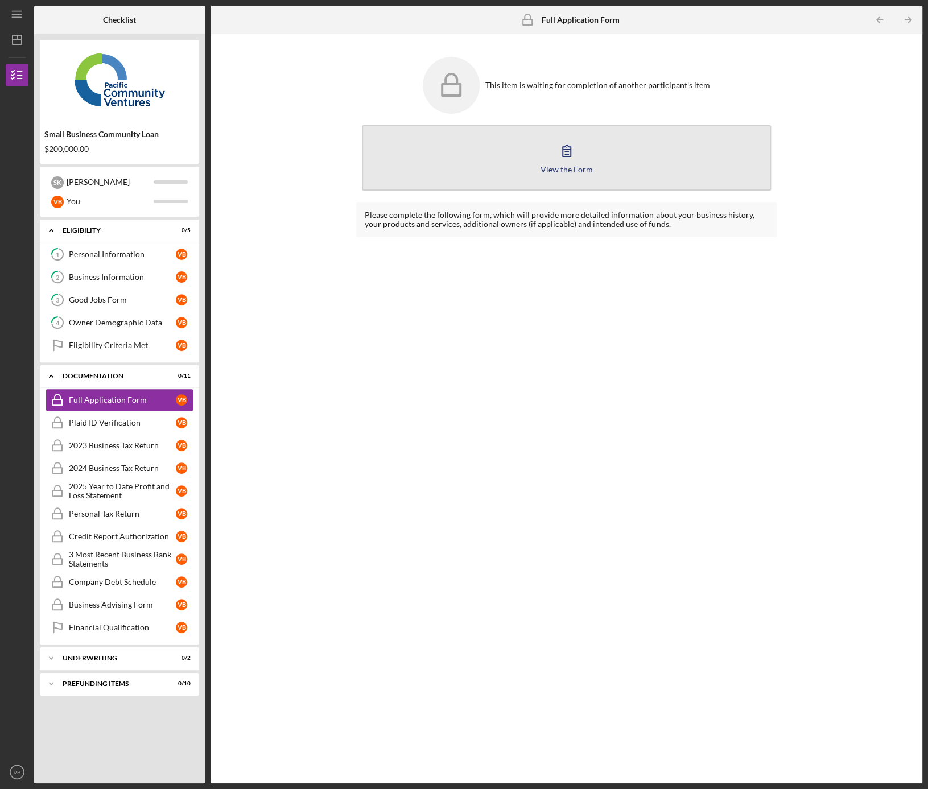
click at [557, 154] on icon "button" at bounding box center [567, 151] width 28 height 28
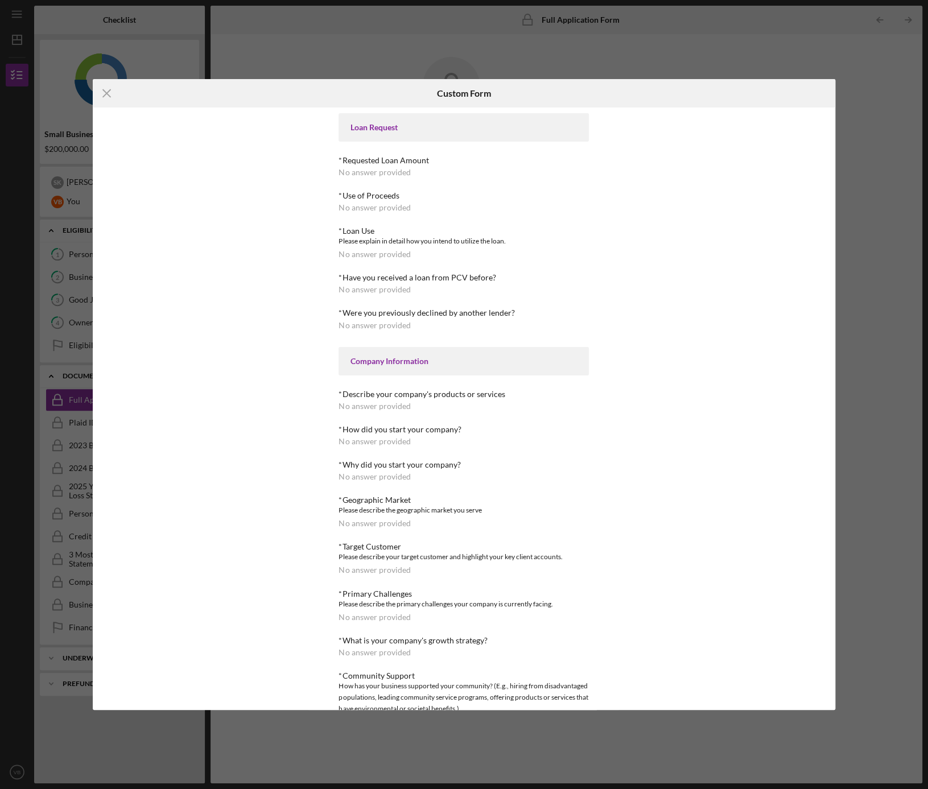
click at [413, 188] on div "Loan Request *Requested Loan Amount No answer provided *Use of Proceeds No answ…" at bounding box center [464, 571] width 250 height 917
click at [400, 162] on div "*Requested Loan Amount" at bounding box center [464, 160] width 250 height 9
click at [393, 179] on div "Loan Request *Requested Loan Amount No answer provided *Use of Proceeds No answ…" at bounding box center [464, 571] width 250 height 917
drag, startPoint x: 388, startPoint y: 197, endPoint x: 386, endPoint y: 215, distance: 17.7
click at [388, 197] on div "*Use of Proceeds" at bounding box center [464, 195] width 250 height 9
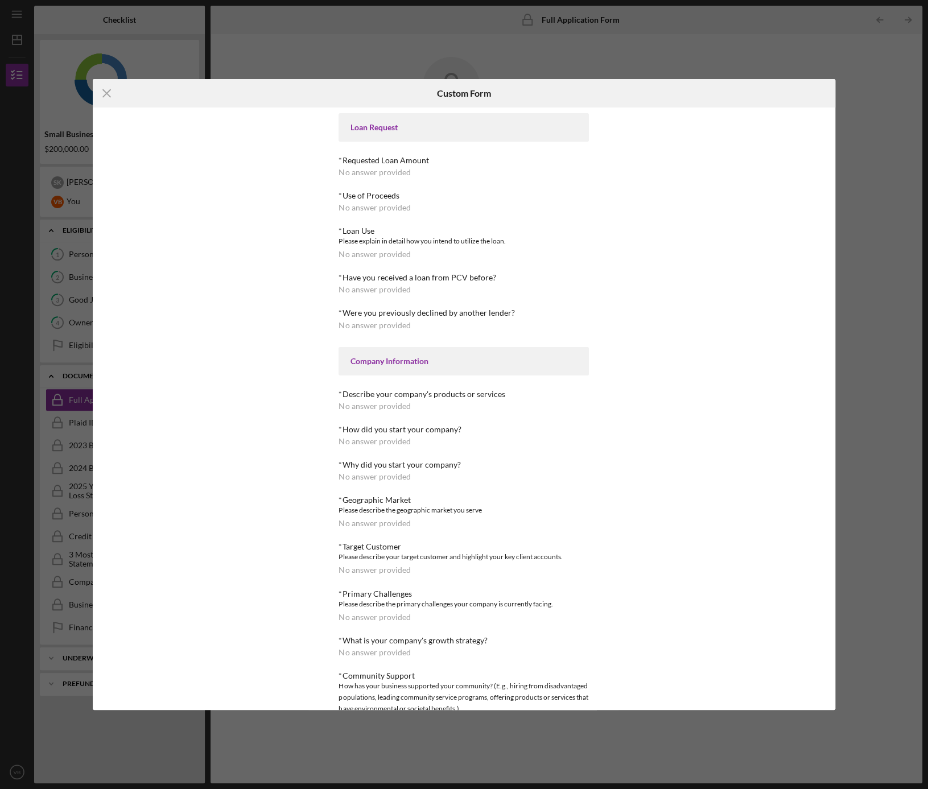
click at [388, 240] on div "Please explain in detail how you intend to utilize the loan." at bounding box center [464, 241] width 250 height 11
click at [368, 93] on div "Custom Form" at bounding box center [464, 93] width 248 height 28
click at [453, 282] on div "*Have you received a loan from PCV before? No answer provided" at bounding box center [464, 283] width 250 height 21
click at [430, 232] on div "*Loan Use" at bounding box center [464, 230] width 250 height 9
click at [388, 178] on div "Loan Request *Requested Loan Amount No answer provided *Use of Proceeds No answ…" at bounding box center [464, 571] width 250 height 917
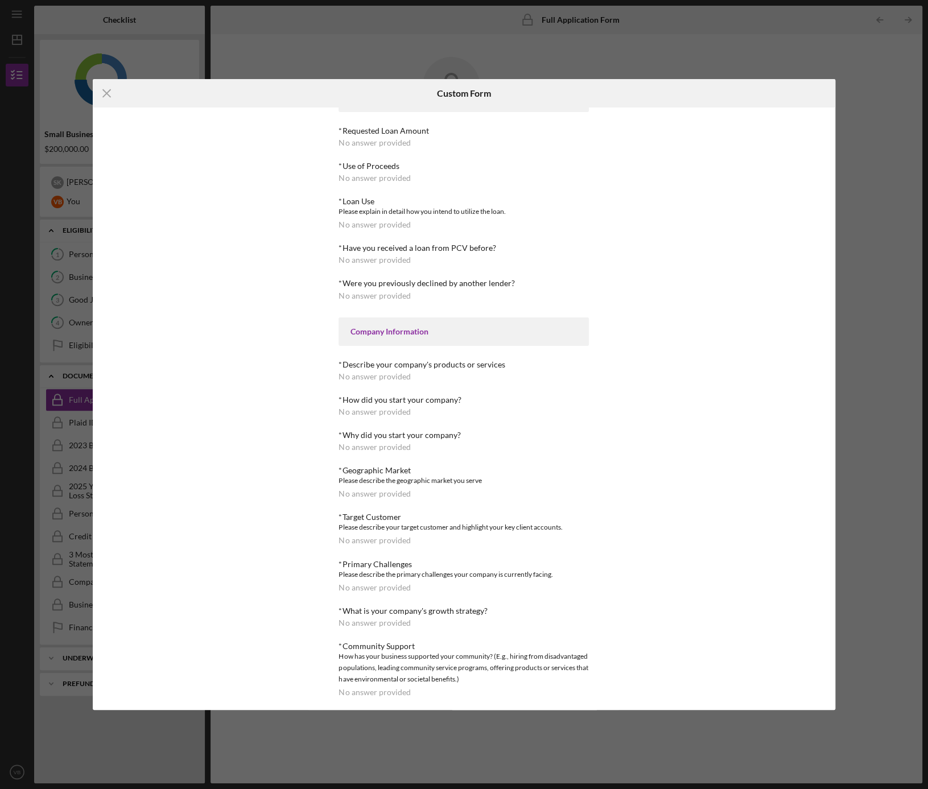
scroll to position [38, 0]
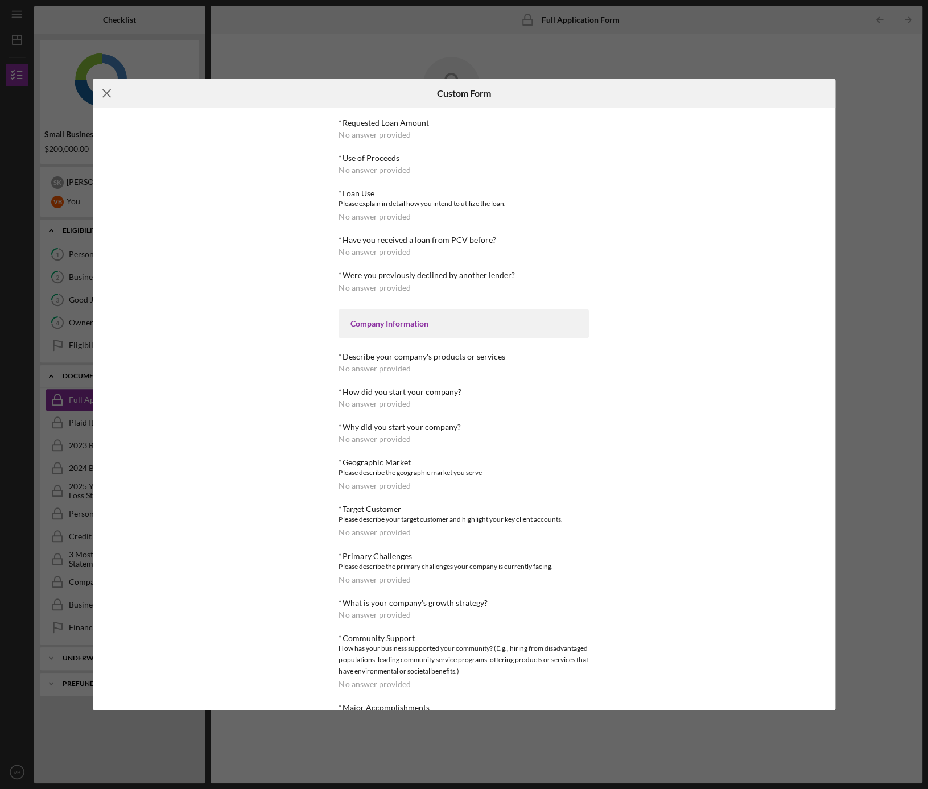
click at [107, 93] on line at bounding box center [106, 92] width 7 height 7
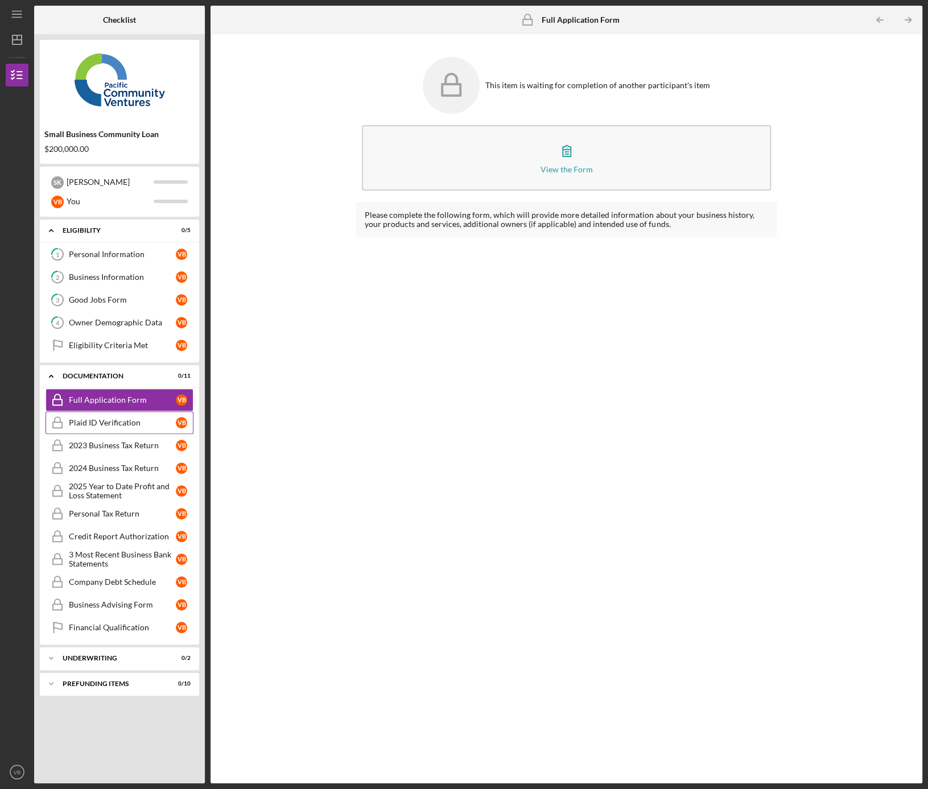
click at [89, 421] on div "Plaid ID Verification" at bounding box center [122, 422] width 107 height 9
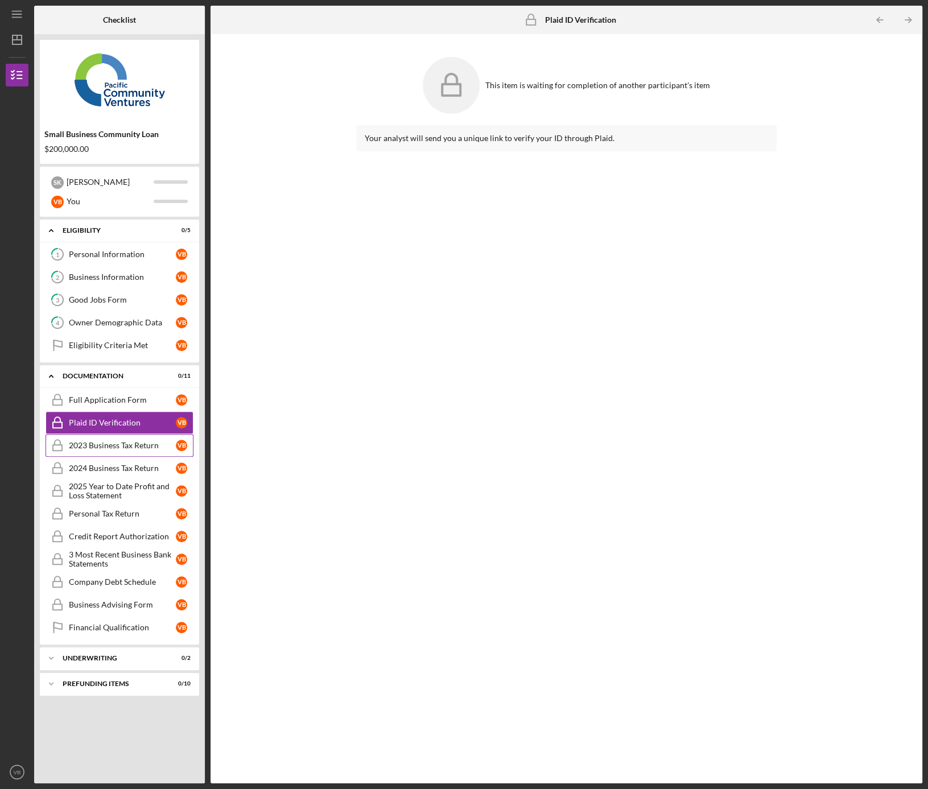
click at [87, 442] on div "2023 Business Tax Return" at bounding box center [122, 445] width 107 height 9
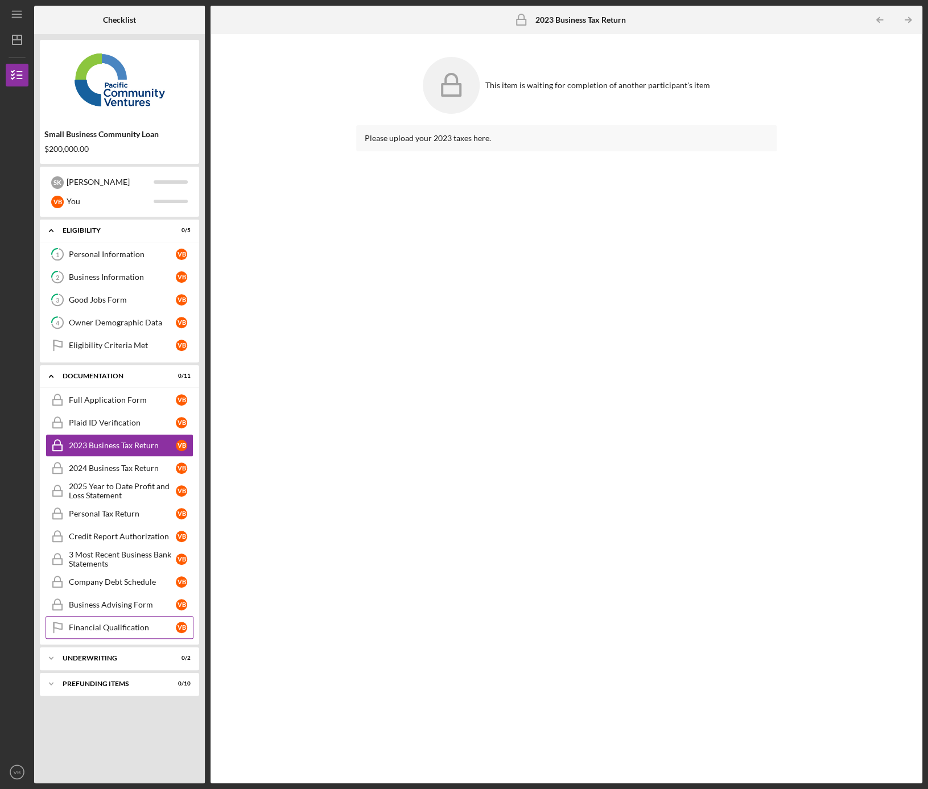
click at [116, 634] on link "Financial Qualification Financial Qualification V B" at bounding box center [120, 627] width 148 height 23
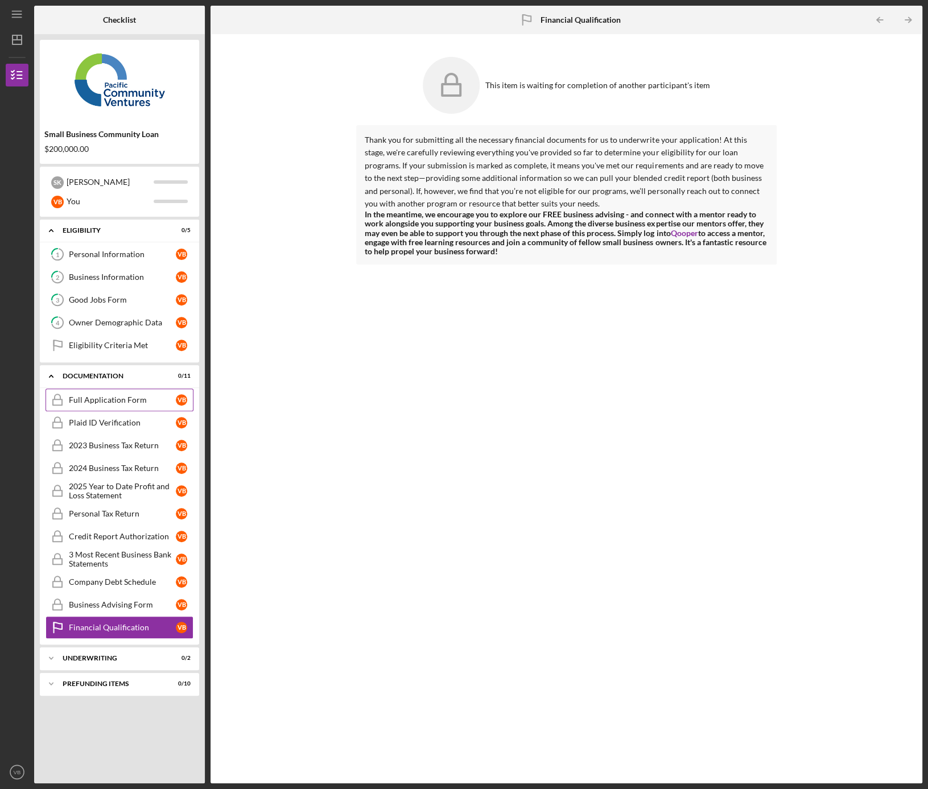
click at [107, 394] on link "Full Application Form Full Application Form V B" at bounding box center [120, 400] width 148 height 23
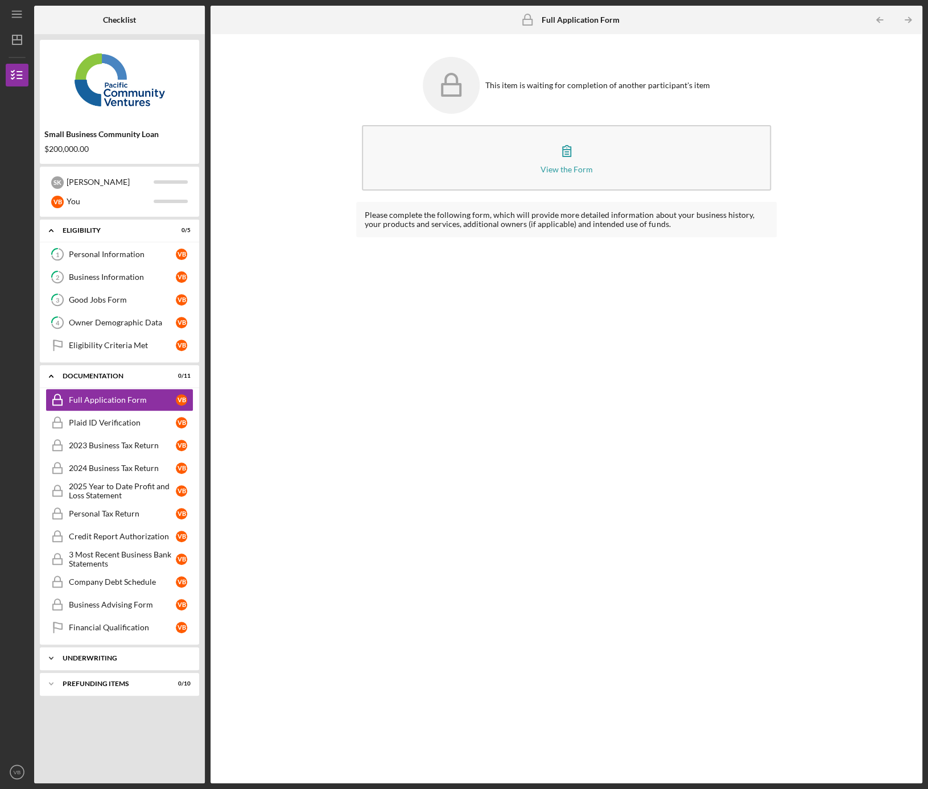
click at [94, 655] on div "Underwriting" at bounding box center [124, 658] width 122 height 7
click at [109, 732] on div "Prefunding Items" at bounding box center [124, 735] width 122 height 7
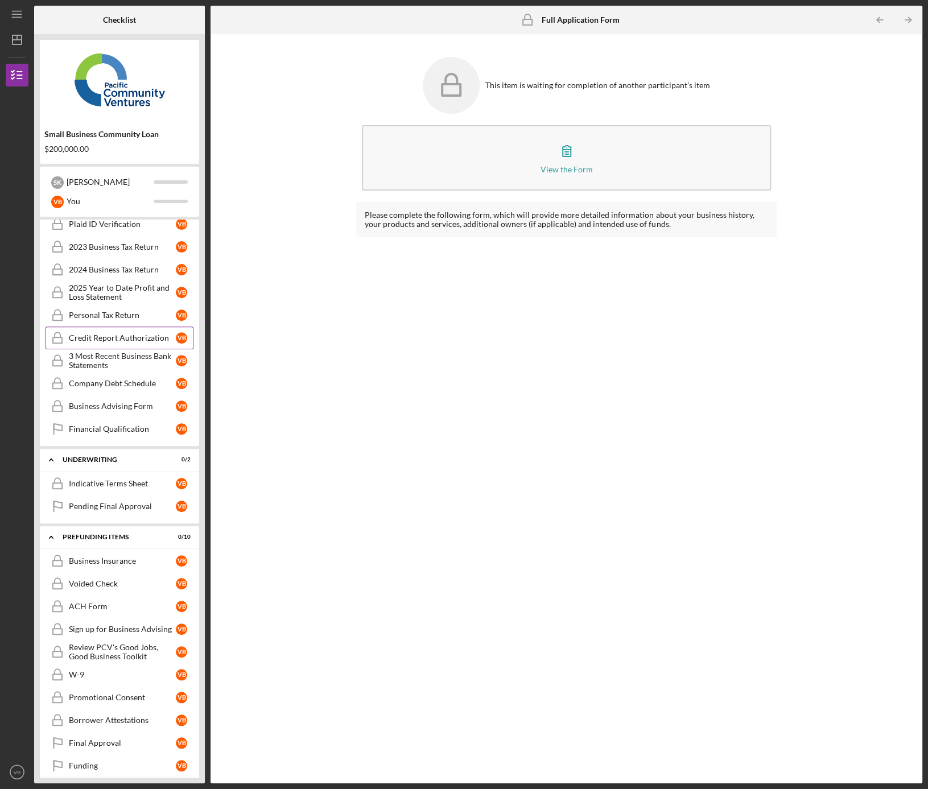
scroll to position [204, 0]
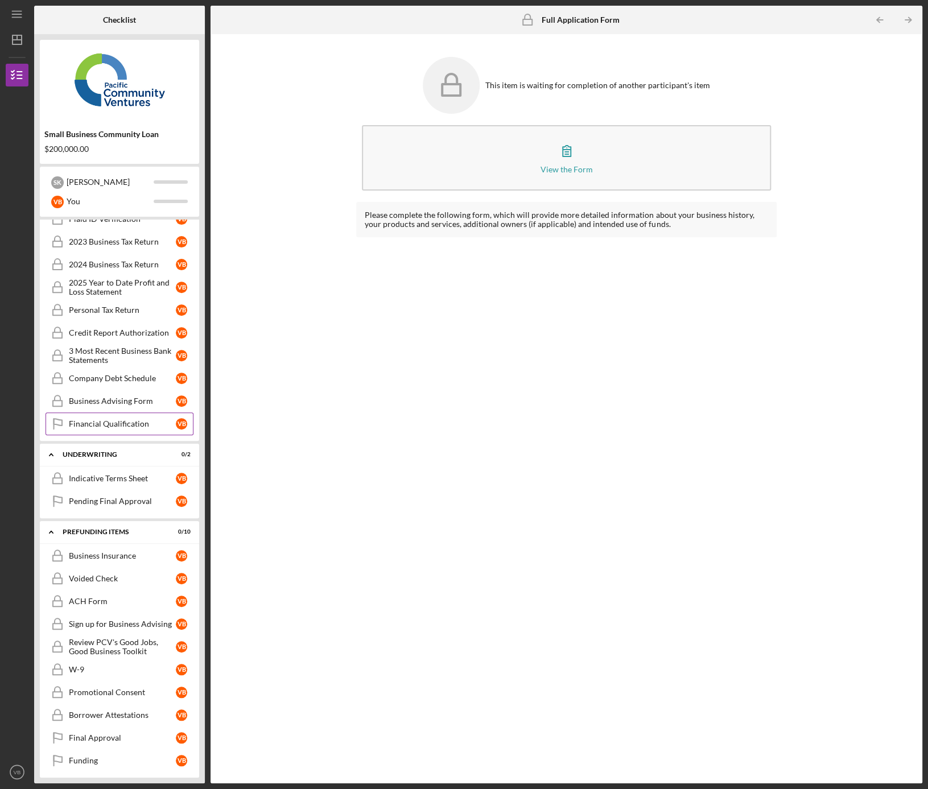
click at [108, 420] on div "Financial Qualification" at bounding box center [122, 423] width 107 height 9
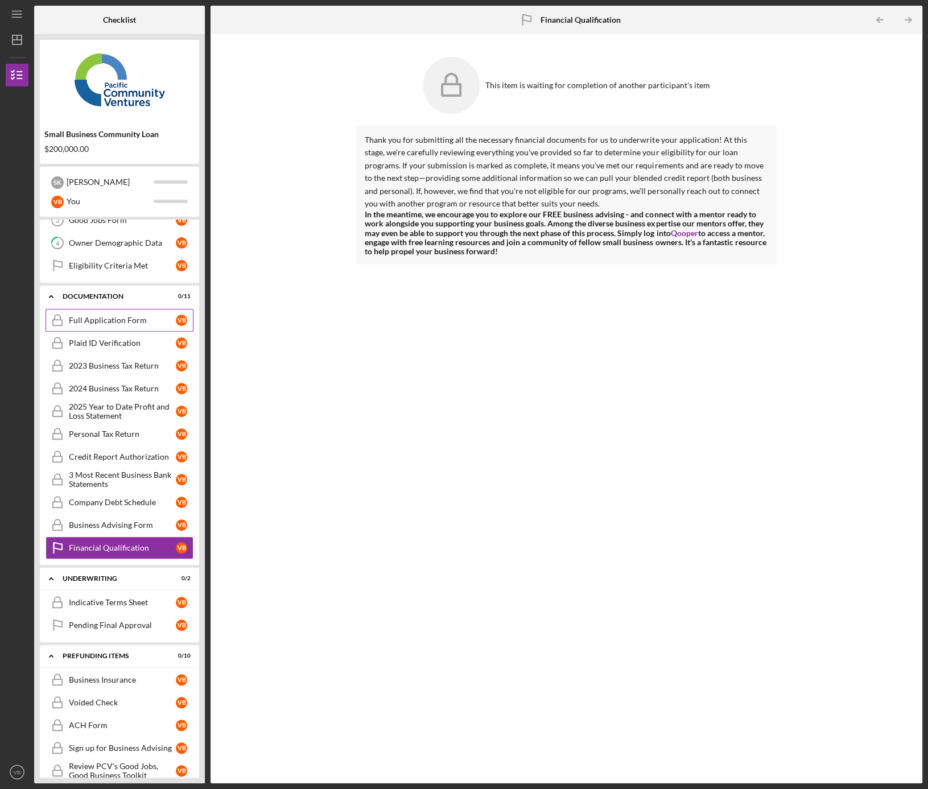
scroll to position [59, 0]
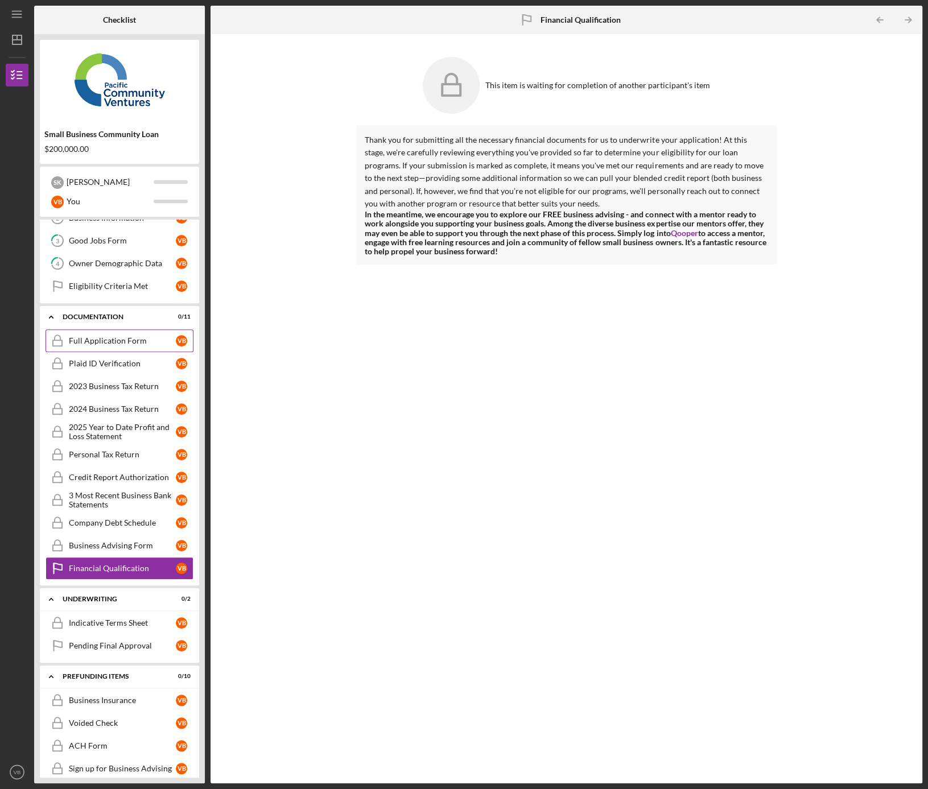
click at [109, 344] on div "Full Application Form" at bounding box center [122, 340] width 107 height 9
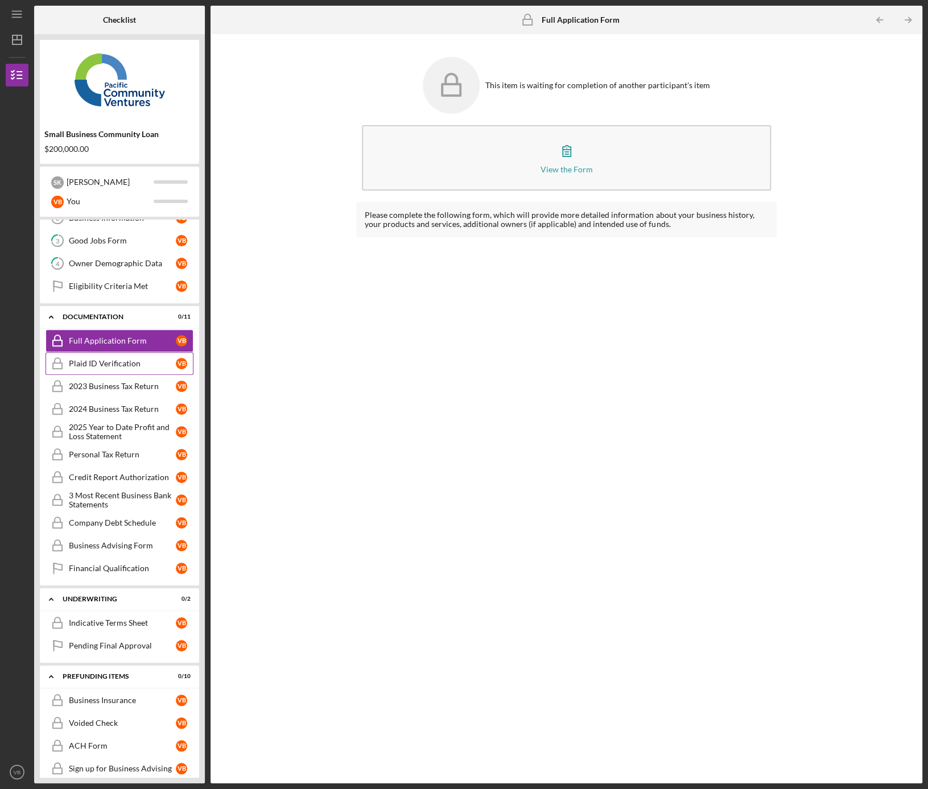
click at [85, 364] on div "Plaid ID Verification" at bounding box center [122, 363] width 107 height 9
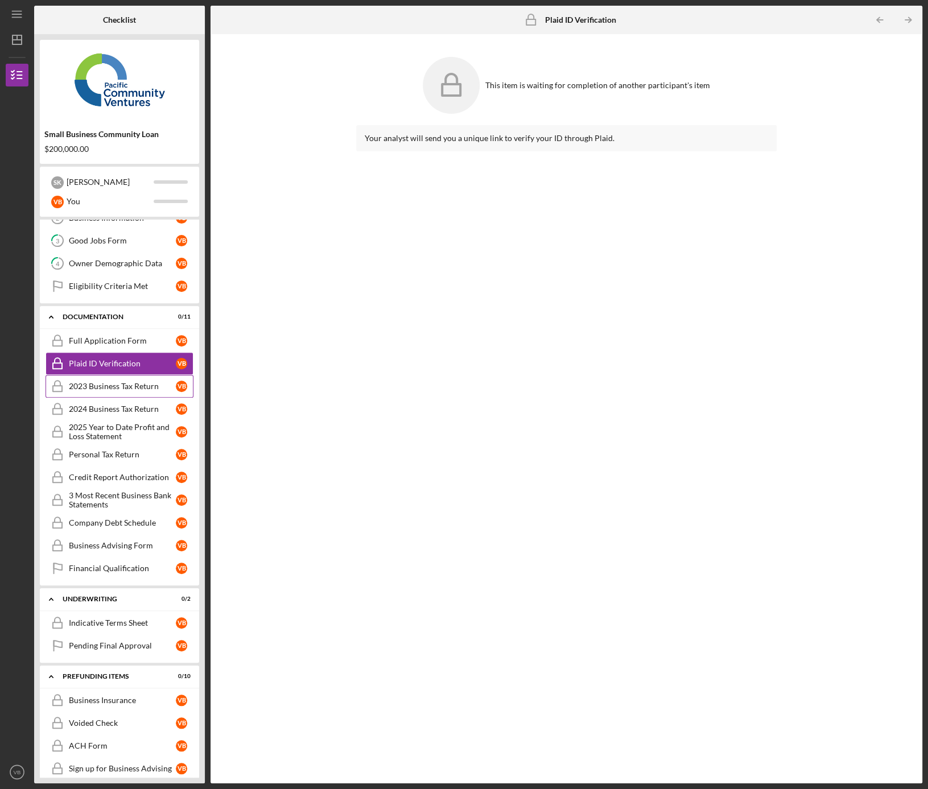
click at [98, 384] on div "2023 Business Tax Return" at bounding box center [122, 386] width 107 height 9
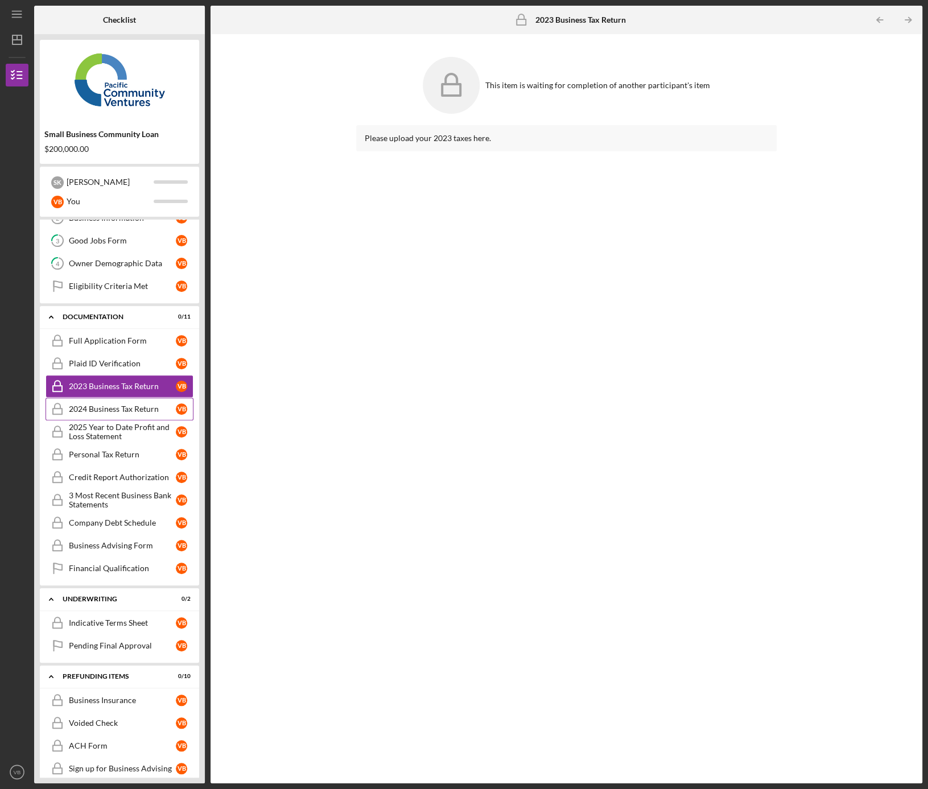
click at [114, 398] on link "2024 Business Tax Return 2024 Business Tax Return V B" at bounding box center [120, 409] width 148 height 23
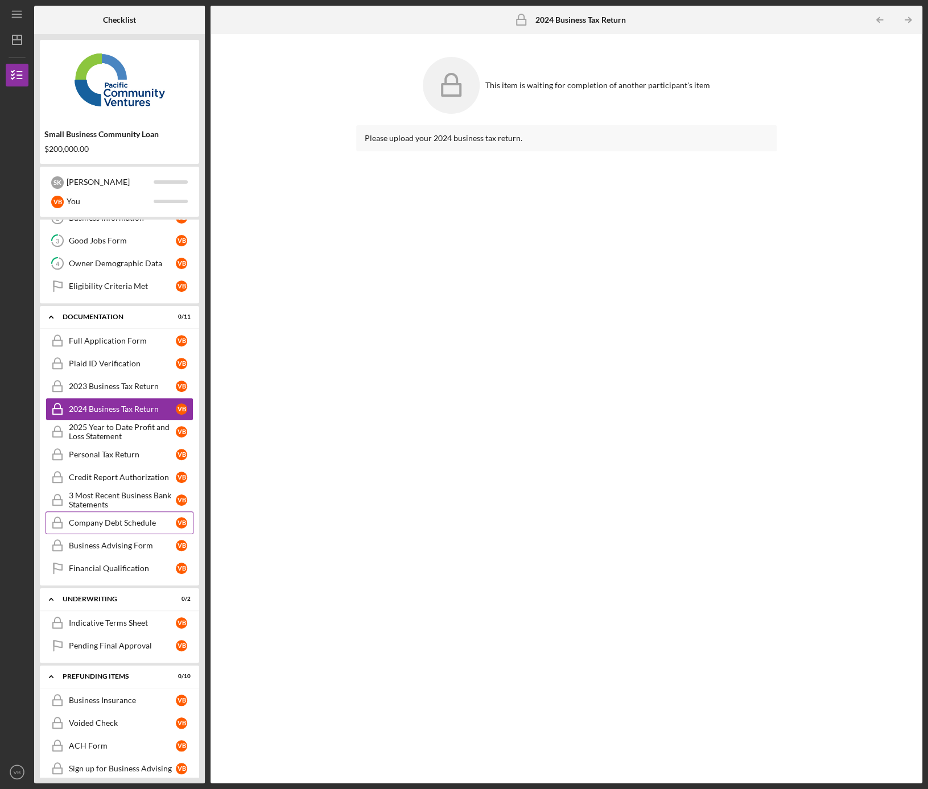
click at [117, 525] on link "Company Debt Schedule Company Debt Schedule V B" at bounding box center [120, 523] width 148 height 23
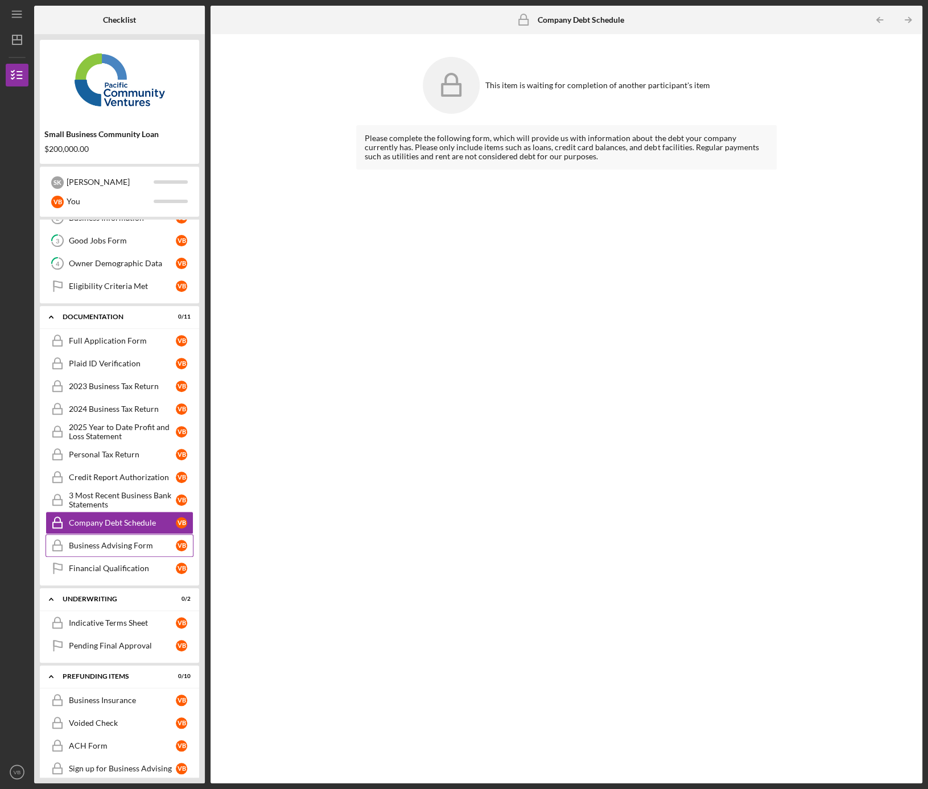
click at [115, 545] on div "Business Advising Form" at bounding box center [122, 545] width 107 height 9
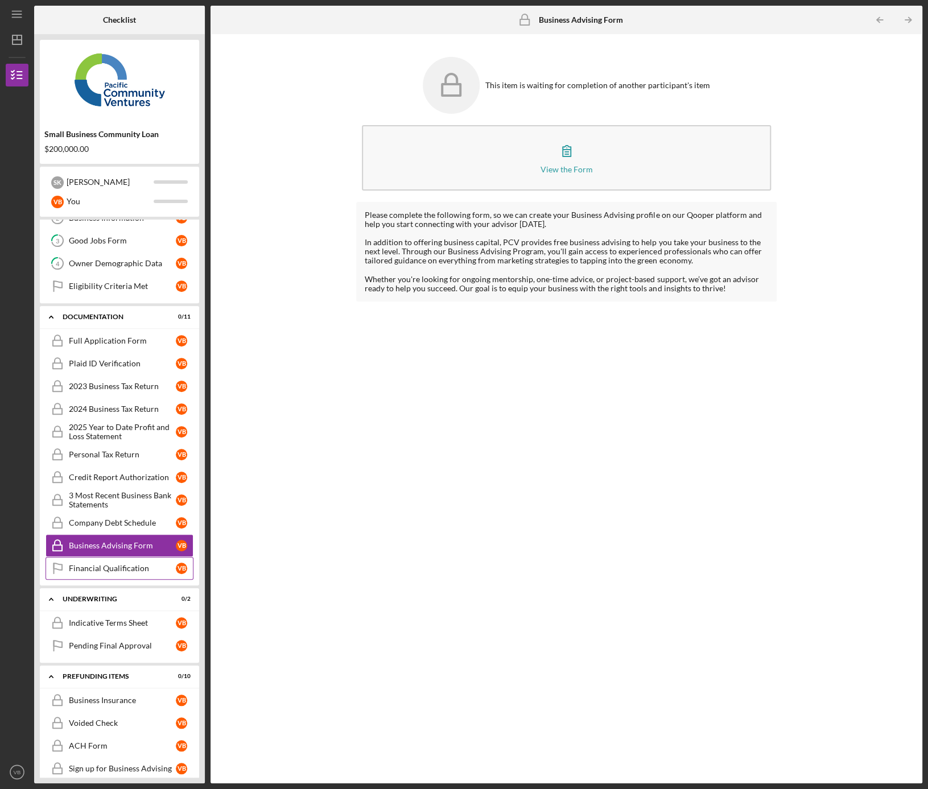
click at [118, 564] on div "Financial Qualification" at bounding box center [122, 568] width 107 height 9
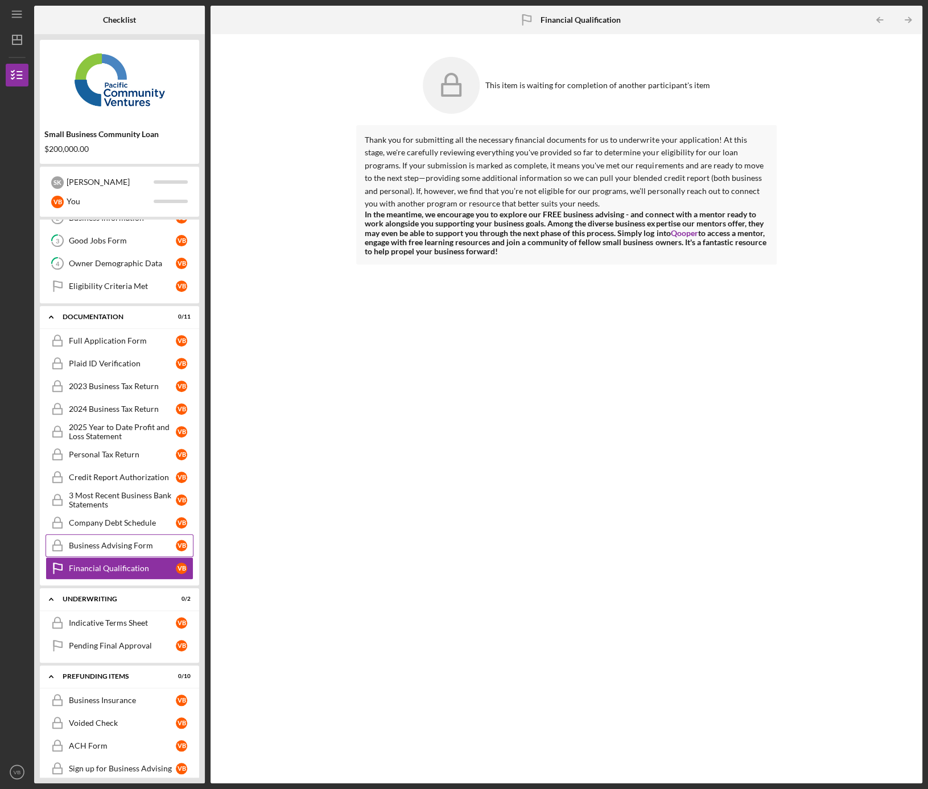
click at [128, 542] on div "Business Advising Form" at bounding box center [122, 545] width 107 height 9
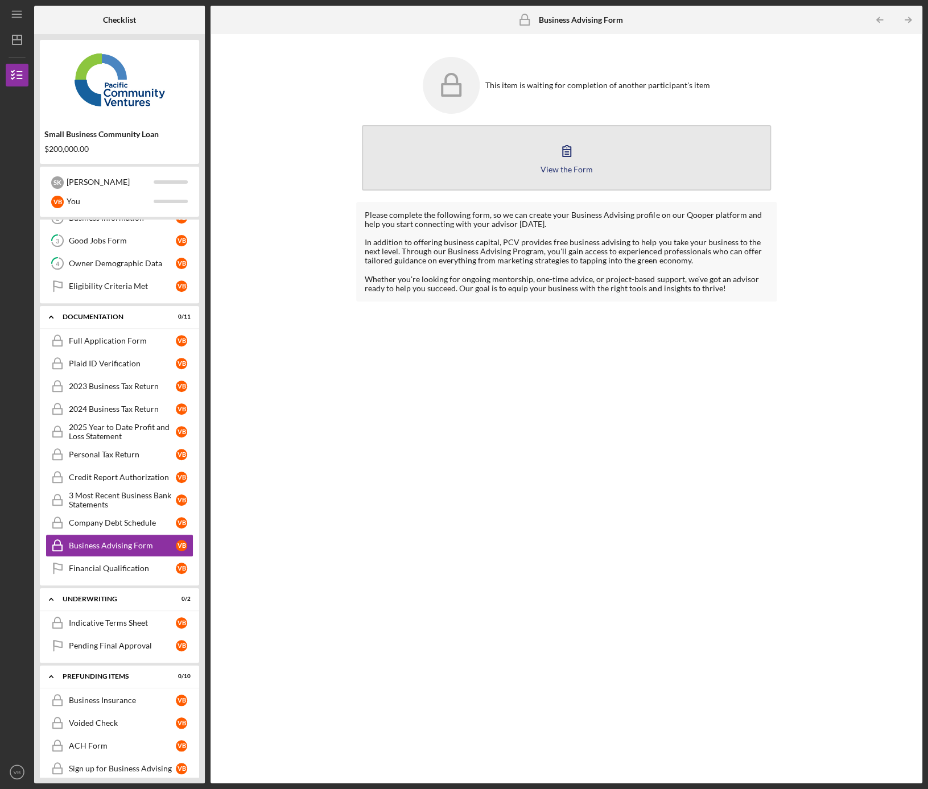
click at [542, 149] on button "View the Form Form" at bounding box center [566, 157] width 409 height 65
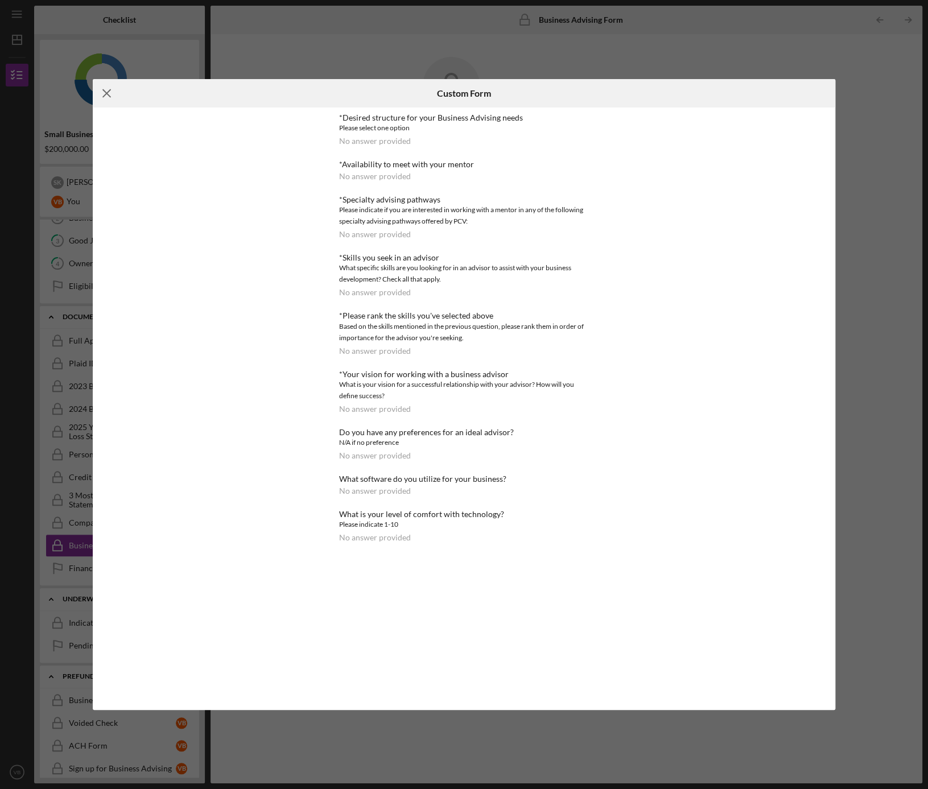
click at [108, 90] on icon "Icon/Menu Close" at bounding box center [107, 93] width 28 height 28
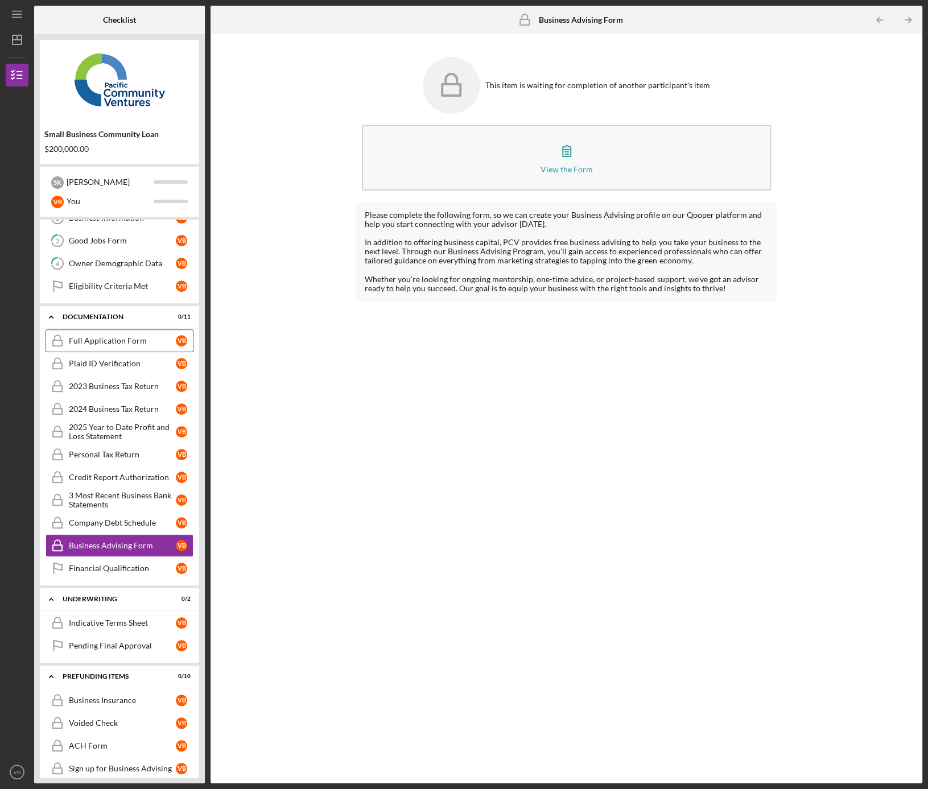
click at [103, 341] on div "Full Application Form" at bounding box center [122, 340] width 107 height 9
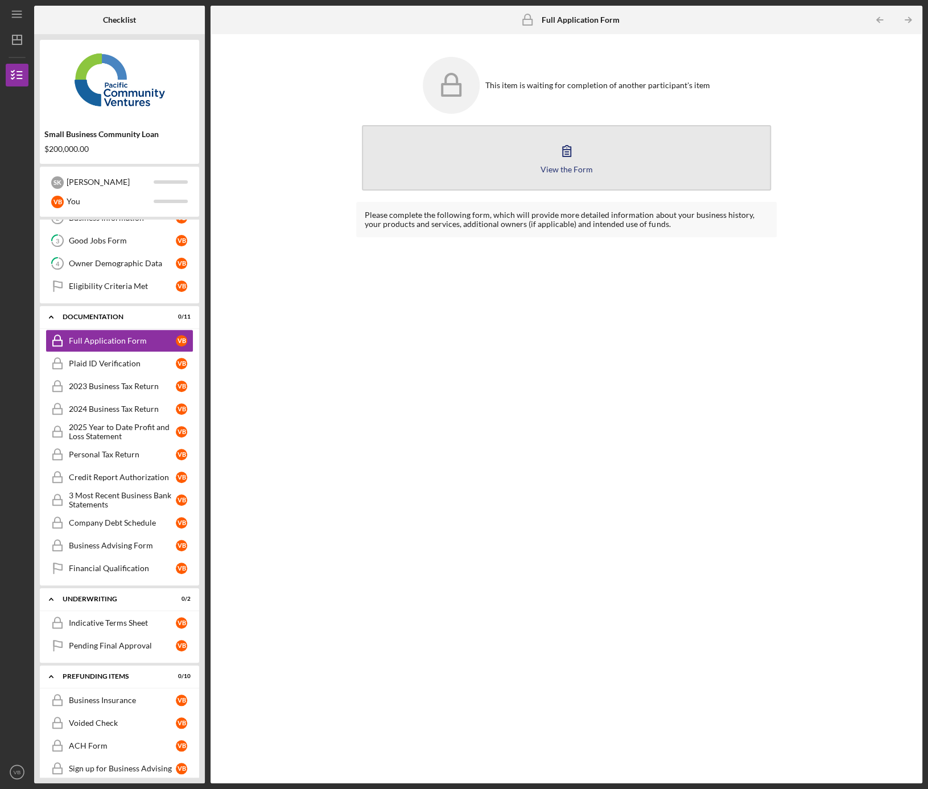
click at [627, 163] on button "View the Form Form" at bounding box center [566, 157] width 409 height 65
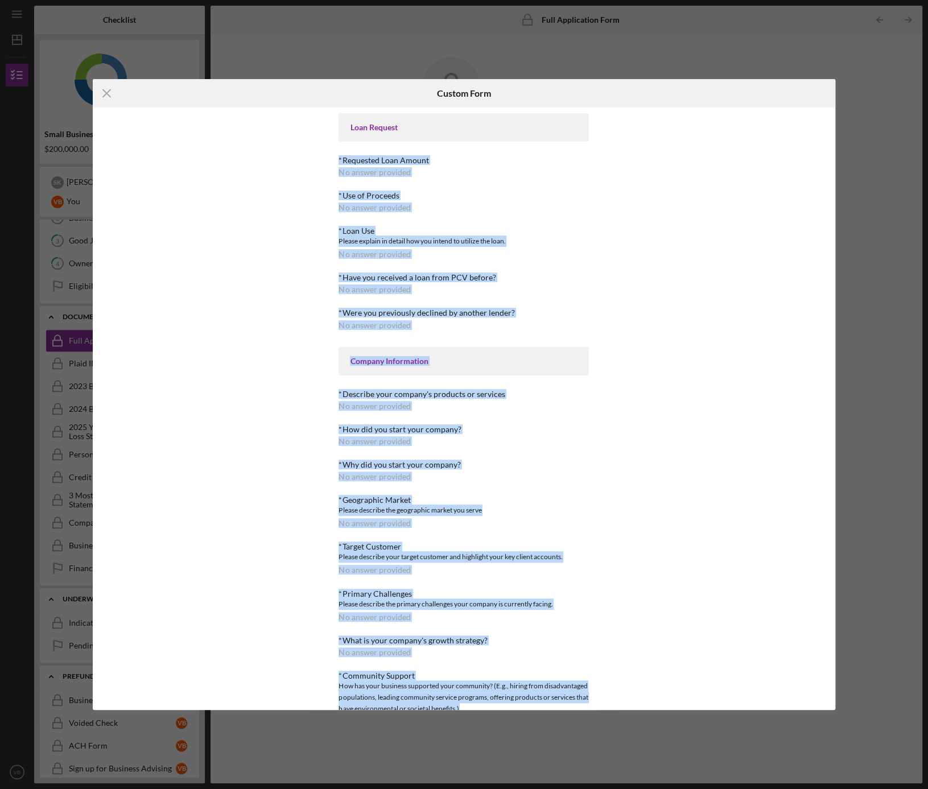
drag, startPoint x: 357, startPoint y: 677, endPoint x: 330, endPoint y: 154, distance: 523.6
click at [330, 154] on div "Loan Request *Requested Loan Amount No answer provided *Use of Proceeds No answ…" at bounding box center [463, 409] width 313 height 603
copy div "*Requested Loan Amount No answer provided *Use of Proceeds No answer provided *…"
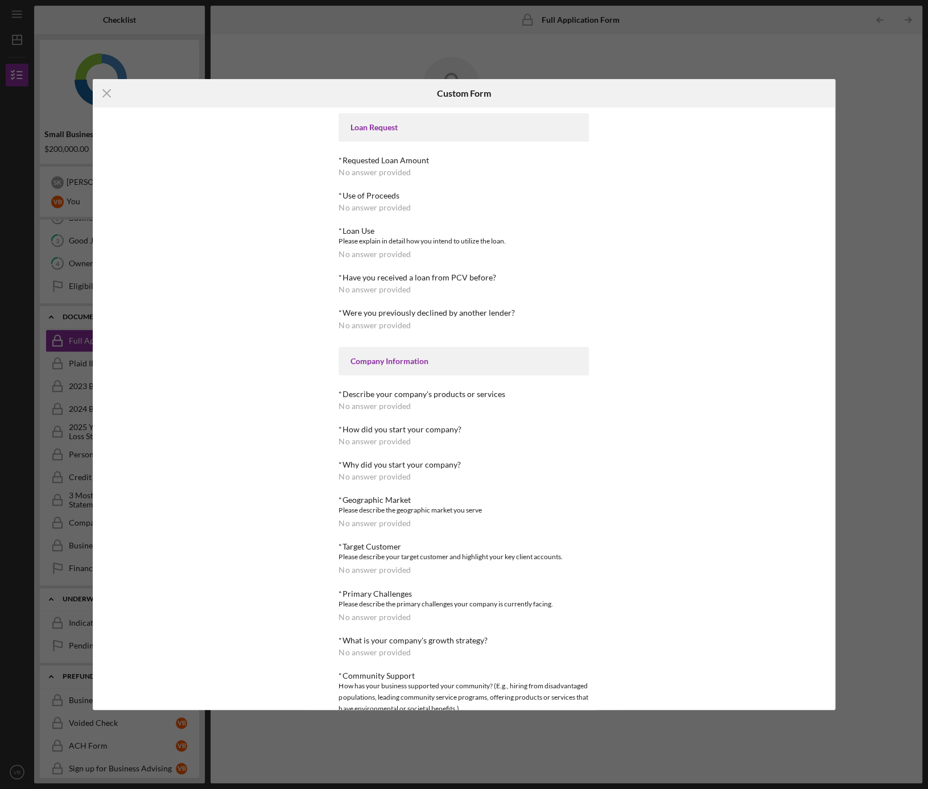
click at [368, 37] on div "Icon/Menu Close Custom Form Loan Request *Requested Loan Amount No answer provi…" at bounding box center [464, 394] width 928 height 789
click at [105, 92] on line at bounding box center [106, 92] width 7 height 7
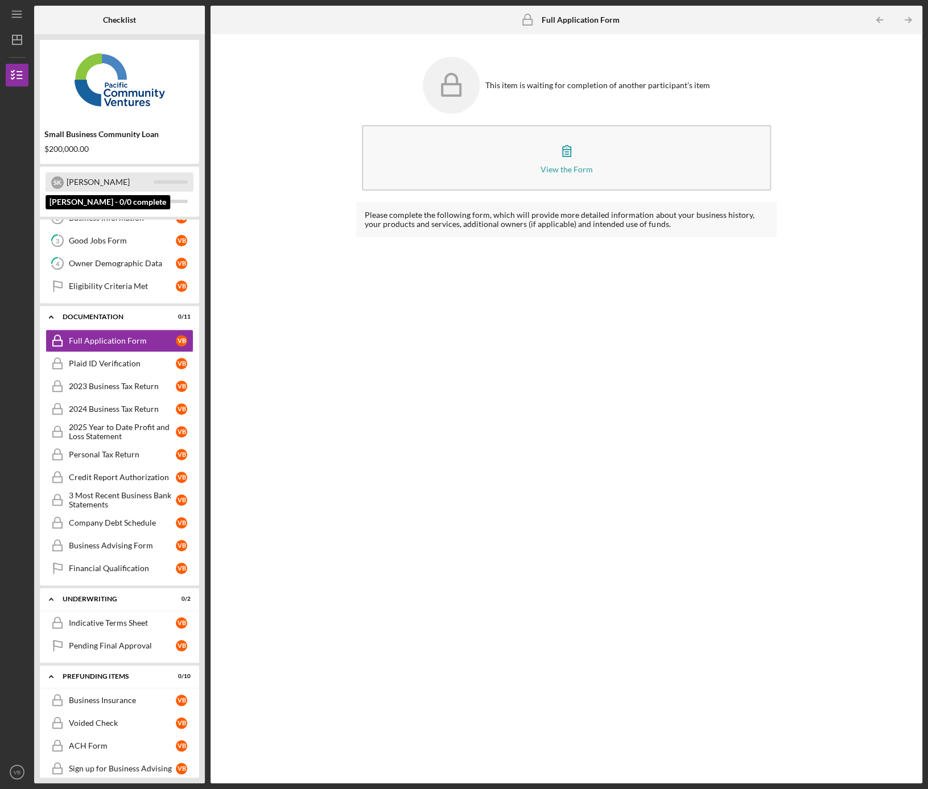
click at [80, 186] on div "[PERSON_NAME]" at bounding box center [110, 181] width 87 height 19
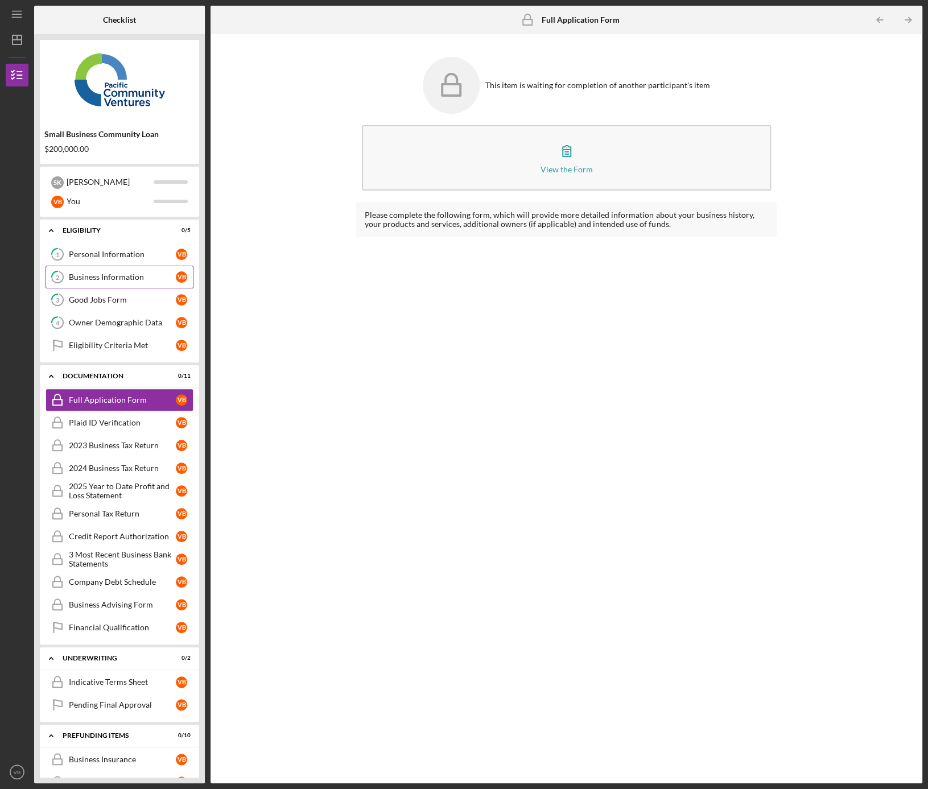
click at [123, 275] on div "Business Information" at bounding box center [122, 277] width 107 height 9
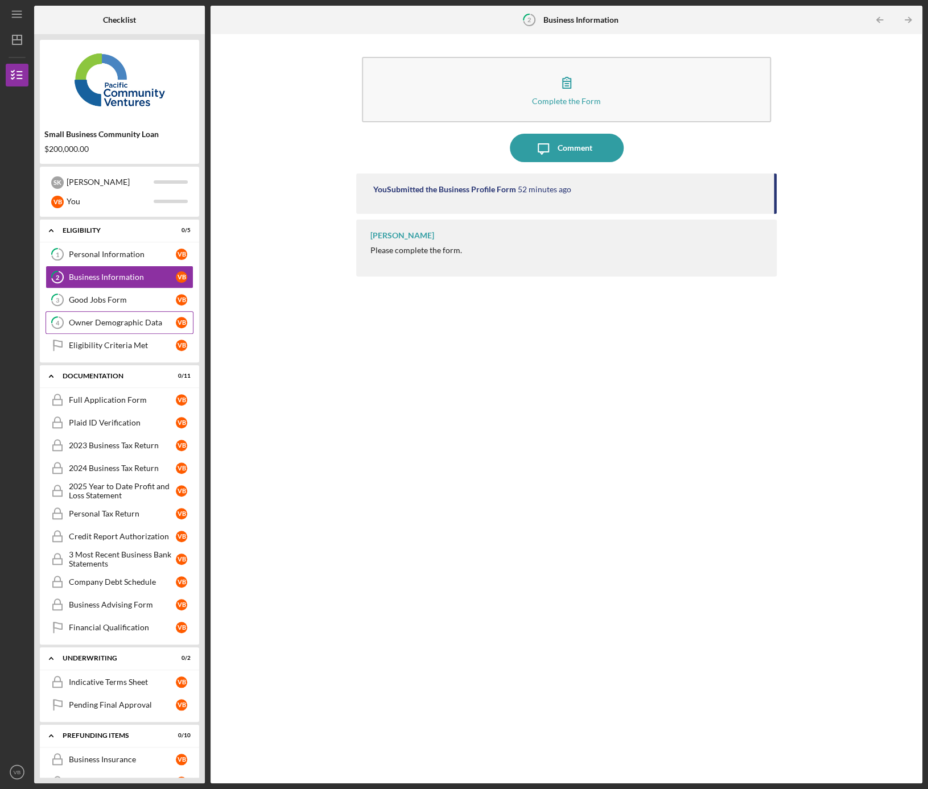
click at [104, 319] on div "Owner Demographic Data" at bounding box center [122, 322] width 107 height 9
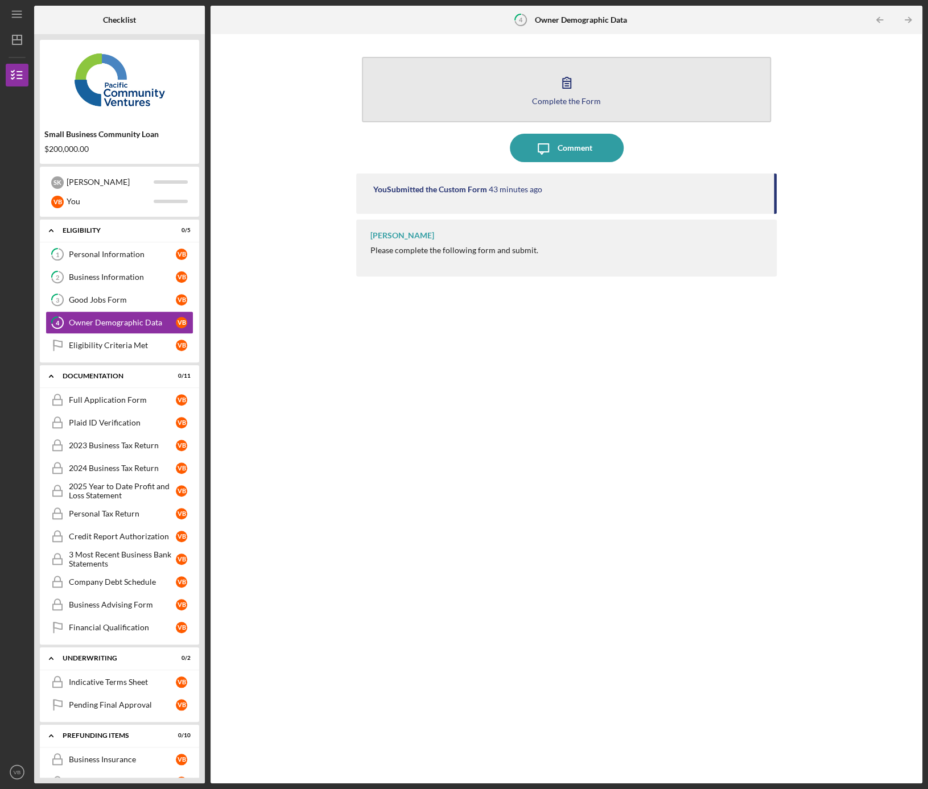
click at [573, 91] on icon "button" at bounding box center [567, 82] width 28 height 28
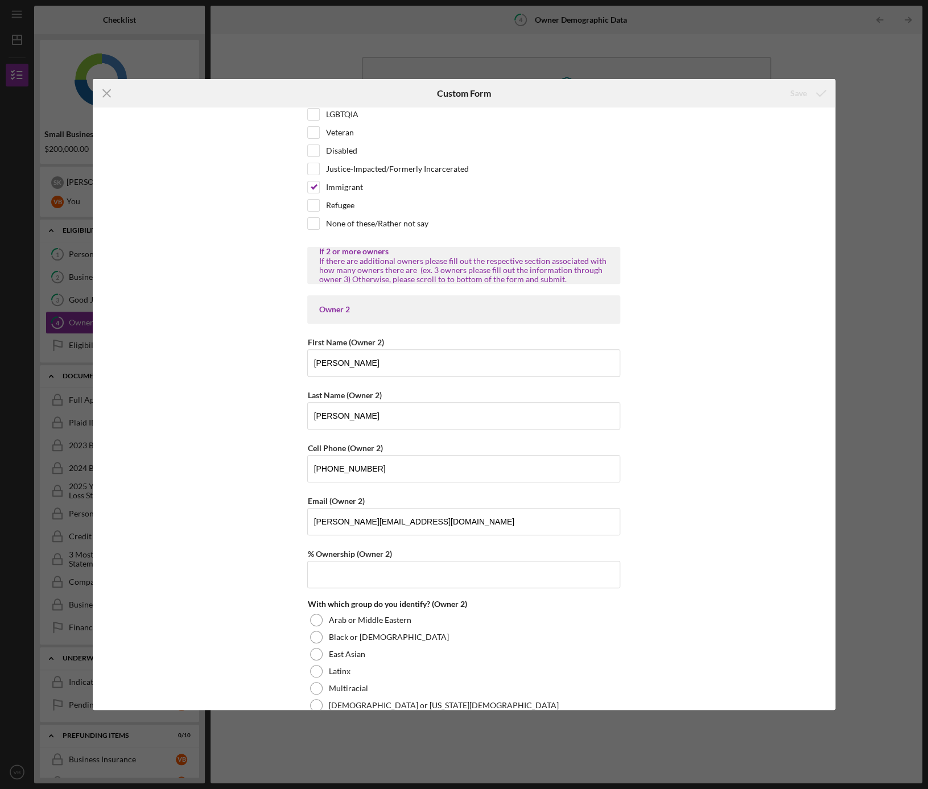
scroll to position [1027, 0]
drag, startPoint x: 435, startPoint y: 516, endPoint x: 343, endPoint y: 516, distance: 92.2
click at [343, 516] on input "[PERSON_NAME][EMAIL_ADDRESS][DOMAIN_NAME]" at bounding box center [463, 520] width 313 height 27
click at [105, 92] on icon "Icon/Menu Close" at bounding box center [107, 93] width 28 height 28
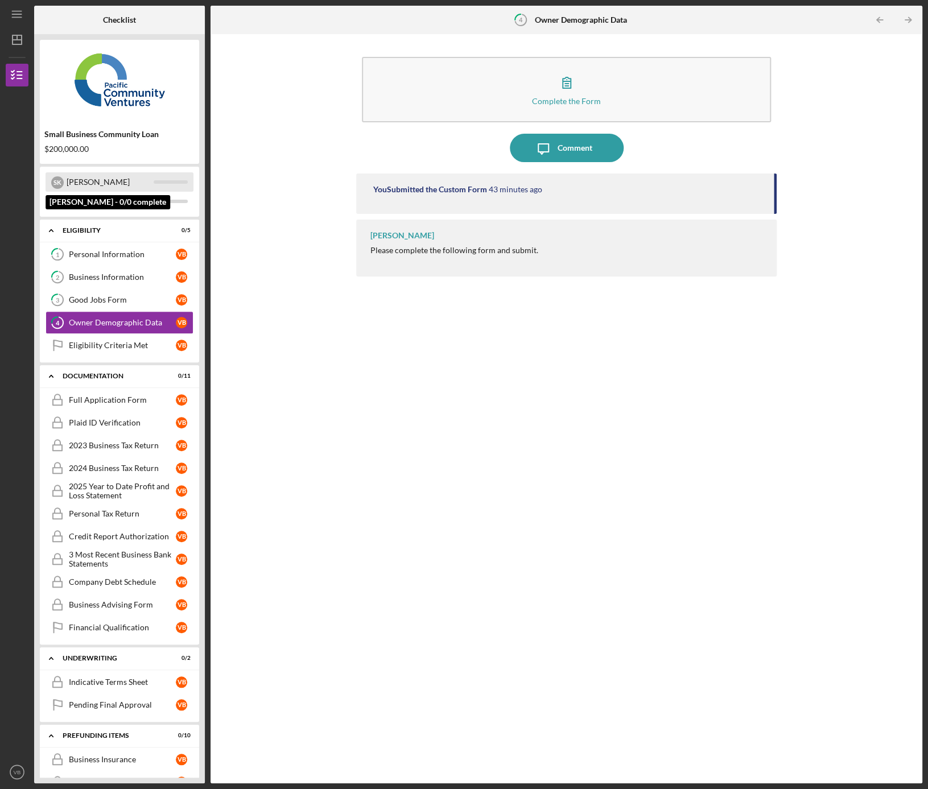
click at [80, 181] on div "[PERSON_NAME]" at bounding box center [110, 181] width 87 height 19
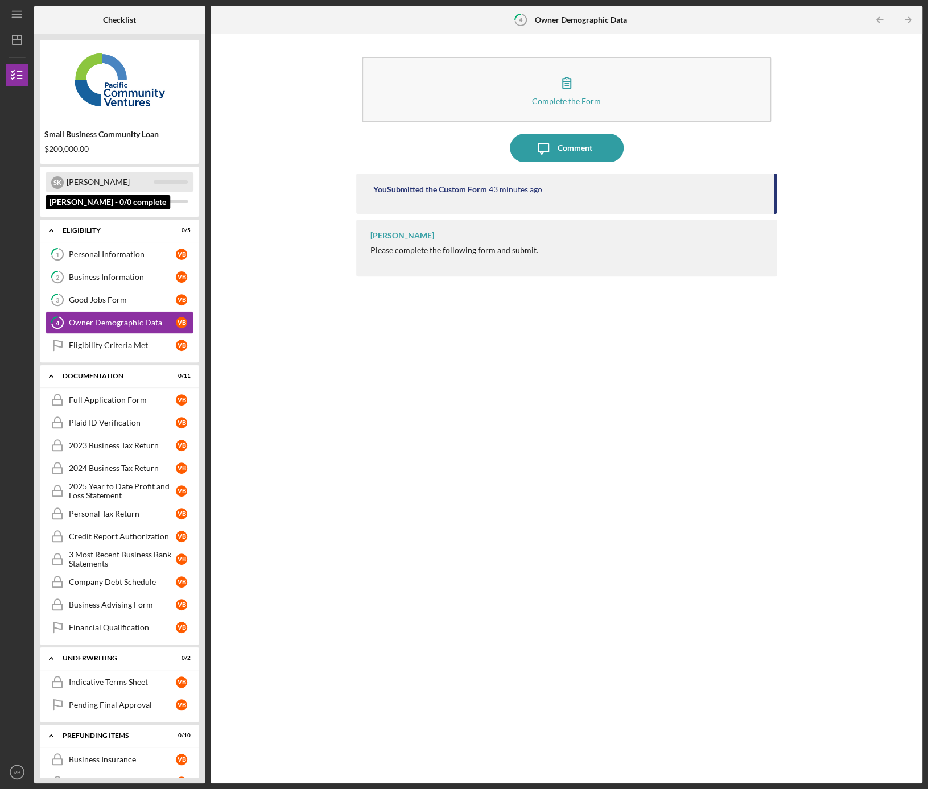
click at [79, 179] on div "[PERSON_NAME]" at bounding box center [110, 181] width 87 height 19
click at [88, 253] on div "Personal Information" at bounding box center [122, 254] width 107 height 9
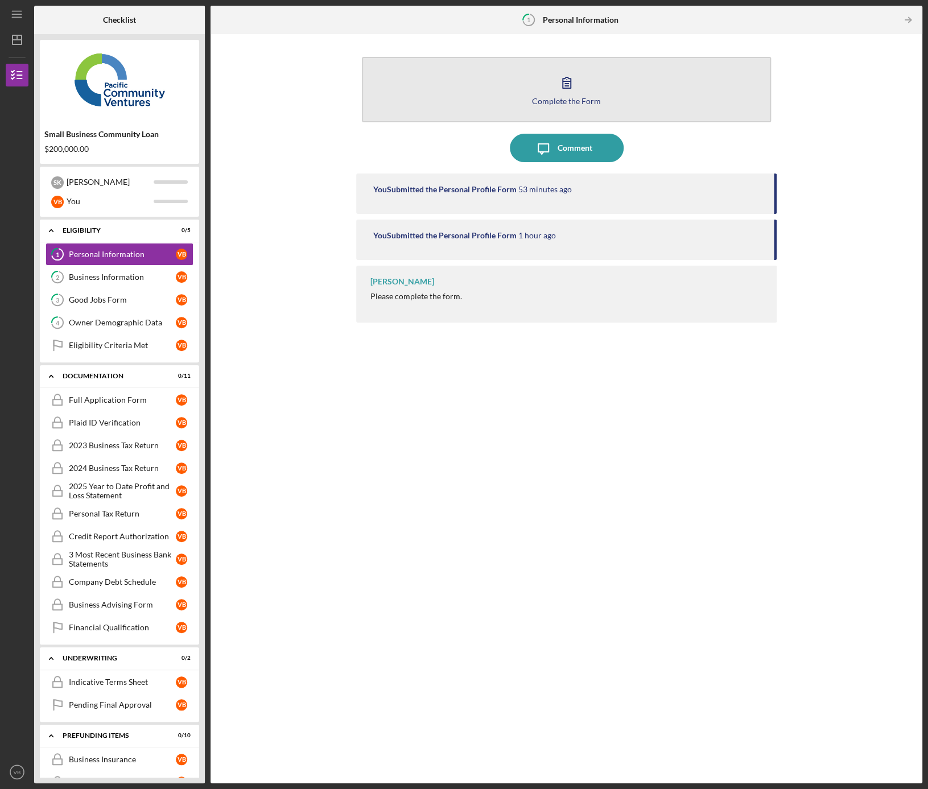
click at [555, 97] on div "Complete the Form" at bounding box center [566, 101] width 69 height 9
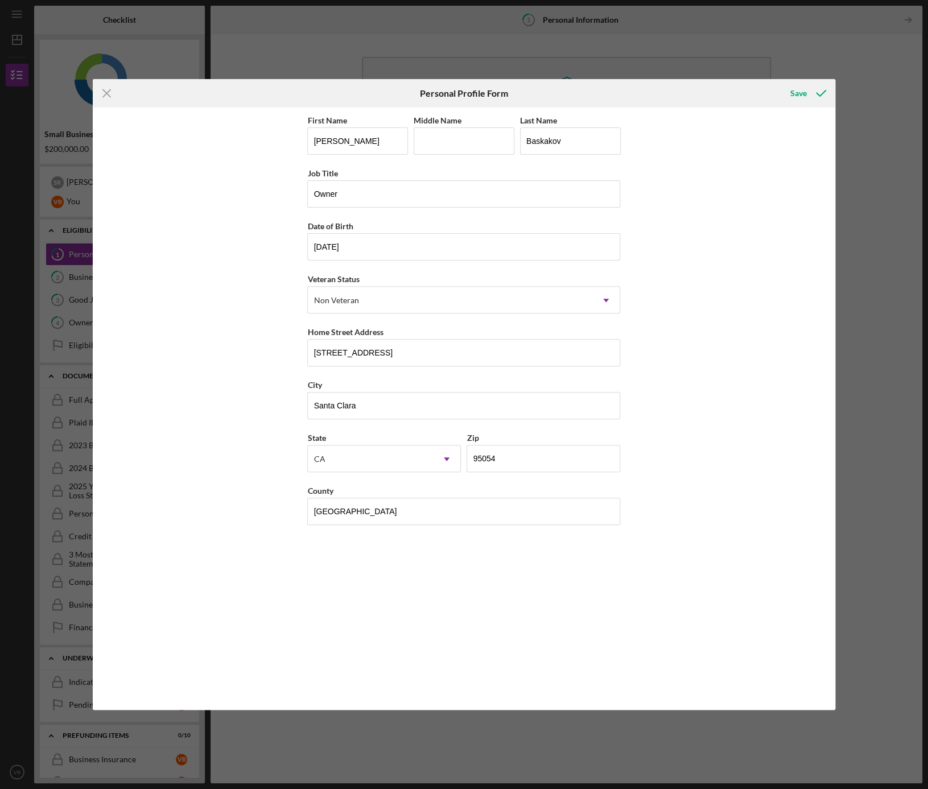
click at [885, 182] on div "Icon/Menu Close Personal Profile Form Save First Name [PERSON_NAME] Middle Name…" at bounding box center [464, 394] width 928 height 789
drag, startPoint x: 821, startPoint y: 88, endPoint x: 809, endPoint y: 90, distance: 12.2
click at [820, 88] on icon "submit" at bounding box center [821, 93] width 28 height 28
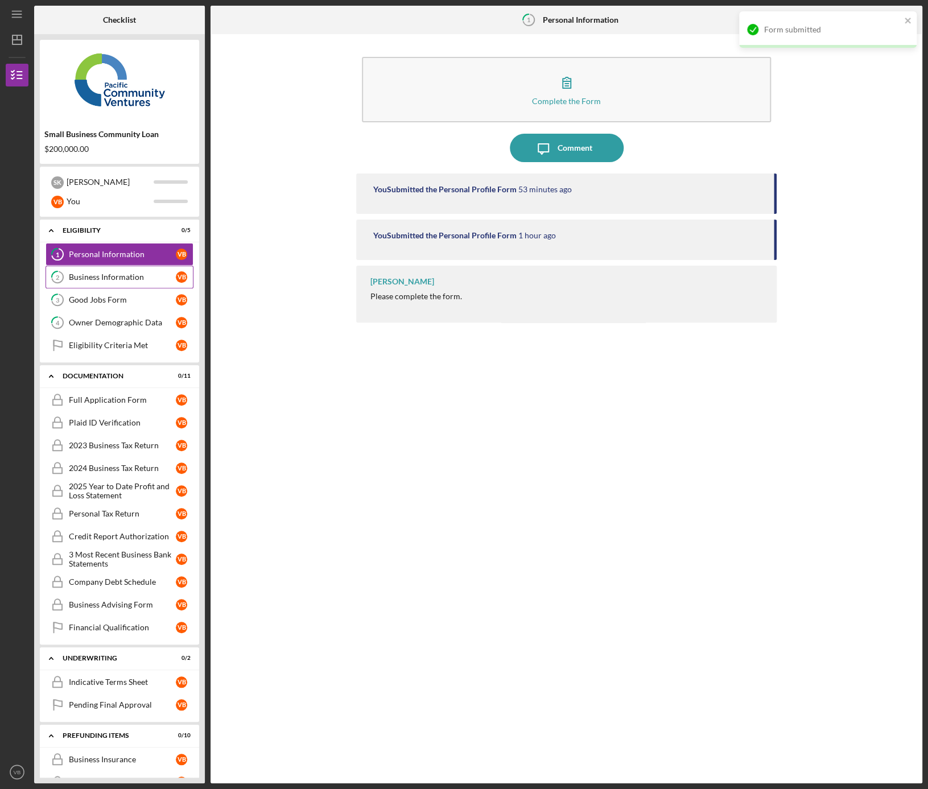
click at [84, 274] on div "Business Information" at bounding box center [122, 277] width 107 height 9
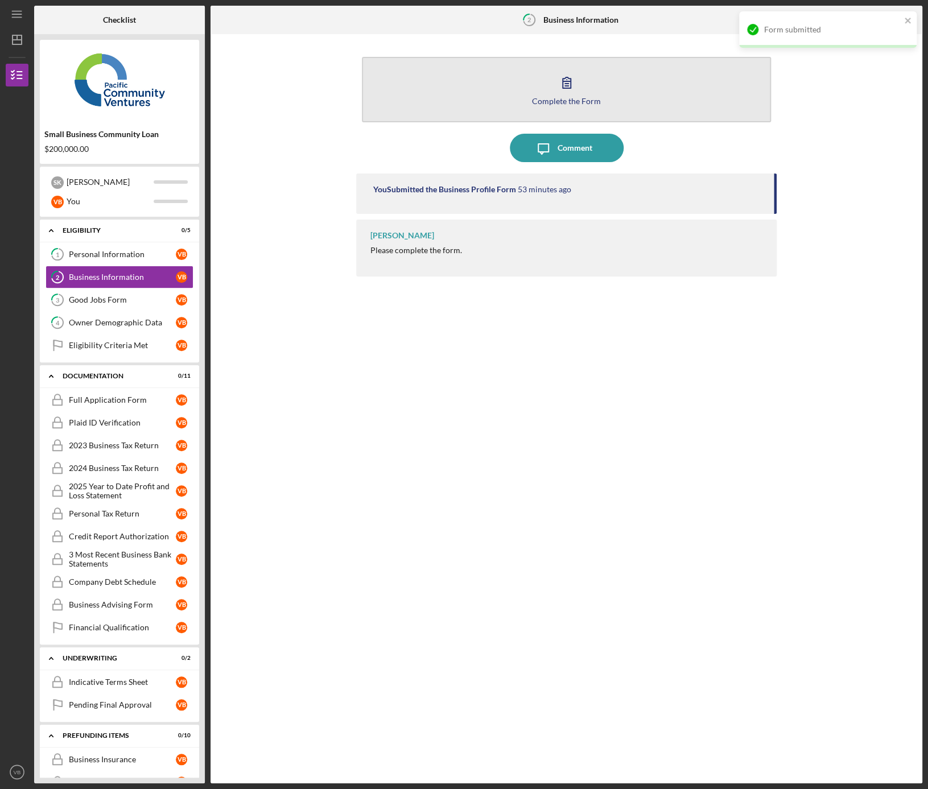
click at [585, 84] on button "Complete the Form Form" at bounding box center [566, 89] width 409 height 65
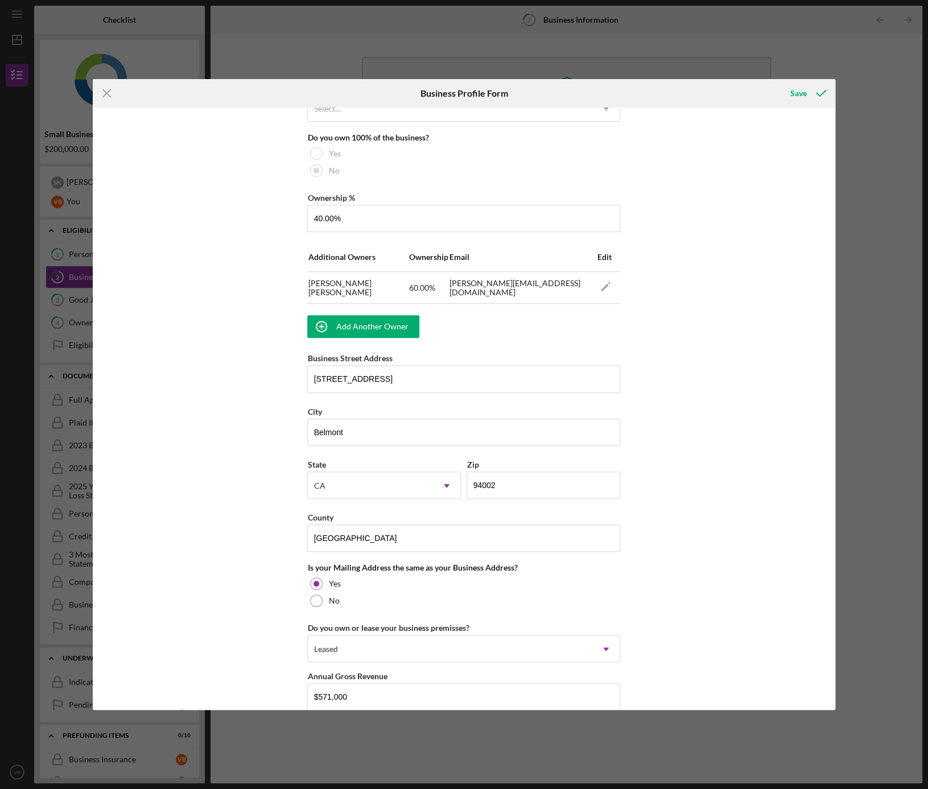
scroll to position [600, 0]
click at [451, 285] on td "[PERSON_NAME][EMAIL_ADDRESS][DOMAIN_NAME]" at bounding box center [520, 286] width 142 height 32
click at [599, 284] on icon "Icon/Edit" at bounding box center [606, 286] width 26 height 26
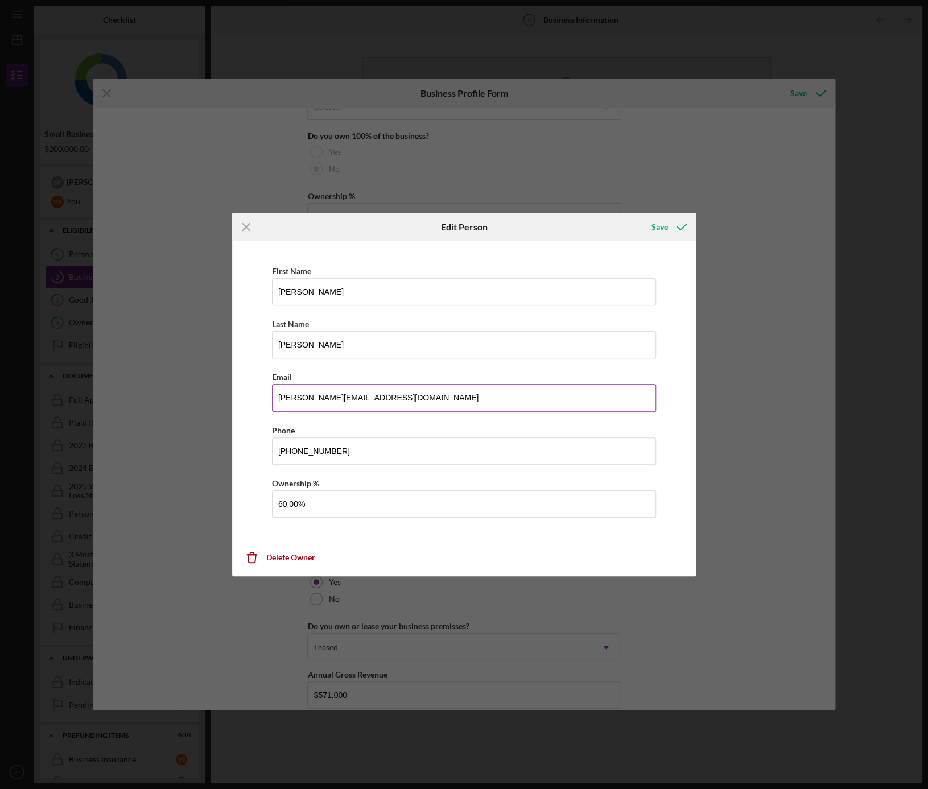
click at [331, 393] on input "[PERSON_NAME][EMAIL_ADDRESS][DOMAIN_NAME]" at bounding box center [464, 397] width 385 height 27
click at [388, 405] on input "[PERSON_NAME][EMAIL_ADDRESS][DOMAIN_NAME]" at bounding box center [464, 397] width 385 height 27
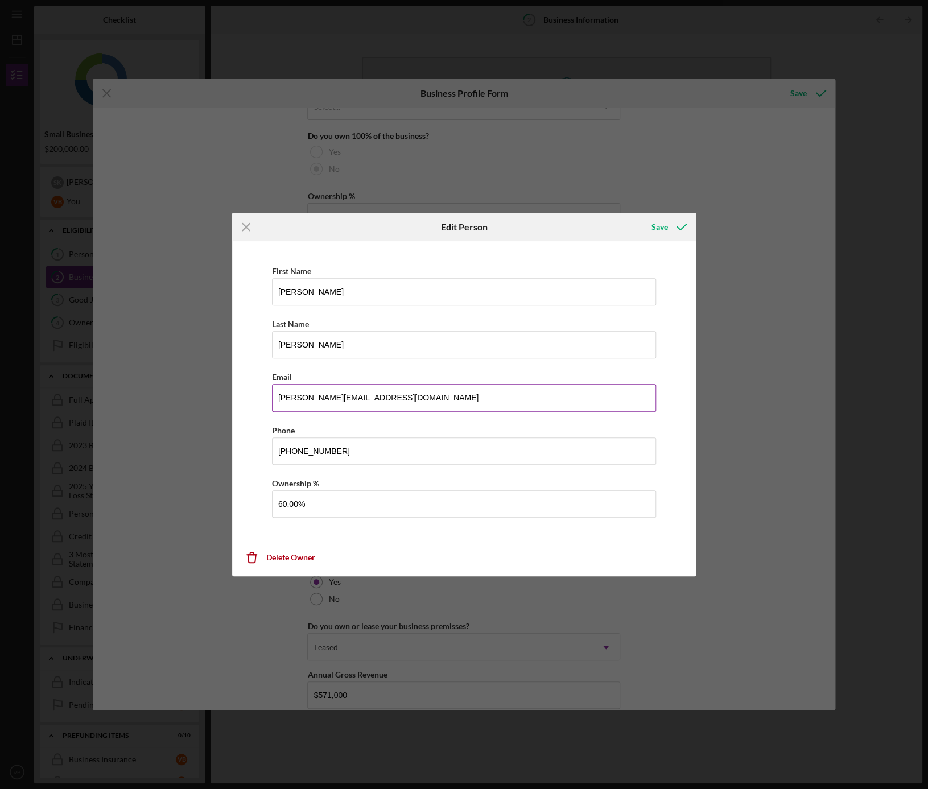
drag, startPoint x: 401, startPoint y: 399, endPoint x: 275, endPoint y: 400, distance: 125.8
click at [275, 400] on input "[PERSON_NAME][EMAIL_ADDRESS][DOMAIN_NAME]" at bounding box center [464, 397] width 385 height 27
click at [397, 397] on input "[PERSON_NAME][EMAIL_ADDRESS][DOMAIN_NAME]" at bounding box center [464, 397] width 385 height 27
click at [430, 394] on input "[PERSON_NAME][EMAIL_ADDRESS][DOMAIN_NAME]" at bounding box center [464, 397] width 385 height 27
click at [253, 418] on div "First Name [PERSON_NAME] Last Name [PERSON_NAME] Email [PERSON_NAME][EMAIL_ADDR…" at bounding box center [464, 396] width 453 height 299
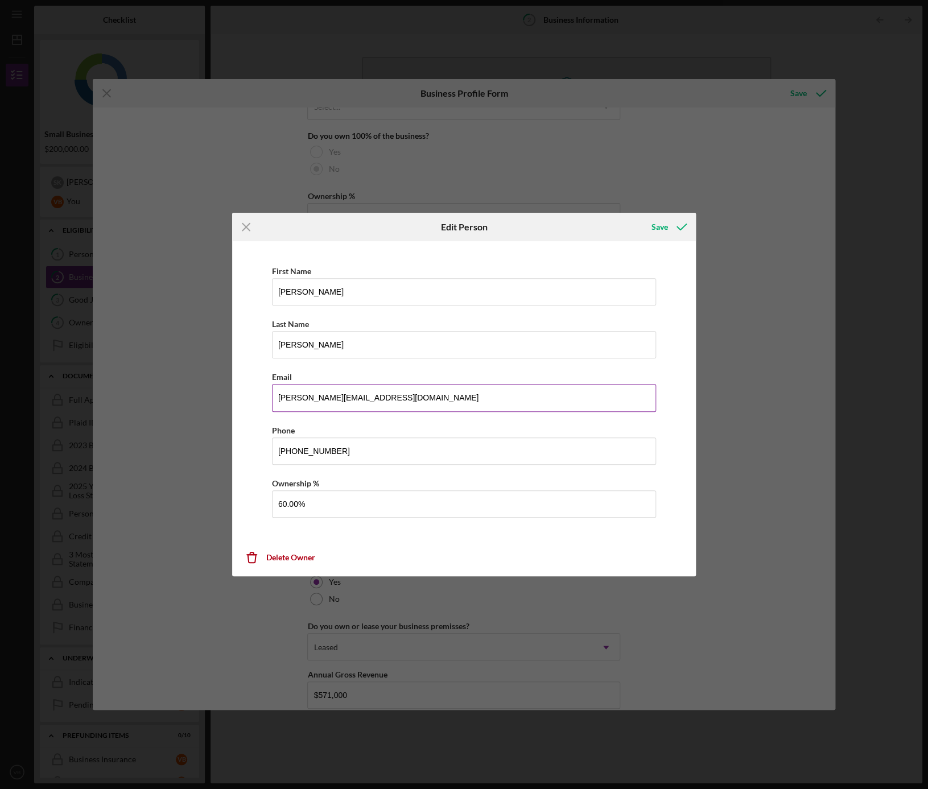
click at [294, 397] on input "[PERSON_NAME][EMAIL_ADDRESS][DOMAIN_NAME]" at bounding box center [464, 397] width 385 height 27
click at [447, 401] on input "[PERSON_NAME][EMAIL_ADDRESS][DOMAIN_NAME]" at bounding box center [464, 397] width 385 height 27
click at [290, 402] on input "[PERSON_NAME][EMAIL_ADDRESS][DOMAIN_NAME]" at bounding box center [464, 397] width 385 height 27
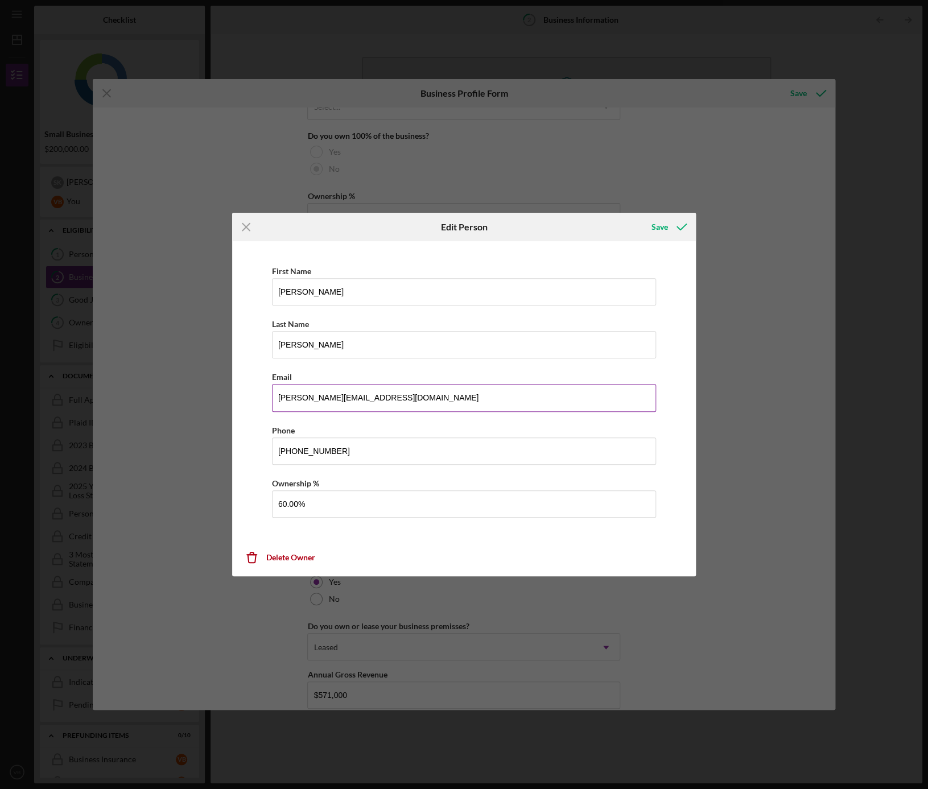
click at [471, 399] on input "[PERSON_NAME][EMAIL_ADDRESS][DOMAIN_NAME]" at bounding box center [464, 397] width 385 height 27
click at [435, 401] on input "[PERSON_NAME][EMAIL_ADDRESS][DOMAIN_NAME]" at bounding box center [464, 397] width 385 height 27
click at [299, 394] on input "[PERSON_NAME][EMAIL_ADDRESS][DOMAIN_NAME]" at bounding box center [464, 397] width 385 height 27
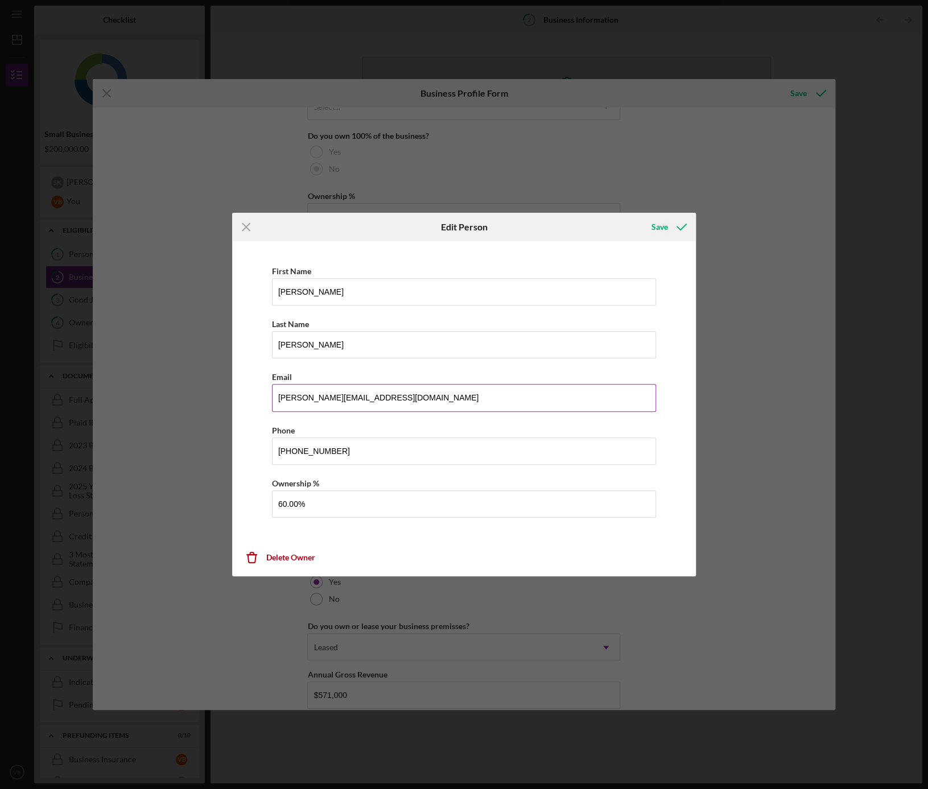
click at [312, 406] on input "[PERSON_NAME][EMAIL_ADDRESS][DOMAIN_NAME]" at bounding box center [464, 397] width 385 height 27
drag, startPoint x: 406, startPoint y: 403, endPoint x: 238, endPoint y: 393, distance: 168.7
click at [238, 393] on div "First Name [PERSON_NAME] Last Name [PERSON_NAME] Email [PERSON_NAME][EMAIL_ADDR…" at bounding box center [464, 396] width 453 height 299
click at [430, 393] on input "[PERSON_NAME][EMAIL_ADDRESS][DOMAIN_NAME]" at bounding box center [464, 397] width 385 height 27
click at [423, 399] on input "[PERSON_NAME][EMAIL_ADDRESS][DOMAIN_NAME]" at bounding box center [464, 397] width 385 height 27
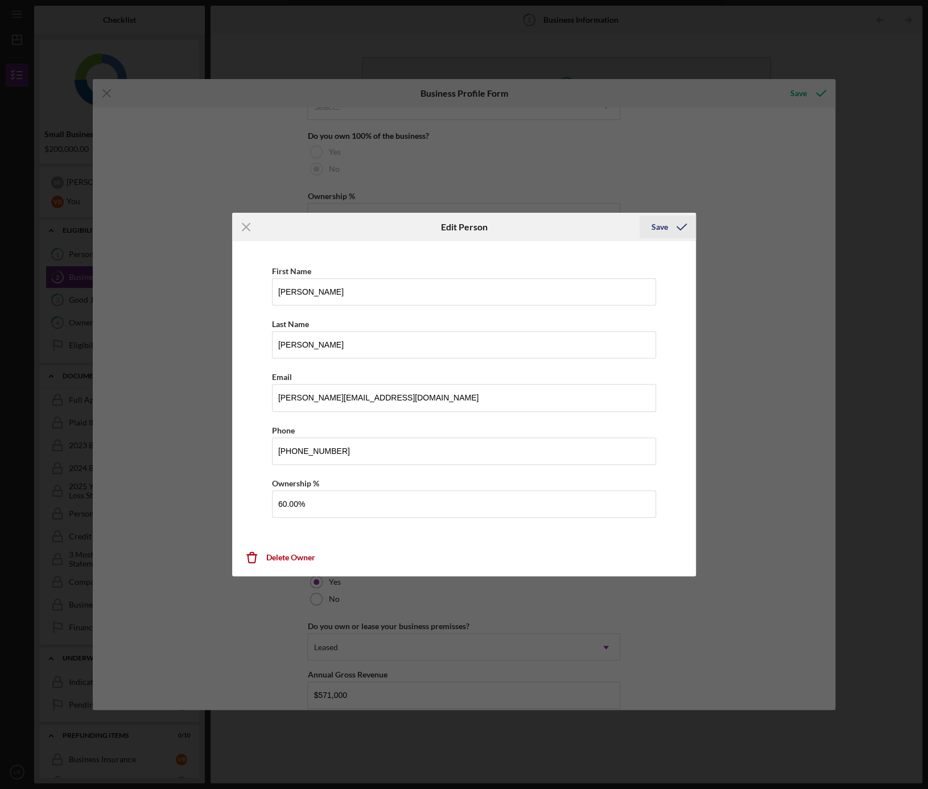
click at [684, 225] on icon "button" at bounding box center [681, 227] width 28 height 28
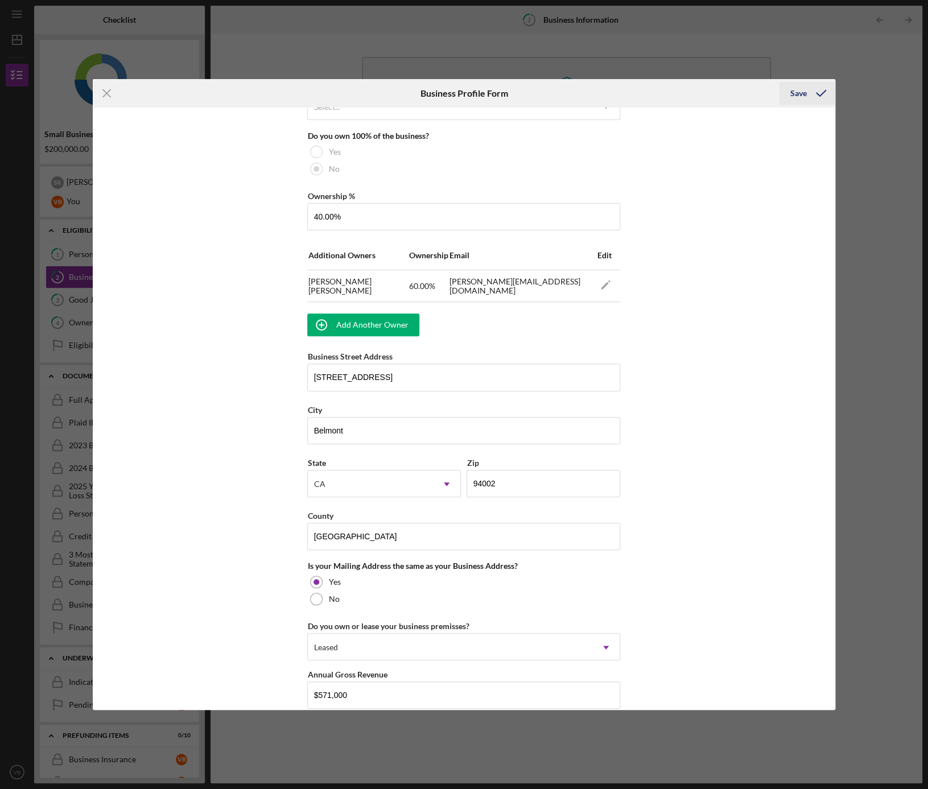
click at [821, 93] on icon "submit" at bounding box center [821, 93] width 28 height 28
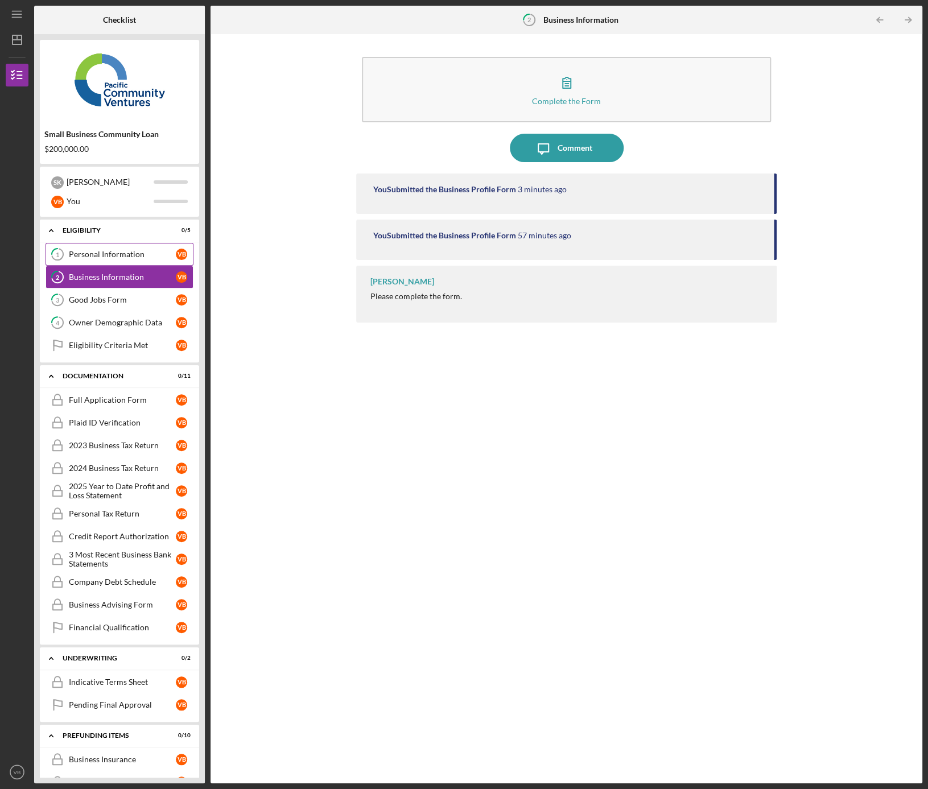
click at [77, 262] on link "1 Personal Information V B" at bounding box center [120, 254] width 148 height 23
click at [427, 292] on div "Please complete the form." at bounding box center [416, 296] width 92 height 9
drag, startPoint x: 424, startPoint y: 281, endPoint x: 365, endPoint y: 282, distance: 59.8
click at [365, 282] on div "[PERSON_NAME] Please complete the form." at bounding box center [566, 294] width 421 height 57
drag, startPoint x: 347, startPoint y: 295, endPoint x: 411, endPoint y: 251, distance: 77.7
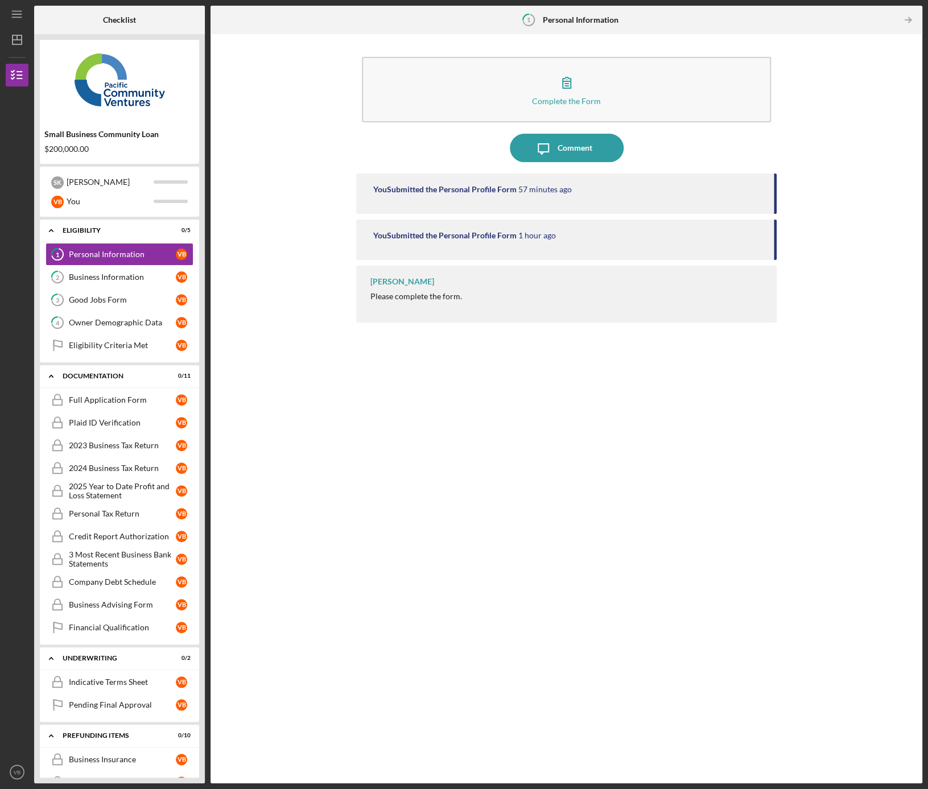
click at [347, 295] on div "Complete the Form Form Icon/Message Comment You Submitted the Personal Profile …" at bounding box center [566, 409] width 700 height 738
click at [80, 198] on div "You" at bounding box center [110, 201] width 87 height 19
click at [76, 183] on div "[PERSON_NAME]" at bounding box center [110, 181] width 87 height 19
click at [90, 280] on div "Business Information" at bounding box center [122, 277] width 107 height 9
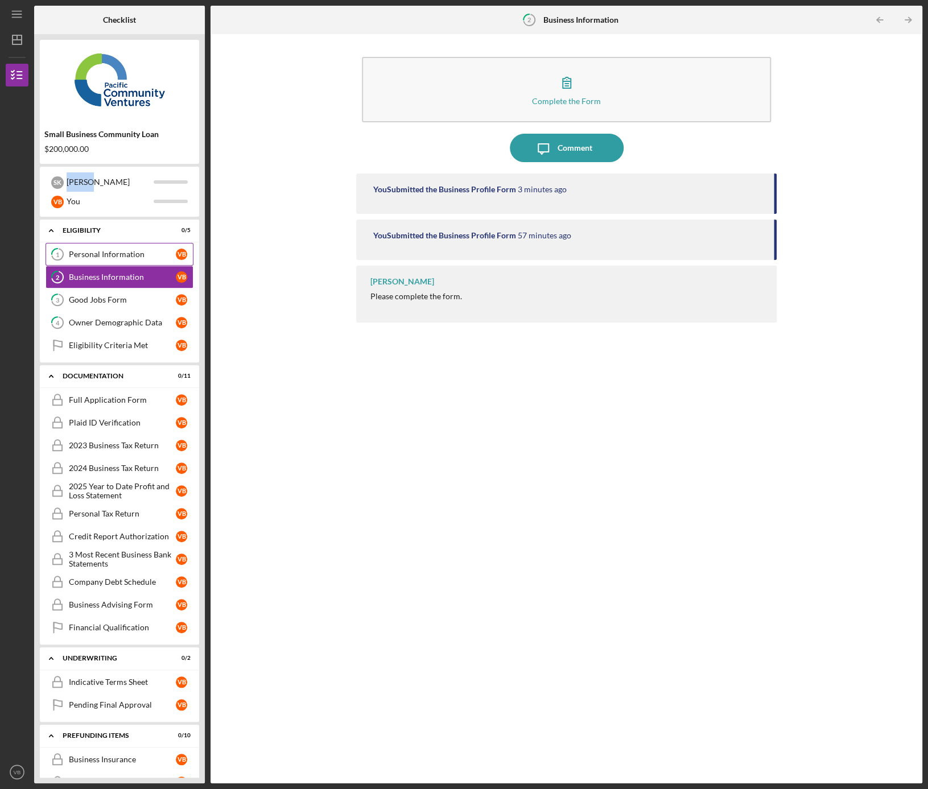
click at [85, 257] on div "Personal Information" at bounding box center [122, 254] width 107 height 9
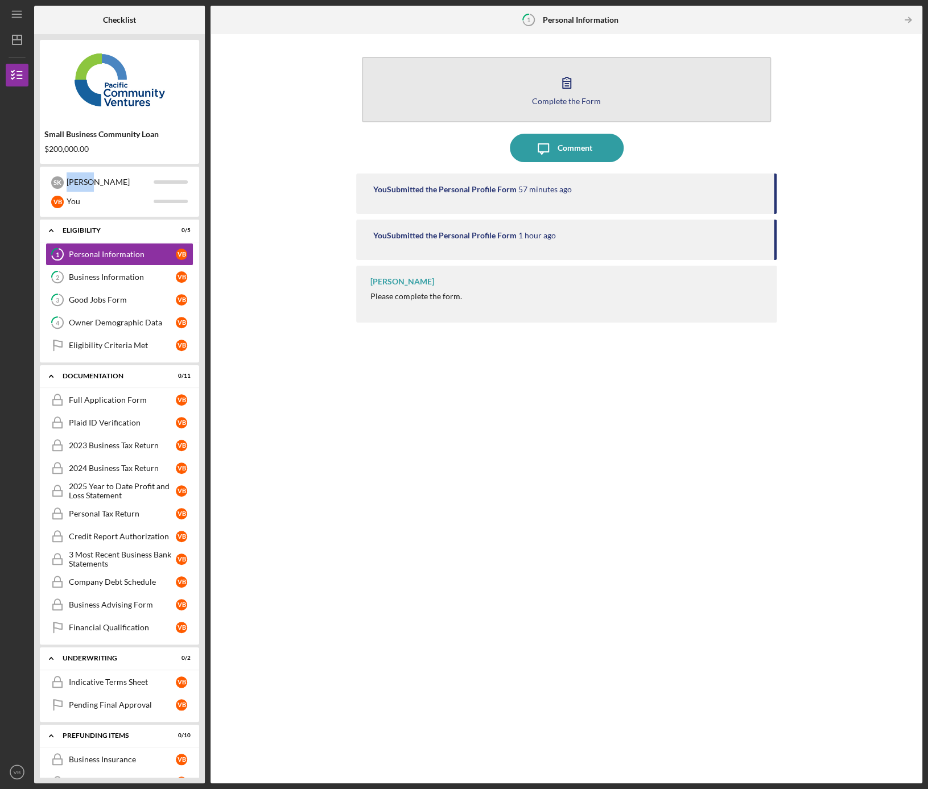
click at [637, 71] on button "Complete the Form Form" at bounding box center [566, 89] width 409 height 65
